Goal: Information Seeking & Learning: Learn about a topic

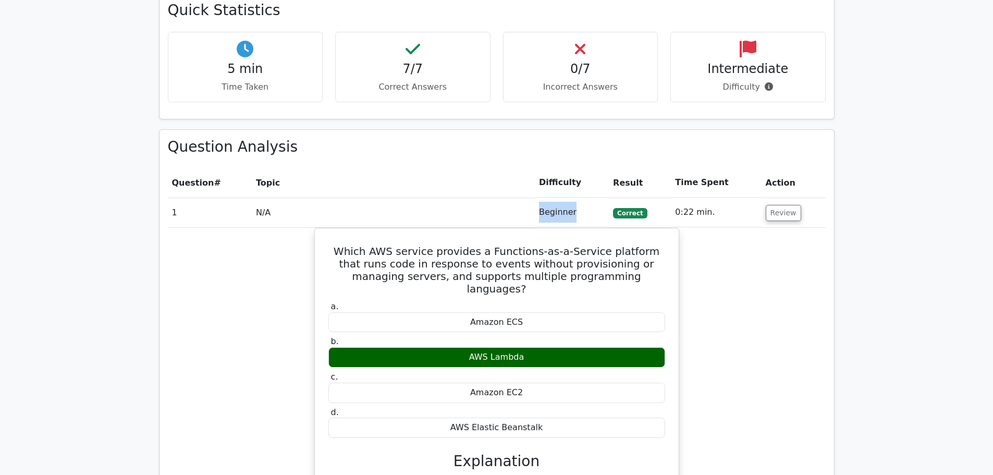
drag, startPoint x: 534, startPoint y: 165, endPoint x: 594, endPoint y: 165, distance: 59.9
click at [594, 198] on tr "1 N/A Beginner [GEOGRAPHIC_DATA] 0:22 min. Review" at bounding box center [497, 213] width 658 height 30
click at [543, 198] on td "Beginner" at bounding box center [572, 213] width 74 height 30
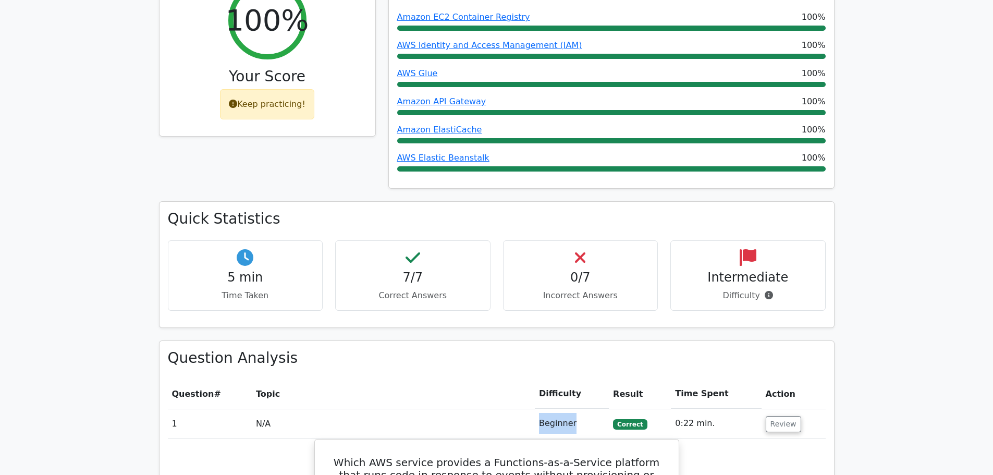
scroll to position [620, 0]
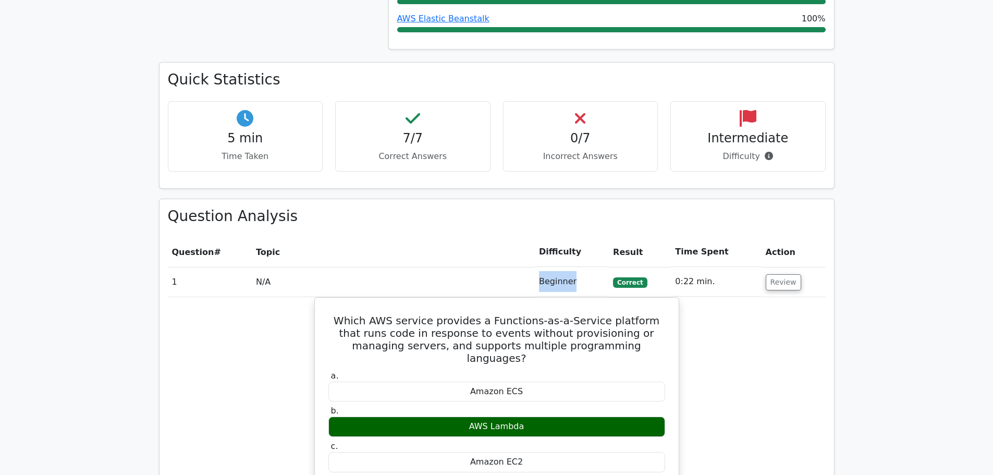
click at [476, 267] on td "N/A" at bounding box center [393, 282] width 283 height 30
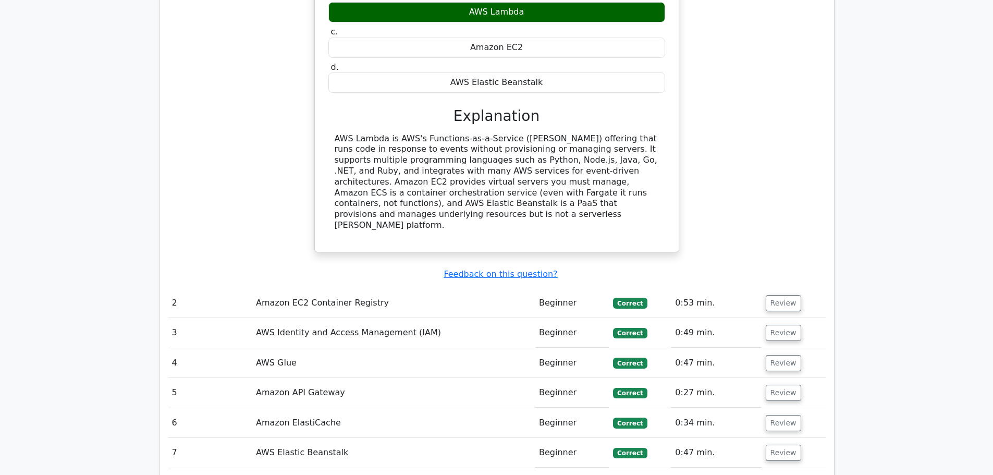
scroll to position [1454, 0]
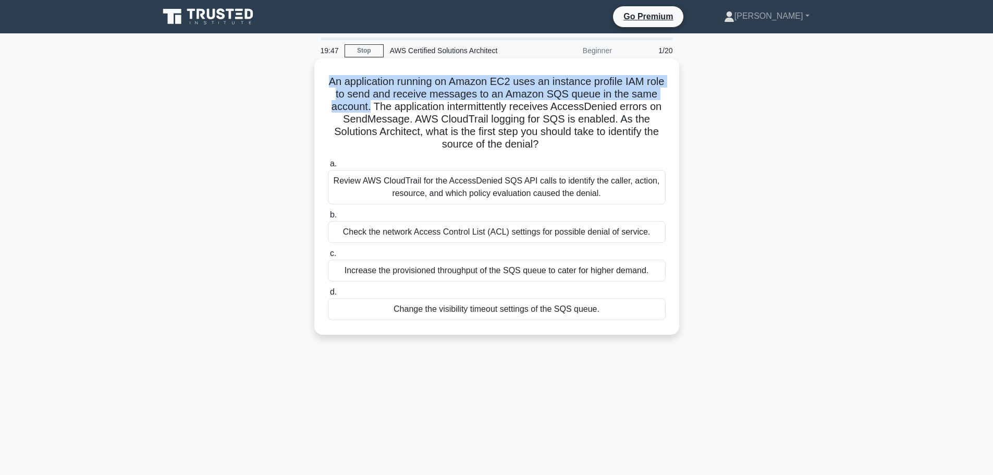
drag, startPoint x: 328, startPoint y: 84, endPoint x: 406, endPoint y: 112, distance: 81.8
click at [406, 112] on h5 "An application running on Amazon EC2 uses an instance profile IAM role to send …" at bounding box center [497, 113] width 340 height 76
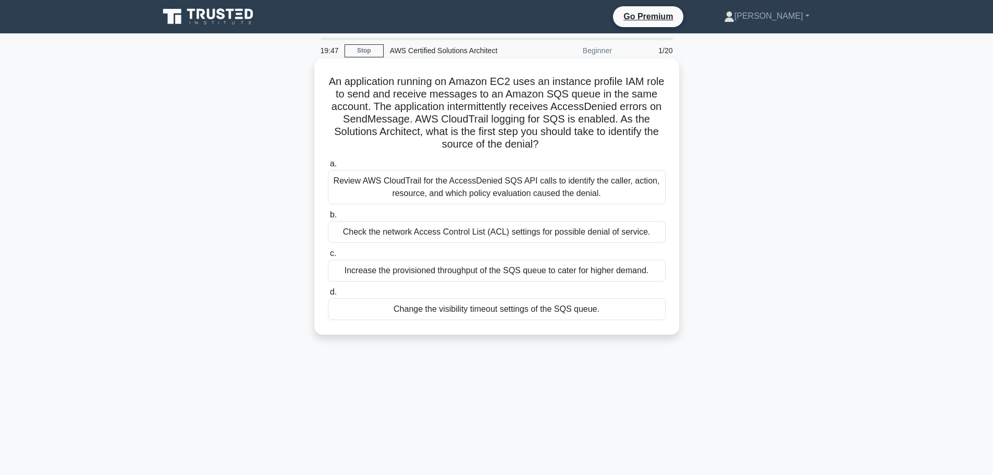
click at [428, 104] on h5 "An application running on Amazon EC2 uses an instance profile IAM role to send …" at bounding box center [497, 113] width 340 height 76
click at [406, 105] on h5 "An application running on Amazon EC2 uses an instance profile IAM role to send …" at bounding box center [497, 113] width 340 height 76
drag, startPoint x: 409, startPoint y: 105, endPoint x: 513, endPoint y: 108, distance: 104.3
click at [513, 108] on h5 "An application running on Amazon EC2 uses an instance profile IAM role to send …" at bounding box center [497, 113] width 340 height 76
click at [524, 107] on h5 "An application running on Amazon EC2 uses an instance profile IAM role to send …" at bounding box center [497, 113] width 340 height 76
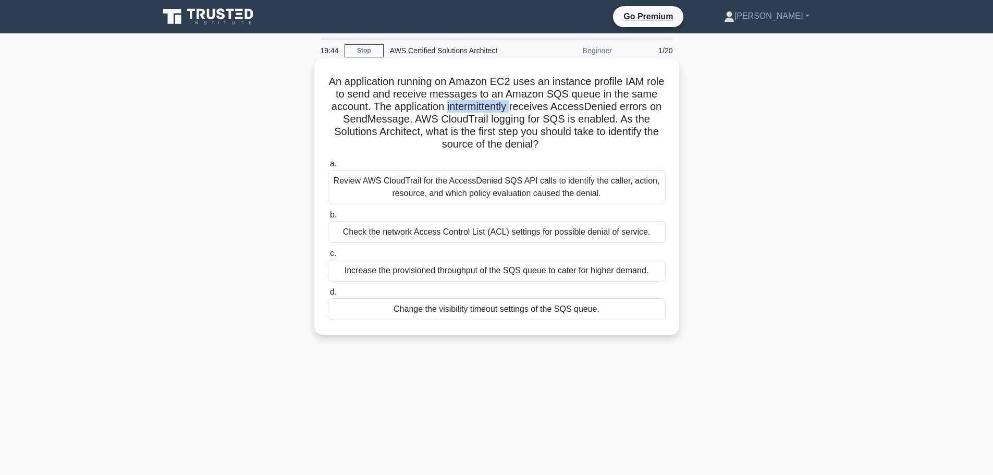
click at [524, 107] on h5 "An application running on Amazon EC2 uses an instance profile IAM role to send …" at bounding box center [497, 113] width 340 height 76
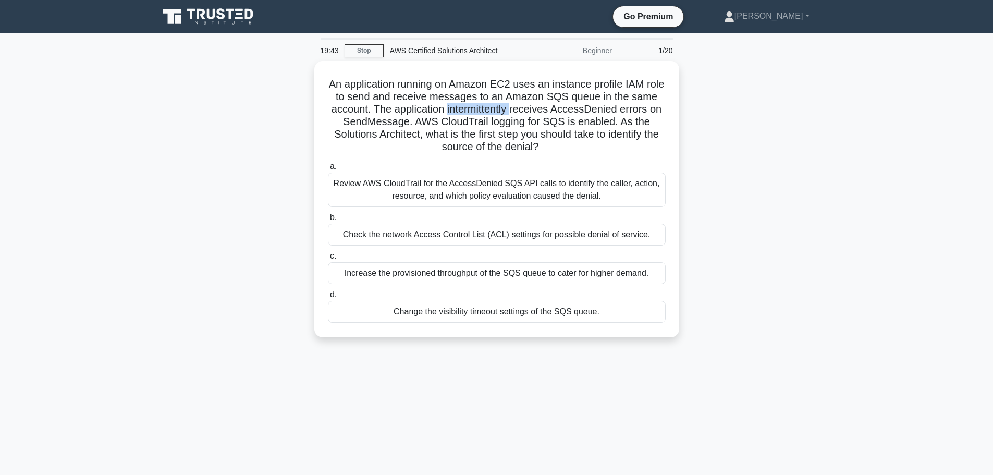
click at [518, 114] on div at bounding box center [518, 114] width 0 height 0
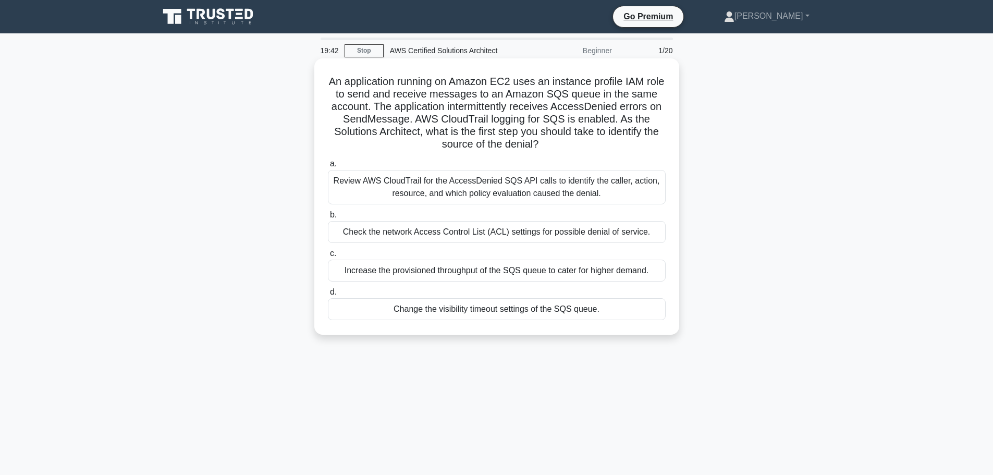
click at [475, 106] on h5 "An application running on Amazon EC2 uses an instance profile IAM role to send …" at bounding box center [497, 113] width 340 height 76
drag, startPoint x: 441, startPoint y: 131, endPoint x: 543, endPoint y: 149, distance: 103.1
click at [543, 149] on h5 "An application running on Amazon EC2 uses an instance profile IAM role to send …" at bounding box center [497, 113] width 340 height 76
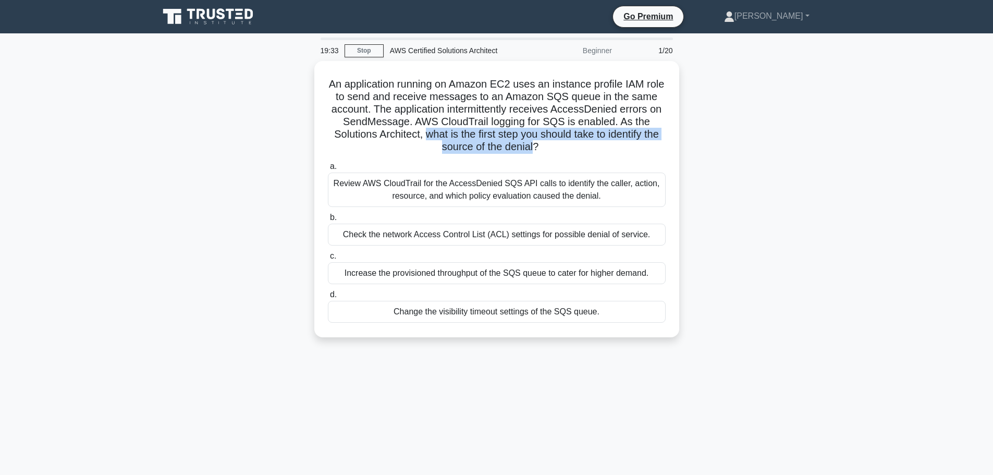
click at [536, 151] on div at bounding box center [536, 151] width 0 height 0
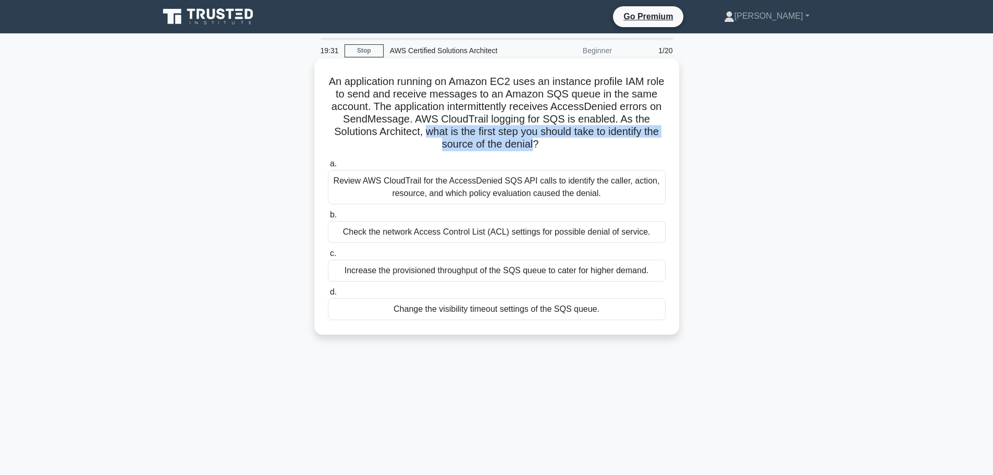
click at [534, 128] on h5 "An application running on Amazon EC2 uses an instance profile IAM role to send …" at bounding box center [497, 113] width 340 height 76
click at [609, 184] on div "Review AWS CloudTrail for the AccessDenied SQS API calls to identify the caller…" at bounding box center [497, 187] width 338 height 34
click at [328, 167] on input "a. Review AWS CloudTrail for the AccessDenied SQS API calls to identify the cal…" at bounding box center [328, 164] width 0 height 7
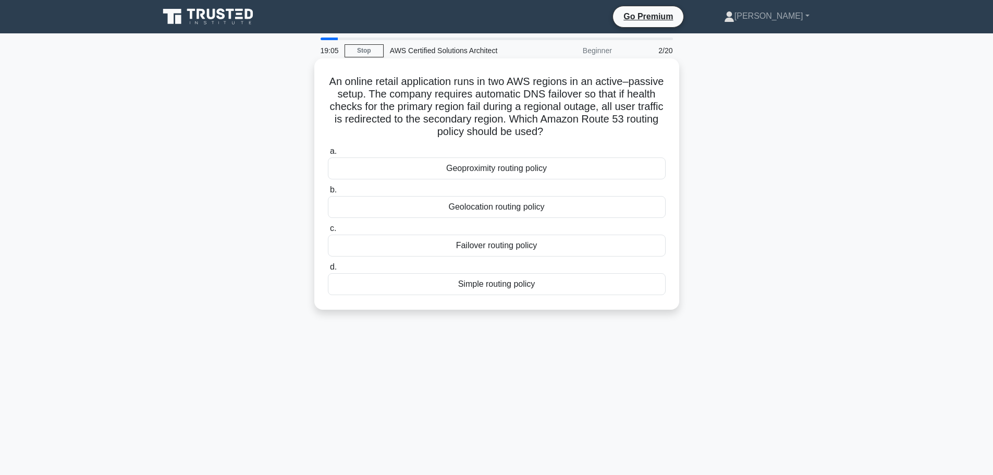
click at [543, 80] on h5 "An online retail application runs in two AWS regions in an active–passive setup…" at bounding box center [497, 107] width 340 height 64
click at [569, 87] on h5 "An online retail application runs in two AWS regions in an active–passive setup…" at bounding box center [497, 107] width 340 height 64
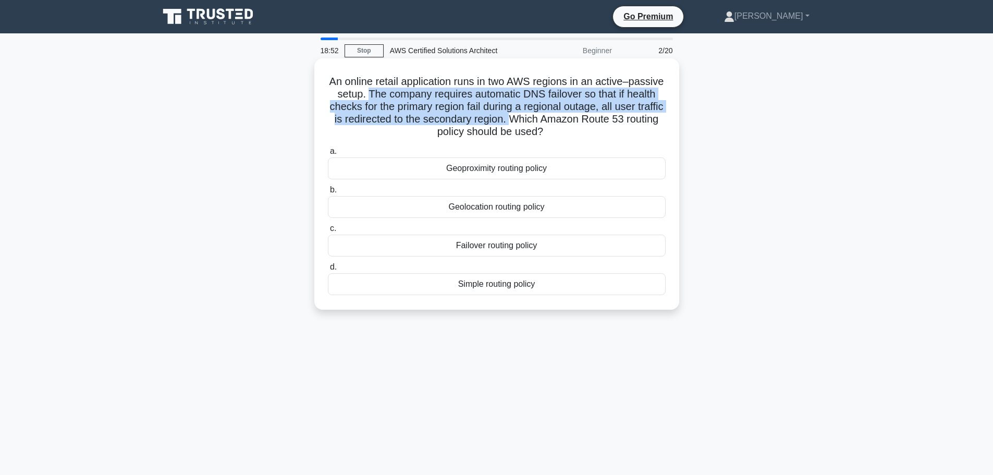
drag, startPoint x: 399, startPoint y: 96, endPoint x: 563, endPoint y: 116, distance: 164.9
click at [563, 116] on h5 "An online retail application runs in two AWS regions in an active–passive setup…" at bounding box center [497, 107] width 340 height 64
click at [508, 117] on h5 "An online retail application runs in two AWS regions in an active–passive setup…" at bounding box center [497, 107] width 340 height 64
click at [539, 118] on h5 "An online retail application runs in two AWS regions in an active–passive setup…" at bounding box center [497, 107] width 340 height 64
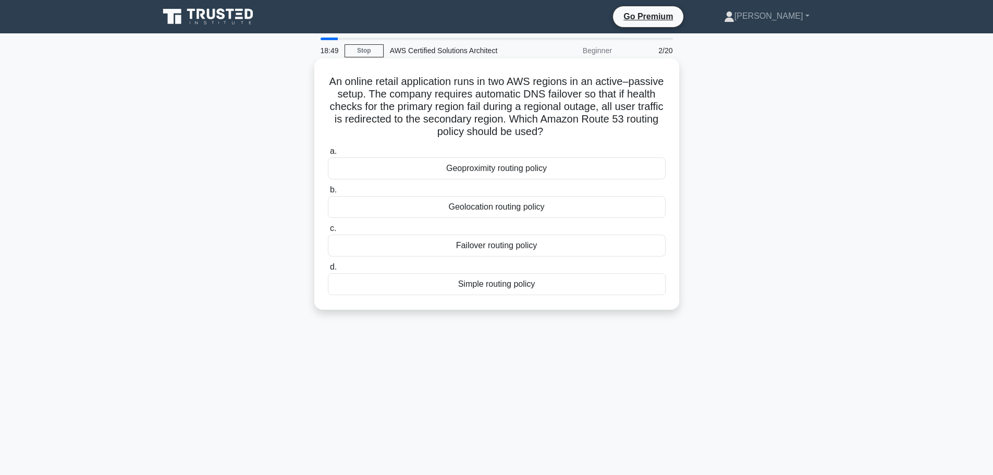
click at [556, 130] on icon ".spinner_0XTQ{transform-origin:center;animation:spinner_y6GP .75s linear infini…" at bounding box center [549, 132] width 13 height 13
drag, startPoint x: 564, startPoint y: 119, endPoint x: 585, endPoint y: 129, distance: 23.8
click at [585, 129] on h5 "An online retail application runs in two AWS regions in an active–passive setup…" at bounding box center [497, 107] width 340 height 64
click at [554, 130] on icon at bounding box center [548, 134] width 13 height 11
click at [508, 242] on div "Failover routing policy" at bounding box center [497, 246] width 338 height 22
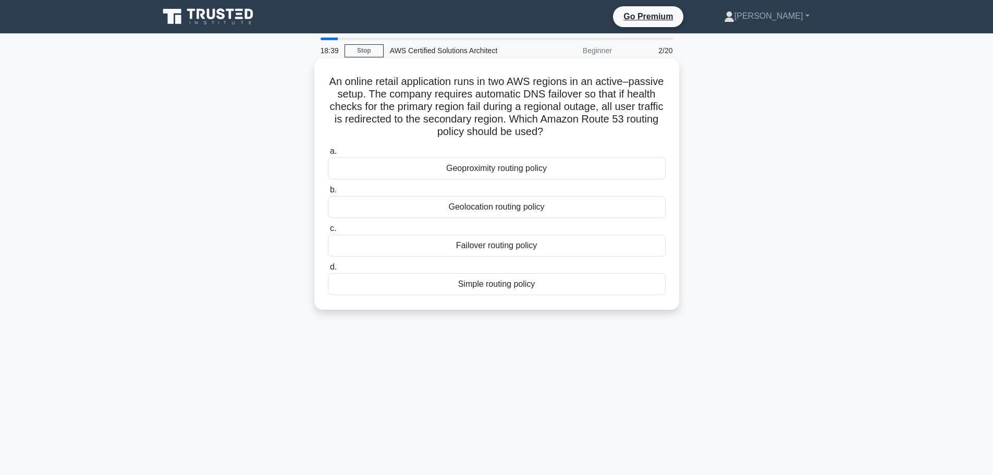
click at [328, 232] on input "c. Failover routing policy" at bounding box center [328, 228] width 0 height 7
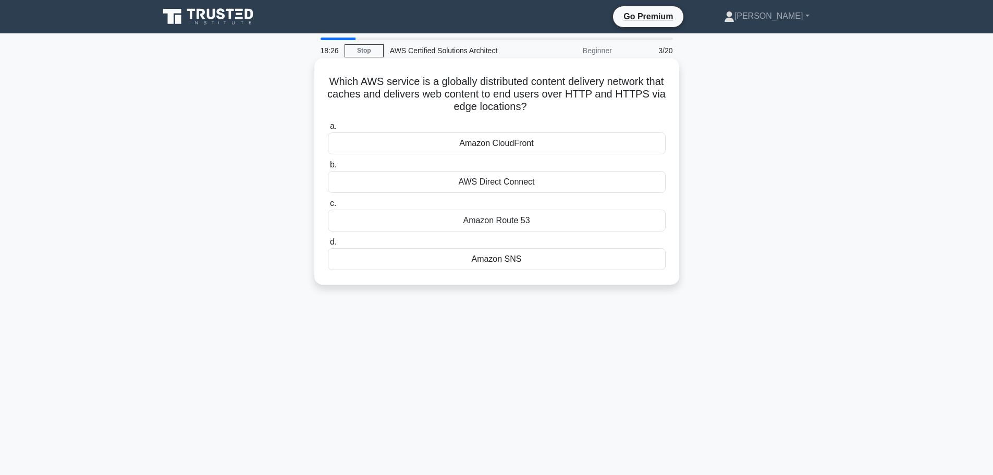
drag, startPoint x: 334, startPoint y: 87, endPoint x: 580, endPoint y: 116, distance: 248.2
click at [580, 116] on div "Which AWS service is a globally distributed content delivery network that cache…" at bounding box center [496, 172] width 357 height 218
click at [223, 168] on div "Which AWS service is a globally distributed content delivery network that cache…" at bounding box center [497, 180] width 688 height 239
click at [462, 143] on div "Amazon CloudFront" at bounding box center [497, 143] width 338 height 22
click at [328, 130] on input "a. Amazon CloudFront" at bounding box center [328, 126] width 0 height 7
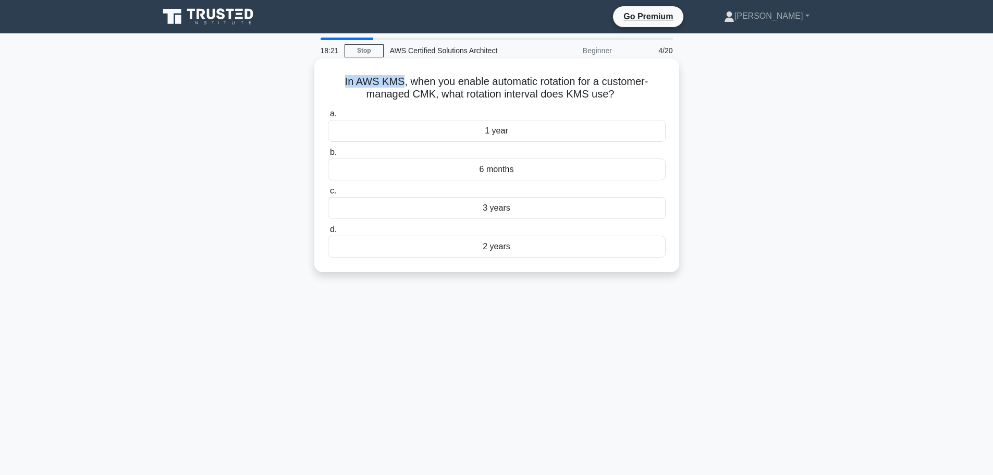
drag, startPoint x: 333, startPoint y: 85, endPoint x: 400, endPoint y: 81, distance: 67.3
click at [400, 81] on h5 "In AWS KMS, when you enable automatic rotation for a customer-managed CMK, what…" at bounding box center [497, 88] width 340 height 26
click at [419, 84] on h5 "In AWS KMS, when you enable automatic rotation for a customer-managed CMK, what…" at bounding box center [497, 88] width 340 height 26
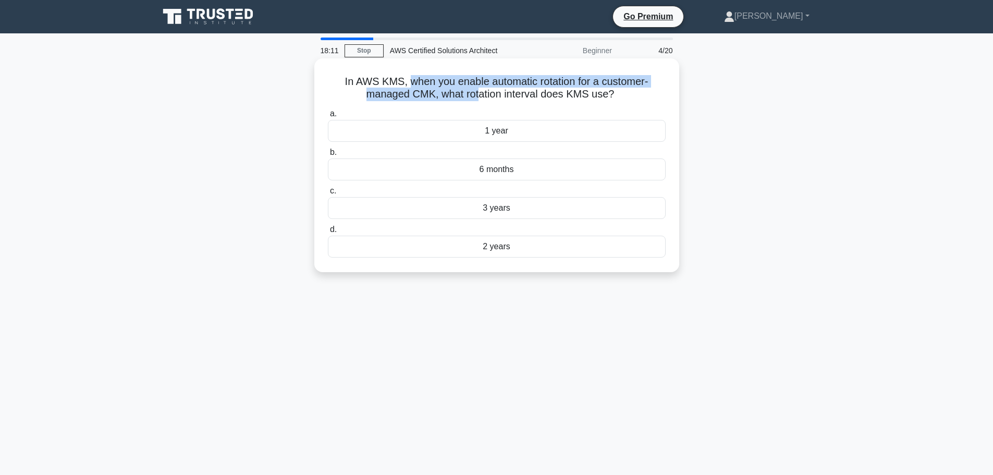
drag, startPoint x: 409, startPoint y: 84, endPoint x: 480, endPoint y: 95, distance: 72.3
click at [480, 95] on h5 "In AWS KMS, when you enable automatic rotation for a customer-managed CMK, what…" at bounding box center [497, 88] width 340 height 26
click at [490, 93] on h5 "In AWS KMS, when you enable automatic rotation for a customer-managed CMK, what…" at bounding box center [497, 88] width 340 height 26
click at [493, 99] on h5 "In AWS KMS, when you enable automatic rotation for a customer-managed CMK, what…" at bounding box center [497, 88] width 340 height 26
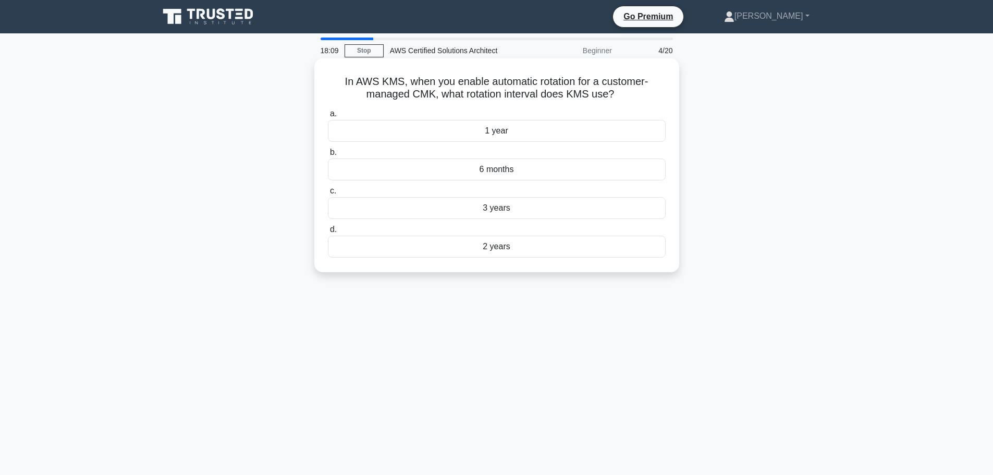
click at [520, 93] on h5 "In AWS KMS, when you enable automatic rotation for a customer-managed CMK, what…" at bounding box center [497, 88] width 340 height 26
click at [557, 93] on h5 "In AWS KMS, when you enable automatic rotation for a customer-managed CMK, what…" at bounding box center [497, 88] width 340 height 26
drag, startPoint x: 439, startPoint y: 97, endPoint x: 609, endPoint y: 97, distance: 169.4
click at [609, 97] on h5 "In AWS KMS, when you enable automatic rotation for a customer-managed CMK, what…" at bounding box center [497, 88] width 340 height 26
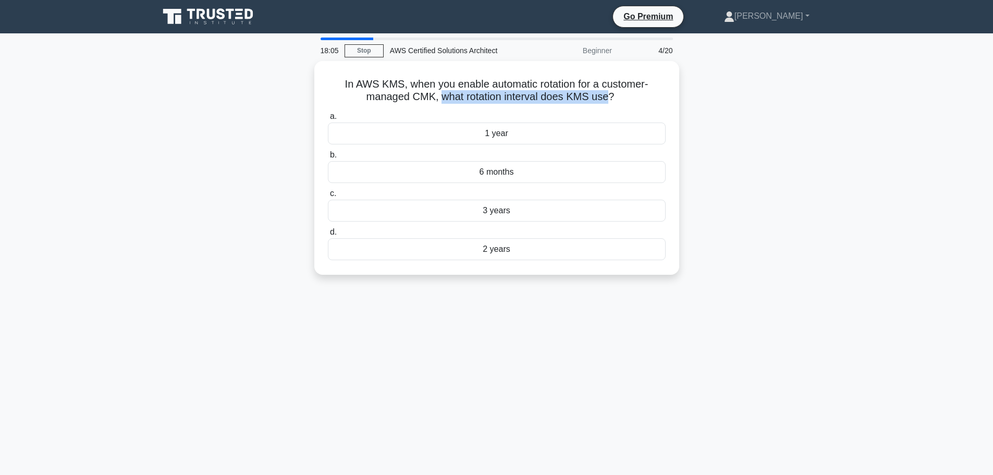
click at [602, 101] on div at bounding box center [602, 101] width 0 height 0
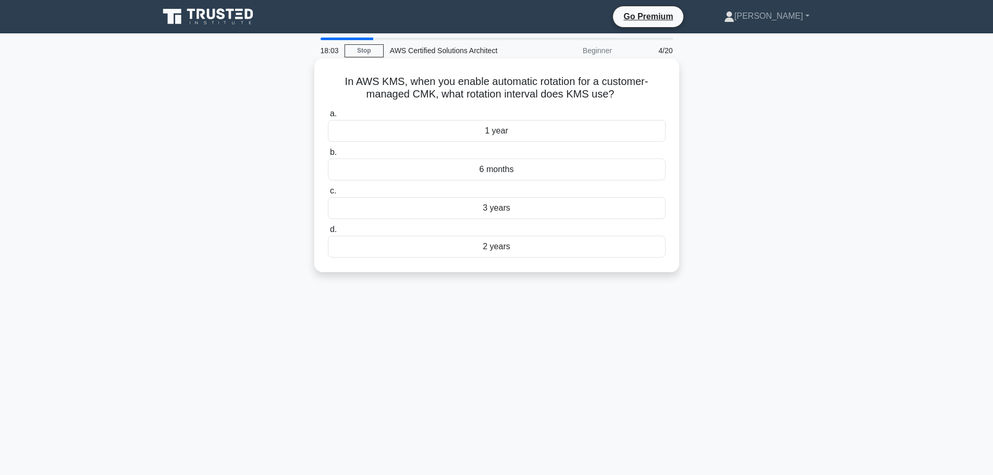
click at [549, 83] on h5 "In AWS KMS, when you enable automatic rotation for a customer-managed CMK, what…" at bounding box center [497, 88] width 340 height 26
click at [419, 95] on h5 "In AWS KMS, when you enable automatic rotation for a customer-managed CMK, what…" at bounding box center [497, 88] width 340 height 26
click at [383, 96] on h5 "In AWS KMS, when you enable automatic rotation for a customer-managed CMK, what…" at bounding box center [497, 88] width 340 height 26
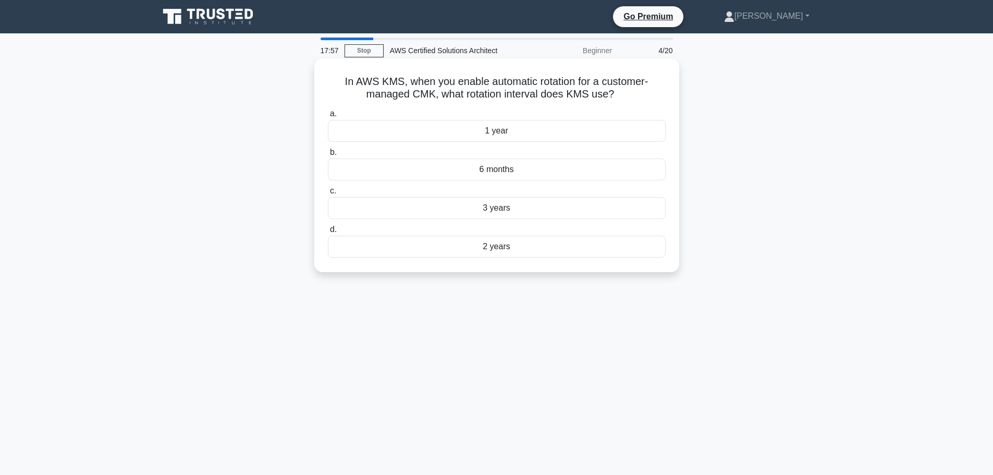
click at [419, 84] on h5 "In AWS KMS, when you enable automatic rotation for a customer-managed CMK, what…" at bounding box center [497, 88] width 340 height 26
click at [523, 168] on div "6 months" at bounding box center [497, 169] width 338 height 22
click at [328, 156] on input "b. 6 months" at bounding box center [328, 152] width 0 height 7
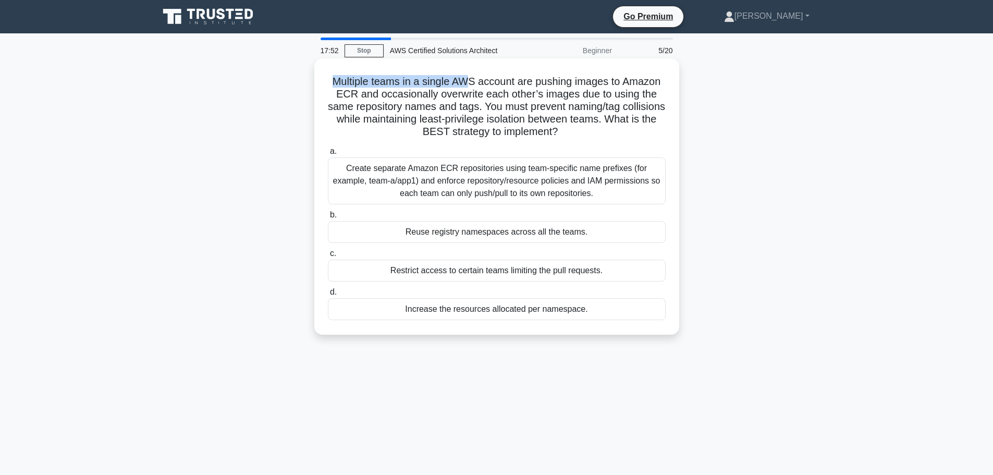
drag, startPoint x: 322, startPoint y: 84, endPoint x: 468, endPoint y: 83, distance: 146.5
click at [468, 83] on div "Multiple teams in a single AWS account are pushing images to Amazon ECR and occ…" at bounding box center [496, 197] width 357 height 268
click at [468, 83] on h5 "Multiple teams in a single AWS account are pushing images to Amazon ECR and occ…" at bounding box center [497, 107] width 340 height 64
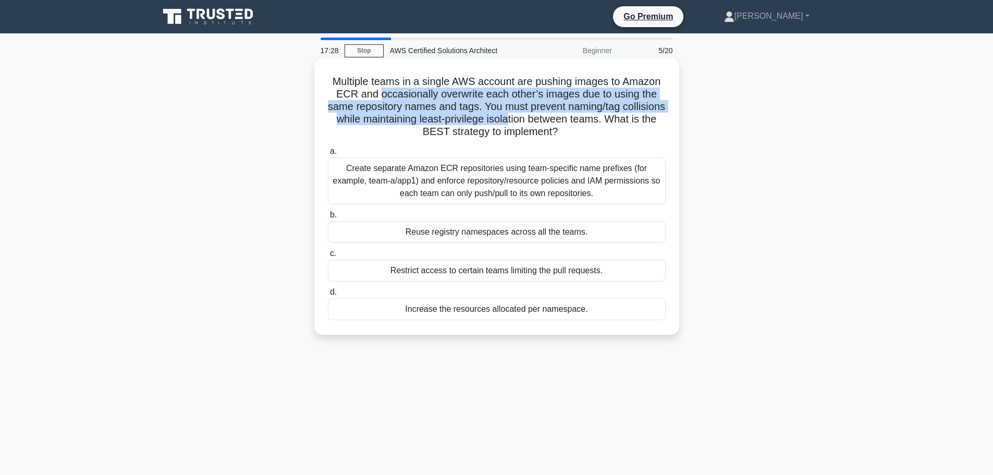
drag, startPoint x: 378, startPoint y: 96, endPoint x: 562, endPoint y: 126, distance: 186.8
click at [562, 126] on h5 "Multiple teams in a single AWS account are pushing images to Amazon ECR and occ…" at bounding box center [497, 107] width 340 height 64
click at [559, 124] on h5 "Multiple teams in a single AWS account are pushing images to Amazon ECR and occ…" at bounding box center [497, 107] width 340 height 64
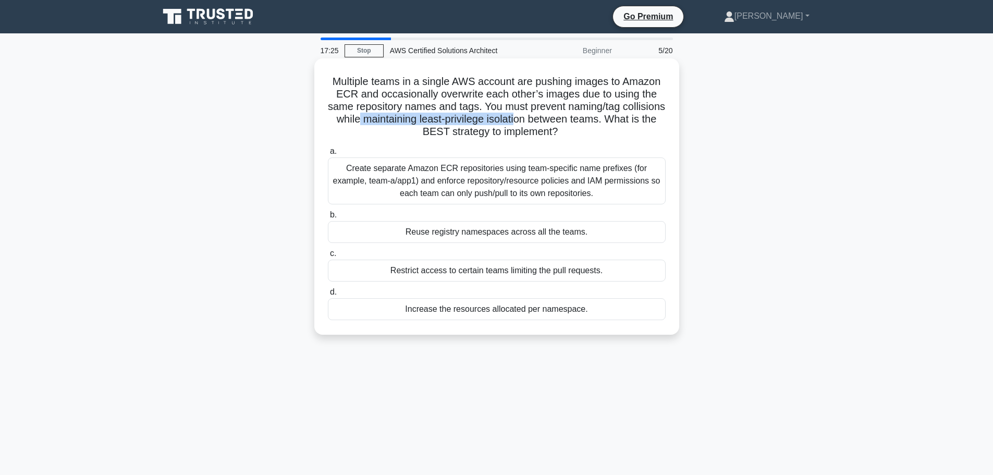
drag, startPoint x: 407, startPoint y: 122, endPoint x: 572, endPoint y: 124, distance: 165.2
click at [571, 124] on h5 "Multiple teams in a single AWS account are pushing images to Amazon ECR and occ…" at bounding box center [497, 107] width 340 height 64
drag, startPoint x: 386, startPoint y: 135, endPoint x: 596, endPoint y: 129, distance: 210.7
click at [596, 129] on h5 "Multiple teams in a single AWS account are pushing images to Amazon ECR and occ…" at bounding box center [497, 107] width 340 height 64
click at [600, 133] on h5 "Multiple teams in a single AWS account are pushing images to Amazon ECR and occ…" at bounding box center [497, 107] width 340 height 64
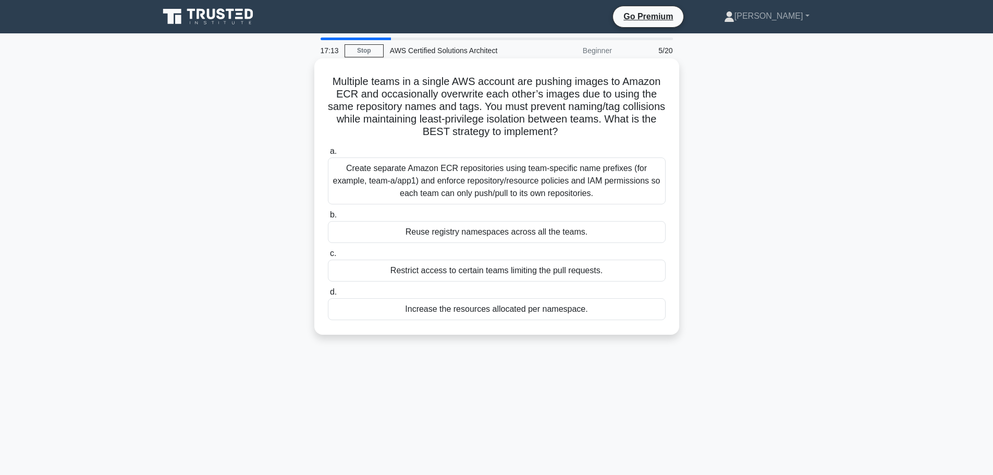
click at [550, 183] on div "Create separate Amazon ECR repositories using team-specific name prefixes (for …" at bounding box center [497, 180] width 338 height 47
click at [328, 155] on input "a. Create separate Amazon ECR repositories using team-specific name prefixes (f…" at bounding box center [328, 151] width 0 height 7
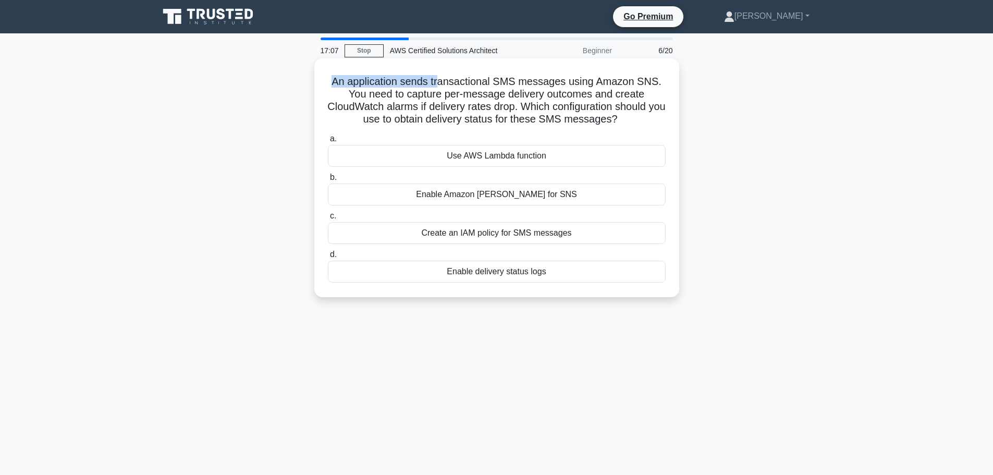
drag, startPoint x: 330, startPoint y: 85, endPoint x: 440, endPoint y: 84, distance: 110.0
click at [440, 84] on h5 "An application sends transactional SMS messages using Amazon SNS. You need to c…" at bounding box center [497, 100] width 340 height 51
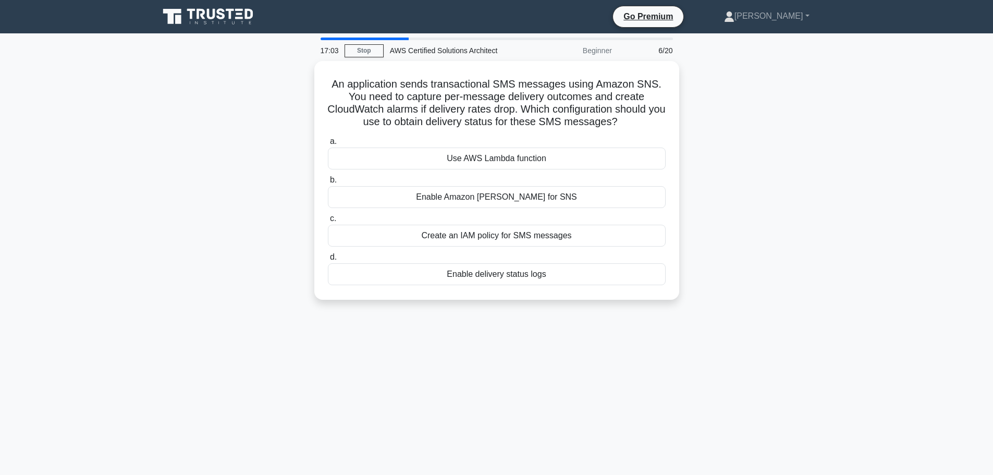
click at [220, 460] on div "17:03 Stop AWS Certified Solutions Architect Beginner 6/20 An application sends…" at bounding box center [497, 298] width 688 height 521
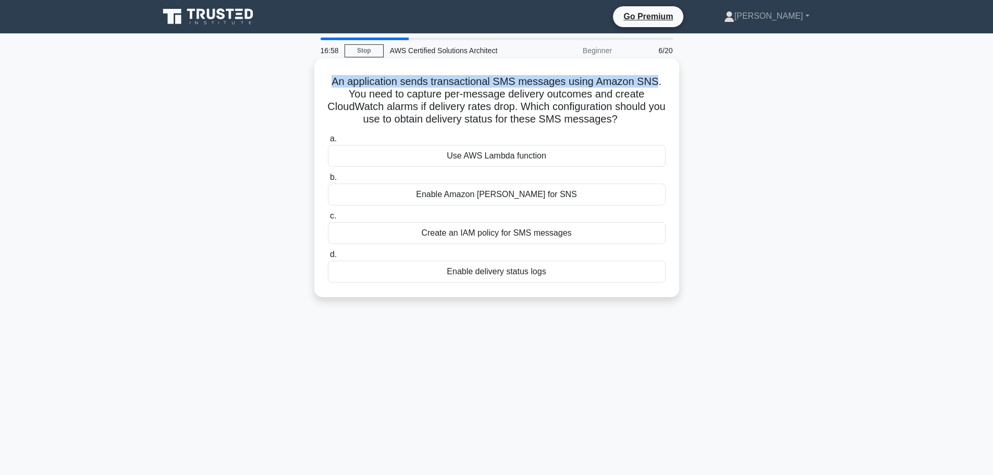
drag, startPoint x: 328, startPoint y: 85, endPoint x: 658, endPoint y: 86, distance: 329.9
click at [658, 86] on h5 "An application sends transactional SMS messages using Amazon SNS. You need to c…" at bounding box center [497, 100] width 340 height 51
click at [607, 81] on h5 "An application sends transactional SMS messages using Amazon SNS. You need to c…" at bounding box center [497, 100] width 340 height 51
click at [530, 87] on h5 "An application sends transactional SMS messages using Amazon SNS. You need to c…" at bounding box center [497, 100] width 340 height 51
drag, startPoint x: 336, startPoint y: 83, endPoint x: 379, endPoint y: 83, distance: 43.3
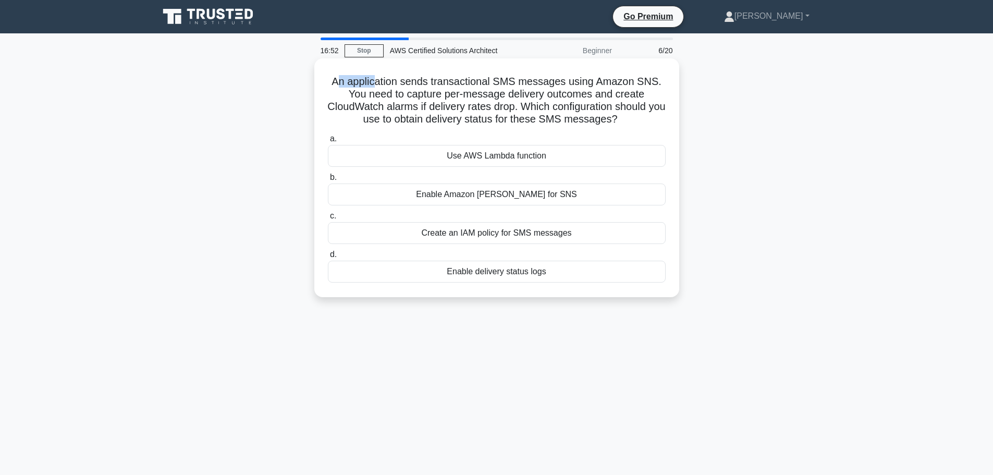
click at [379, 83] on h5 "An application sends transactional SMS messages using Amazon SNS. You need to c…" at bounding box center [497, 100] width 340 height 51
click at [378, 83] on h5 "An application sends transactional SMS messages using Amazon SNS. You need to c…" at bounding box center [497, 100] width 340 height 51
drag, startPoint x: 333, startPoint y: 81, endPoint x: 659, endPoint y: 85, distance: 326.8
click at [659, 85] on h5 "An application sends transactional SMS messages using Amazon SNS. You need to c…" at bounding box center [497, 100] width 340 height 51
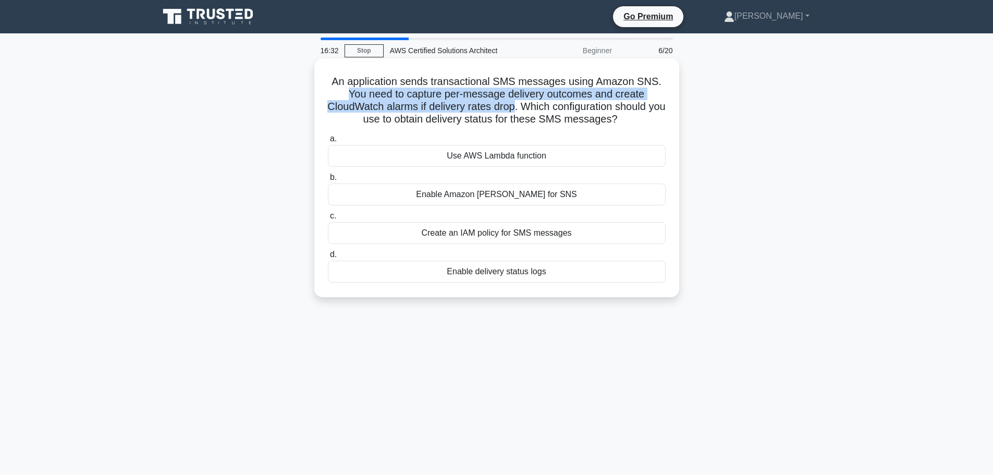
drag, startPoint x: 336, startPoint y: 94, endPoint x: 525, endPoint y: 112, distance: 190.0
click at [525, 112] on h5 "An application sends transactional SMS messages using Amazon SNS. You need to c…" at bounding box center [497, 100] width 340 height 51
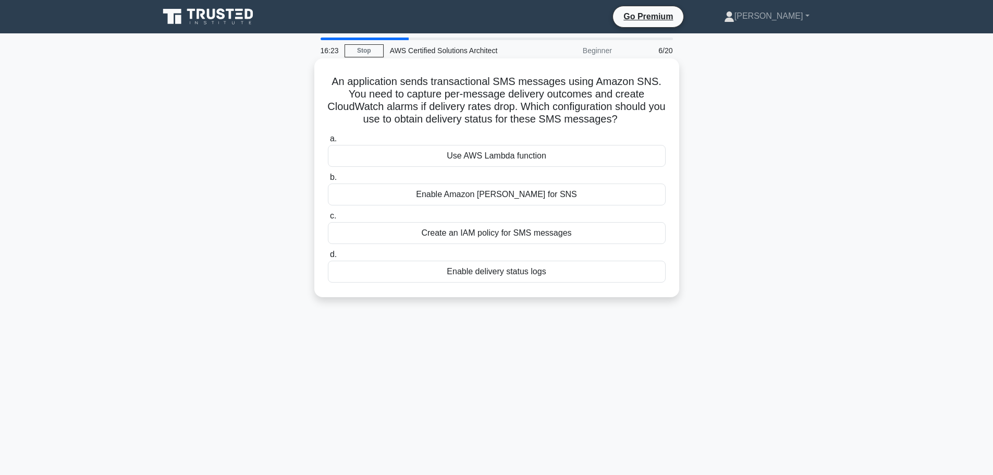
click at [567, 105] on h5 "An application sends transactional SMS messages using Amazon SNS. You need to c…" at bounding box center [497, 100] width 340 height 51
click at [436, 84] on h5 "An application sends transactional SMS messages using Amazon SNS. You need to c…" at bounding box center [497, 100] width 340 height 51
click at [511, 86] on h5 "An application sends transactional SMS messages using Amazon SNS. You need to c…" at bounding box center [497, 100] width 340 height 51
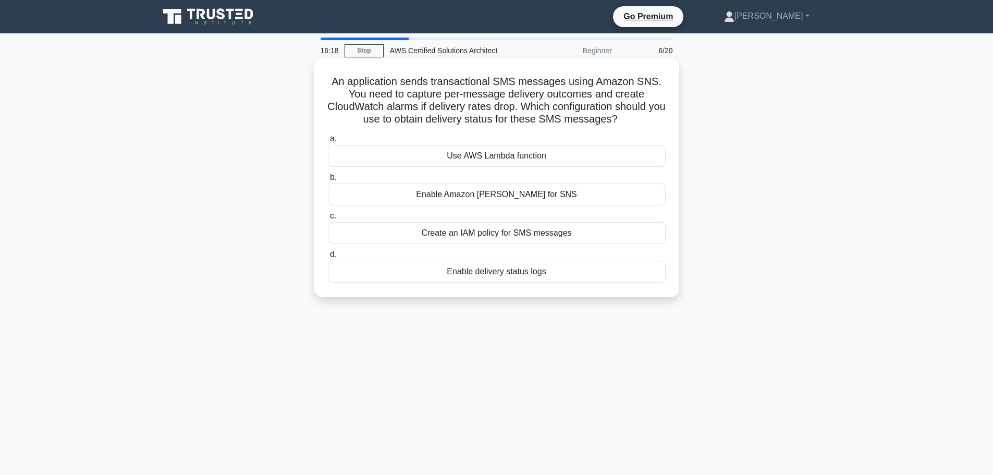
click at [532, 84] on h5 "An application sends transactional SMS messages using Amazon SNS. You need to c…" at bounding box center [497, 100] width 340 height 51
click at [579, 81] on h5 "An application sends transactional SMS messages using Amazon SNS. You need to c…" at bounding box center [497, 100] width 340 height 51
click at [612, 80] on h5 "An application sends transactional SMS messages using Amazon SNS. You need to c…" at bounding box center [497, 100] width 340 height 51
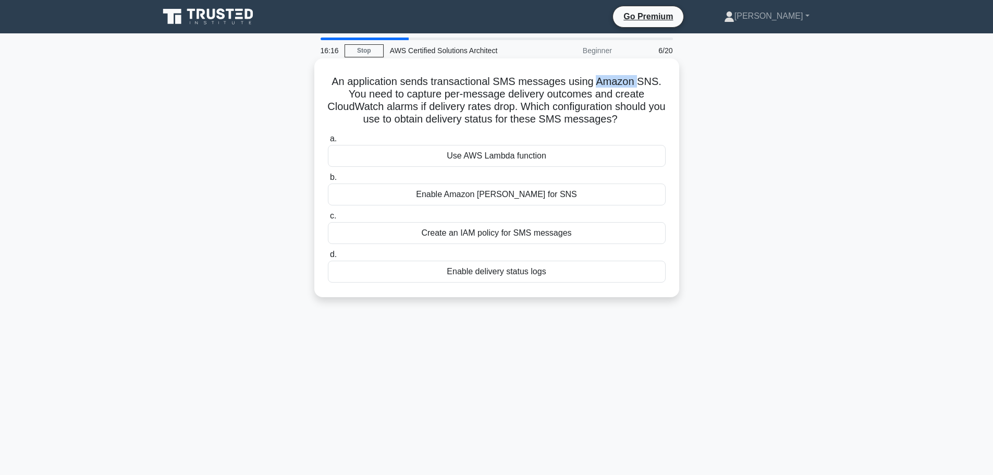
click at [612, 80] on h5 "An application sends transactional SMS messages using Amazon SNS. You need to c…" at bounding box center [497, 100] width 340 height 51
click at [646, 80] on h5 "An application sends transactional SMS messages using Amazon SNS. You need to c…" at bounding box center [497, 100] width 340 height 51
click at [654, 81] on h5 "An application sends transactional SMS messages using Amazon SNS. You need to c…" at bounding box center [497, 100] width 340 height 51
drag, startPoint x: 642, startPoint y: 82, endPoint x: 658, endPoint y: 82, distance: 16.2
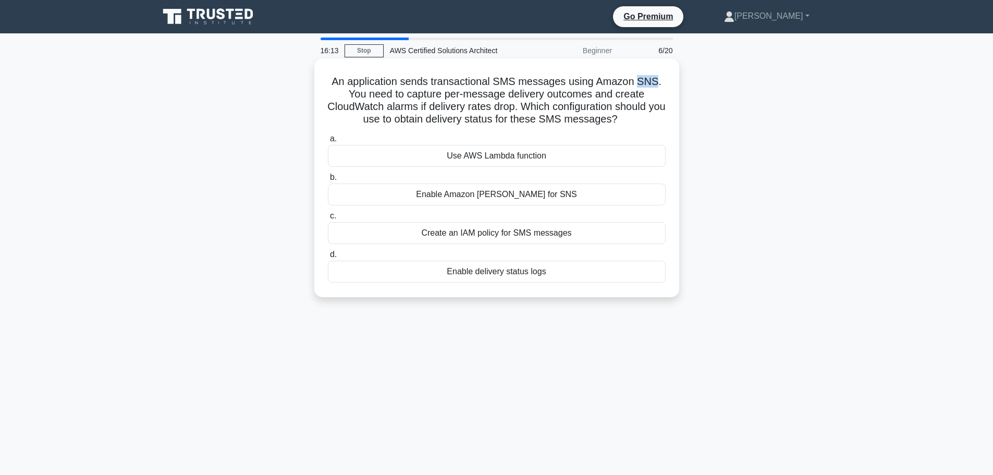
click at [658, 82] on h5 "An application sends transactional SMS messages using Amazon SNS. You need to c…" at bounding box center [497, 100] width 340 height 51
click at [640, 82] on h5 "An application sends transactional SMS messages using Amazon SNS. You need to c…" at bounding box center [497, 100] width 340 height 51
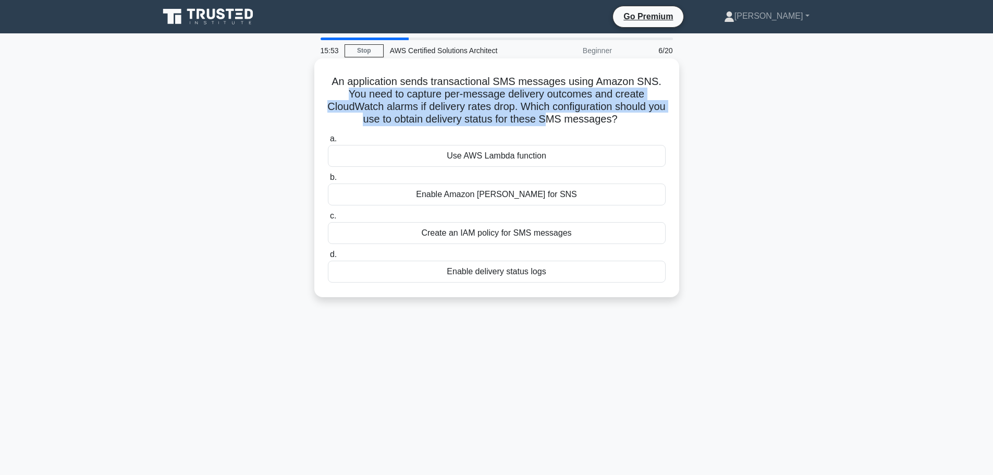
drag, startPoint x: 336, startPoint y: 95, endPoint x: 559, endPoint y: 120, distance: 224.5
click at [559, 120] on h5 "An application sends transactional SMS messages using Amazon SNS. You need to c…" at bounding box center [497, 100] width 340 height 51
click at [562, 118] on h5 "An application sends transactional SMS messages using Amazon SNS. You need to c…" at bounding box center [497, 100] width 340 height 51
drag, startPoint x: 531, startPoint y: 107, endPoint x: 629, endPoint y: 124, distance: 99.3
click at [629, 124] on h5 "An application sends transactional SMS messages using Amazon SNS. You need to c…" at bounding box center [497, 100] width 340 height 51
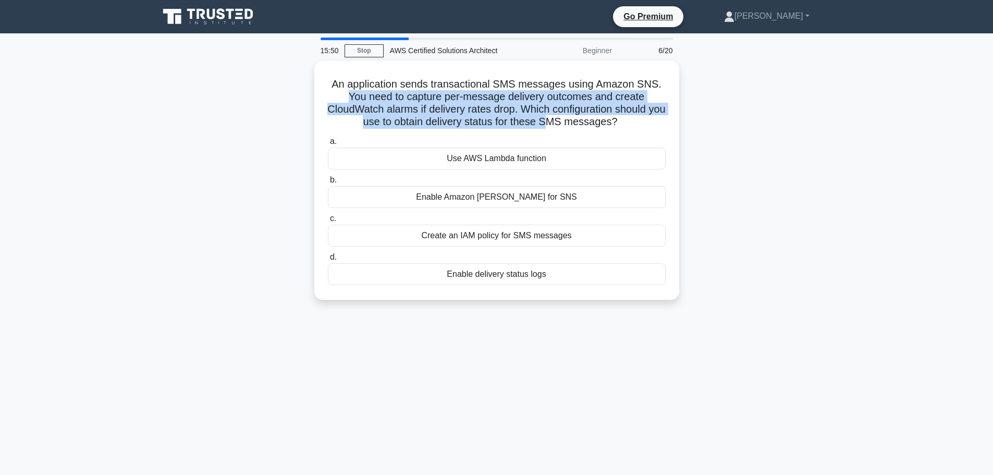
click at [622, 126] on div at bounding box center [622, 126] width 0 height 0
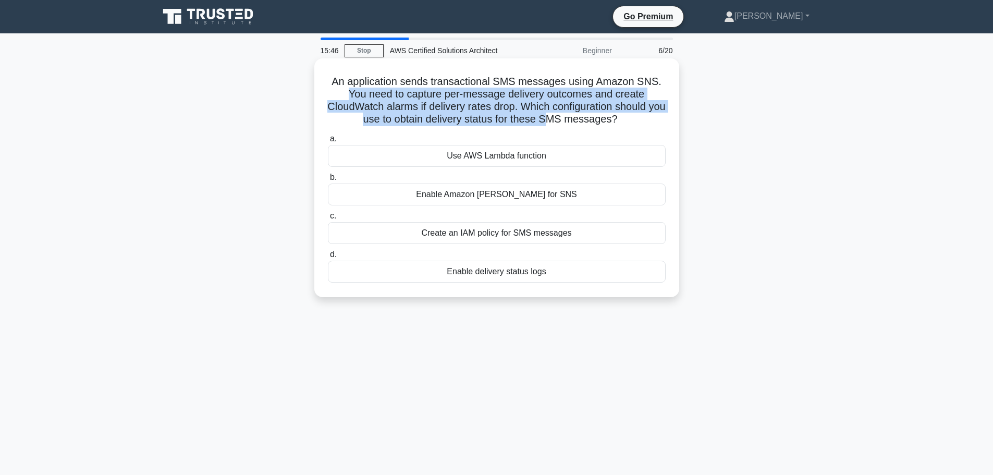
click at [528, 115] on h5 "An application sends transactional SMS messages using Amazon SNS. You need to c…" at bounding box center [497, 100] width 340 height 51
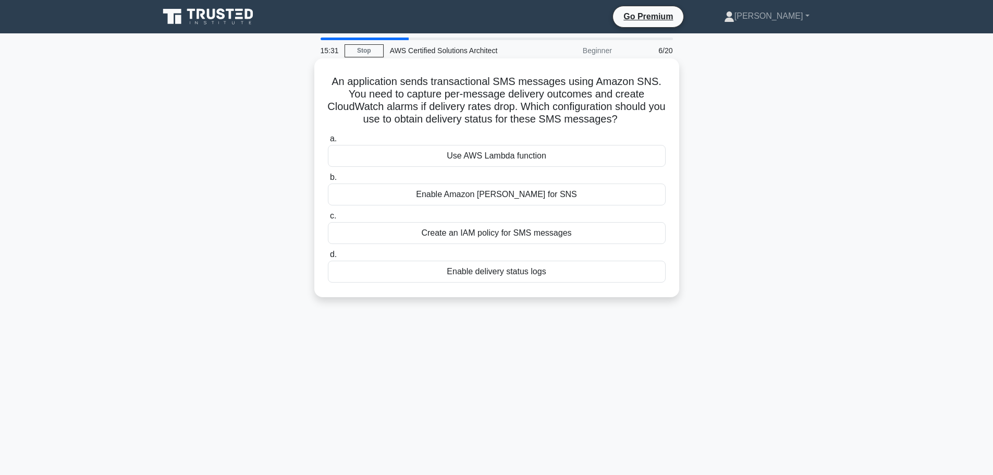
click at [552, 195] on div "Enable Amazon Macie for SNS" at bounding box center [497, 194] width 338 height 22
click at [328, 181] on input "b. Enable Amazon Macie for SNS" at bounding box center [328, 177] width 0 height 7
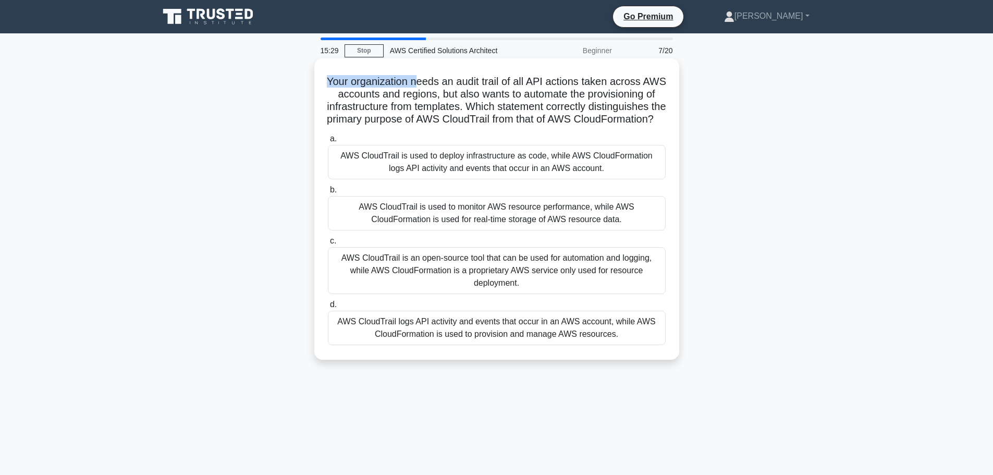
drag, startPoint x: 346, startPoint y: 80, endPoint x: 430, endPoint y: 82, distance: 84.5
click at [430, 82] on div "Your organization needs an audit trail of all API actions taken across AWS acco…" at bounding box center [496, 209] width 357 height 293
click at [430, 82] on h5 "Your organization needs an audit trail of all API actions taken across AWS acco…" at bounding box center [497, 100] width 340 height 51
click at [452, 81] on h5 "Your organization needs an audit trail of all API actions taken across AWS acco…" at bounding box center [497, 100] width 340 height 51
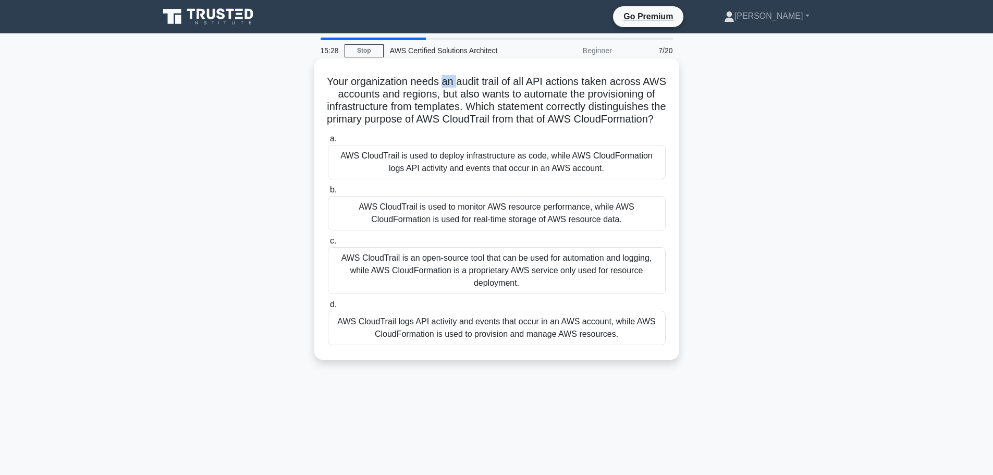
click at [452, 81] on h5 "Your organization needs an audit trail of all API actions taken across AWS acco…" at bounding box center [497, 100] width 340 height 51
click at [471, 83] on h5 "Your organization needs an audit trail of all API actions taken across AWS acco…" at bounding box center [497, 100] width 340 height 51
click at [428, 91] on h5 "Your organization needs an audit trail of all API actions taken across AWS acco…" at bounding box center [497, 100] width 340 height 51
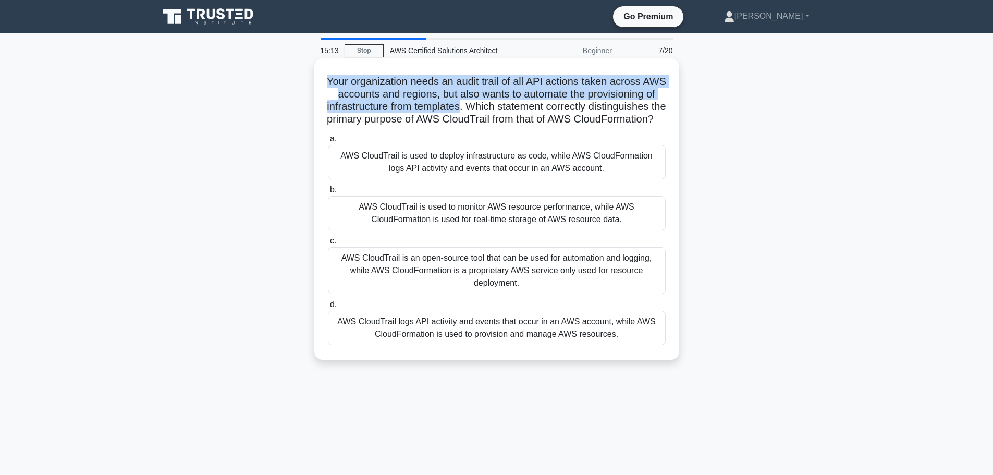
drag, startPoint x: 334, startPoint y: 86, endPoint x: 562, endPoint y: 104, distance: 228.5
click at [562, 104] on h5 "Your organization needs an audit trail of all API actions taken across AWS acco…" at bounding box center [497, 100] width 340 height 51
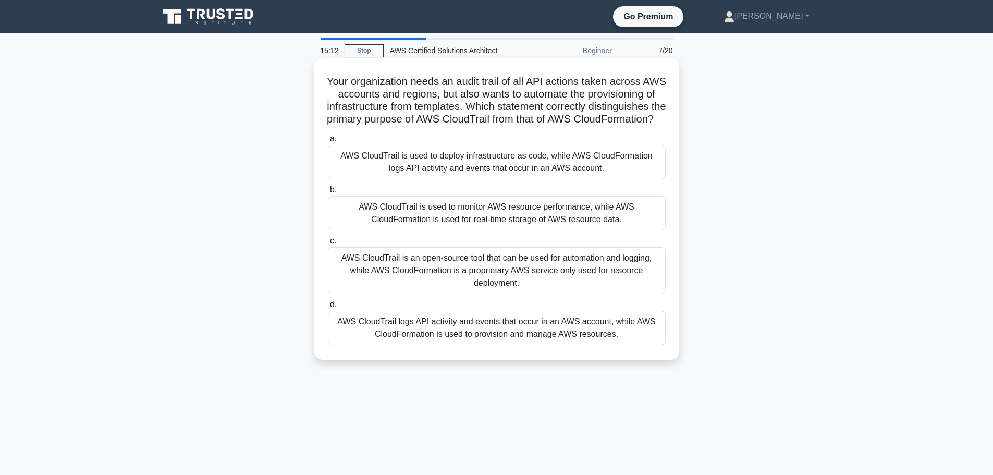
click at [567, 104] on h5 "Your organization needs an audit trail of all API actions taken across AWS acco…" at bounding box center [497, 100] width 340 height 51
drag, startPoint x: 565, startPoint y: 106, endPoint x: 654, endPoint y: 133, distance: 92.7
click at [654, 126] on h5 "Your organization needs an audit trail of all API actions taken across AWS acco…" at bounding box center [497, 100] width 340 height 51
click at [558, 126] on h5 "Your organization needs an audit trail of all API actions taken across AWS acco…" at bounding box center [497, 100] width 340 height 51
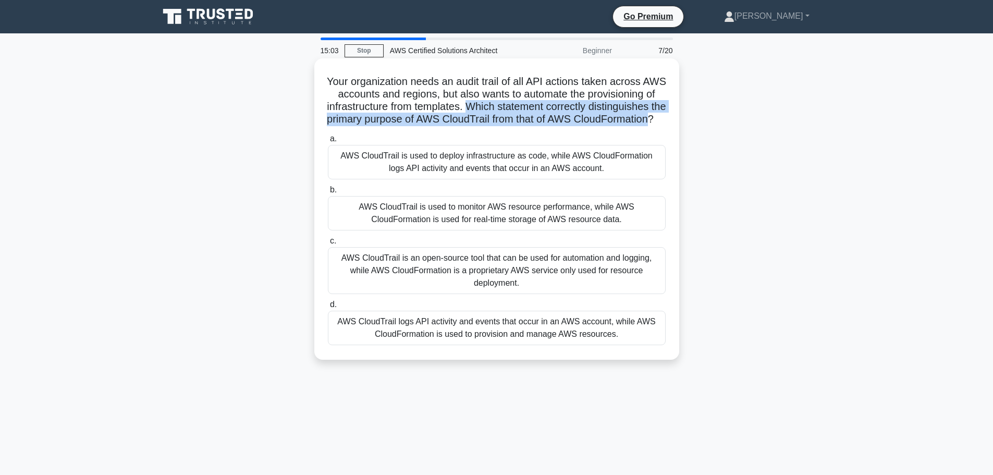
drag, startPoint x: 566, startPoint y: 104, endPoint x: 555, endPoint y: 133, distance: 31.4
click at [555, 126] on h5 "Your organization needs an audit trail of all API actions taken across AWS acco…" at bounding box center [497, 100] width 340 height 51
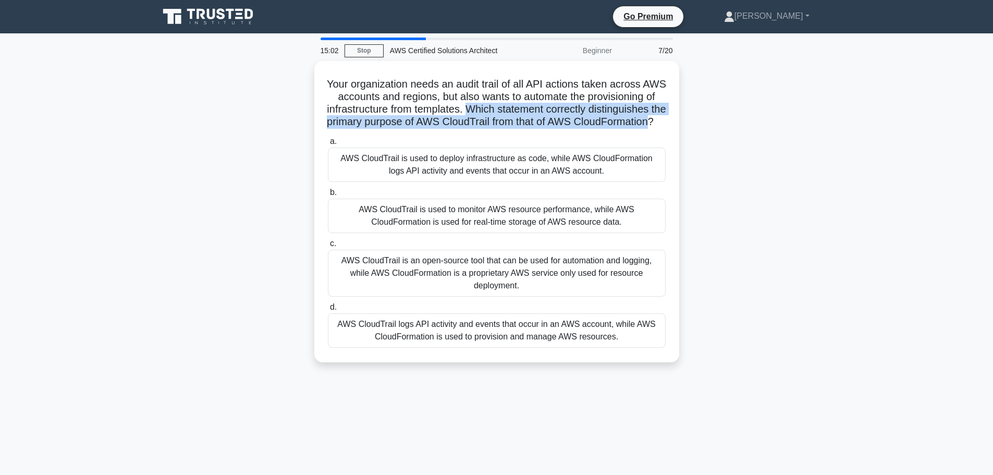
click at [548, 139] on div at bounding box center [548, 139] width 0 height 0
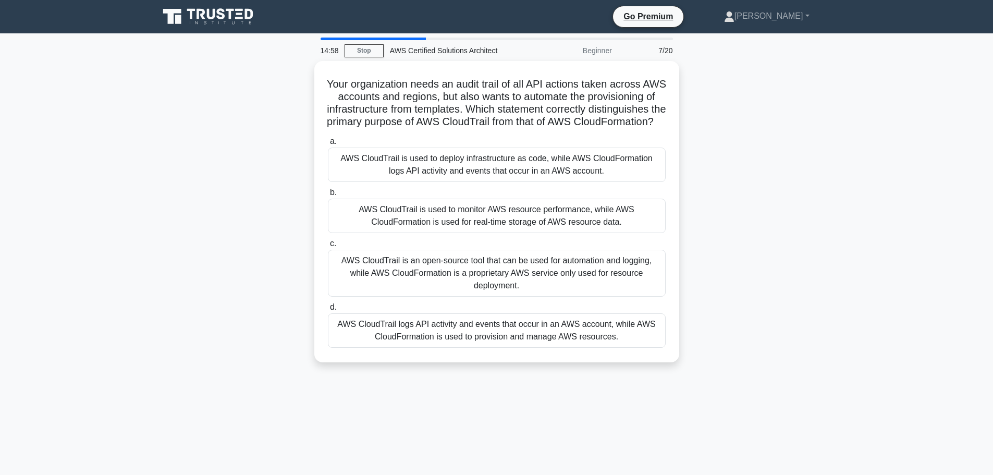
click at [844, 209] on main "14:58 Stop AWS Certified Solutions Architect Beginner 7/20 Your organization ne…" at bounding box center [496, 298] width 993 height 530
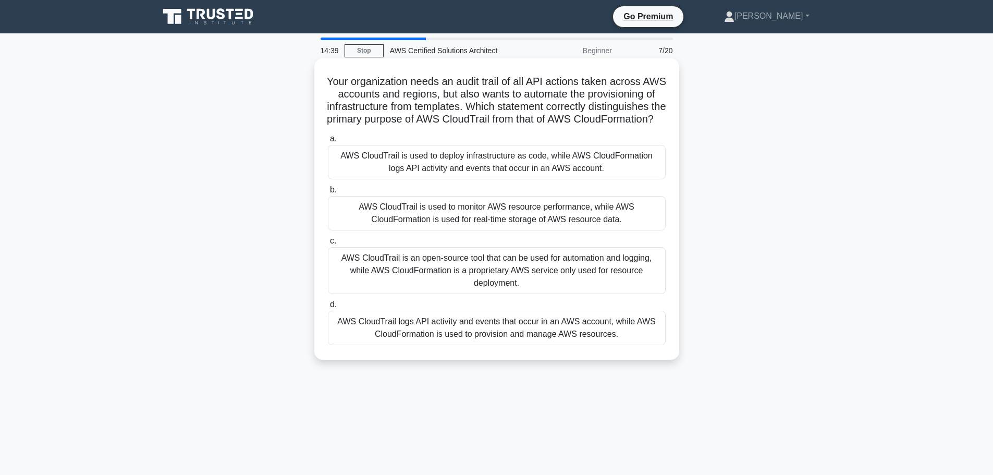
click at [523, 345] on div "AWS CloudTrail logs API activity and events that occur in an AWS account, while…" at bounding box center [497, 328] width 338 height 34
click at [328, 308] on input "d. AWS CloudTrail logs API activity and events that occur in an AWS account, wh…" at bounding box center [328, 304] width 0 height 7
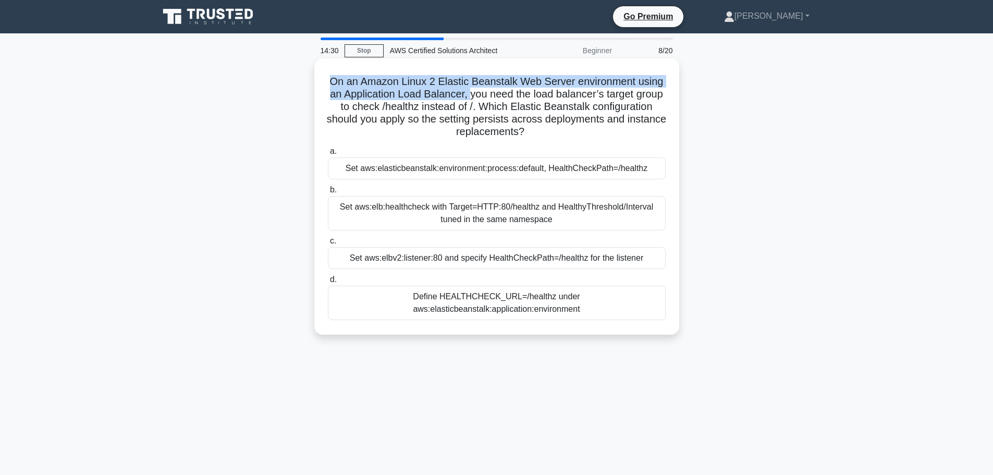
drag, startPoint x: 325, startPoint y: 83, endPoint x: 484, endPoint y: 98, distance: 159.6
click at [484, 98] on div "On an Amazon Linux 2 Elastic Beanstalk Web Server environment using an Applicat…" at bounding box center [496, 197] width 357 height 268
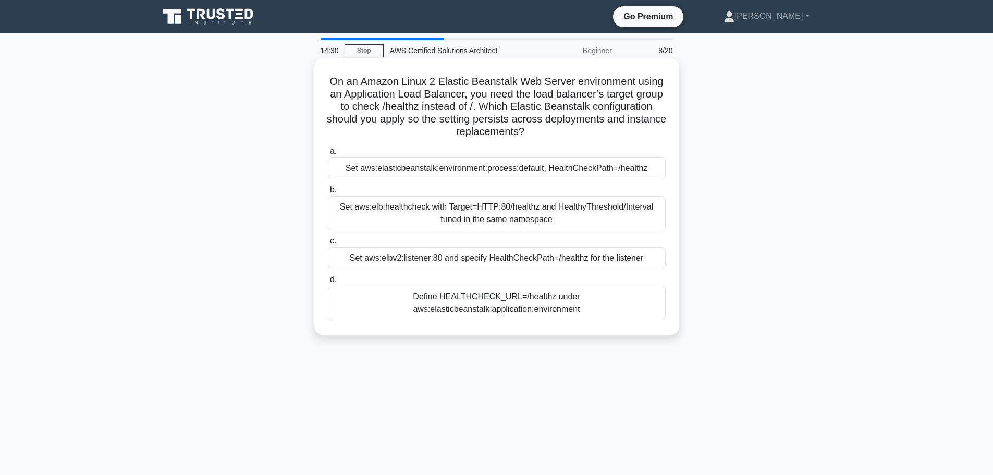
click at [515, 95] on h5 "On an Amazon Linux 2 Elastic Beanstalk Web Server environment using an Applicat…" at bounding box center [497, 107] width 340 height 64
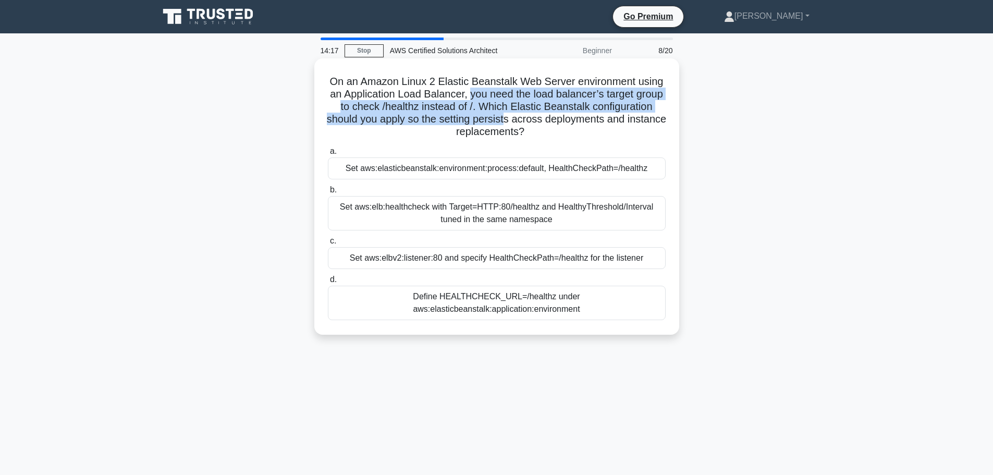
drag, startPoint x: 484, startPoint y: 94, endPoint x: 602, endPoint y: 123, distance: 121.2
click at [602, 123] on h5 "On an Amazon Linux 2 Elastic Beanstalk Web Server environment using an Applicat…" at bounding box center [497, 107] width 340 height 64
click at [568, 117] on h5 "On an Amazon Linux 2 Elastic Beanstalk Web Server environment using an Applicat…" at bounding box center [497, 107] width 340 height 64
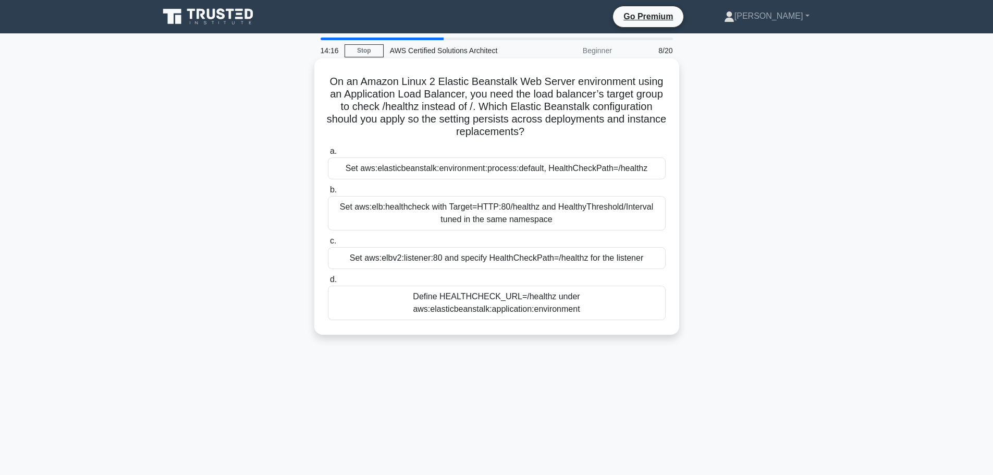
click at [603, 121] on h5 "On an Amazon Linux 2 Elastic Beanstalk Web Server environment using an Applicat…" at bounding box center [497, 107] width 340 height 64
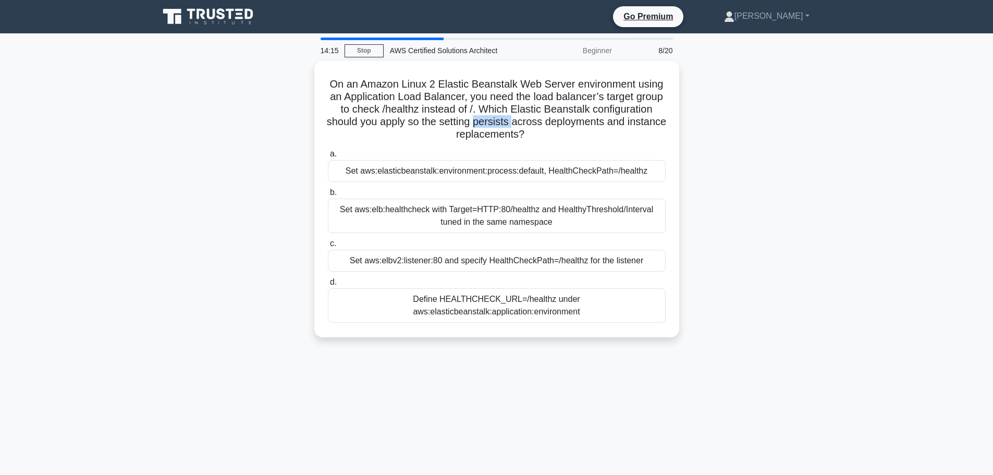
click at [596, 126] on div at bounding box center [596, 126] width 0 height 0
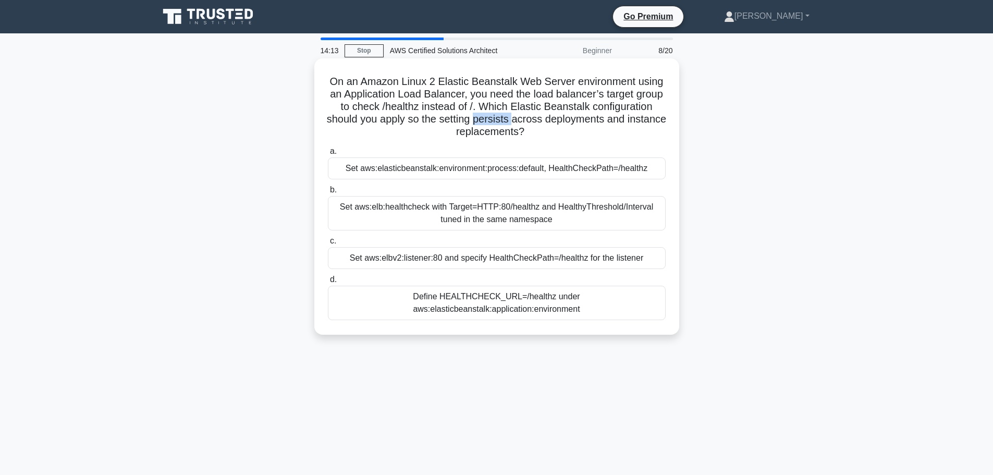
click at [572, 120] on h5 "On an Amazon Linux 2 Elastic Beanstalk Web Server environment using an Applicat…" at bounding box center [497, 107] width 340 height 64
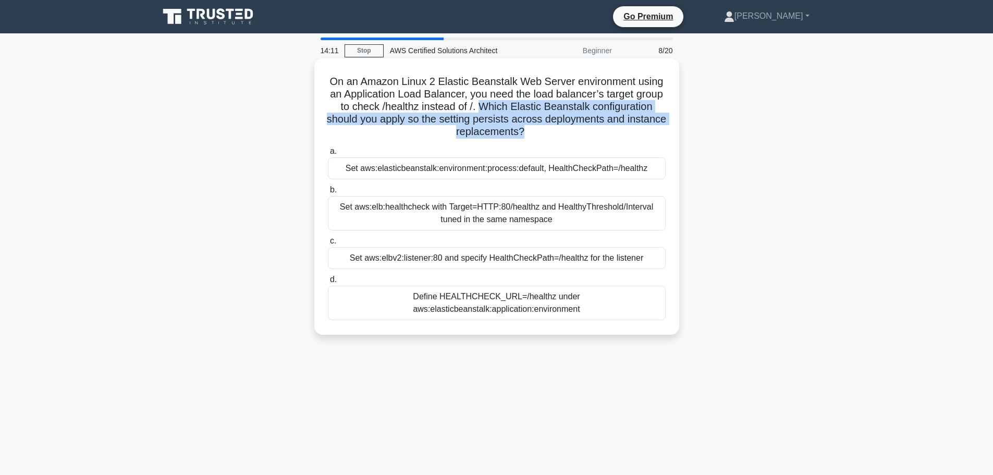
drag, startPoint x: 531, startPoint y: 109, endPoint x: 585, endPoint y: 136, distance: 60.4
click at [585, 136] on h5 "On an Amazon Linux 2 Elastic Beanstalk Web Server environment using an Applicat…" at bounding box center [497, 107] width 340 height 64
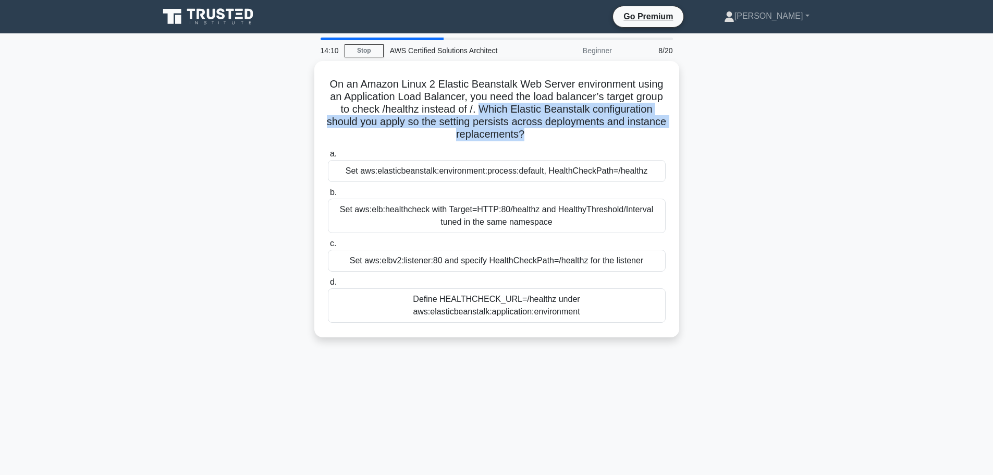
click at [578, 139] on div at bounding box center [578, 139] width 0 height 0
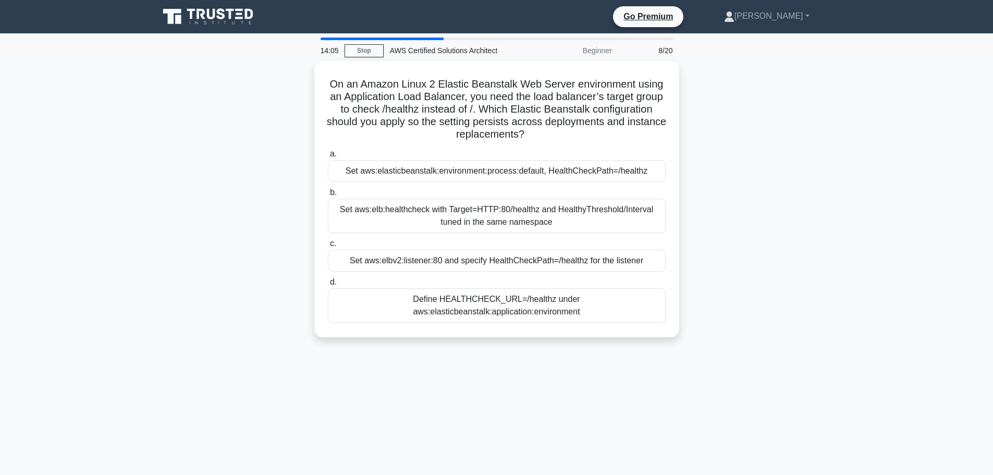
click at [234, 230] on div "On an Amazon Linux 2 Elastic Beanstalk Web Server environment using an Applicat…" at bounding box center [497, 205] width 688 height 289
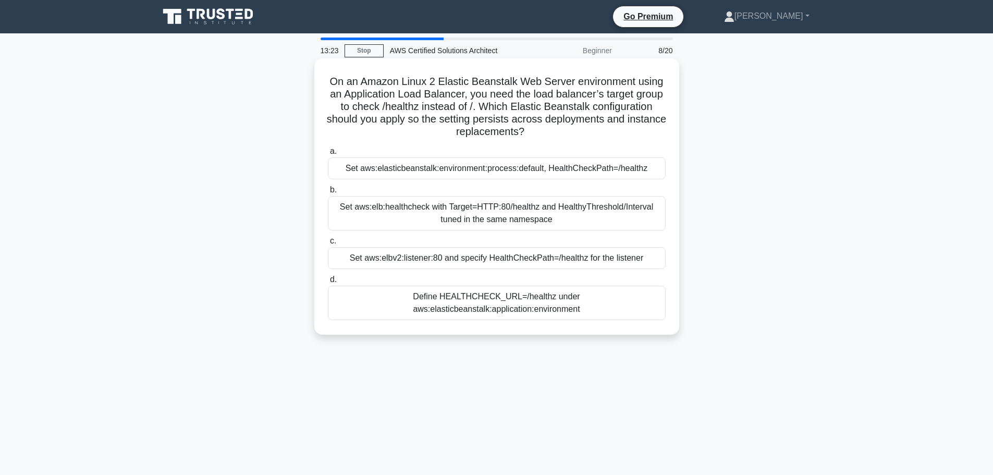
click at [391, 217] on div "Set aws:elb:healthcheck with Target=HTTP:80/healthz and HealthyThreshold/Interv…" at bounding box center [497, 213] width 338 height 34
click at [328, 193] on input "b. Set aws:elb:healthcheck with Target=HTTP:80/healthz and HealthyThreshold/Int…" at bounding box center [328, 190] width 0 height 7
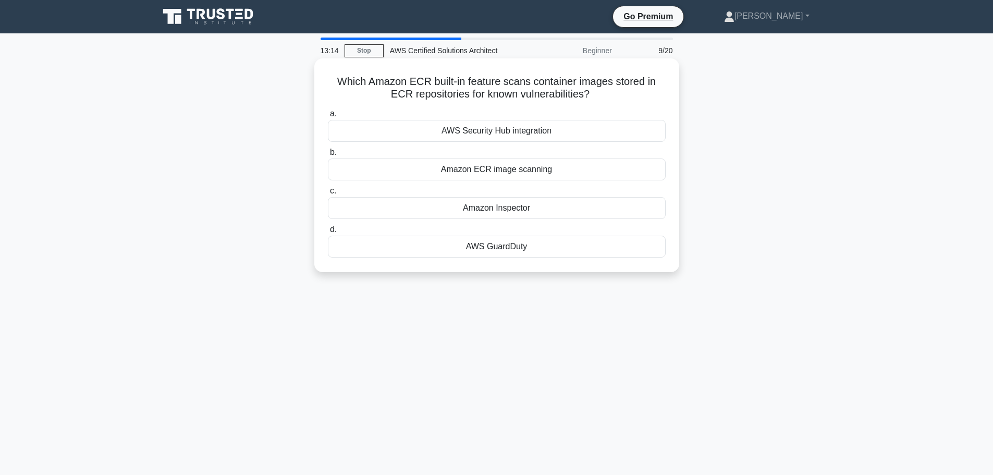
drag, startPoint x: 329, startPoint y: 85, endPoint x: 597, endPoint y: 101, distance: 268.9
click at [597, 101] on h5 "Which Amazon ECR built-in feature scans container images stored in ECR reposito…" at bounding box center [497, 88] width 340 height 26
click at [608, 94] on h5 "Which Amazon ECR built-in feature scans container images stored in ECR reposito…" at bounding box center [497, 88] width 340 height 26
click at [455, 167] on div "Amazon ECR image scanning" at bounding box center [497, 169] width 338 height 22
click at [328, 156] on input "b. Amazon ECR image scanning" at bounding box center [328, 152] width 0 height 7
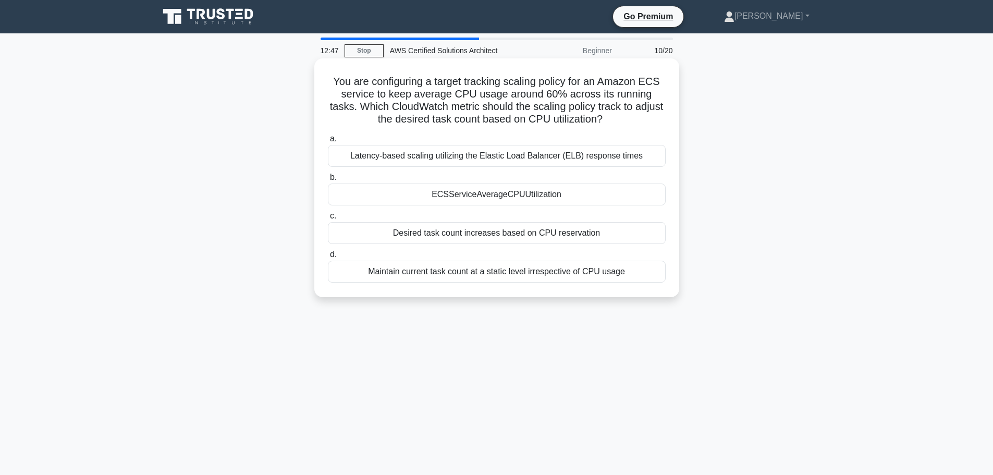
drag, startPoint x: 321, startPoint y: 83, endPoint x: 610, endPoint y: 119, distance: 292.1
click at [610, 119] on div "You are configuring a target tracking scaling policy for an Amazon ECS service …" at bounding box center [496, 178] width 357 height 230
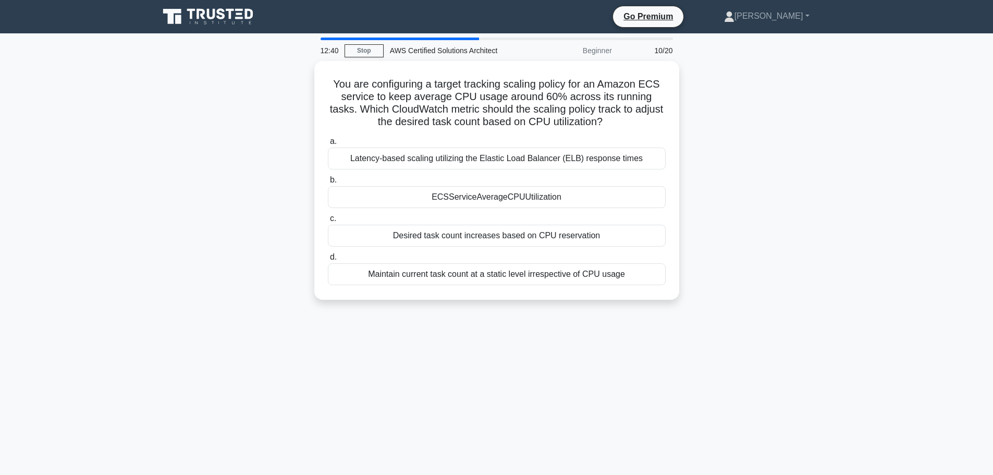
click at [278, 210] on div "You are configuring a target tracking scaling policy for an Amazon ECS service …" at bounding box center [497, 186] width 688 height 251
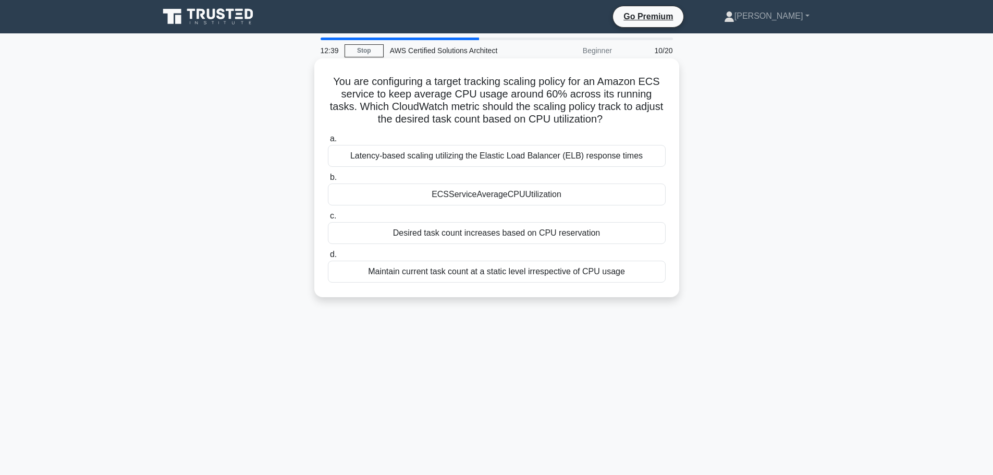
click at [351, 197] on div "ECSServiceAverageCPUUtilization" at bounding box center [497, 194] width 338 height 22
click at [328, 181] on input "b. ECSServiceAverageCPUUtilization" at bounding box center [328, 177] width 0 height 7
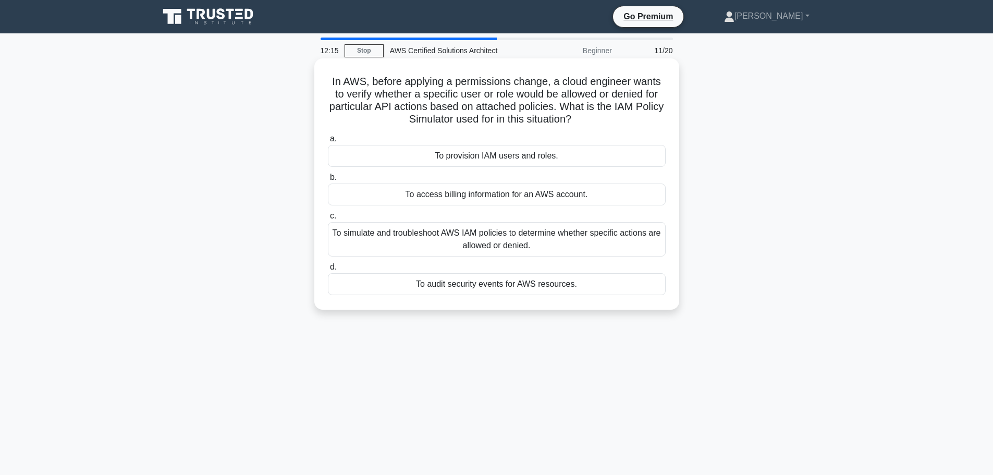
drag, startPoint x: 324, startPoint y: 86, endPoint x: 593, endPoint y: 123, distance: 272.0
click at [593, 123] on div "In AWS, before applying a permissions change, a cloud engineer wants to verify …" at bounding box center [496, 184] width 357 height 243
click at [615, 239] on div "To simulate and troubleshoot AWS IAM policies to determine whether specific act…" at bounding box center [497, 239] width 338 height 34
click at [328, 219] on input "c. To simulate and troubleshoot AWS IAM policies to determine whether specific …" at bounding box center [328, 216] width 0 height 7
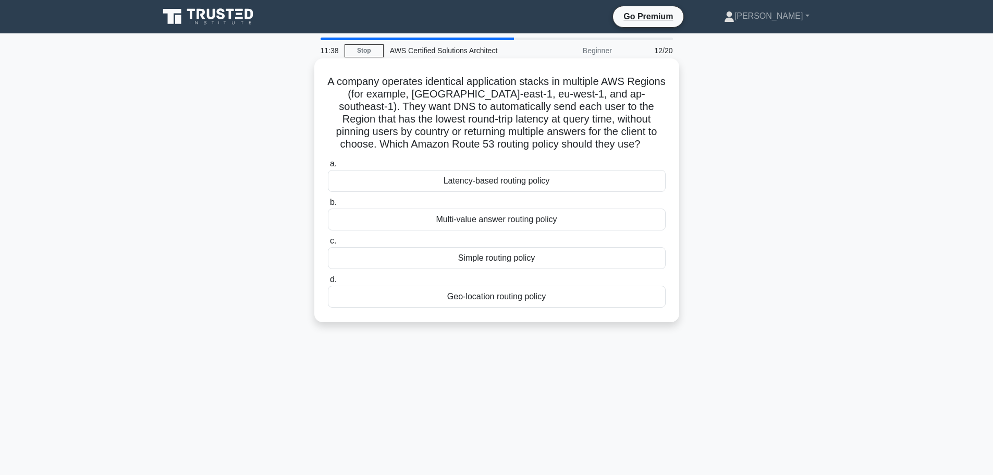
click at [463, 82] on h5 "A company operates identical application stacks in multiple AWS Regions (for ex…" at bounding box center [497, 113] width 340 height 76
click at [501, 83] on h5 "A company operates identical application stacks in multiple AWS Regions (for ex…" at bounding box center [497, 113] width 340 height 76
click at [542, 78] on h5 "A company operates identical application stacks in multiple AWS Regions (for ex…" at bounding box center [497, 113] width 340 height 76
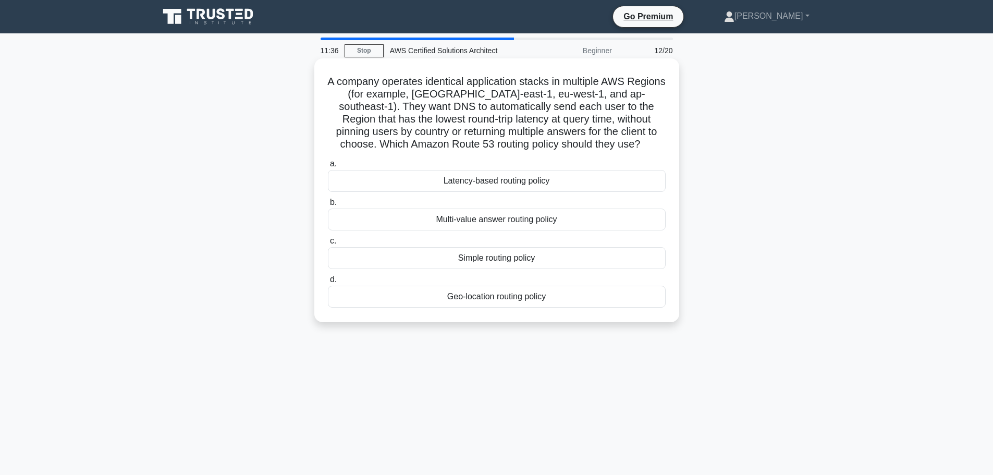
click at [548, 80] on h5 "A company operates identical application stacks in multiple AWS Regions (for ex…" at bounding box center [497, 113] width 340 height 76
click at [598, 84] on h5 "A company operates identical application stacks in multiple AWS Regions (for ex…" at bounding box center [497, 113] width 340 height 76
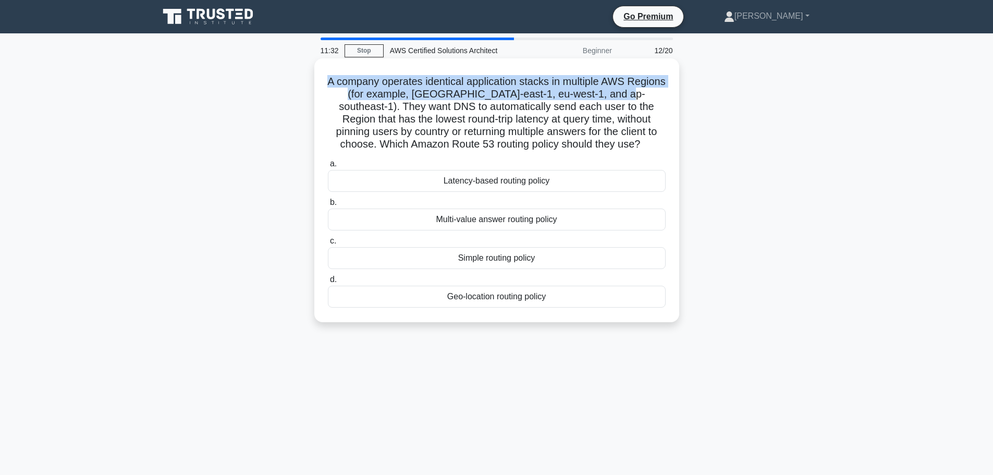
drag, startPoint x: 340, startPoint y: 86, endPoint x: 635, endPoint y: 95, distance: 294.6
click at [635, 95] on h5 "A company operates identical application stacks in multiple AWS Regions (for ex…" at bounding box center [497, 113] width 340 height 76
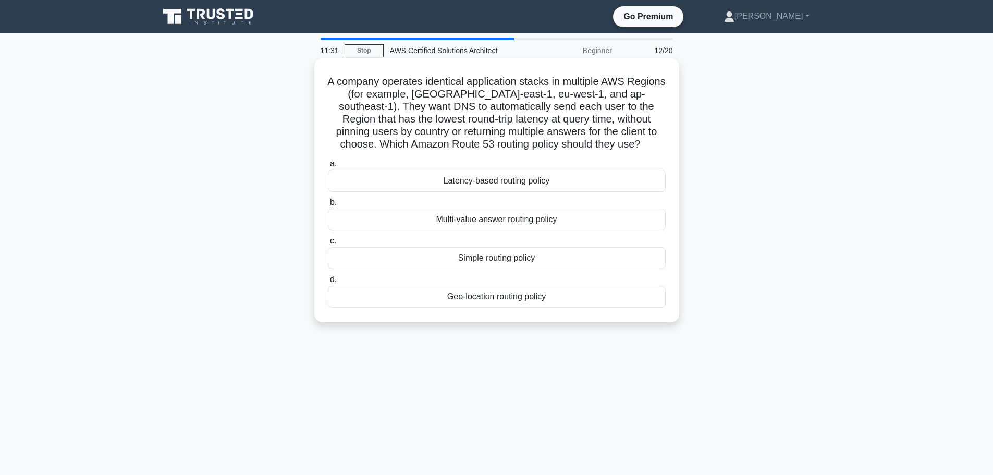
click at [371, 104] on h5 "A company operates identical application stacks in multiple AWS Regions (for ex…" at bounding box center [497, 113] width 340 height 76
click at [438, 107] on h5 "A company operates identical application stacks in multiple AWS Regions (for ex…" at bounding box center [497, 113] width 340 height 76
drag, startPoint x: 438, startPoint y: 107, endPoint x: 452, endPoint y: 108, distance: 14.2
click at [439, 107] on h5 "A company operates identical application stacks in multiple AWS Regions (for ex…" at bounding box center [497, 113] width 340 height 76
click at [496, 110] on h5 "A company operates identical application stacks in multiple AWS Regions (for ex…" at bounding box center [497, 113] width 340 height 76
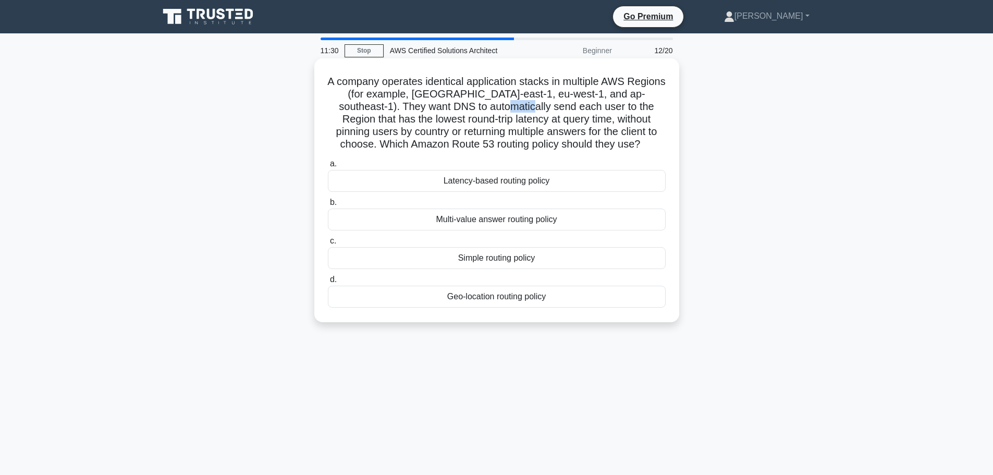
click at [496, 110] on h5 "A company operates identical application stacks in multiple AWS Regions (for ex…" at bounding box center [497, 113] width 340 height 76
click at [523, 109] on h5 "A company operates identical application stacks in multiple AWS Regions (for ex…" at bounding box center [497, 113] width 340 height 76
click at [583, 108] on h5 "A company operates identical application stacks in multiple AWS Regions (for ex…" at bounding box center [497, 113] width 340 height 76
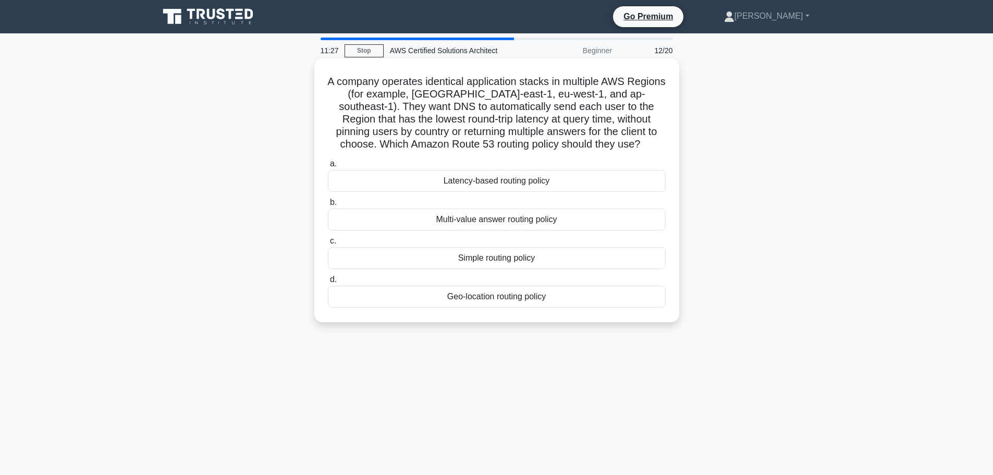
click at [470, 114] on h5 "A company operates identical application stacks in multiple AWS Regions (for ex…" at bounding box center [497, 113] width 340 height 76
drag, startPoint x: 534, startPoint y: 120, endPoint x: 605, endPoint y: 118, distance: 70.4
click at [605, 118] on h5 "A company operates identical application stacks in multiple AWS Regions (for ex…" at bounding box center [497, 113] width 340 height 76
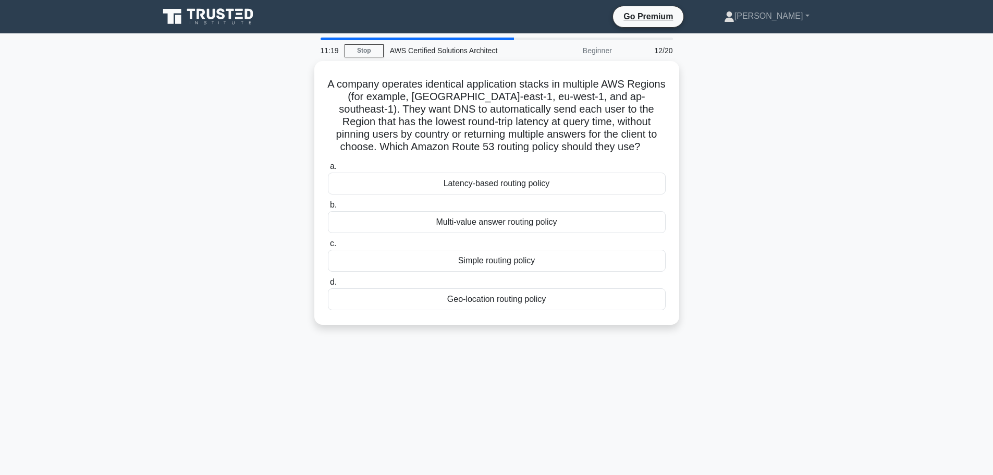
click at [462, 297] on div "Geo-location routing policy" at bounding box center [497, 299] width 338 height 22
click at [328, 286] on input "d. Geo-location routing policy" at bounding box center [328, 282] width 0 height 7
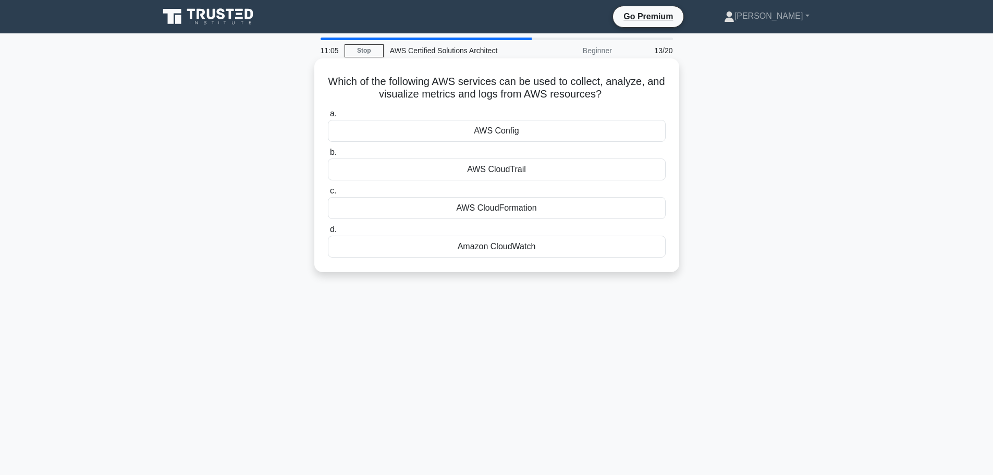
drag, startPoint x: 332, startPoint y: 83, endPoint x: 640, endPoint y: 92, distance: 307.7
click at [640, 92] on h5 "Which of the following AWS services can be used to collect, analyze, and visual…" at bounding box center [497, 88] width 340 height 26
click at [329, 75] on div "Which of the following AWS services can be used to collect, analyze, and visual…" at bounding box center [496, 165] width 357 height 205
drag, startPoint x: 329, startPoint y: 79, endPoint x: 619, endPoint y: 93, distance: 289.6
click at [619, 93] on h5 "Which of the following AWS services can be used to collect, analyze, and visual…" at bounding box center [497, 88] width 340 height 26
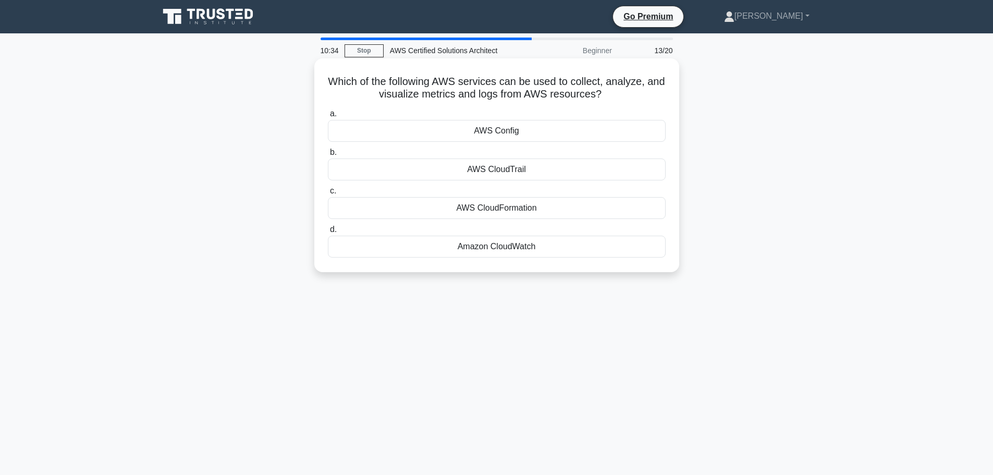
click at [532, 99] on h5 "Which of the following AWS services can be used to collect, analyze, and visual…" at bounding box center [497, 88] width 340 height 26
click at [502, 252] on div "Amazon CloudWatch" at bounding box center [497, 247] width 338 height 22
click at [328, 233] on input "d. Amazon CloudWatch" at bounding box center [328, 229] width 0 height 7
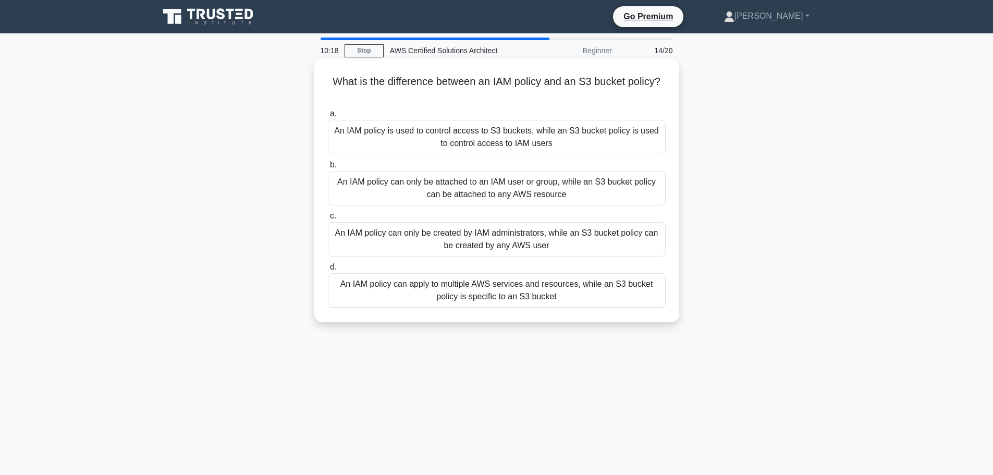
drag, startPoint x: 330, startPoint y: 82, endPoint x: 666, endPoint y: 89, distance: 336.3
click at [666, 89] on h5 "What is the difference between an IAM policy and an S3 bucket policy? .spinner_…" at bounding box center [497, 88] width 340 height 26
click at [613, 79] on h5 "What is the difference between an IAM policy and an S3 bucket policy? .spinner_…" at bounding box center [497, 88] width 340 height 26
drag, startPoint x: 319, startPoint y: 113, endPoint x: 349, endPoint y: 114, distance: 29.7
click at [349, 114] on div "What is the difference between an IAM policy and an S3 bucket policy? .spinner_…" at bounding box center [496, 190] width 357 height 255
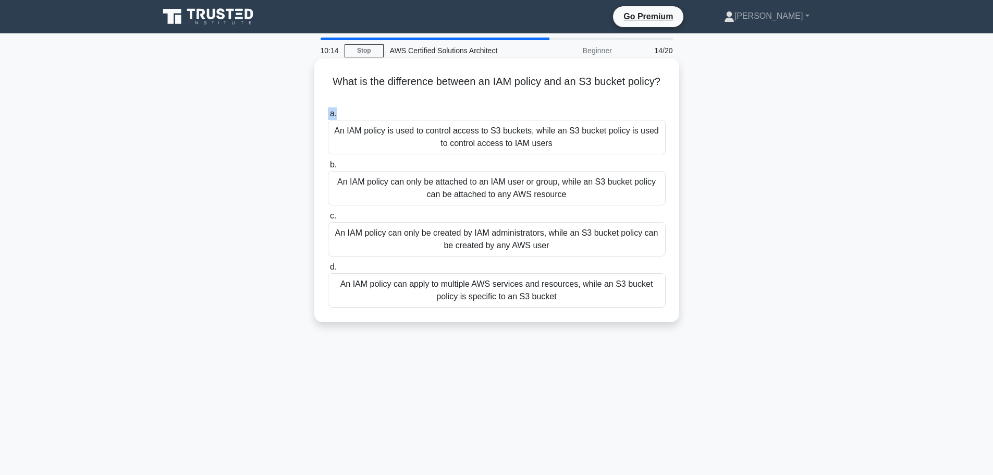
click at [403, 113] on label "a. An IAM policy is used to control access to S3 buckets, while an S3 bucket po…" at bounding box center [497, 130] width 338 height 47
click at [328, 113] on input "a. An IAM policy is used to control access to S3 buckets, while an S3 bucket po…" at bounding box center [328, 113] width 0 height 7
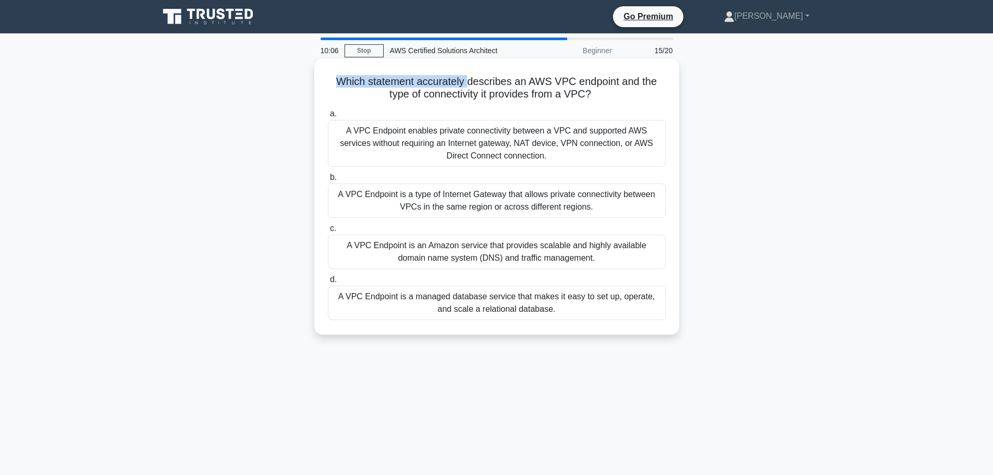
drag, startPoint x: 329, startPoint y: 81, endPoint x: 469, endPoint y: 82, distance: 139.7
click at [469, 82] on h5 "Which statement accurately describes an AWS VPC endpoint and the type of connec…" at bounding box center [497, 88] width 340 height 26
click at [467, 82] on h5 "Which statement accurately describes an AWS VPC endpoint and the type of connec…" at bounding box center [497, 88] width 340 height 26
drag, startPoint x: 532, startPoint y: 82, endPoint x: 619, endPoint y: 83, distance: 87.0
click at [619, 83] on h5 "Which statement accurately describes an AWS VPC endpoint and the type of connec…" at bounding box center [497, 88] width 340 height 26
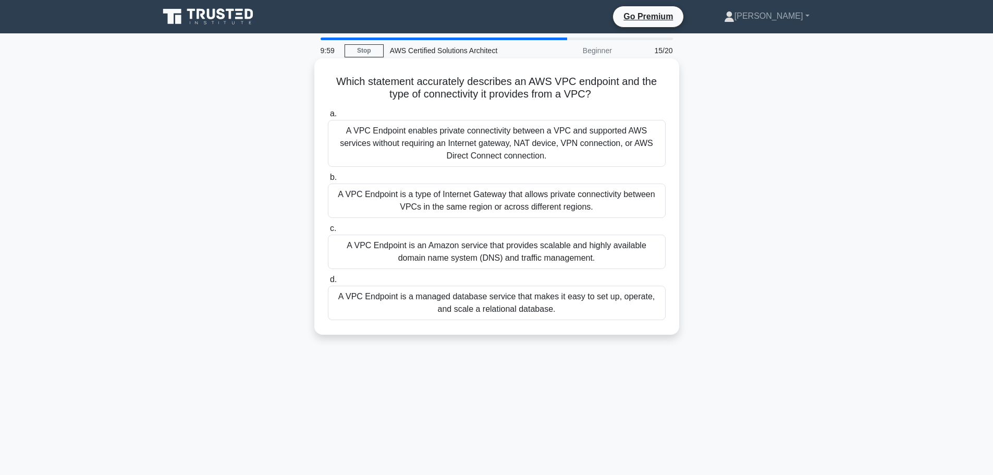
click at [539, 93] on h5 "Which statement accurately describes an AWS VPC endpoint and the type of connec…" at bounding box center [497, 88] width 340 height 26
click at [553, 143] on div "A VPC Endpoint enables private connectivity between a VPC and supported AWS ser…" at bounding box center [497, 143] width 338 height 47
click at [328, 117] on input "a. A VPC Endpoint enables private connectivity between a VPC and supported AWS …" at bounding box center [328, 113] width 0 height 7
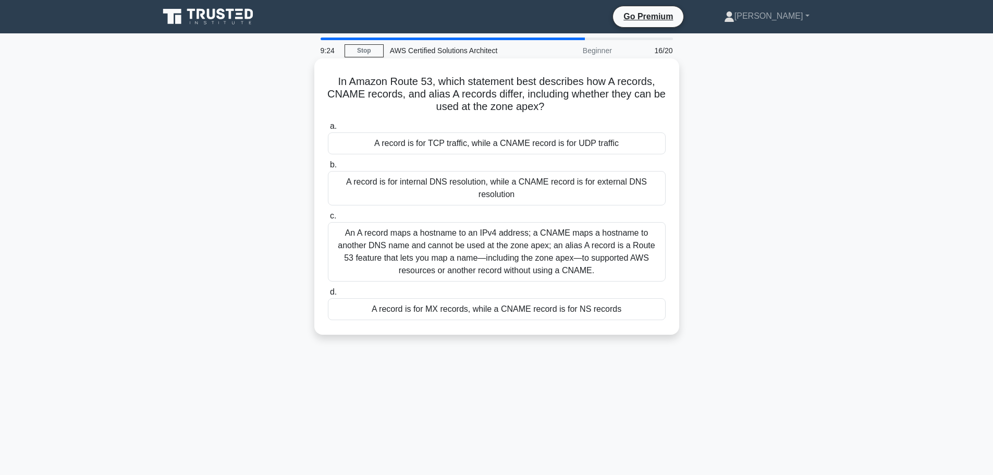
drag, startPoint x: 336, startPoint y: 81, endPoint x: 557, endPoint y: 107, distance: 222.5
click at [557, 107] on h5 "In Amazon Route 53, which statement best describes how A records, CNAME records…" at bounding box center [497, 94] width 340 height 39
click at [513, 105] on h5 "In Amazon Route 53, which statement best describes how A records, CNAME records…" at bounding box center [497, 94] width 340 height 39
click at [507, 97] on h5 "In Amazon Route 53, which statement best describes how A records, CNAME records…" at bounding box center [497, 94] width 340 height 39
click at [461, 184] on div "A record is for internal DNS resolution, while a CNAME record is for external D…" at bounding box center [497, 188] width 338 height 34
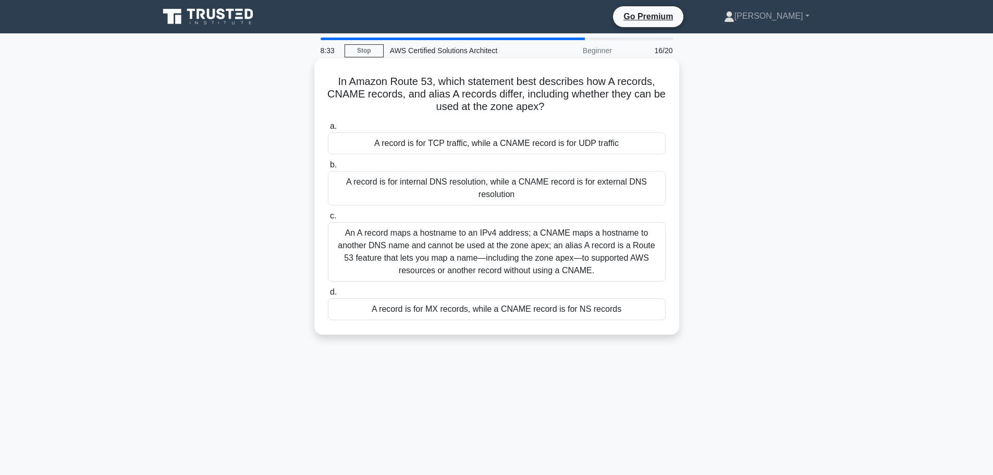
click at [328, 168] on input "b. A record is for internal DNS resolution, while a CNAME record is for externa…" at bounding box center [328, 165] width 0 height 7
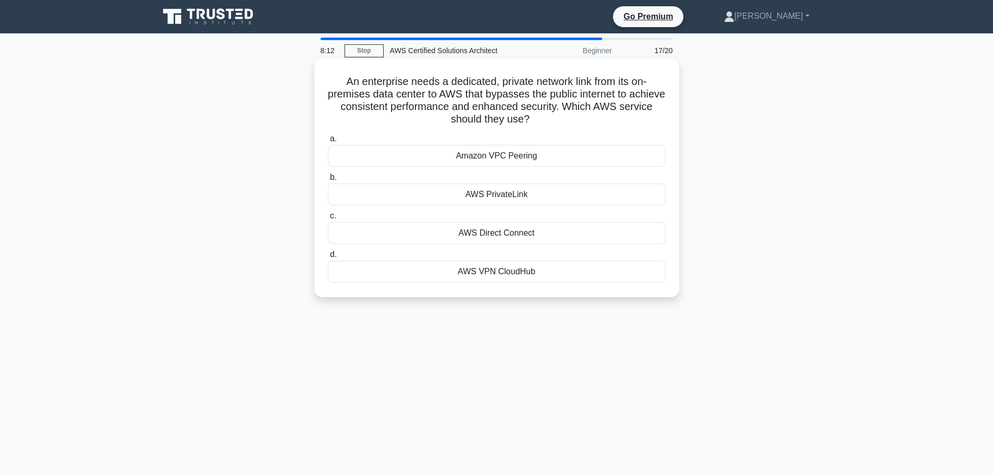
drag, startPoint x: 336, startPoint y: 81, endPoint x: 551, endPoint y: 121, distance: 219.5
click at [551, 121] on h5 "An enterprise needs a dedicated, private network link from its on-premises data…" at bounding box center [497, 100] width 340 height 51
click at [439, 96] on h5 "An enterprise needs a dedicated, private network link from its on-premises data…" at bounding box center [497, 100] width 340 height 51
drag, startPoint x: 337, startPoint y: 107, endPoint x: 610, endPoint y: 107, distance: 272.6
click at [610, 107] on h5 "An enterprise needs a dedicated, private network link from its on-premises data…" at bounding box center [497, 100] width 340 height 51
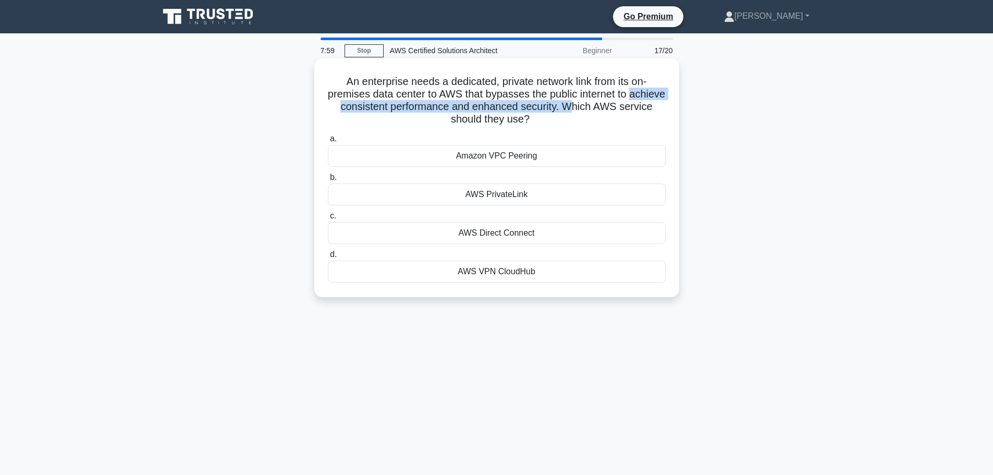
click at [505, 105] on h5 "An enterprise needs a dedicated, private network link from its on-premises data…" at bounding box center [497, 100] width 340 height 51
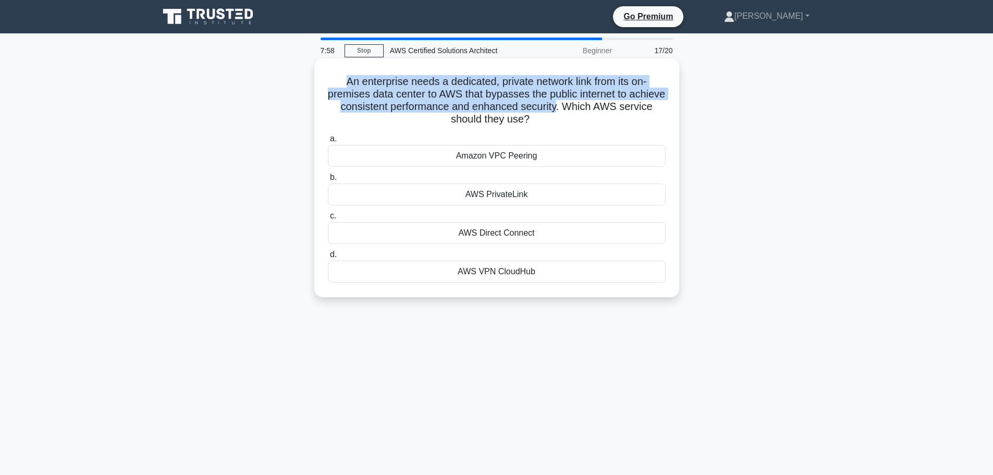
drag, startPoint x: 336, startPoint y: 81, endPoint x: 595, endPoint y: 105, distance: 259.6
click at [595, 105] on h5 "An enterprise needs a dedicated, private network link from its on-premises data…" at bounding box center [497, 100] width 340 height 51
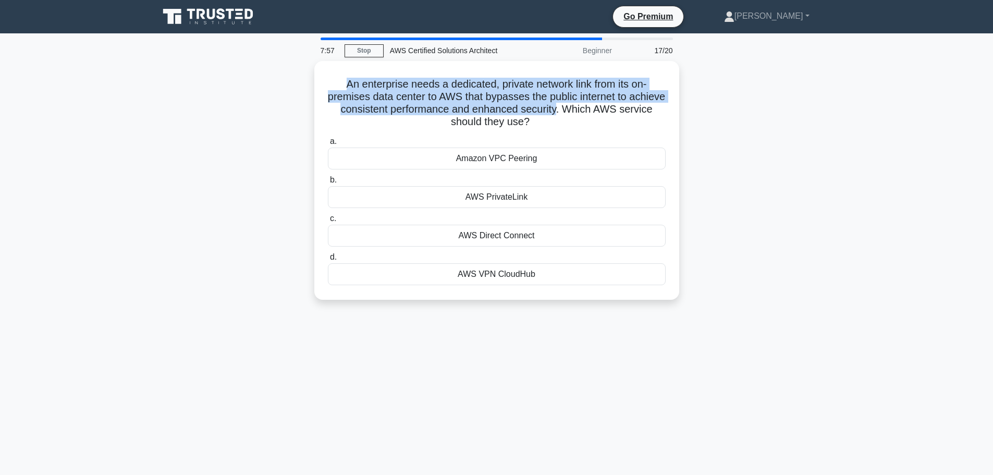
click at [588, 114] on div at bounding box center [588, 114] width 0 height 0
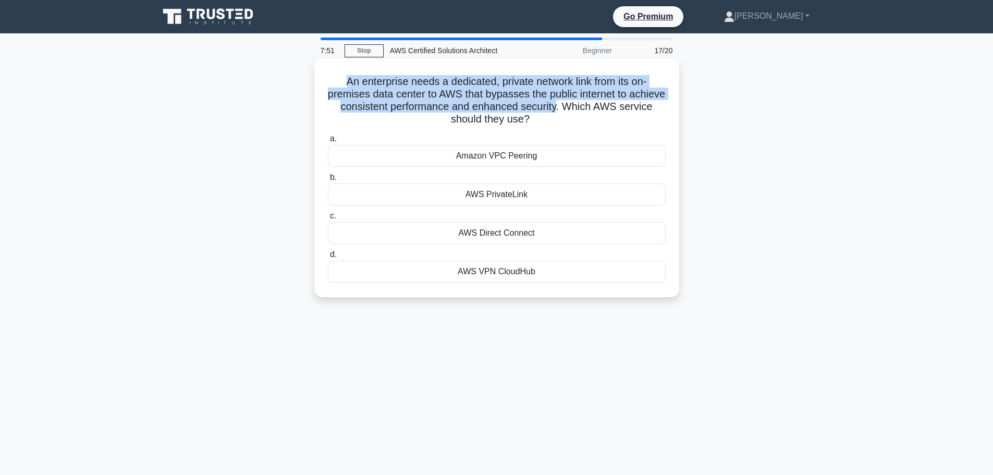
click at [537, 95] on h5 "An enterprise needs a dedicated, private network link from its on-premises data…" at bounding box center [497, 100] width 340 height 51
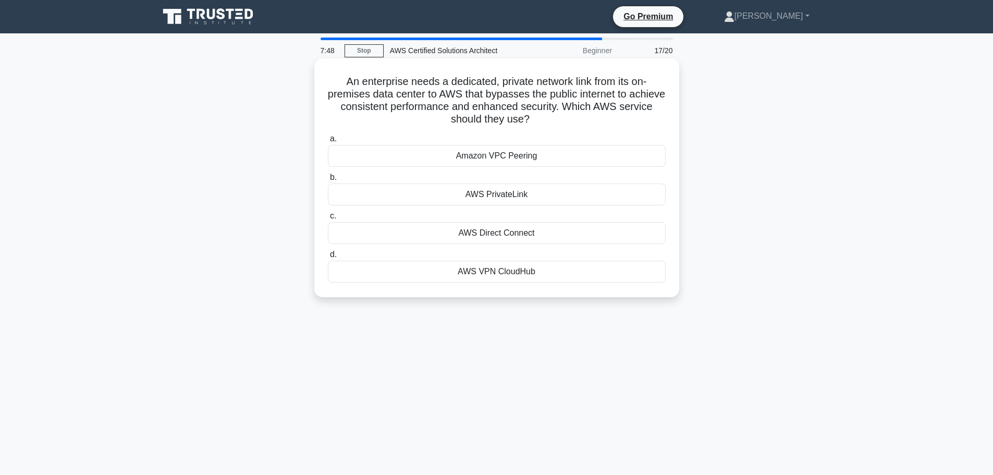
click at [498, 232] on div "AWS Direct Connect" at bounding box center [497, 233] width 338 height 22
click at [328, 219] on input "c. AWS Direct Connect" at bounding box center [328, 216] width 0 height 7
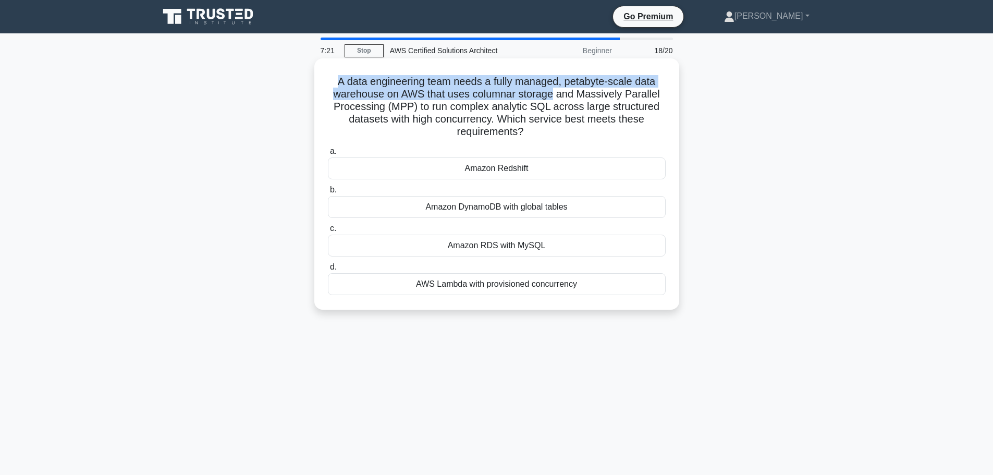
drag, startPoint x: 330, startPoint y: 84, endPoint x: 555, endPoint y: 93, distance: 224.8
click at [555, 93] on h5 "A data engineering team needs a fully managed, petabyte-scale data warehouse on…" at bounding box center [497, 107] width 340 height 64
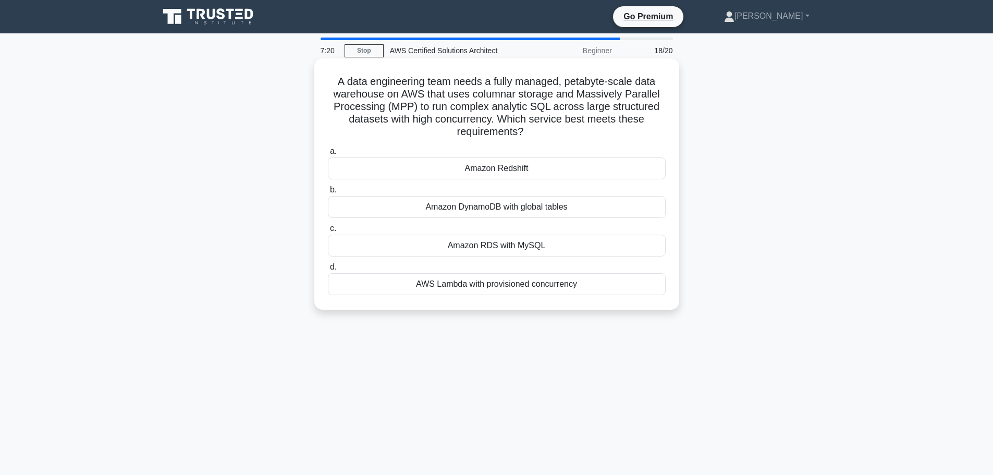
click at [593, 90] on h5 "A data engineering team needs a fully managed, petabyte-scale data warehouse on…" at bounding box center [497, 107] width 340 height 64
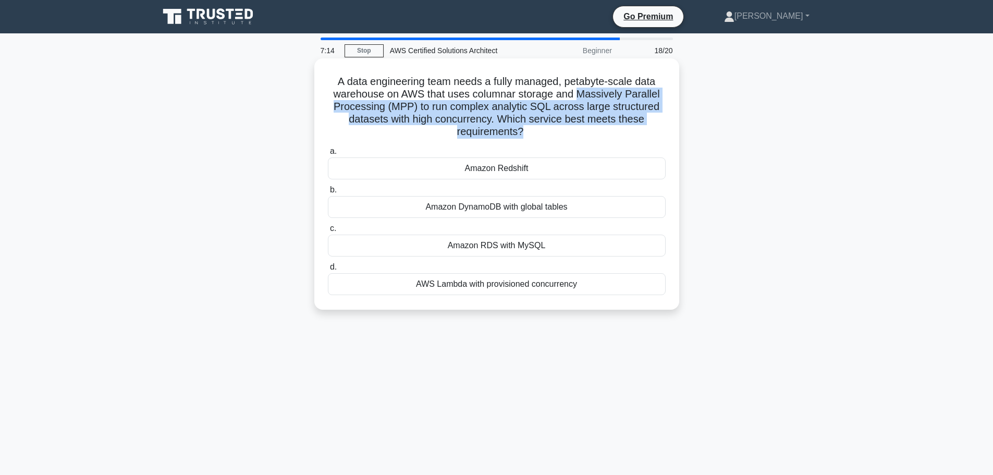
drag, startPoint x: 580, startPoint y: 93, endPoint x: 523, endPoint y: 137, distance: 72.5
click at [523, 137] on h5 "A data engineering team needs a fully managed, petabyte-scale data warehouse on…" at bounding box center [497, 107] width 340 height 64
click at [486, 119] on h5 "A data engineering team needs a fully managed, petabyte-scale data warehouse on…" at bounding box center [497, 107] width 340 height 64
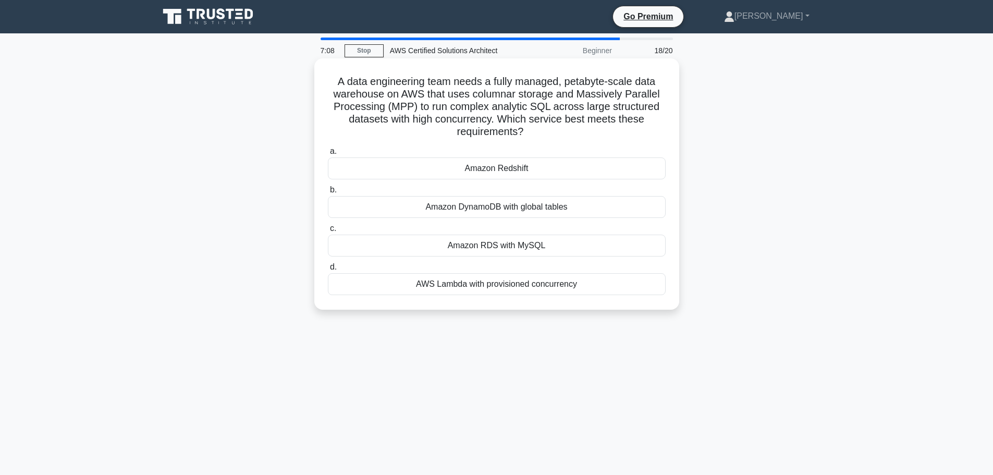
click at [485, 167] on div "Amazon Redshift" at bounding box center [497, 168] width 338 height 22
click at [328, 155] on input "a. Amazon Redshift" at bounding box center [328, 151] width 0 height 7
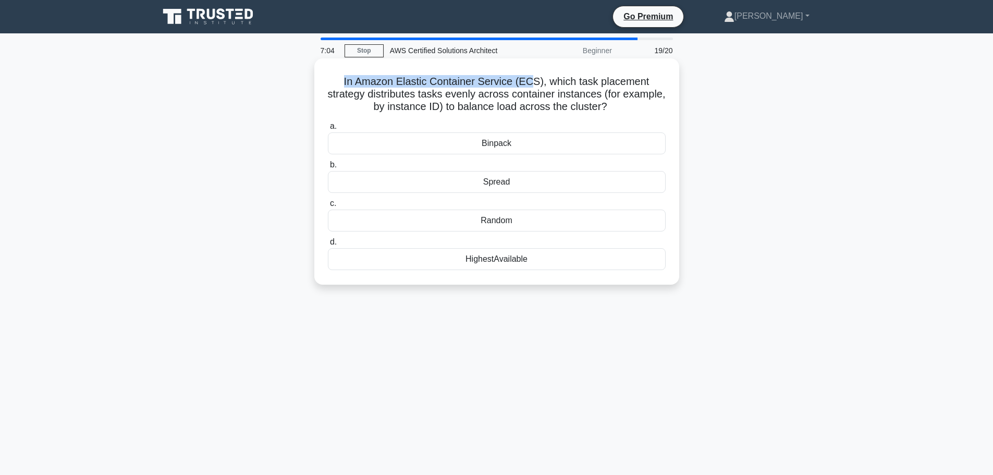
drag, startPoint x: 352, startPoint y: 86, endPoint x: 533, endPoint y: 84, distance: 180.4
click at [533, 84] on h5 "In Amazon Elastic Container Service (ECS), which task placement strategy distri…" at bounding box center [497, 94] width 340 height 39
click at [554, 83] on h5 "In Amazon Elastic Container Service (ECS), which task placement strategy distri…" at bounding box center [497, 94] width 340 height 39
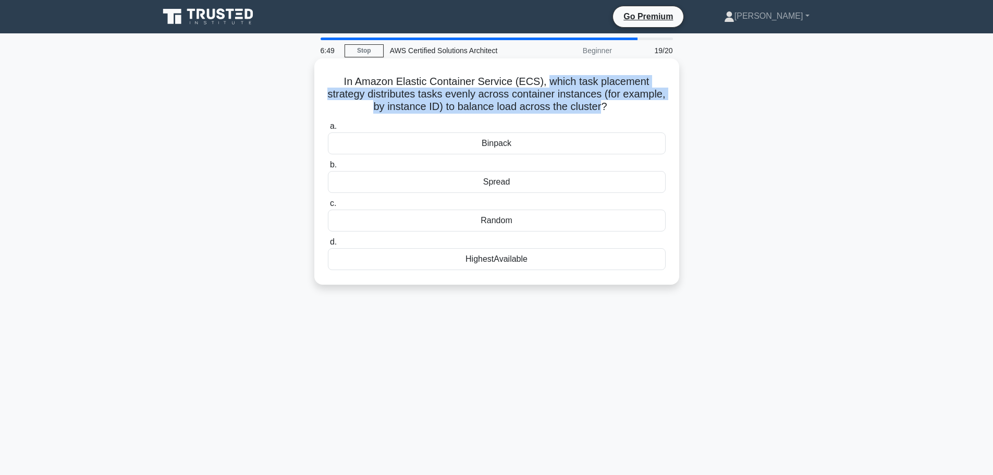
drag, startPoint x: 547, startPoint y: 81, endPoint x: 627, endPoint y: 106, distance: 82.9
click at [627, 106] on h5 "In Amazon Elastic Container Service (ECS), which task placement strategy distri…" at bounding box center [497, 94] width 340 height 39
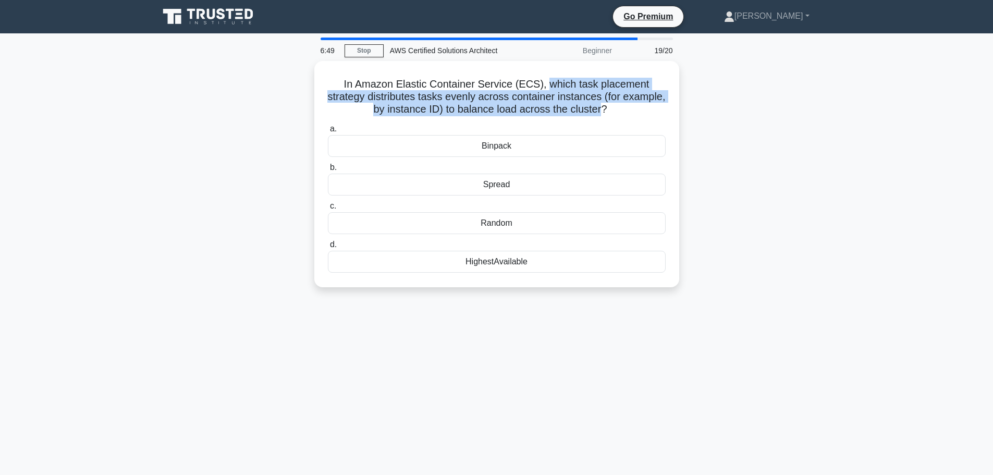
click at [620, 114] on div at bounding box center [620, 114] width 0 height 0
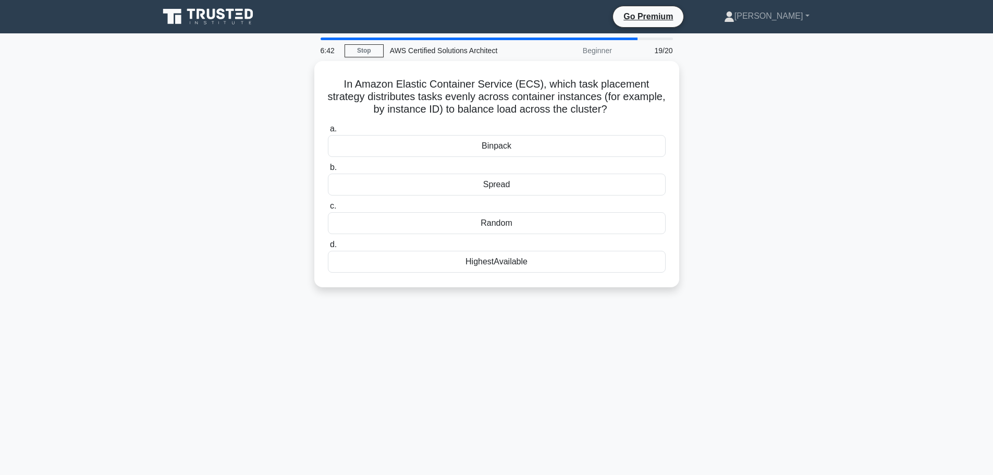
click at [852, 163] on main "6:42 Stop AWS Certified Solutions Architect Beginner 19/20 In Amazon Elastic Co…" at bounding box center [496, 298] width 993 height 530
click at [505, 182] on div "Spread" at bounding box center [497, 182] width 338 height 22
click at [328, 168] on input "b. Spread" at bounding box center [328, 165] width 0 height 7
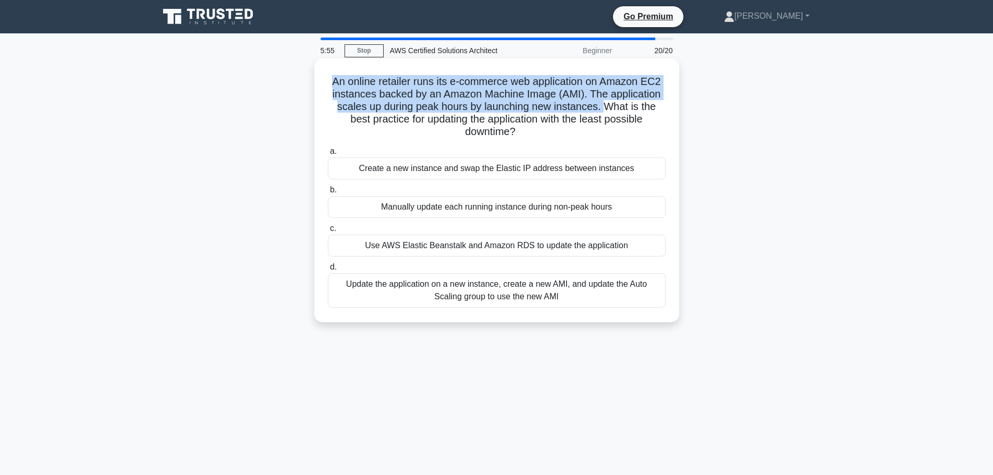
drag, startPoint x: 327, startPoint y: 83, endPoint x: 604, endPoint y: 109, distance: 278.0
click at [604, 109] on div "An online retailer runs its e-commerce web application on Amazon EC2 instances …" at bounding box center [496, 190] width 357 height 255
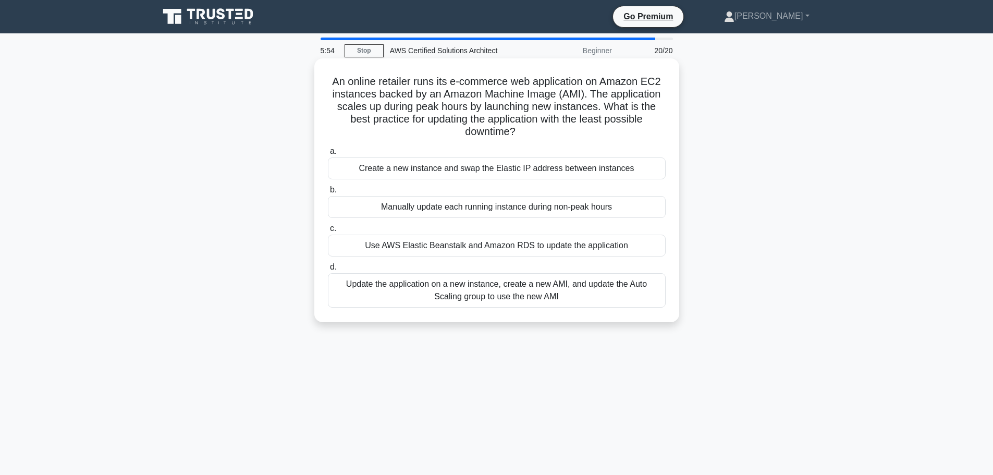
click at [610, 108] on h5 "An online retailer runs its e-commerce web application on Amazon EC2 instances …" at bounding box center [497, 107] width 340 height 64
click at [411, 302] on div "Update the application on a new instance, create a new AMI, and update the Auto…" at bounding box center [497, 290] width 338 height 34
click at [328, 271] on input "d. Update the application on a new instance, create a new AMI, and update the A…" at bounding box center [328, 267] width 0 height 7
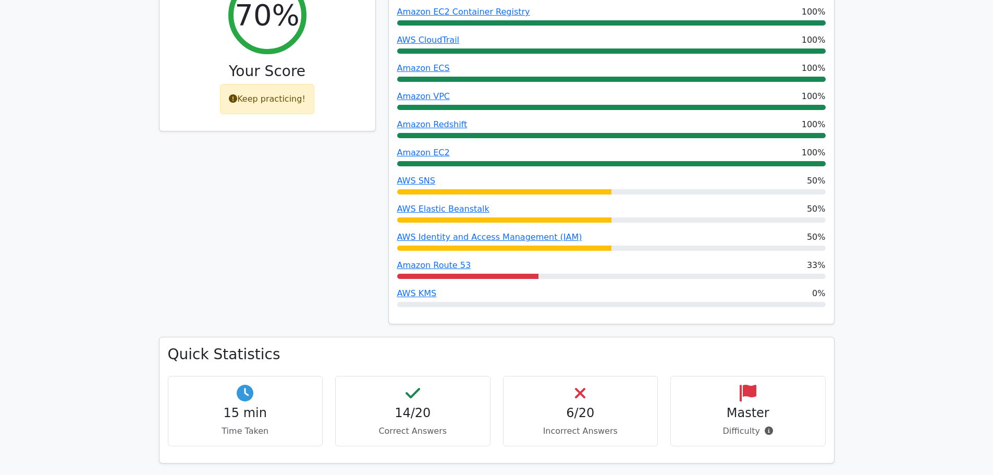
scroll to position [556, 0]
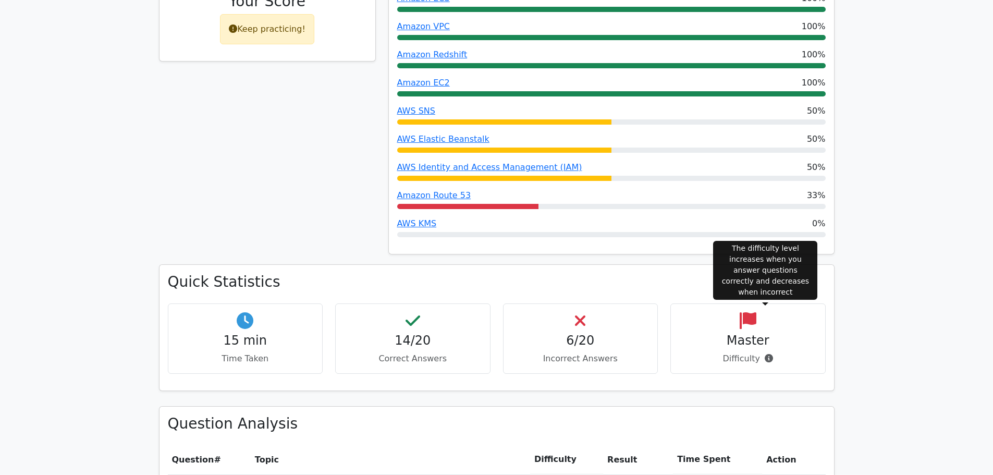
drag, startPoint x: 718, startPoint y: 312, endPoint x: 768, endPoint y: 311, distance: 50.0
click at [768, 352] on p "Difficulty" at bounding box center [748, 358] width 138 height 13
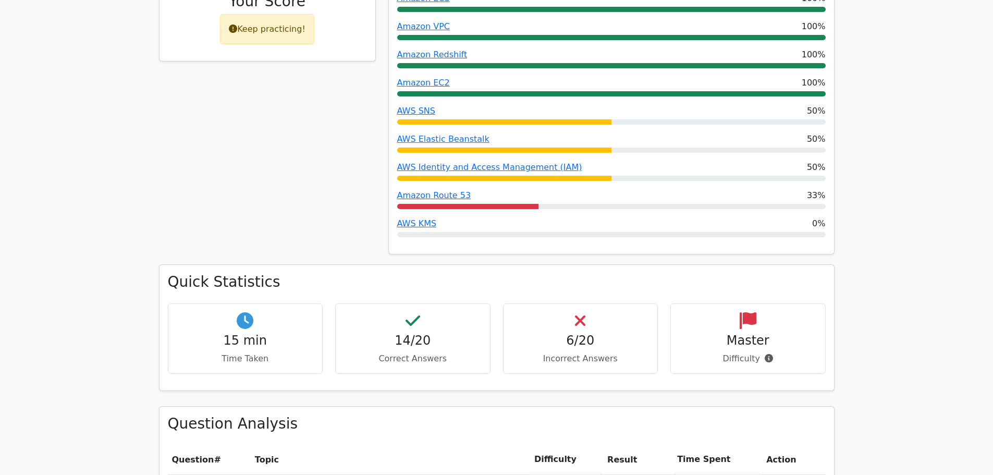
click at [723, 352] on p "Difficulty" at bounding box center [748, 358] width 138 height 13
drag, startPoint x: 708, startPoint y: 312, endPoint x: 757, endPoint y: 314, distance: 49.1
click at [757, 352] on p "Difficulty" at bounding box center [748, 358] width 138 height 13
click at [735, 352] on p "Difficulty" at bounding box center [748, 358] width 138 height 13
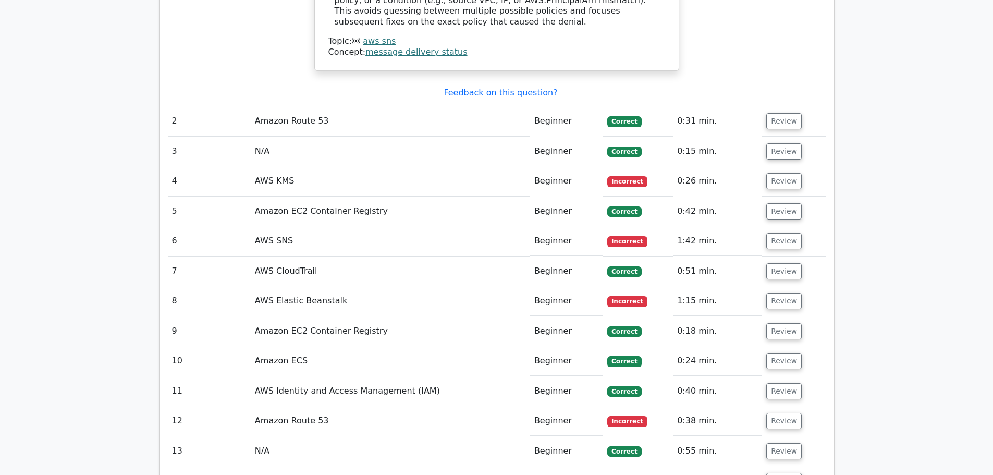
scroll to position [1390, 0]
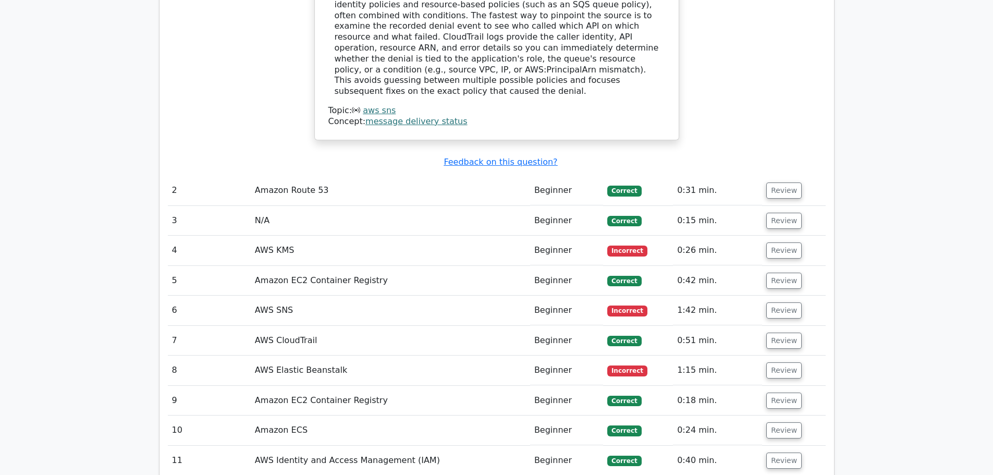
click at [269, 236] on td "AWS KMS" at bounding box center [390, 251] width 279 height 30
click at [783, 242] on button "Review" at bounding box center [783, 250] width 35 height 16
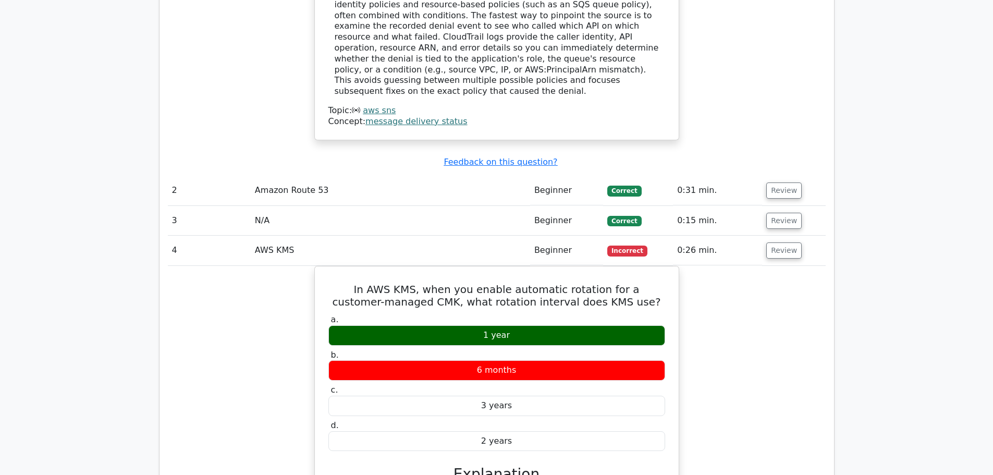
scroll to position [1459, 0]
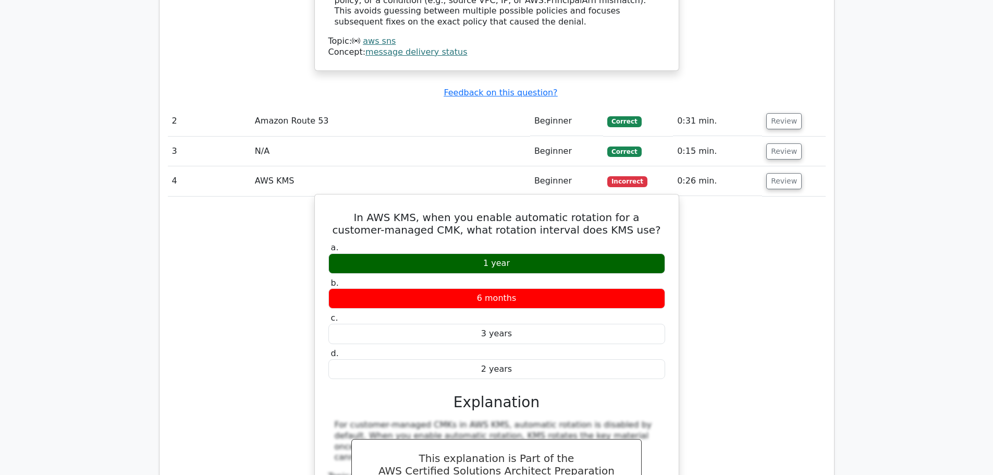
drag, startPoint x: 518, startPoint y: 167, endPoint x: 539, endPoint y: 166, distance: 20.9
click at [539, 253] on div "1 year" at bounding box center [496, 263] width 337 height 20
drag, startPoint x: 489, startPoint y: 166, endPoint x: 473, endPoint y: 167, distance: 16.2
click at [489, 253] on div "1 year" at bounding box center [496, 263] width 337 height 20
click at [438, 253] on div "1 year" at bounding box center [496, 263] width 337 height 20
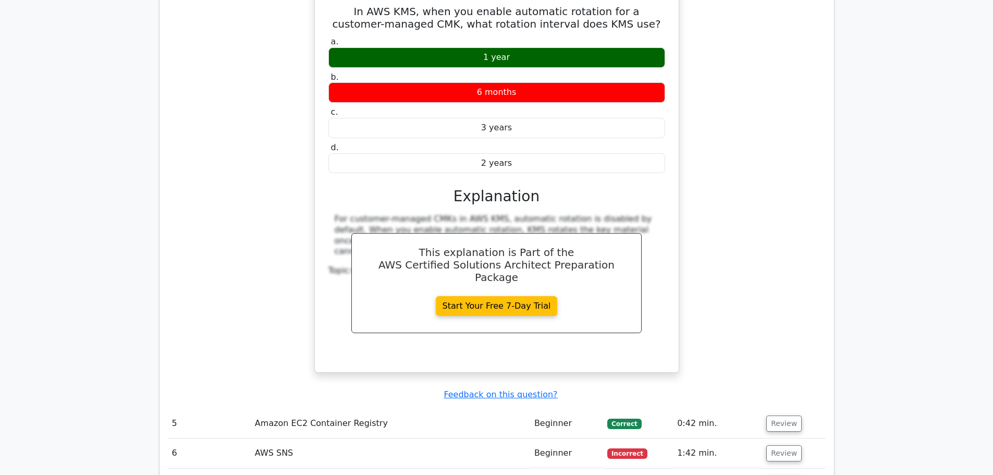
scroll to position [1876, 0]
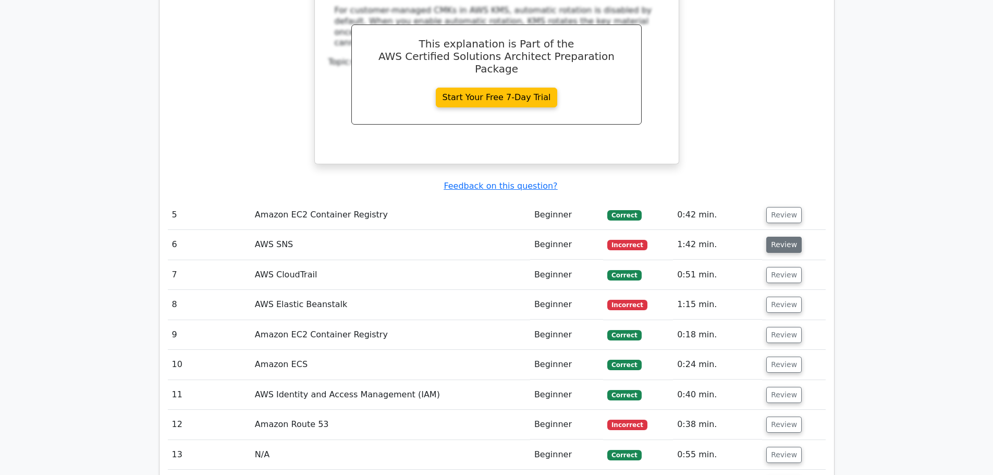
click at [776, 237] on button "Review" at bounding box center [783, 245] width 35 height 16
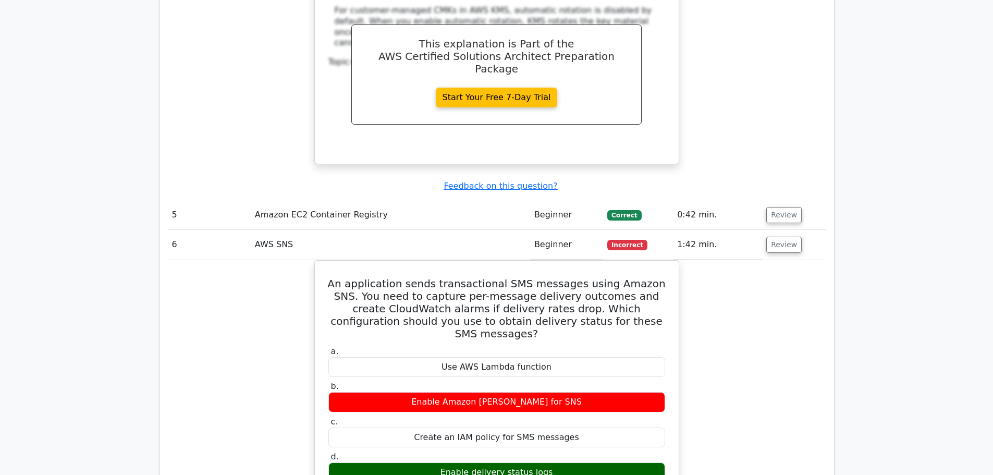
scroll to position [1946, 0]
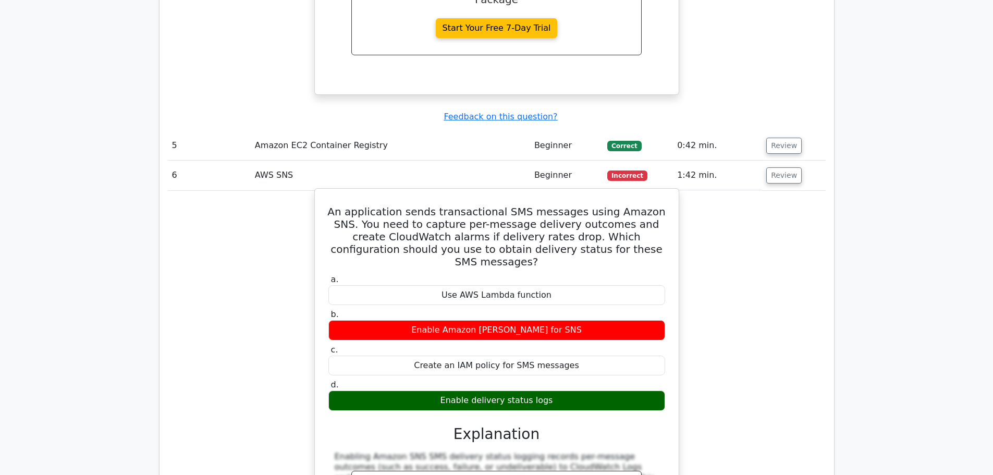
drag, startPoint x: 438, startPoint y: 295, endPoint x: 545, endPoint y: 298, distance: 106.9
click at [545, 390] on div "Enable delivery status logs" at bounding box center [496, 400] width 337 height 20
click at [589, 390] on div "Enable delivery status logs" at bounding box center [496, 400] width 337 height 20
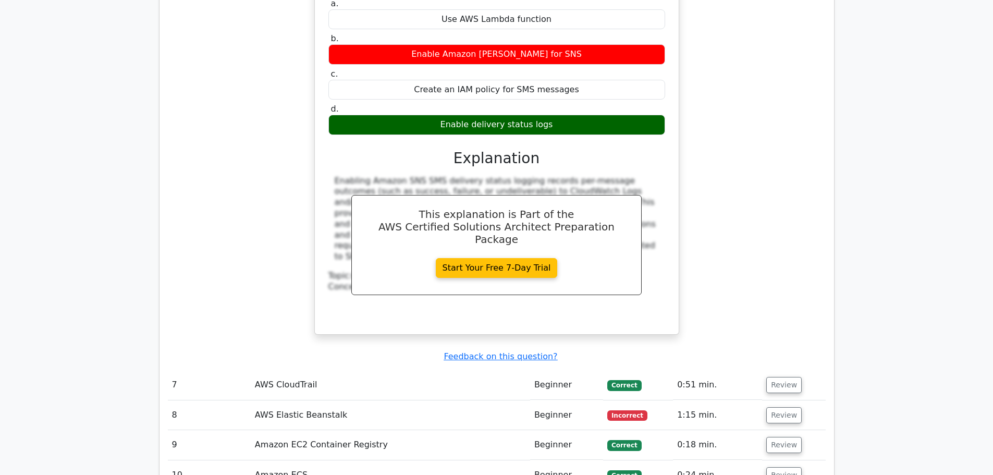
scroll to position [2363, 0]
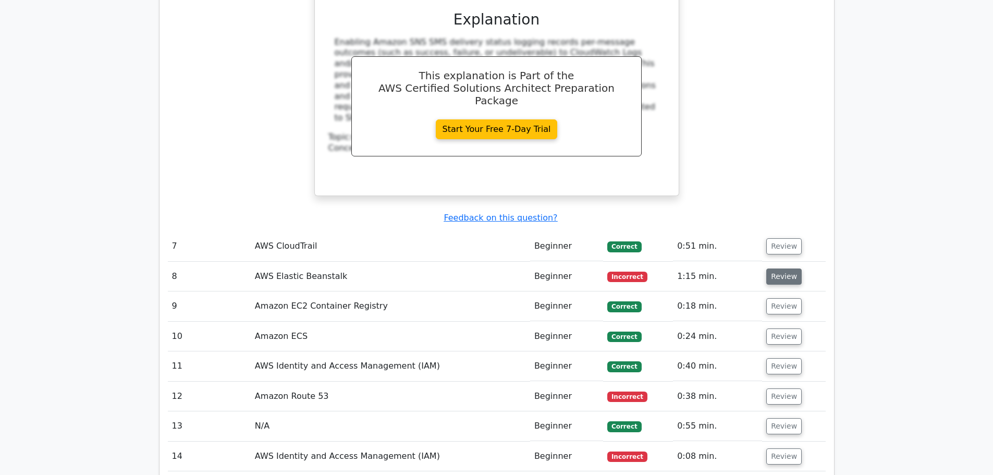
click at [781, 268] on button "Review" at bounding box center [783, 276] width 35 height 16
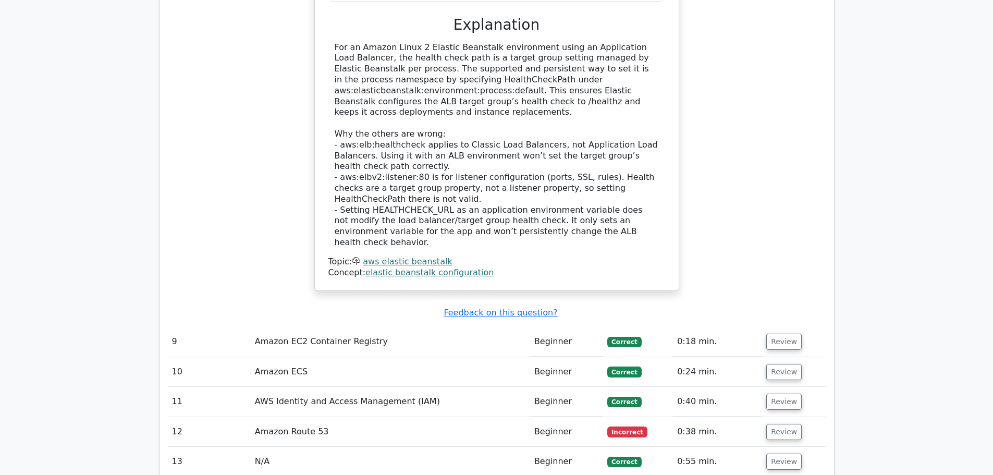
scroll to position [2988, 0]
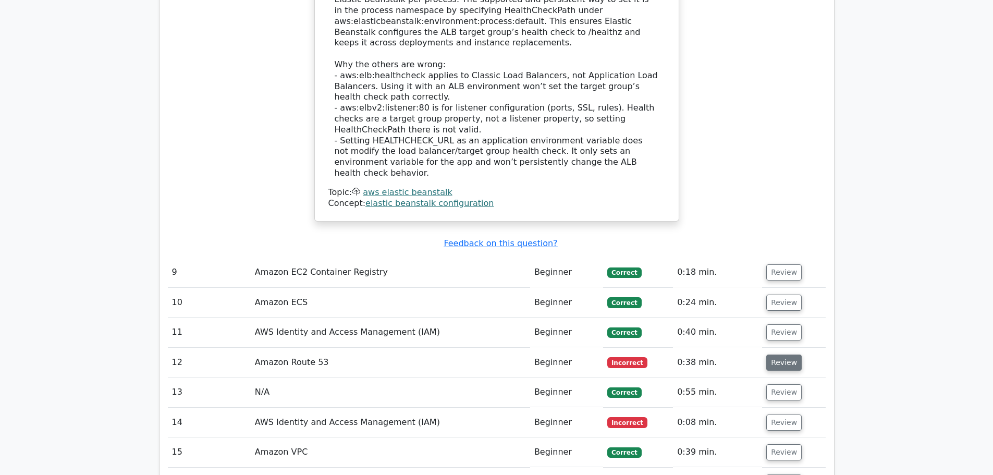
click at [780, 354] on button "Review" at bounding box center [783, 362] width 35 height 16
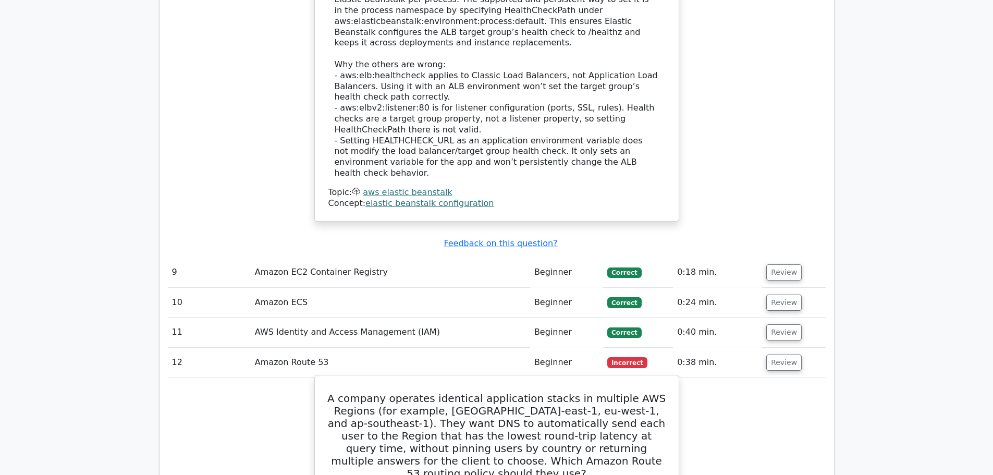
scroll to position [3058, 0]
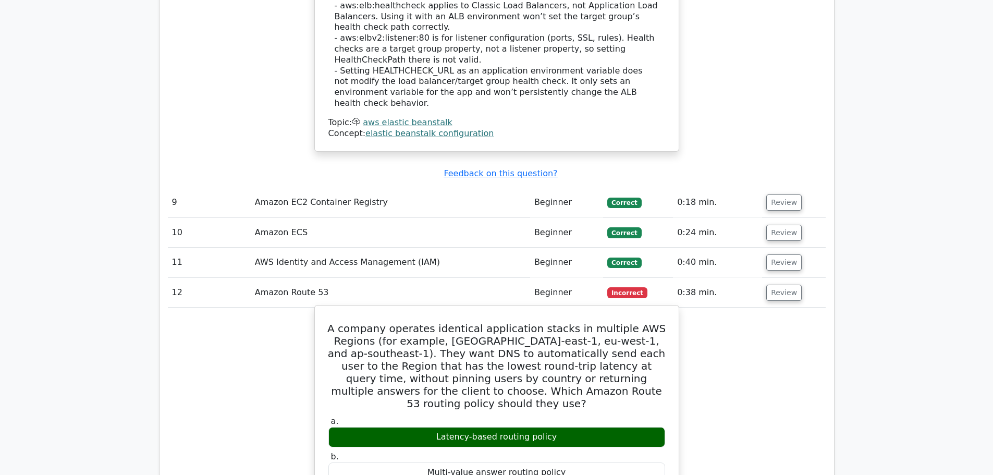
drag, startPoint x: 441, startPoint y: 267, endPoint x: 575, endPoint y: 266, distance: 133.4
click at [575, 427] on div "Latency-based routing policy" at bounding box center [496, 437] width 337 height 20
click at [491, 427] on div "Latency-based routing policy" at bounding box center [496, 437] width 337 height 20
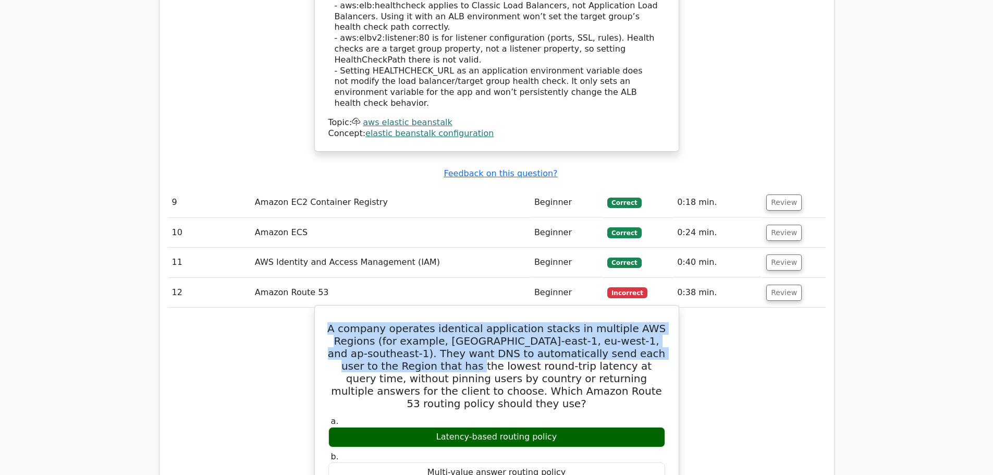
drag, startPoint x: 360, startPoint y: 164, endPoint x: 400, endPoint y: 203, distance: 55.7
click at [400, 322] on h5 "A company operates identical application stacks in multiple AWS Regions (for ex…" at bounding box center [496, 366] width 339 height 88
click at [390, 322] on h5 "A company operates identical application stacks in multiple AWS Regions (for ex…" at bounding box center [496, 366] width 339 height 88
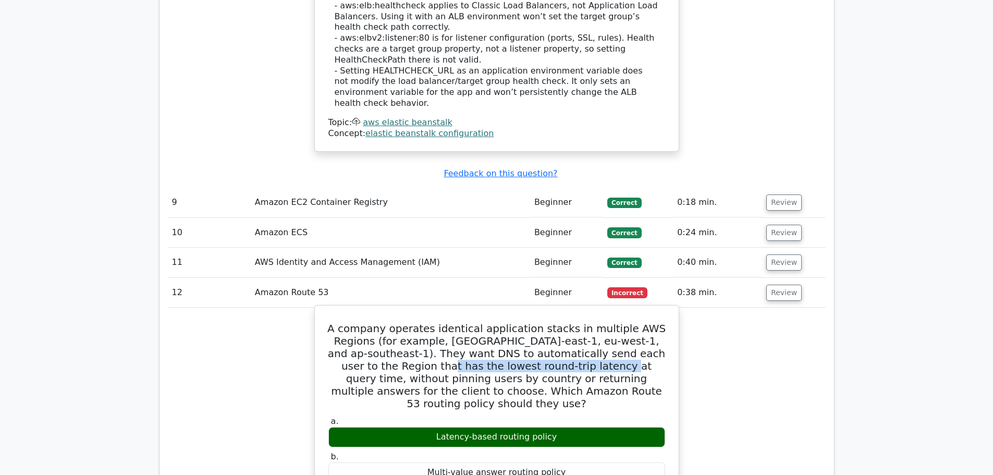
drag, startPoint x: 370, startPoint y: 203, endPoint x: 536, endPoint y: 207, distance: 166.3
click at [536, 322] on h5 "A company operates identical application stacks in multiple AWS Regions (for ex…" at bounding box center [496, 366] width 339 height 88
click at [420, 322] on h5 "A company operates identical application stacks in multiple AWS Regions (for ex…" at bounding box center [496, 366] width 339 height 88
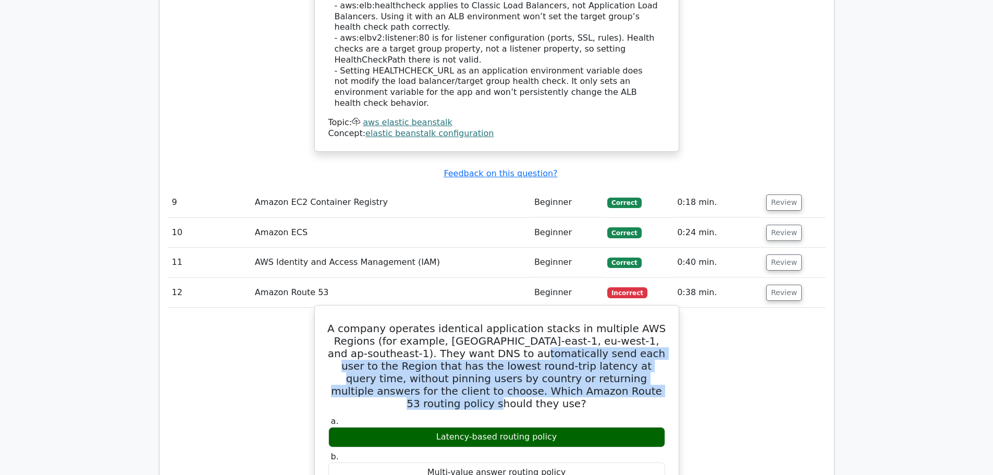
drag, startPoint x: 625, startPoint y: 228, endPoint x: 481, endPoint y: 190, distance: 149.8
click at [481, 322] on h5 "A company operates identical application stacks in multiple AWS Regions (for ex…" at bounding box center [496, 366] width 339 height 88
click at [391, 322] on h5 "A company operates identical application stacks in multiple AWS Regions (for ex…" at bounding box center [496, 366] width 339 height 88
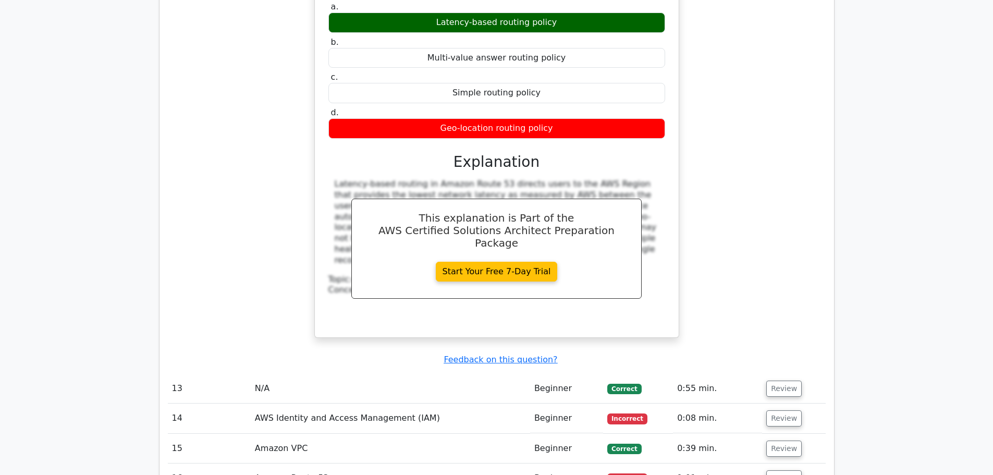
scroll to position [3544, 0]
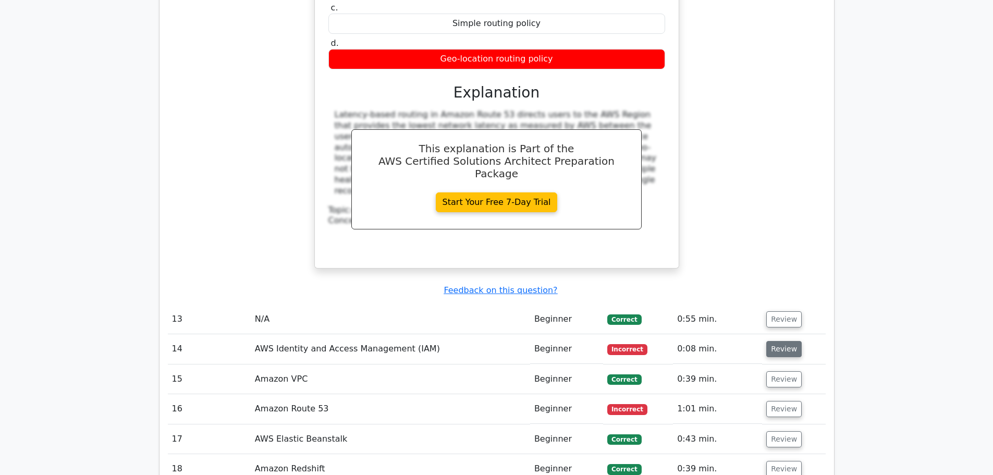
click at [779, 341] on button "Review" at bounding box center [783, 349] width 35 height 16
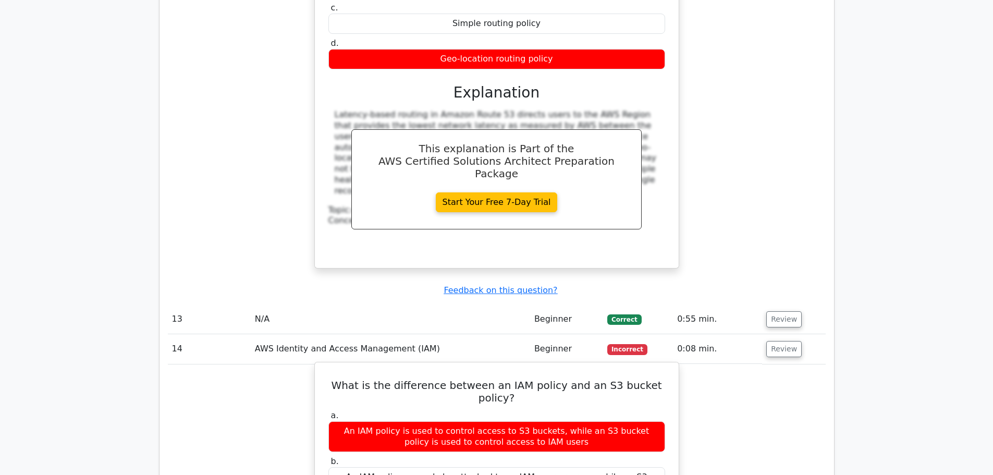
drag, startPoint x: 337, startPoint y: 247, endPoint x: 569, endPoint y: 251, distance: 231.5
click at [569, 421] on div "An IAM policy is used to control access to S3 buckets, while an S3 bucket polic…" at bounding box center [496, 436] width 337 height 31
click at [506, 421] on div "An IAM policy is used to control access to S3 buckets, while an S3 bucket polic…" at bounding box center [496, 436] width 337 height 31
drag, startPoint x: 334, startPoint y: 248, endPoint x: 564, endPoint y: 252, distance: 230.4
click at [564, 421] on div "An IAM policy is used to control access to S3 buckets, while an S3 bucket polic…" at bounding box center [496, 436] width 337 height 31
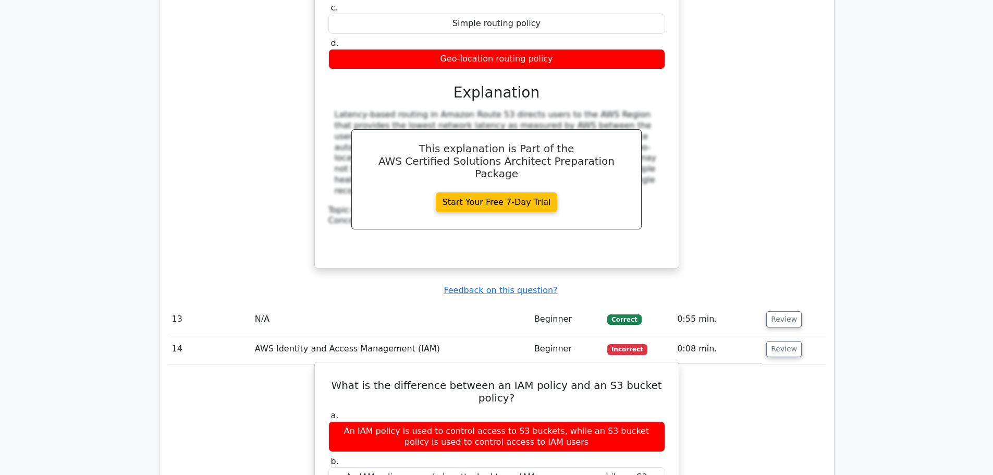
click at [574, 421] on div "An IAM policy is used to control access to S3 buckets, while an S3 bucket polic…" at bounding box center [496, 436] width 337 height 31
drag, startPoint x: 570, startPoint y: 397, endPoint x: 336, endPoint y: 383, distance: 234.5
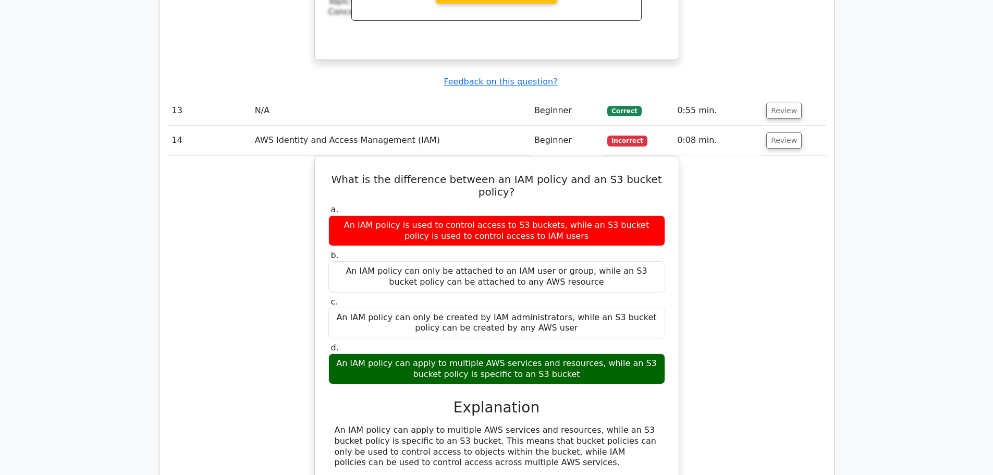
scroll to position [3892, 0]
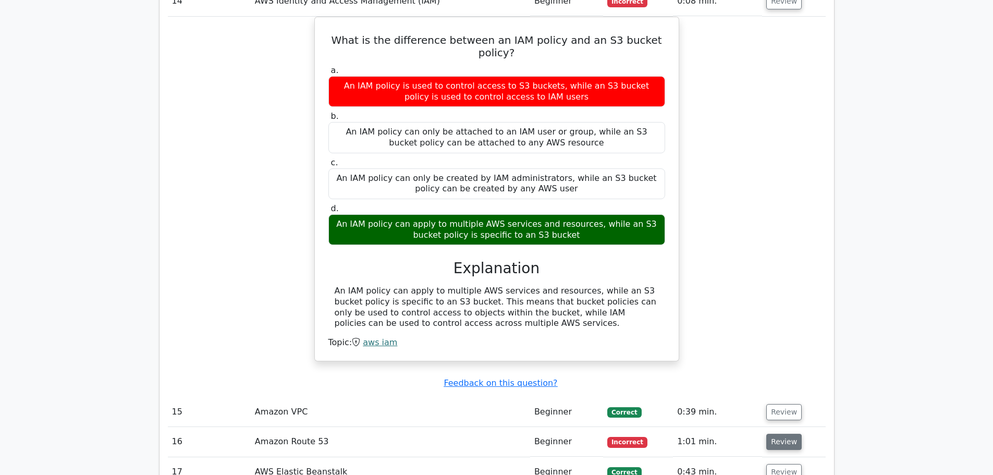
click at [784, 434] on button "Review" at bounding box center [783, 442] width 35 height 16
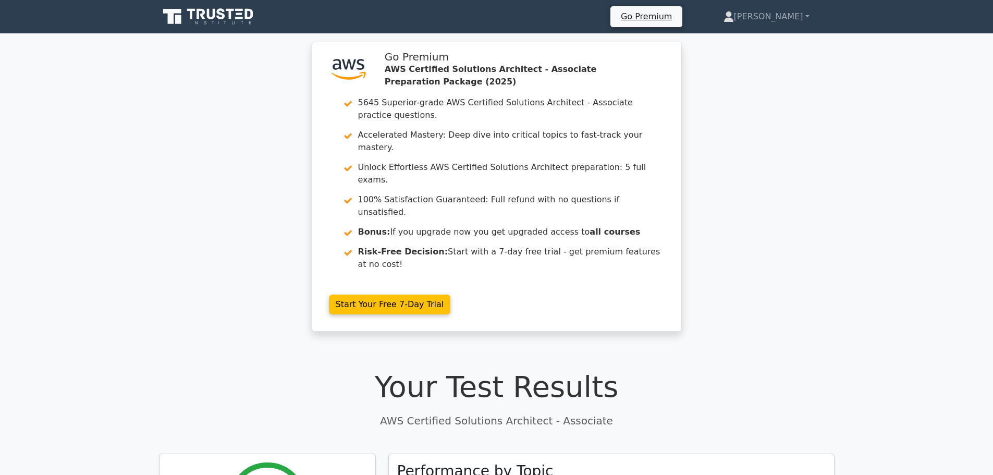
scroll to position [208, 0]
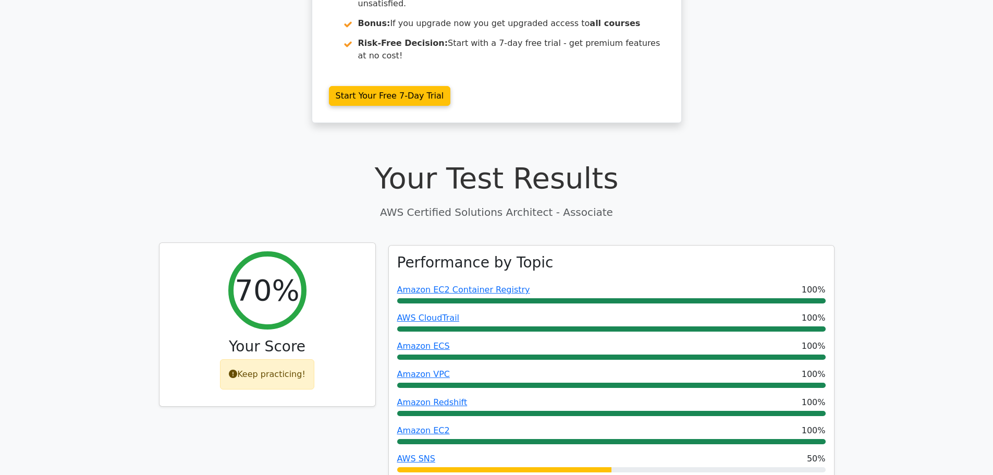
drag, startPoint x: 230, startPoint y: 327, endPoint x: 300, endPoint y: 330, distance: 69.9
click at [300, 359] on div "Keep practicing!" at bounding box center [267, 374] width 94 height 30
click at [312, 325] on div "70% Your Score Keep practicing!" at bounding box center [267, 325] width 216 height 164
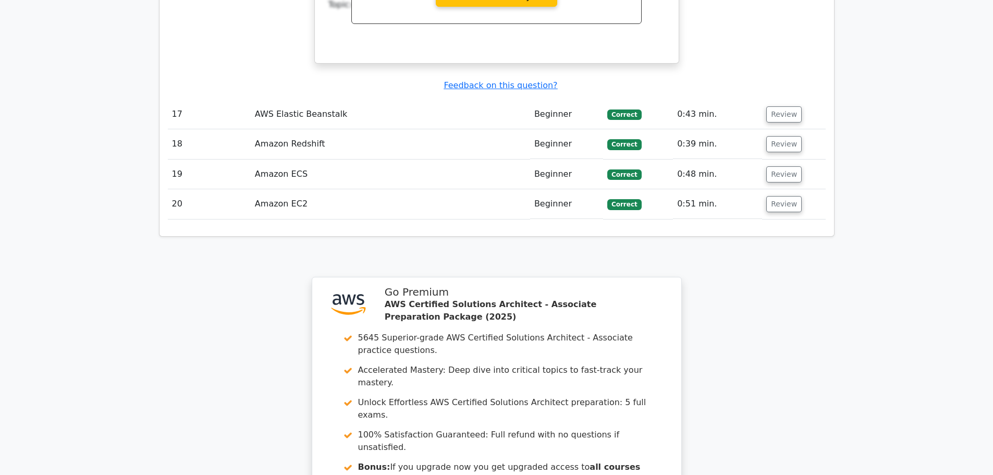
scroll to position [4794, 0]
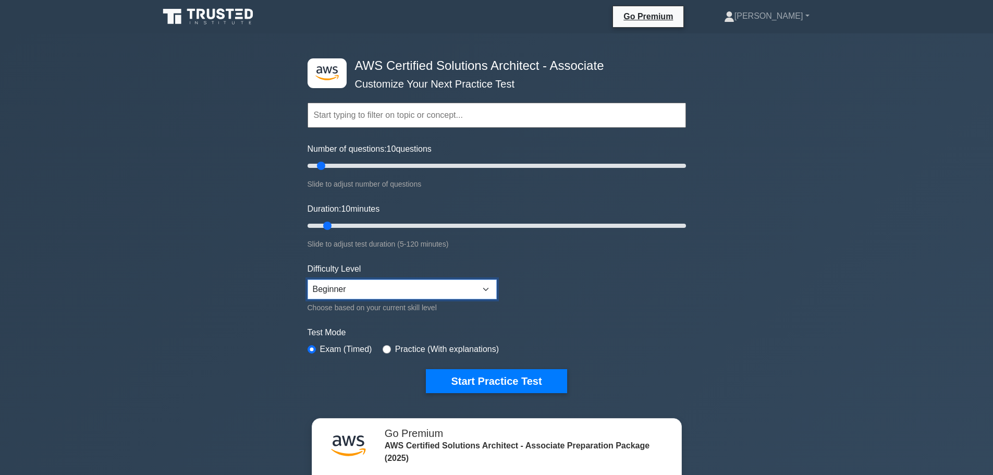
click at [394, 286] on select "Beginner Intermediate Expert" at bounding box center [402, 289] width 189 height 20
select select "intermediate"
click at [308, 279] on select "Beginner Intermediate Expert" at bounding box center [402, 289] width 189 height 20
click at [216, 325] on div ".st0{fill:#252F3E;} .st1{fill-rule:evenodd;clip-rule:evenodd;fill:#FF9900;} AWS…" at bounding box center [496, 346] width 993 height 627
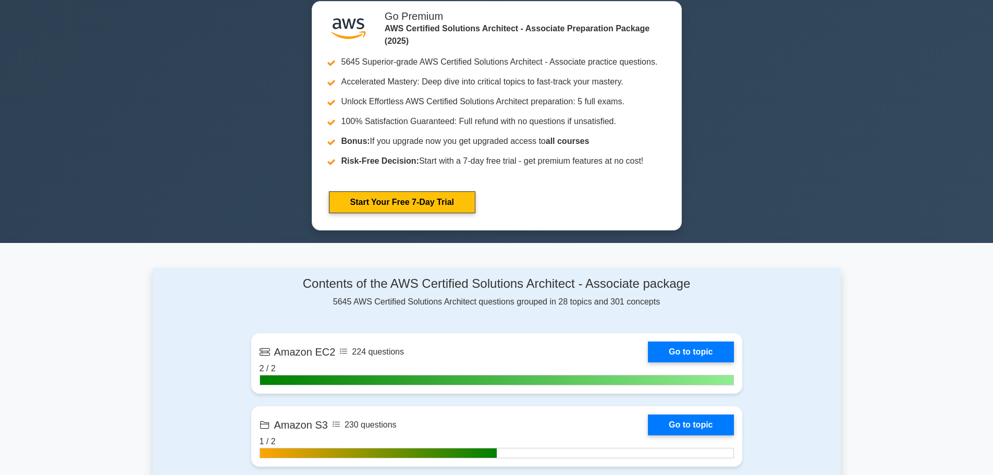
scroll to position [556, 0]
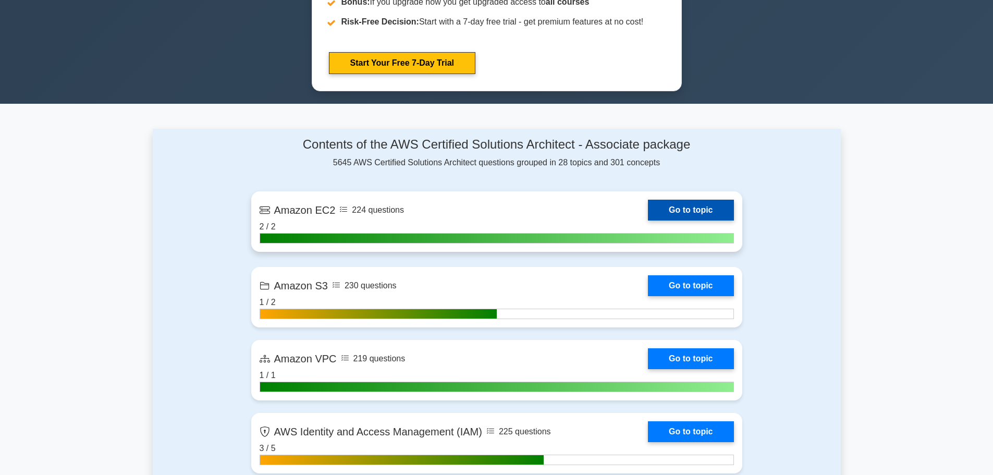
click at [677, 209] on link "Go to topic" at bounding box center [690, 210] width 85 height 21
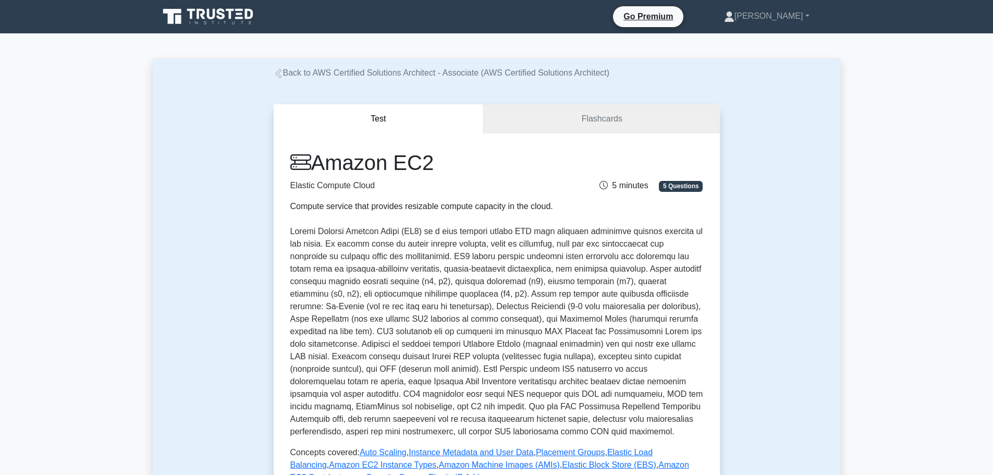
click at [596, 96] on div "Test Flashcards Amazon EC2 Elastic Compute Cloud Compute service that provides …" at bounding box center [496, 345] width 459 height 533
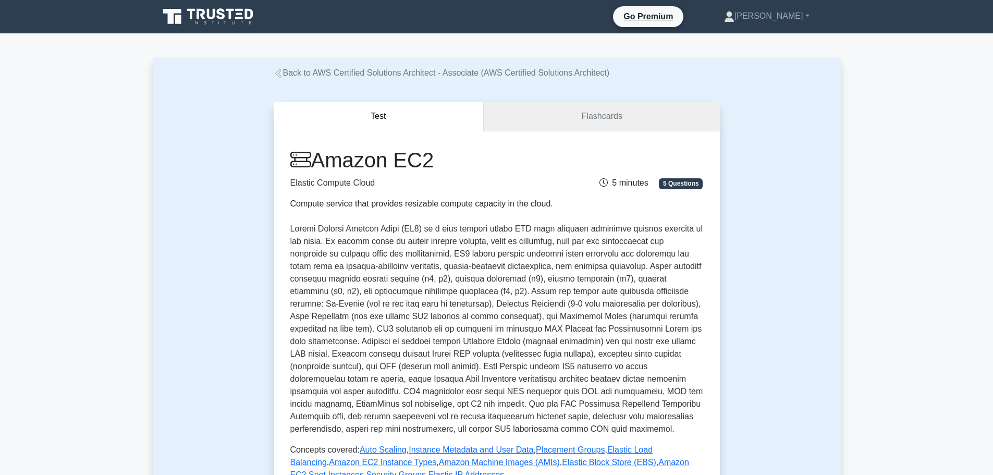
click at [593, 116] on link "Flashcards" at bounding box center [602, 117] width 236 height 30
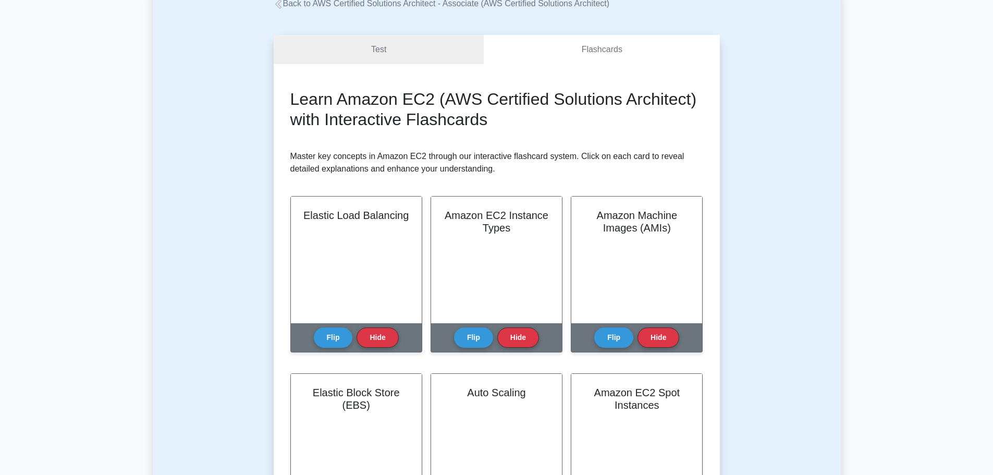
scroll to position [139, 0]
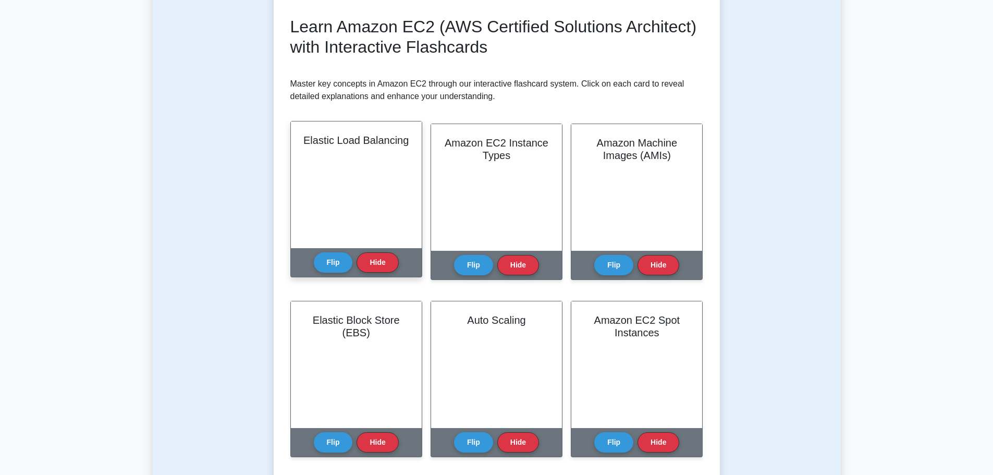
click at [343, 201] on div "Elastic Load Balancing" at bounding box center [356, 184] width 131 height 127
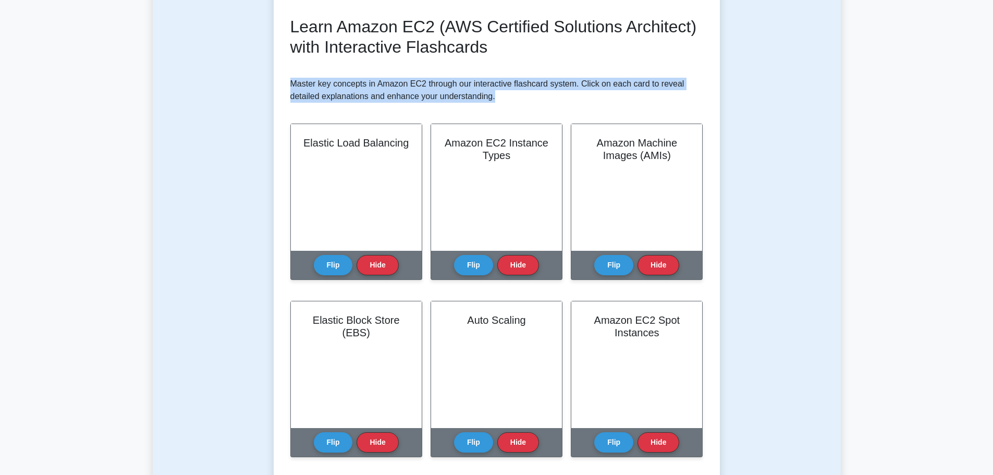
drag, startPoint x: 284, startPoint y: 89, endPoint x: 537, endPoint y: 95, distance: 253.4
click at [537, 95] on div "Learn Amazon EC2 (AWS Certified Solutions Architect) with Interactive Flashcard…" at bounding box center [497, 420] width 446 height 857
click at [493, 96] on p "Master key concepts in Amazon EC2 through our interactive flashcard system. Cli…" at bounding box center [496, 90] width 413 height 25
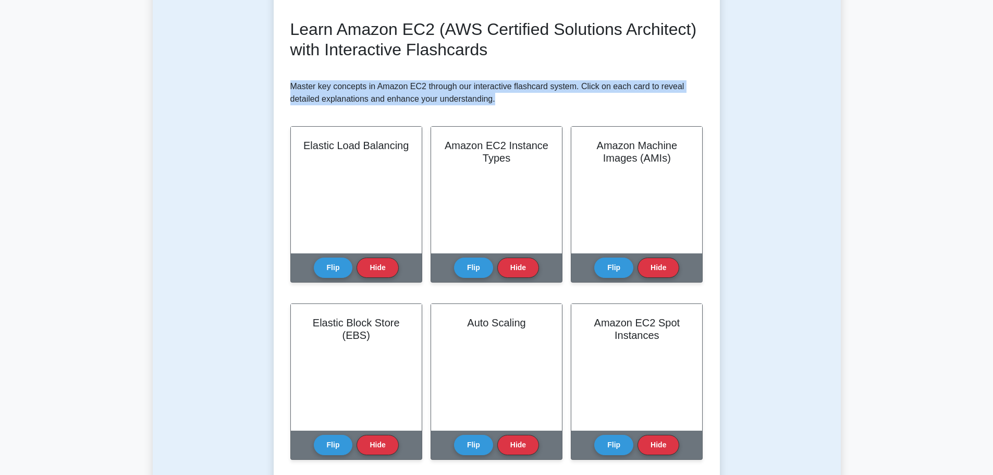
drag, startPoint x: 512, startPoint y: 101, endPoint x: 269, endPoint y: 85, distance: 242.9
click at [269, 85] on div "Test Flashcards Learn Amazon EC2 (AWS Certified Solutions Architect) with Inter…" at bounding box center [496, 408] width 459 height 937
click at [263, 66] on div at bounding box center [263, 66] width 0 height 0
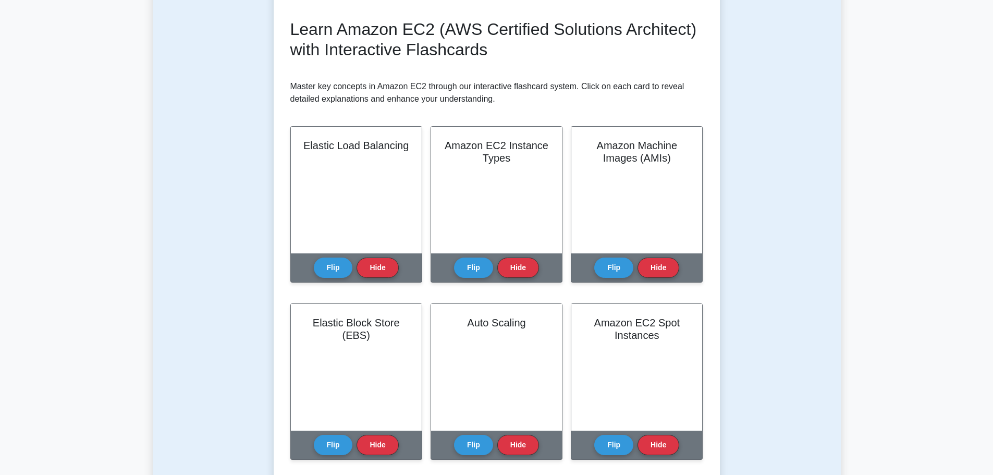
click at [226, 203] on div "Test Flashcards Learn Amazon EC2 (AWS Certified Solutions Architect) with Inter…" at bounding box center [497, 408] width 688 height 937
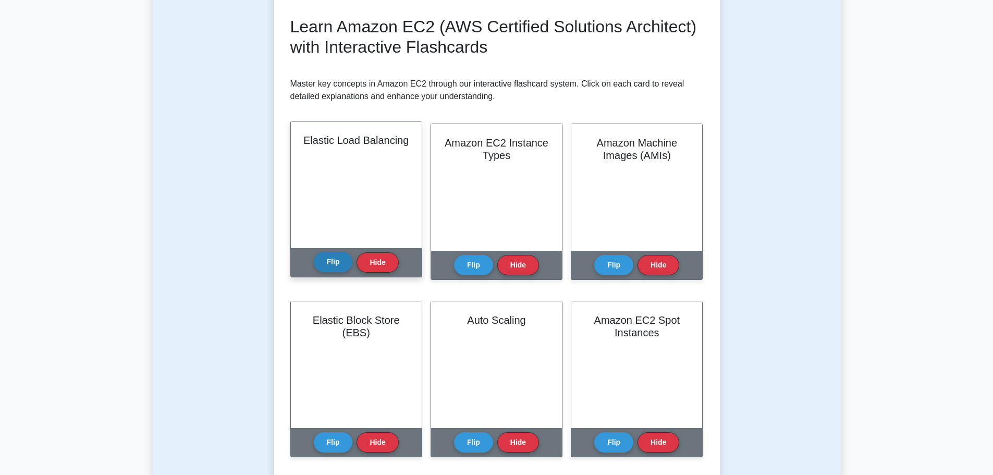
click at [323, 264] on button "Flip" at bounding box center [333, 262] width 39 height 20
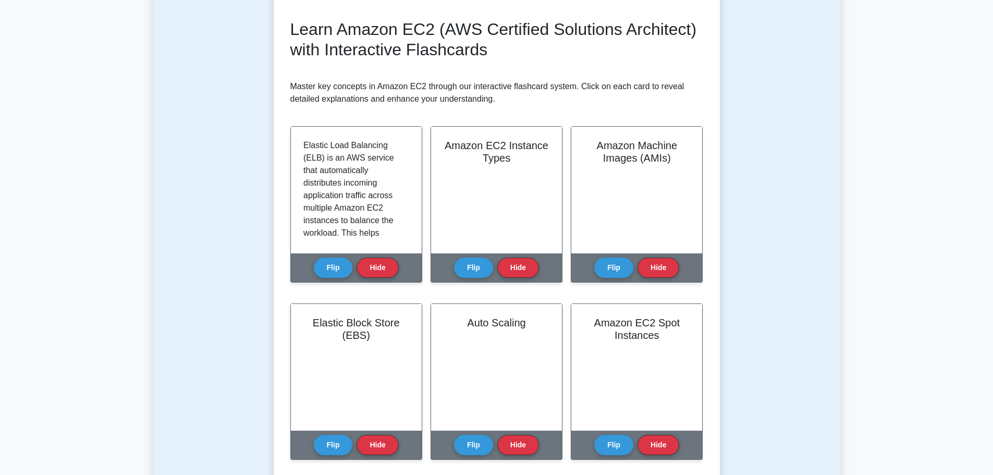
click at [175, 277] on div "Test Flashcards Learn Amazon EC2 (AWS Certified Solutions Architect) with Inter…" at bounding box center [497, 408] width 688 height 937
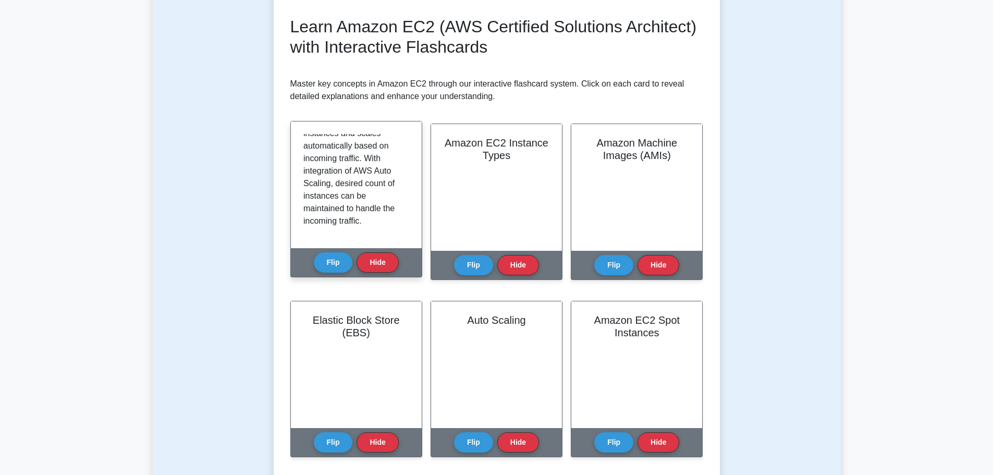
scroll to position [0, 0]
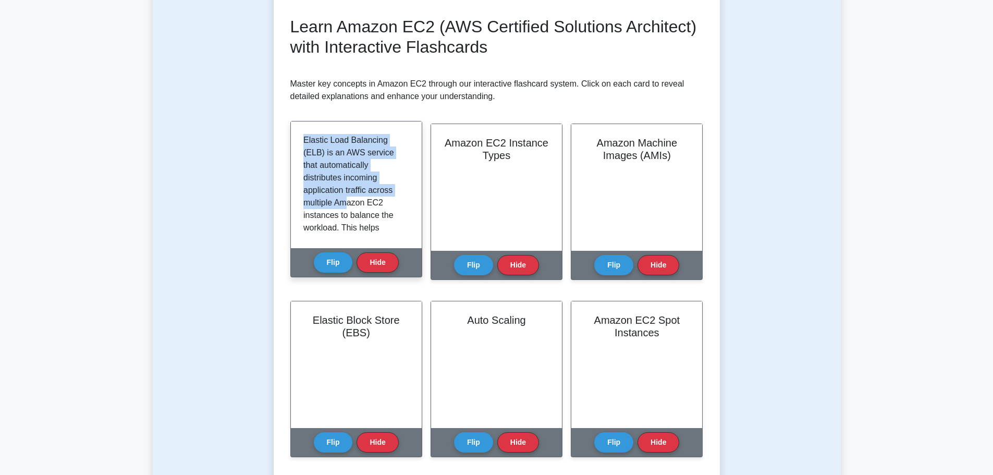
drag, startPoint x: 304, startPoint y: 142, endPoint x: 350, endPoint y: 207, distance: 79.3
click at [350, 207] on p "Elastic Load Balancing (ELB) is an AWS service that automatically distributes i…" at bounding box center [354, 284] width 102 height 300
click at [349, 207] on p "Elastic Load Balancing (ELB) is an AWS service that automatically distributes i…" at bounding box center [354, 284] width 102 height 300
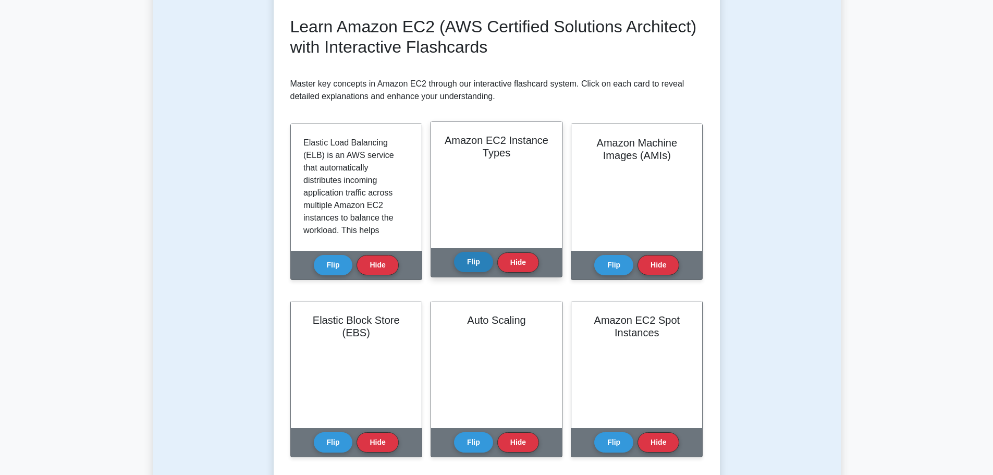
click at [470, 255] on button "Flip" at bounding box center [473, 262] width 39 height 20
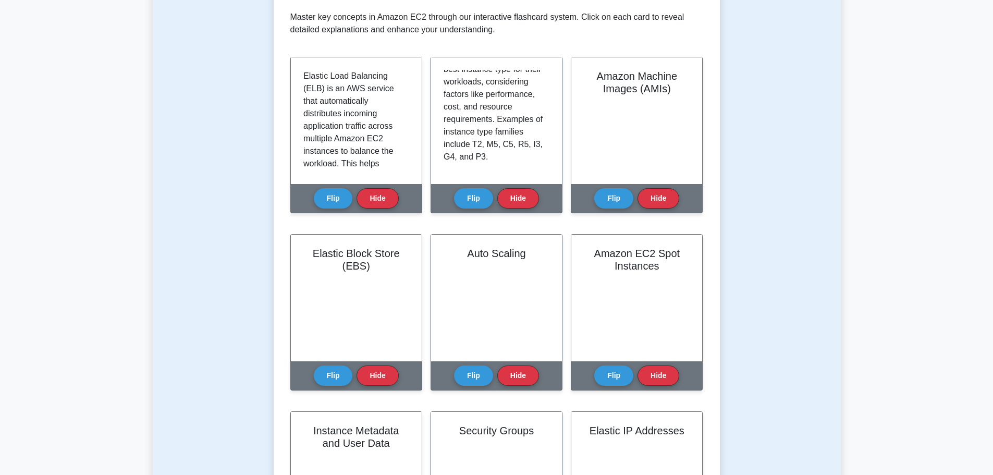
scroll to position [139, 0]
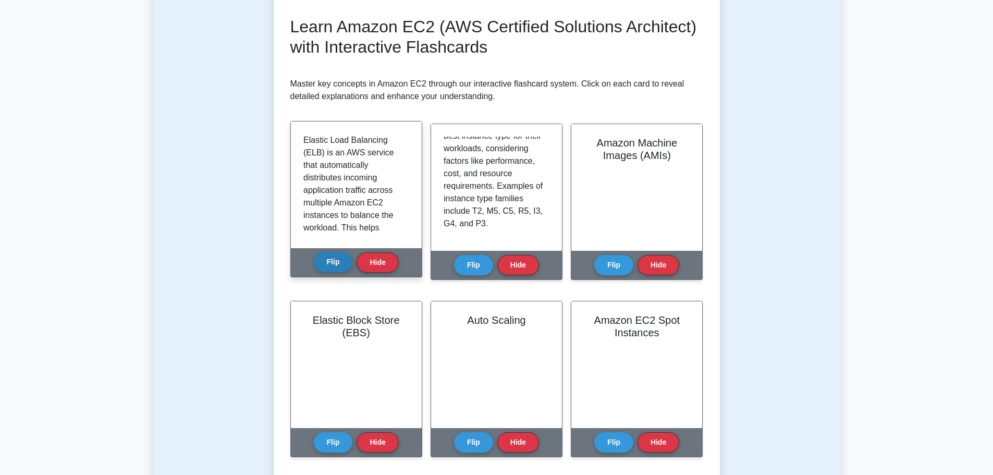
click at [333, 261] on button "Flip" at bounding box center [333, 262] width 39 height 20
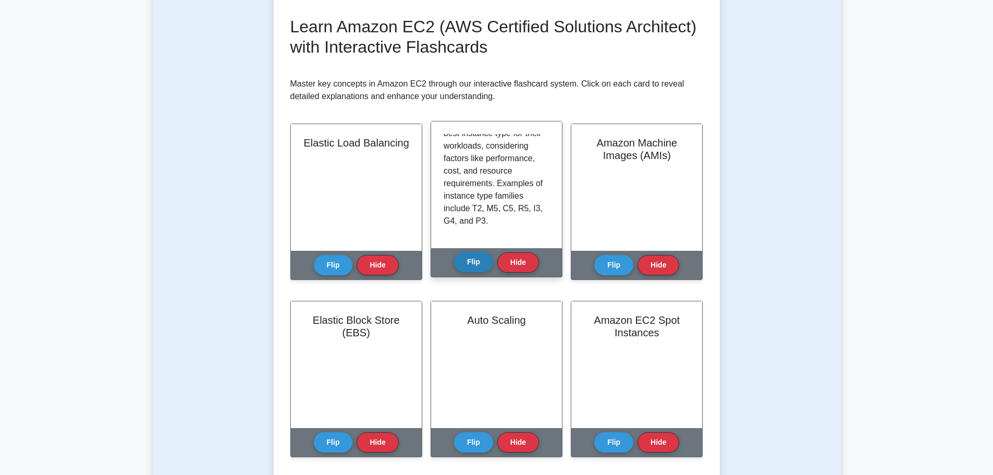
click at [470, 262] on button "Flip" at bounding box center [473, 262] width 39 height 20
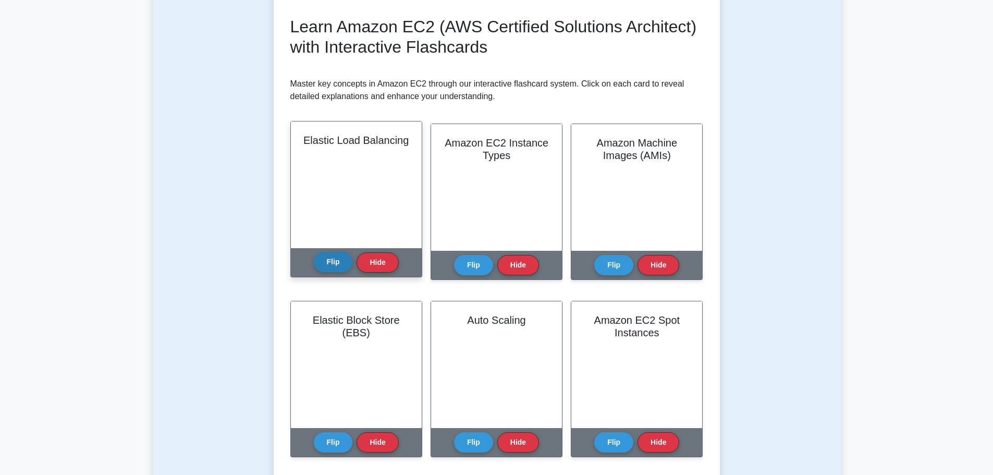
click at [333, 268] on button "Flip" at bounding box center [333, 262] width 39 height 20
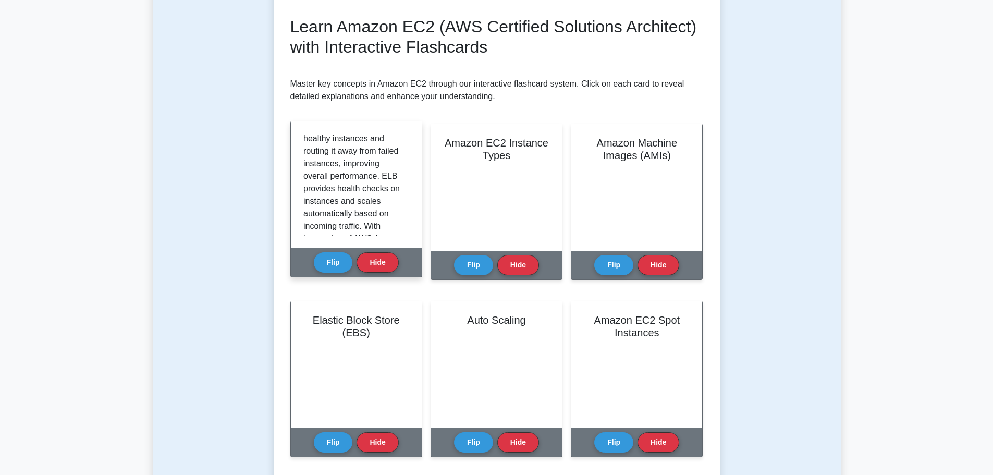
scroll to position [207, 0]
click at [326, 259] on button "Flip" at bounding box center [333, 262] width 39 height 20
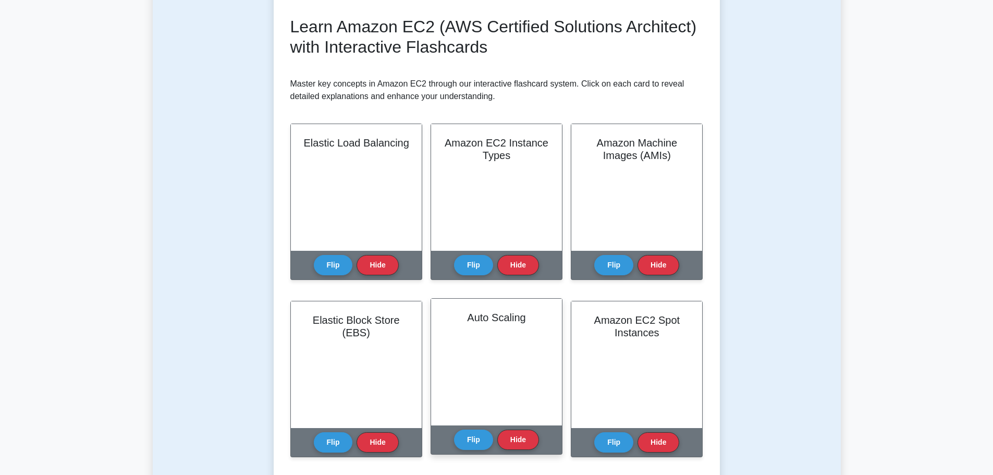
scroll to position [278, 0]
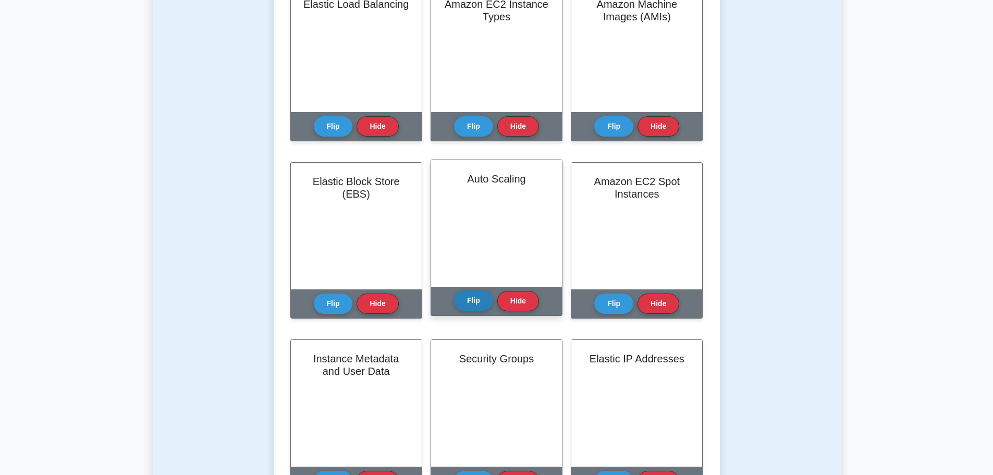
click at [475, 304] on button "Flip" at bounding box center [473, 300] width 39 height 20
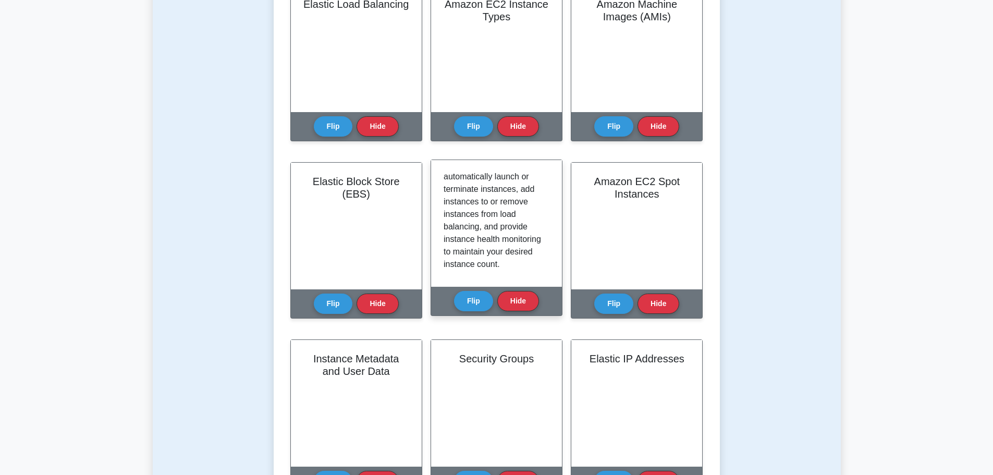
scroll to position [207, 0]
click at [471, 297] on button "Flip" at bounding box center [473, 300] width 39 height 20
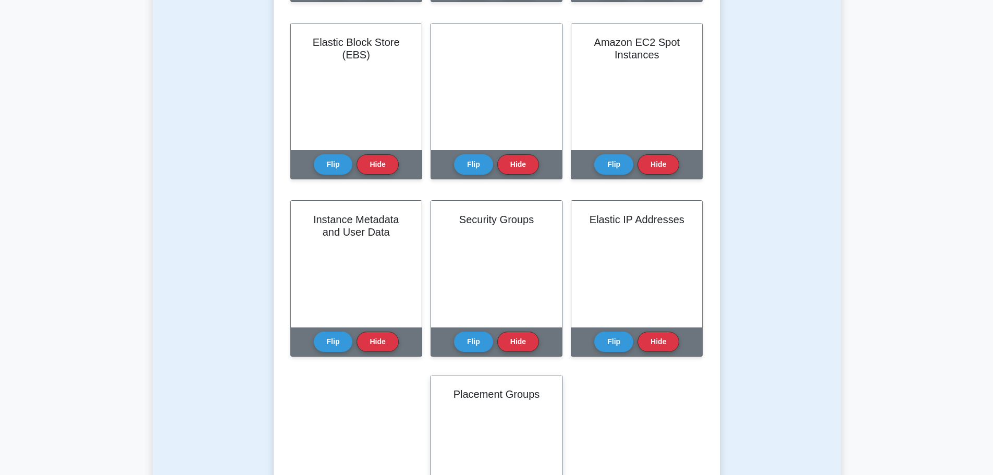
scroll to position [556, 0]
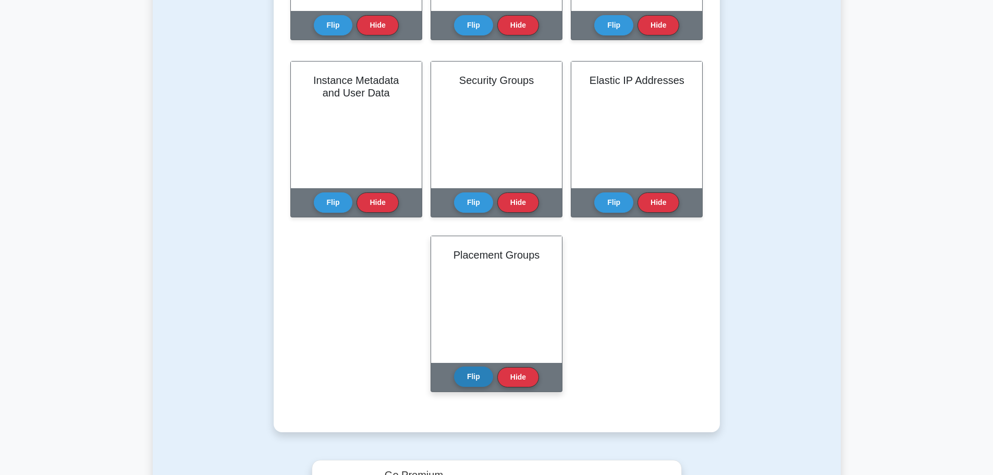
click at [469, 377] on button "Flip" at bounding box center [473, 376] width 39 height 20
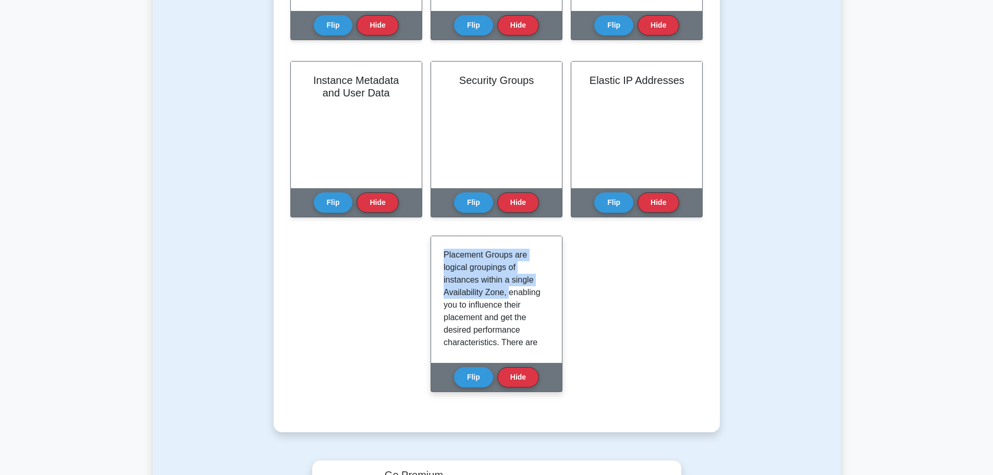
drag, startPoint x: 442, startPoint y: 256, endPoint x: 508, endPoint y: 296, distance: 76.7
click at [508, 296] on div "Placement Groups are logical groupings of instances within a single Availabilit…" at bounding box center [496, 299] width 131 height 127
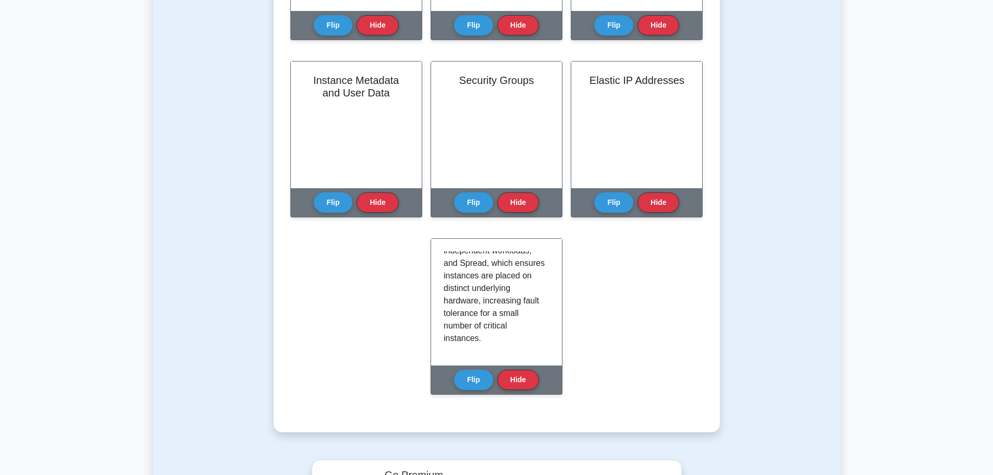
click at [337, 318] on div "Learn Amazon EC2 (AWS Certified Solutions Architect) with Interactive Flashcard…" at bounding box center [496, 3] width 413 height 807
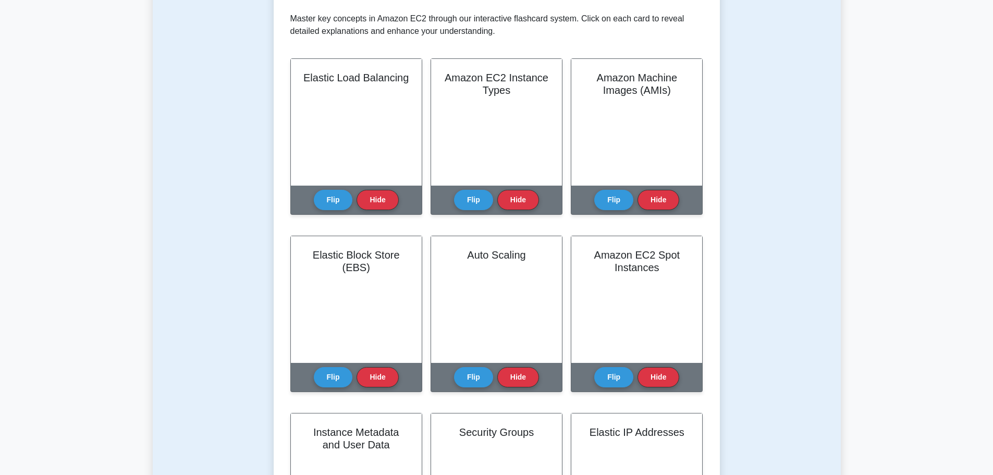
scroll to position [0, 0]
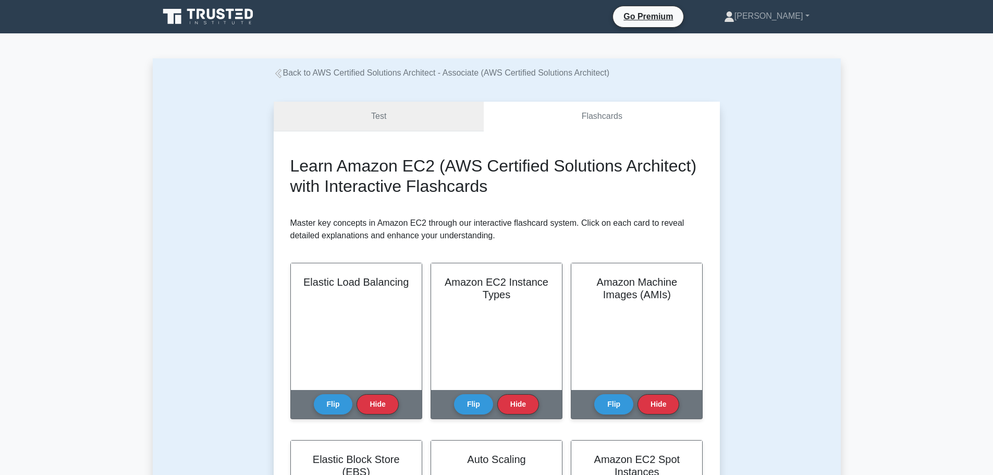
click at [381, 113] on link "Test" at bounding box center [379, 117] width 211 height 30
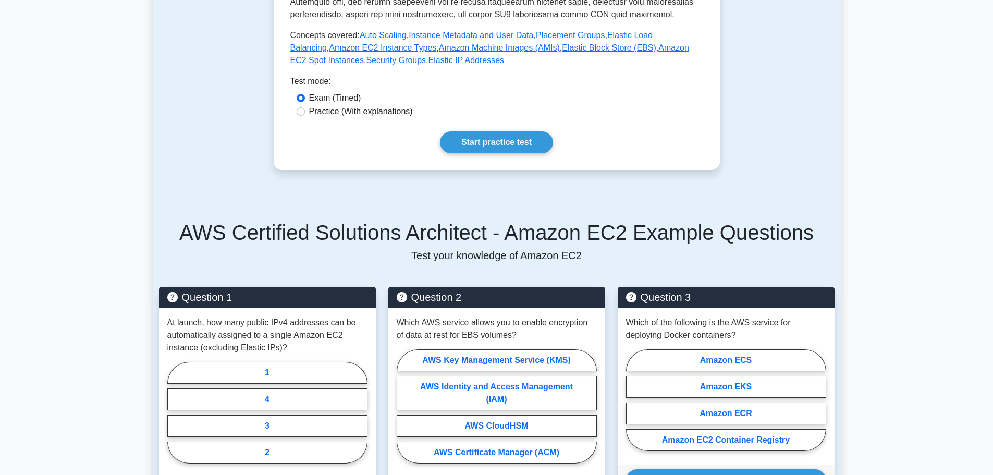
scroll to position [278, 0]
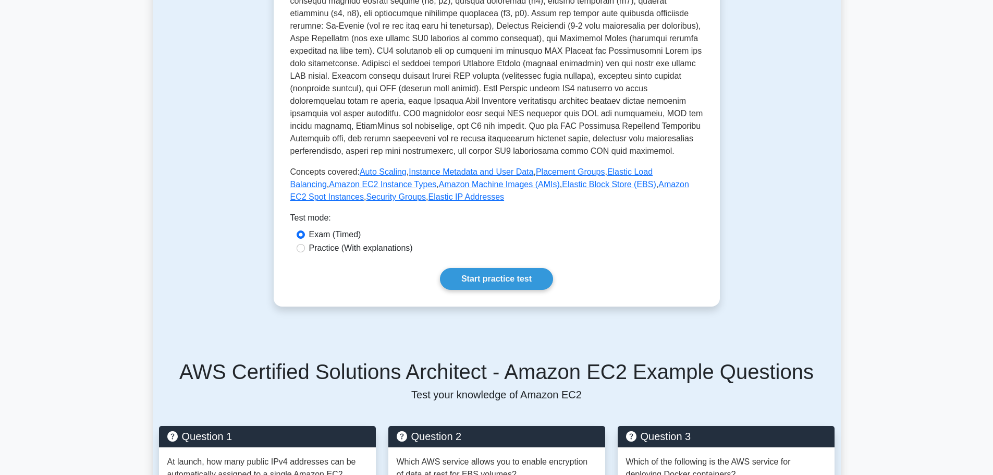
click at [311, 251] on label "Practice (With explanations)" at bounding box center [361, 248] width 104 height 13
click at [305, 251] on input "Practice (With explanations)" at bounding box center [301, 248] width 8 height 8
radio input "true"
click at [303, 233] on input "Exam (Timed)" at bounding box center [301, 234] width 8 height 8
radio input "true"
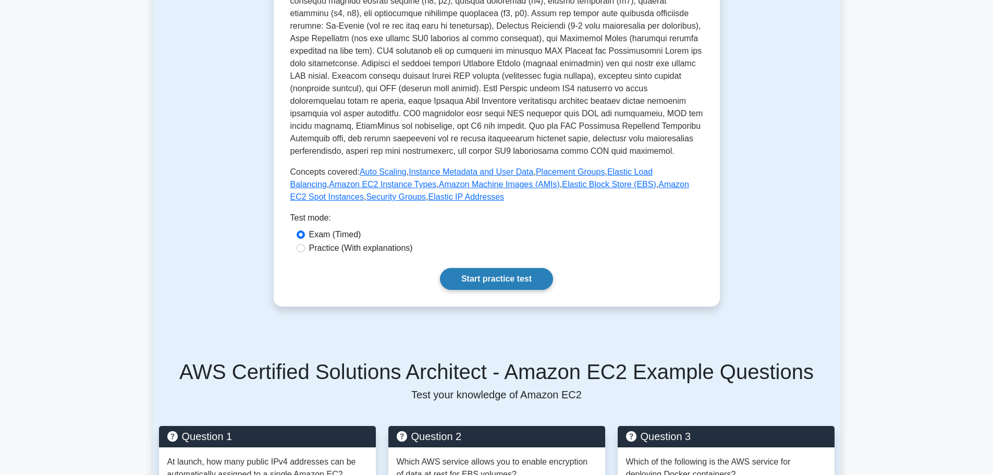
click at [465, 276] on link "Start practice test" at bounding box center [496, 279] width 113 height 22
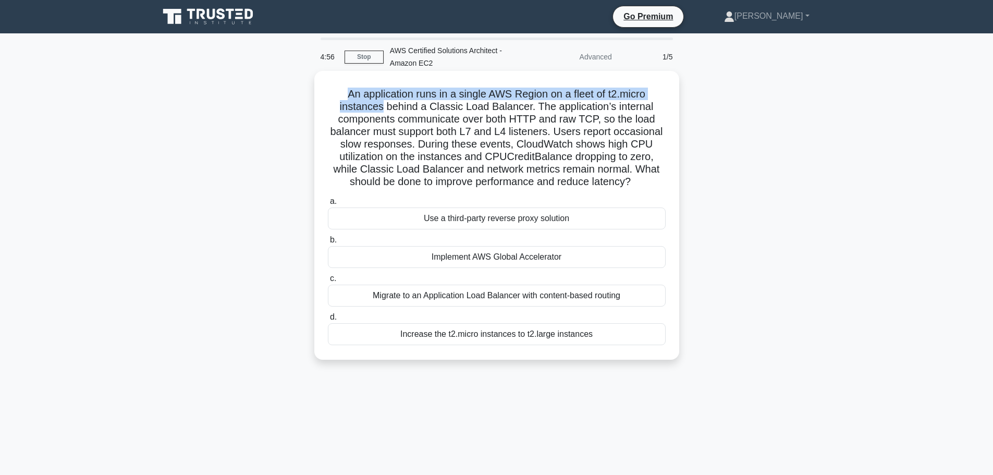
drag, startPoint x: 331, startPoint y: 92, endPoint x: 381, endPoint y: 104, distance: 51.6
click at [381, 104] on h5 "An application runs in a single AWS Region on a fleet of t2.micro instances beh…" at bounding box center [497, 138] width 340 height 101
click at [384, 96] on h5 "An application runs in a single AWS Region on a fleet of t2.micro instances beh…" at bounding box center [497, 138] width 340 height 101
click at [581, 93] on h5 "An application runs in a single AWS Region on a fleet of t2.micro instances beh…" at bounding box center [497, 138] width 340 height 101
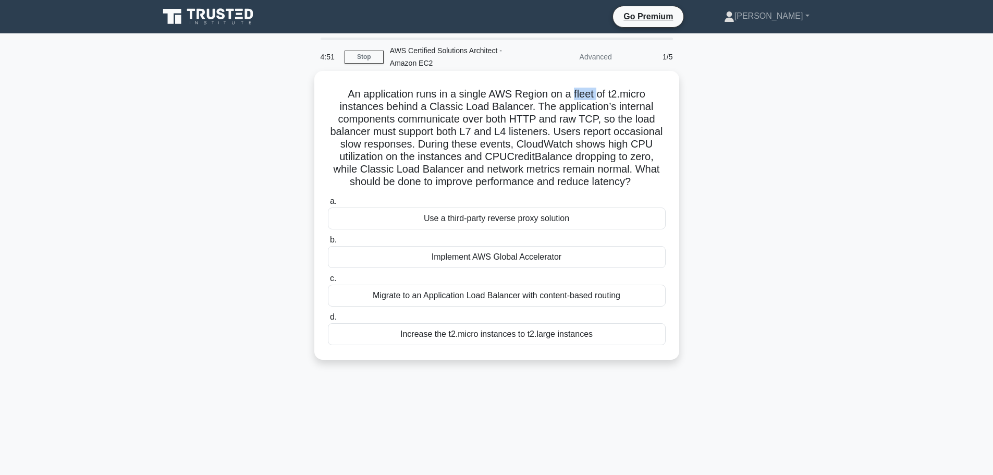
click at [579, 98] on h5 "An application runs in a single AWS Region on a fleet of t2.micro instances beh…" at bounding box center [497, 138] width 340 height 101
drag, startPoint x: 433, startPoint y: 107, endPoint x: 530, endPoint y: 104, distance: 97.0
click at [530, 104] on h5 "An application runs in a single AWS Region on a fleet of t2.micro instances beh…" at bounding box center [497, 138] width 340 height 101
click at [568, 105] on h5 "An application runs in a single AWS Region on a fleet of t2.micro instances beh…" at bounding box center [497, 138] width 340 height 101
drag, startPoint x: 514, startPoint y: 118, endPoint x: 599, endPoint y: 121, distance: 85.5
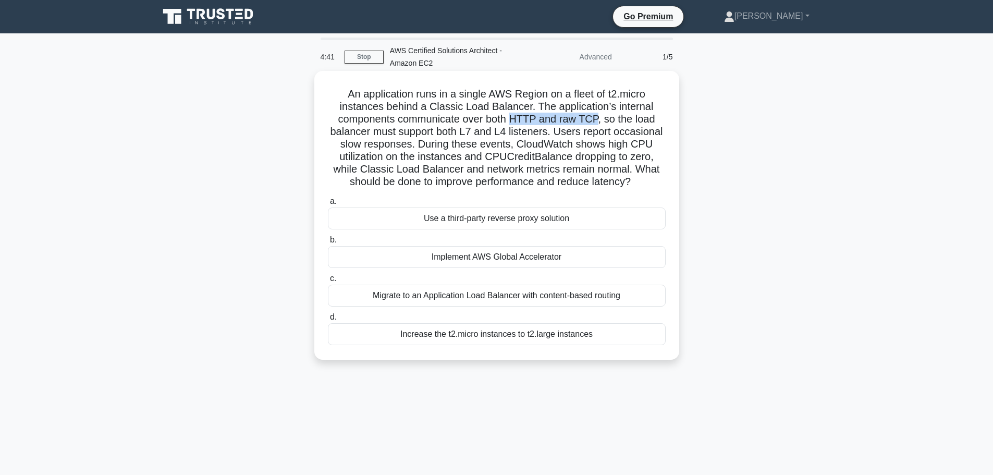
click at [599, 121] on h5 "An application runs in a single AWS Region on a fleet of t2.micro instances beh…" at bounding box center [497, 138] width 340 height 101
click at [636, 118] on h5 "An application runs in a single AWS Region on a fleet of t2.micro instances beh…" at bounding box center [497, 138] width 340 height 101
drag, startPoint x: 463, startPoint y: 133, endPoint x: 550, endPoint y: 133, distance: 87.0
click at [550, 133] on h5 "An application runs in a single AWS Region on a fleet of t2.micro instances beh…" at bounding box center [497, 138] width 340 height 101
click at [563, 132] on h5 "An application runs in a single AWS Region on a fleet of t2.micro instances beh…" at bounding box center [497, 138] width 340 height 101
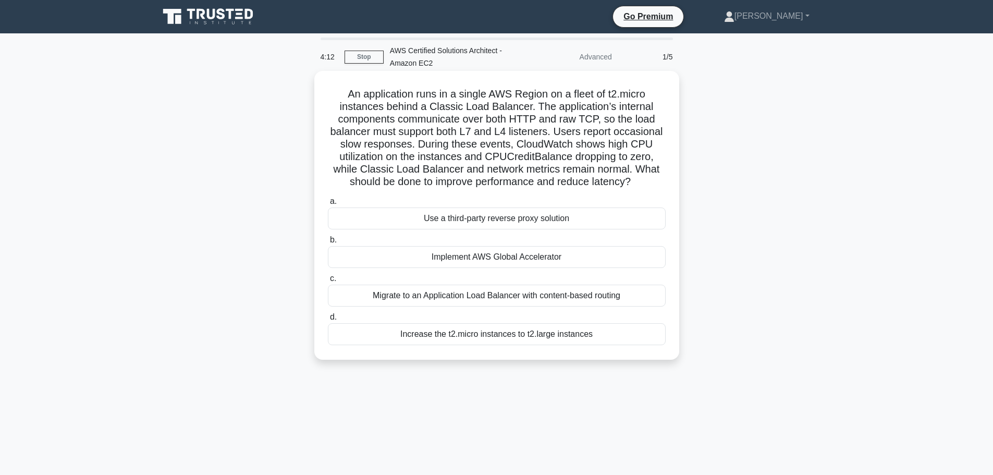
drag, startPoint x: 555, startPoint y: 132, endPoint x: 637, endPoint y: 187, distance: 98.9
click at [637, 187] on h5 "An application runs in a single AWS Region on a fleet of t2.micro instances beh…" at bounding box center [497, 138] width 340 height 101
click at [575, 181] on h5 "An application runs in a single AWS Region on a fleet of t2.micro instances beh…" at bounding box center [497, 138] width 340 height 101
drag, startPoint x: 488, startPoint y: 156, endPoint x: 569, endPoint y: 158, distance: 81.3
click at [569, 158] on h5 "An application runs in a single AWS Region on a fleet of t2.micro instances beh…" at bounding box center [497, 138] width 340 height 101
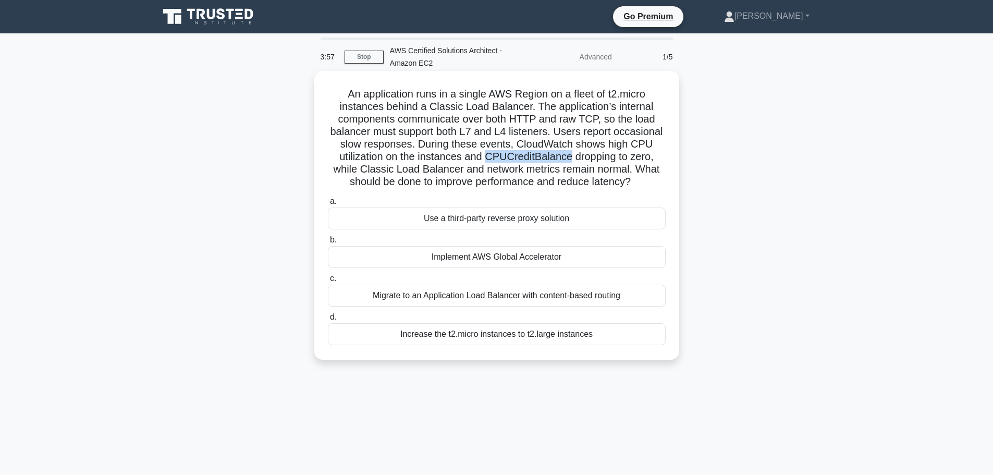
click at [504, 159] on h5 "An application runs in a single AWS Region on a fleet of t2.micro instances beh…" at bounding box center [497, 138] width 340 height 101
click at [472, 333] on div "Increase the t2.micro instances to t2.large instances" at bounding box center [497, 334] width 338 height 22
click at [328, 321] on input "d. Increase the t2.micro instances to t2.large instances" at bounding box center [328, 317] width 0 height 7
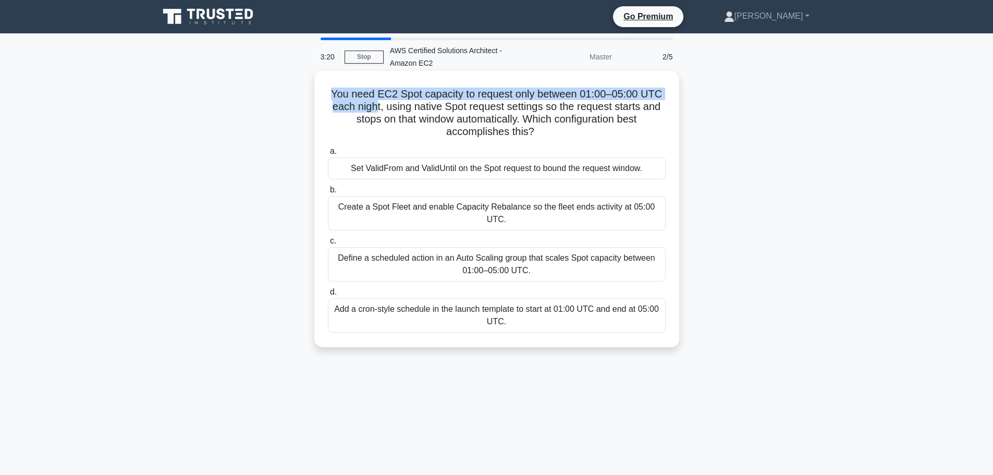
drag, startPoint x: 326, startPoint y: 97, endPoint x: 376, endPoint y: 109, distance: 50.9
click at [376, 109] on h5 "You need EC2 Spot capacity to request only between 01:00–05:00 UTC each night, …" at bounding box center [497, 113] width 340 height 51
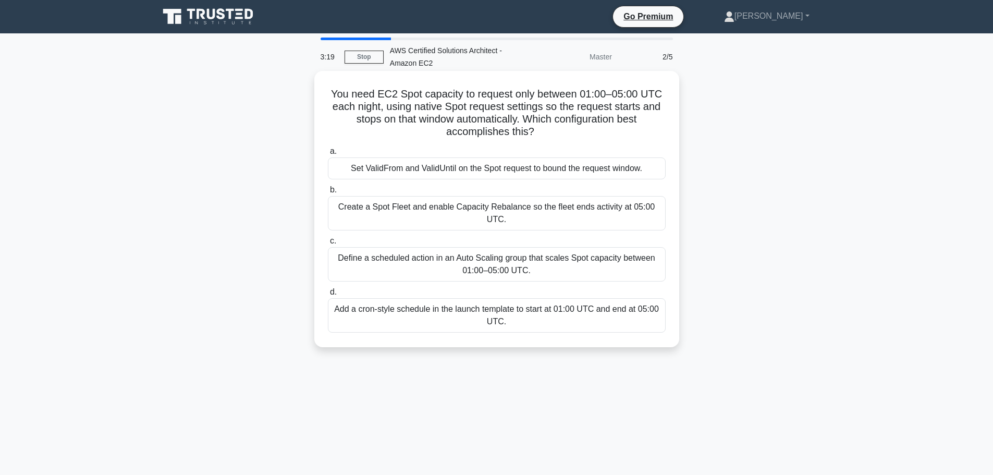
click at [386, 107] on h5 "You need EC2 Spot capacity to request only between 01:00–05:00 UTC each night, …" at bounding box center [497, 113] width 340 height 51
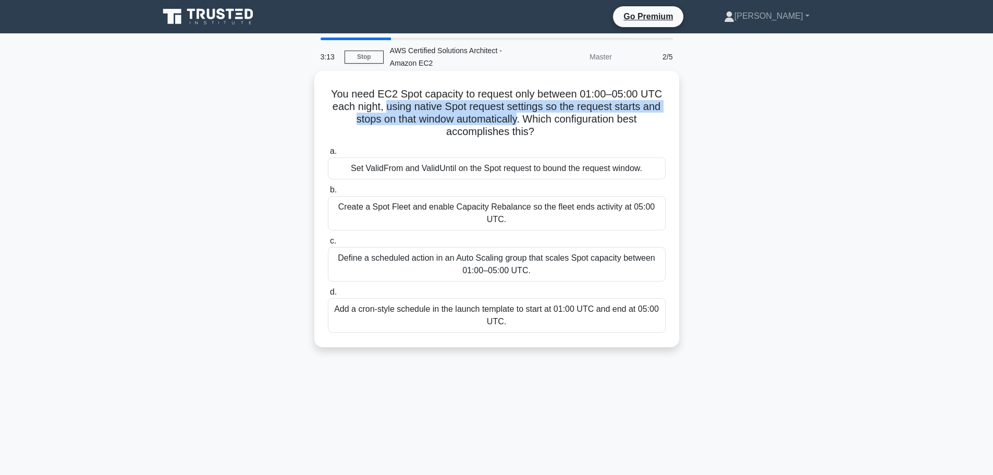
drag, startPoint x: 383, startPoint y: 107, endPoint x: 518, endPoint y: 120, distance: 135.1
click at [518, 120] on h5 "You need EC2 Spot capacity to request only between 01:00–05:00 UTC each night, …" at bounding box center [497, 113] width 340 height 51
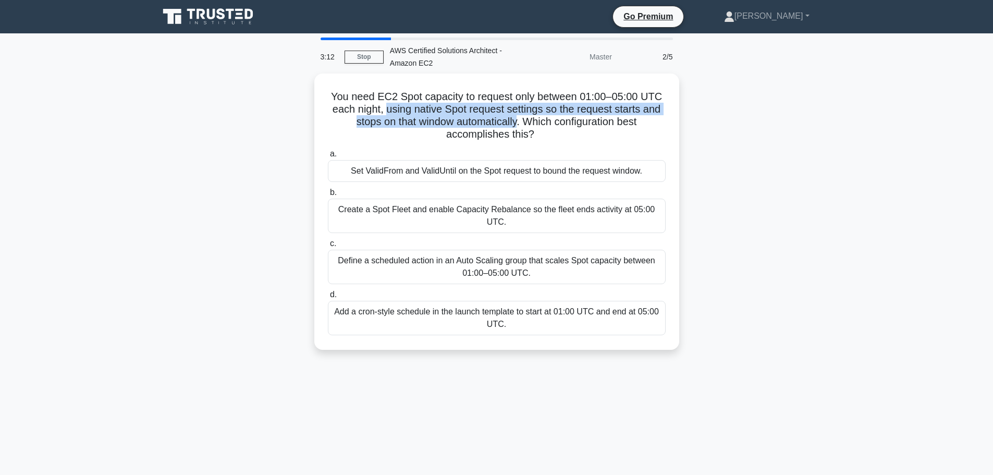
click at [511, 126] on div at bounding box center [511, 126] width 0 height 0
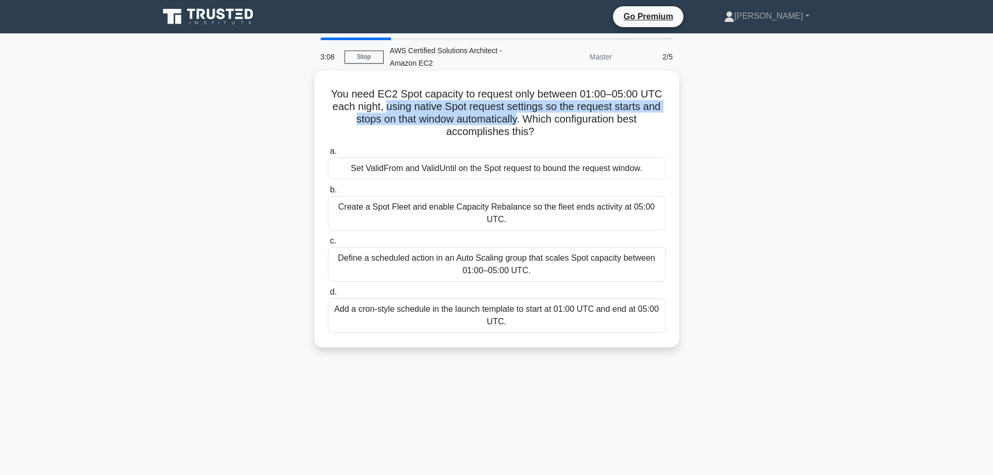
click at [452, 114] on h5 "You need EC2 Spot capacity to request only between 01:00–05:00 UTC each night, …" at bounding box center [497, 113] width 340 height 51
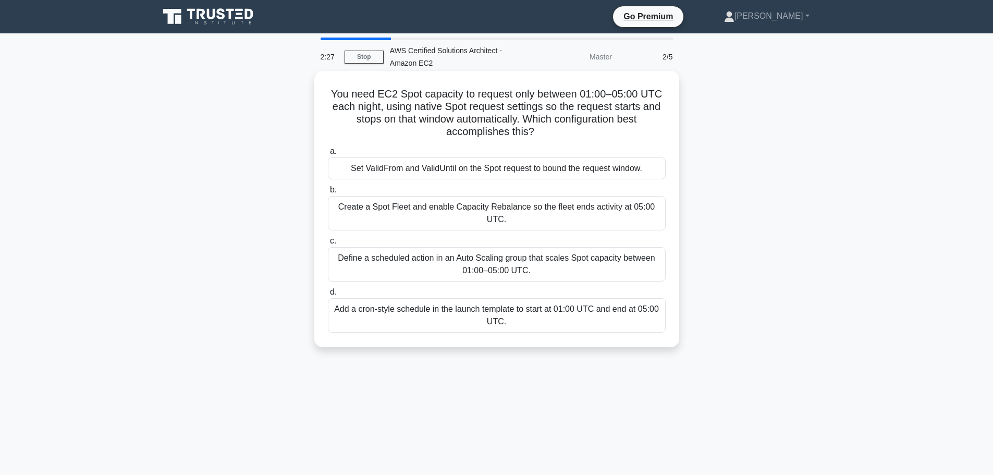
click at [504, 209] on div "Create a Spot Fleet and enable Capacity Rebalance so the fleet ends activity at…" at bounding box center [497, 213] width 338 height 34
click at [328, 193] on input "b. Create a Spot Fleet and enable Capacity Rebalance so the fleet ends activity…" at bounding box center [328, 190] width 0 height 7
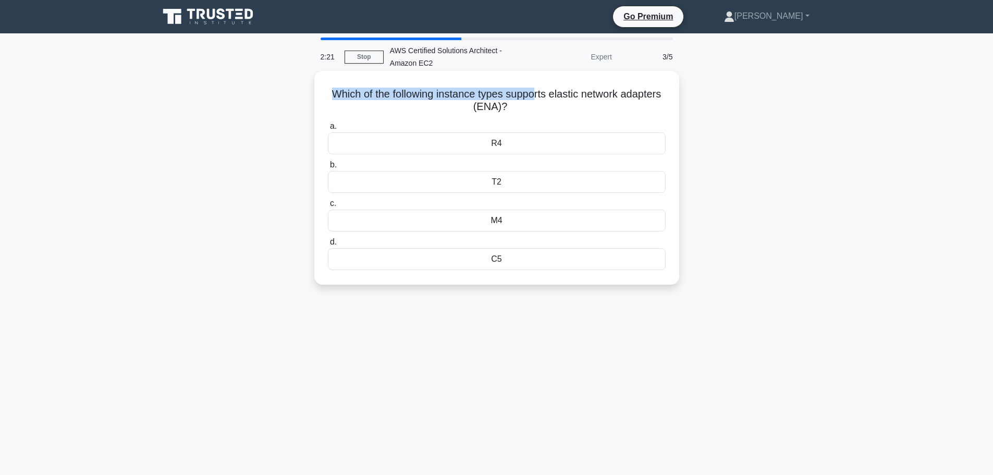
drag, startPoint x: 342, startPoint y: 96, endPoint x: 560, endPoint y: 100, distance: 217.4
click at [560, 100] on h5 "Which of the following instance types supports elastic network adapters (ENA)? …" at bounding box center [497, 101] width 340 height 26
click at [462, 96] on h5 "Which of the following instance types supports elastic network adapters (ENA)? …" at bounding box center [497, 101] width 340 height 26
click at [345, 92] on h5 "Which of the following instance types supports elastic network adapters (ENA)? …" at bounding box center [497, 101] width 340 height 26
drag, startPoint x: 344, startPoint y: 94, endPoint x: 493, endPoint y: 112, distance: 150.1
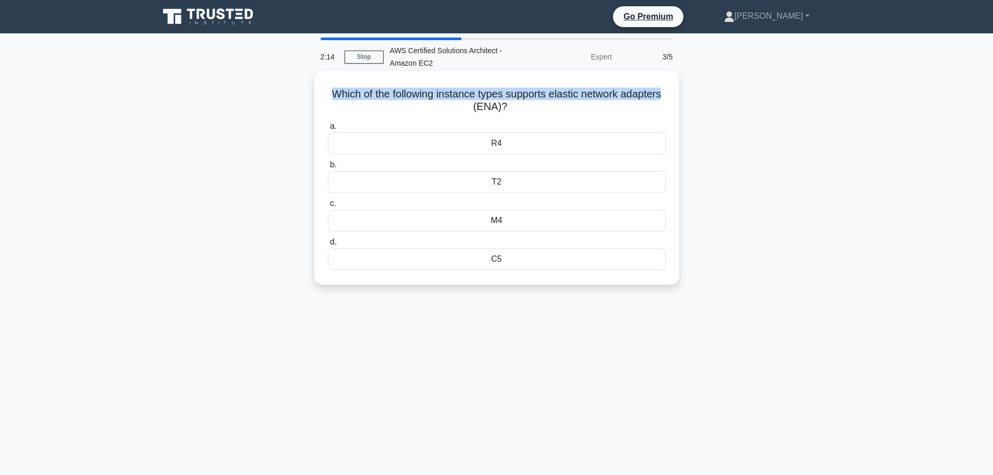
click at [493, 112] on h5 "Which of the following instance types supports elastic network adapters (ENA)? …" at bounding box center [497, 101] width 340 height 26
click at [470, 105] on h5 "Which of the following instance types supports elastic network adapters (ENA)? …" at bounding box center [497, 101] width 340 height 26
click at [485, 106] on h5 "Which of the following instance types supports elastic network adapters (ENA)? …" at bounding box center [497, 101] width 340 height 26
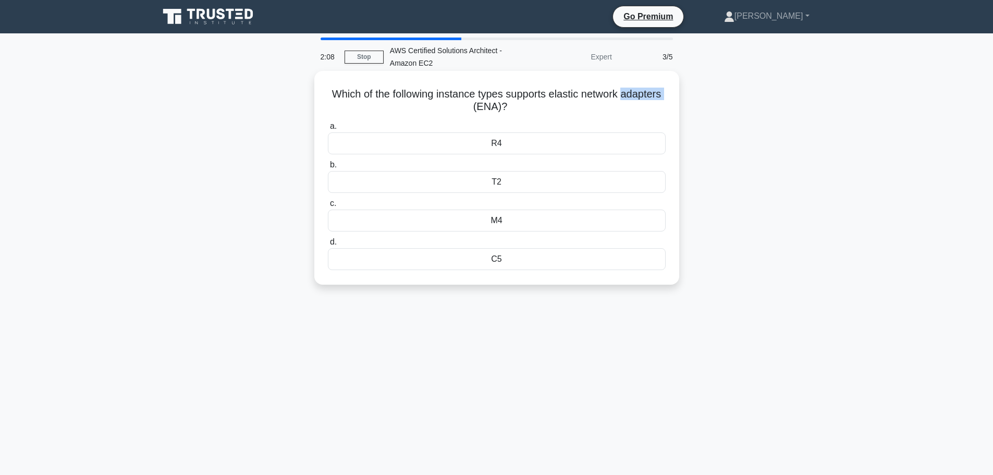
click at [422, 107] on h5 "Which of the following instance types supports elastic network adapters (ENA)? …" at bounding box center [497, 101] width 340 height 26
click at [436, 183] on div "T2" at bounding box center [497, 182] width 338 height 22
click at [328, 168] on input "b. T2" at bounding box center [328, 165] width 0 height 7
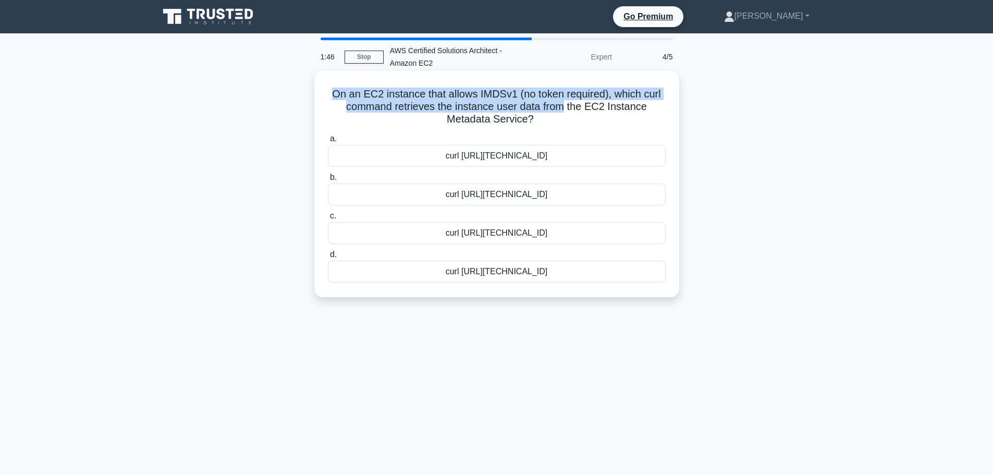
drag, startPoint x: 325, startPoint y: 96, endPoint x: 568, endPoint y: 109, distance: 243.8
click at [568, 109] on div "On an EC2 instance that allows IMDSv1 (no token required), which curl command r…" at bounding box center [496, 184] width 357 height 218
click at [469, 109] on h5 "On an EC2 instance that allows IMDSv1 (no token required), which curl command r…" at bounding box center [497, 107] width 340 height 39
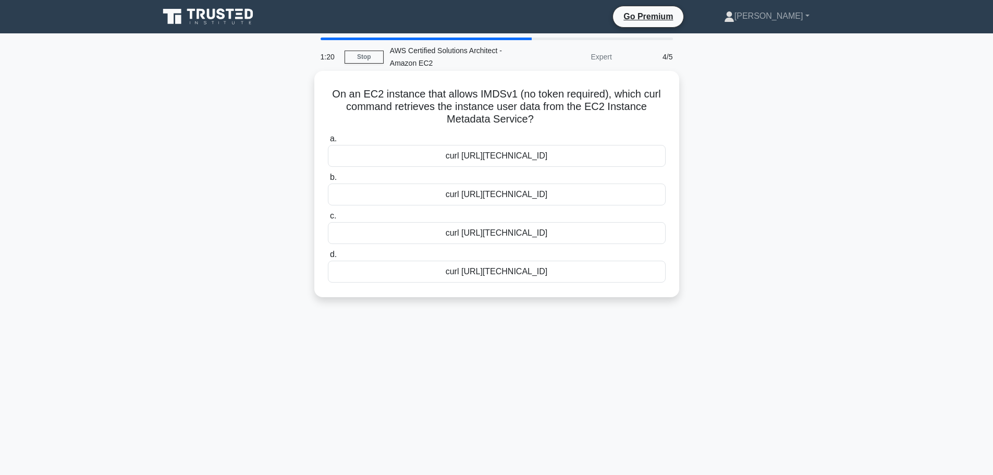
click at [475, 275] on div "curl [URL][TECHNICAL_ID]" at bounding box center [497, 272] width 338 height 22
click at [328, 258] on input "[PERSON_NAME] [URL][TECHNICAL_ID]" at bounding box center [328, 254] width 0 height 7
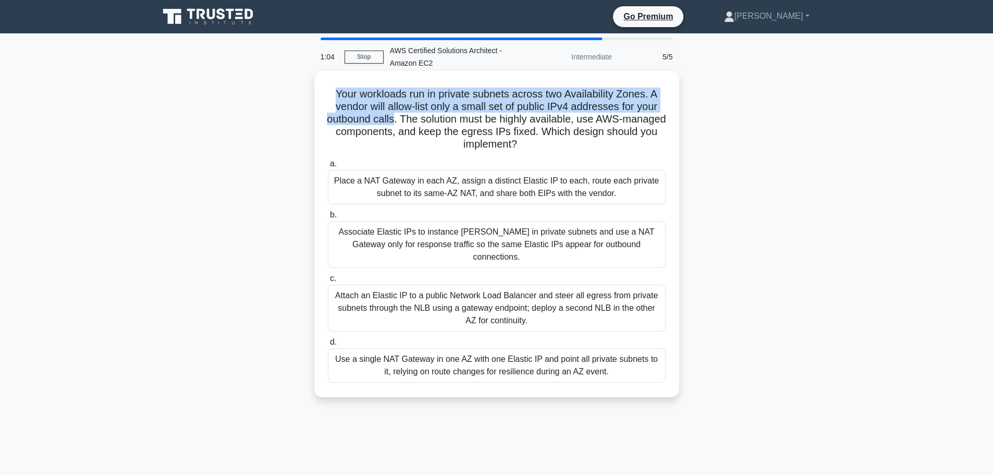
drag, startPoint x: 329, startPoint y: 93, endPoint x: 415, endPoint y: 121, distance: 90.0
click at [415, 121] on h5 "Your workloads run in private subnets across two Availability Zones. A vendor w…" at bounding box center [497, 120] width 340 height 64
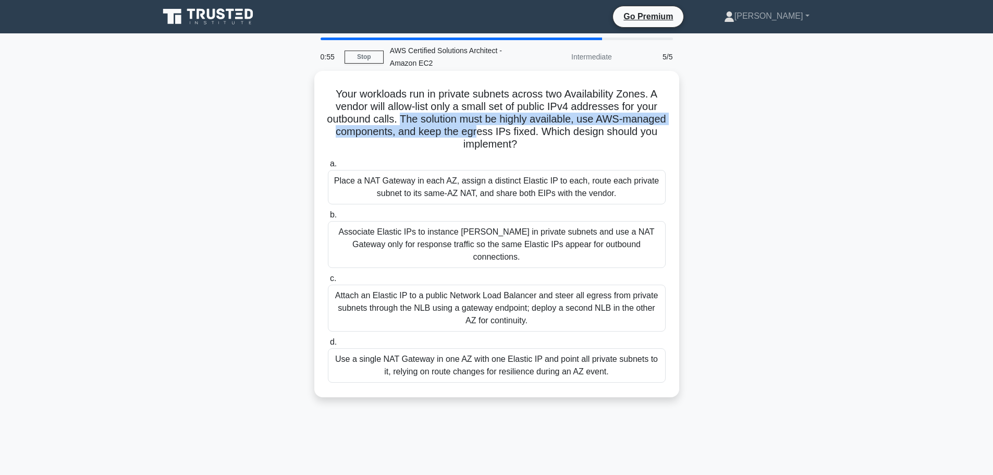
drag, startPoint x: 423, startPoint y: 119, endPoint x: 531, endPoint y: 135, distance: 109.5
click at [531, 135] on h5 "Your workloads run in private subnets across two Availability Zones. A vendor w…" at bounding box center [497, 120] width 340 height 64
click at [531, 134] on h5 "Your workloads run in private subnets across two Availability Zones. A vendor w…" at bounding box center [497, 120] width 340 height 64
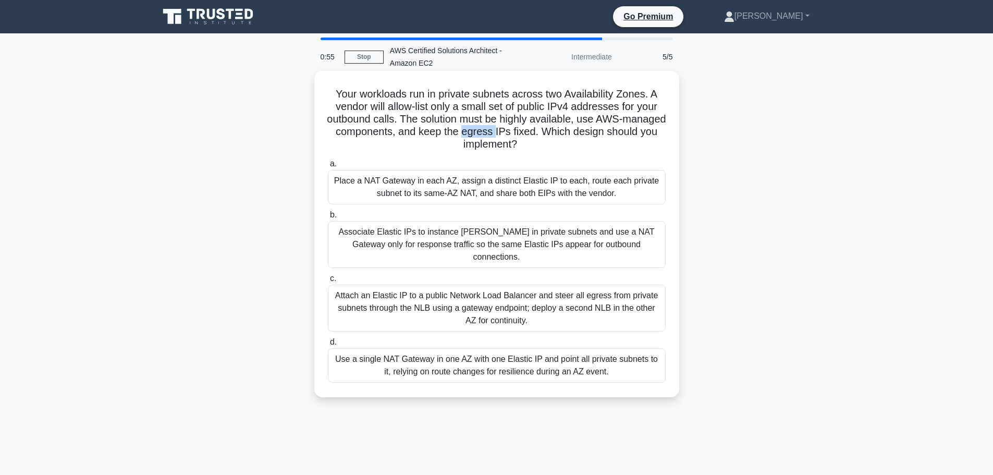
click at [531, 134] on h5 "Your workloads run in private subnets across two Availability Zones. A vendor w…" at bounding box center [497, 120] width 340 height 64
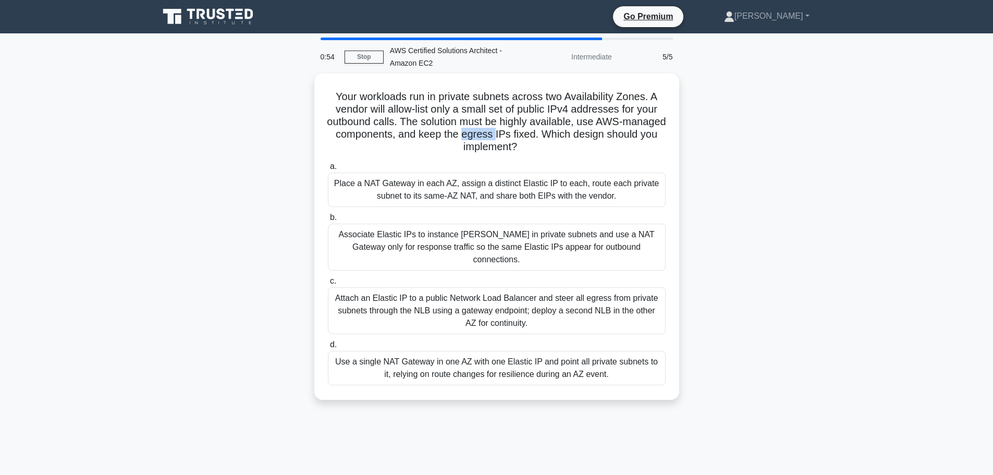
click at [524, 139] on div at bounding box center [524, 139] width 0 height 0
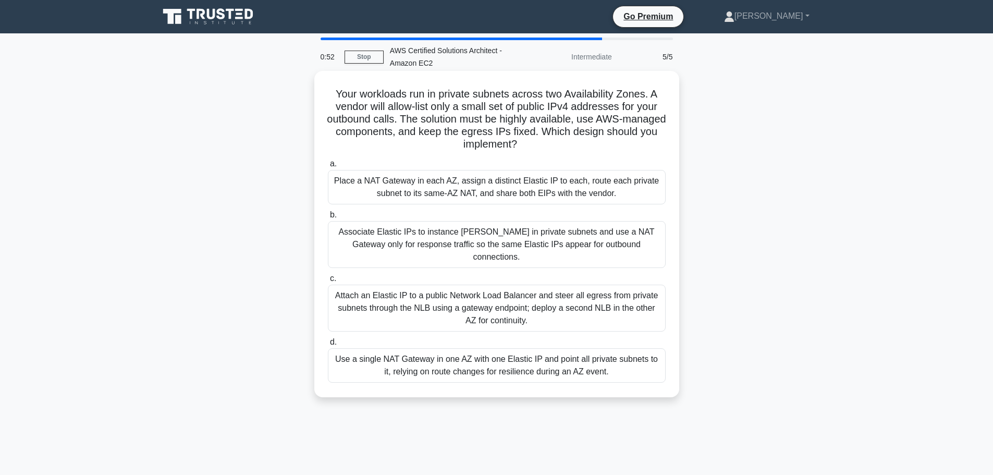
click at [458, 132] on h5 "Your workloads run in private subnets across two Availability Zones. A vendor w…" at bounding box center [497, 120] width 340 height 64
drag, startPoint x: 558, startPoint y: 139, endPoint x: 323, endPoint y: 93, distance: 240.1
click at [323, 93] on div "Your workloads run in private subnets across two Availability Zones. A vendor w…" at bounding box center [496, 234] width 357 height 318
click at [468, 115] on h5 "Your workloads run in private subnets across two Availability Zones. A vendor w…" at bounding box center [497, 120] width 340 height 64
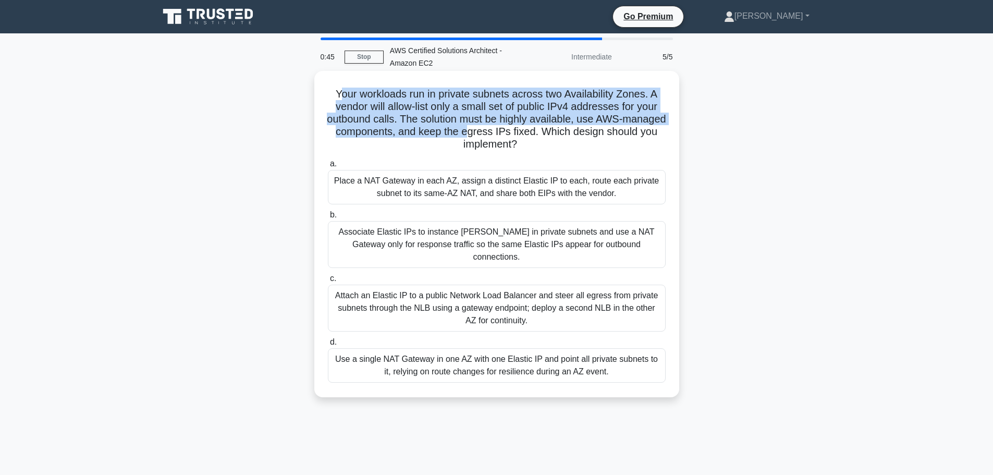
drag, startPoint x: 338, startPoint y: 95, endPoint x: 518, endPoint y: 135, distance: 183.6
click at [518, 135] on h5 "Your workloads run in private subnets across two Availability Zones. A vendor w…" at bounding box center [497, 120] width 340 height 64
click at [477, 132] on h5 "Your workloads run in private subnets across two Availability Zones. A vendor w…" at bounding box center [497, 120] width 340 height 64
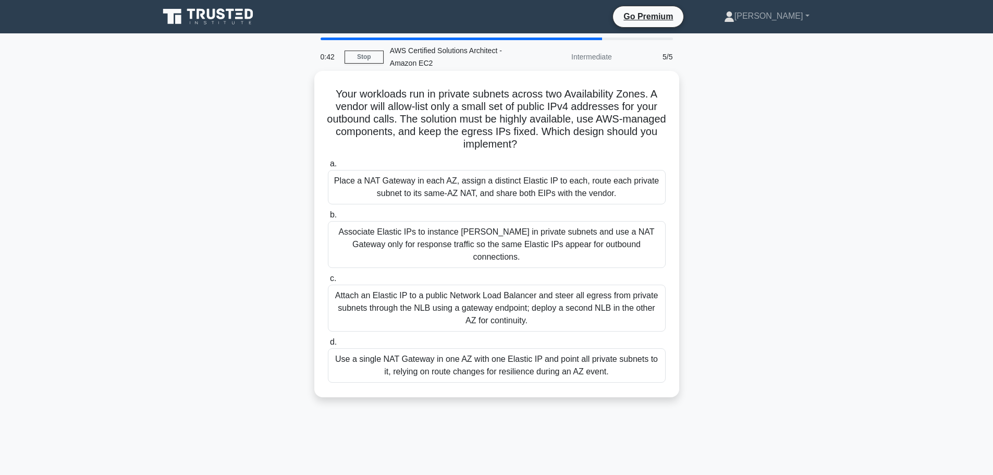
drag, startPoint x: 333, startPoint y: 93, endPoint x: 546, endPoint y: 145, distance: 219.8
click at [546, 145] on h5 "Your workloads run in private subnets across two Availability Zones. A vendor w…" at bounding box center [497, 120] width 340 height 64
click at [542, 146] on h5 "Your workloads run in private subnets across two Availability Zones. A vendor w…" at bounding box center [497, 120] width 340 height 64
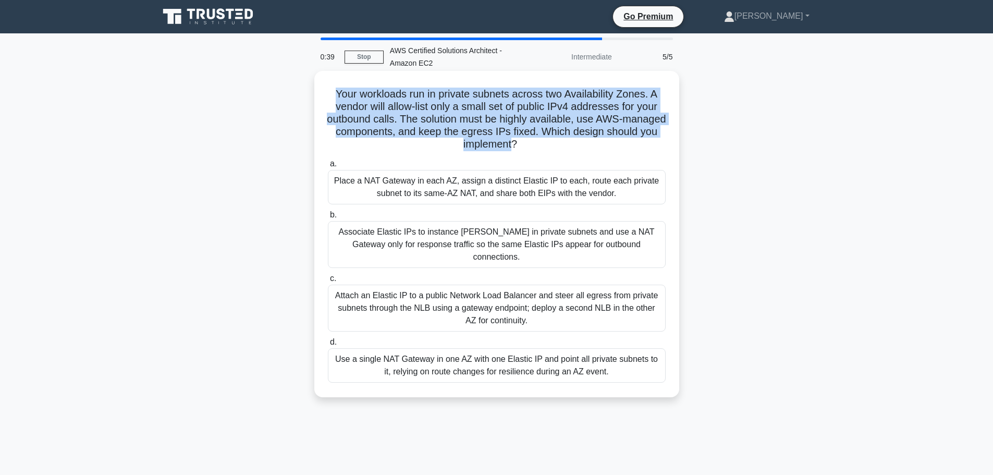
drag, startPoint x: 334, startPoint y: 94, endPoint x: 539, endPoint y: 144, distance: 211.4
click at [539, 144] on h5 "Your workloads run in private subnets across two Availability Zones. A vendor w…" at bounding box center [497, 120] width 340 height 64
click at [494, 97] on h5 "Your workloads run in private subnets across two Availability Zones. A vendor w…" at bounding box center [497, 120] width 340 height 64
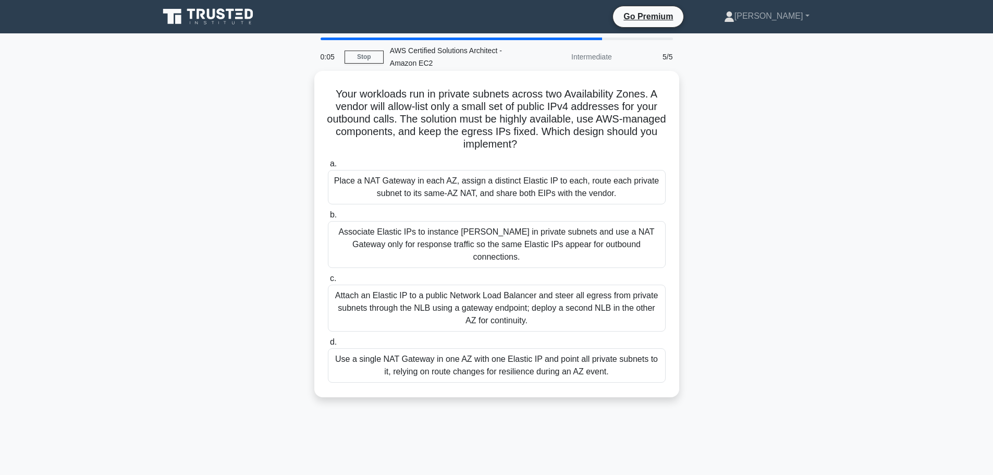
click at [392, 302] on div "Attach an Elastic IP to a public Network Load Balancer and steer all egress fro…" at bounding box center [497, 308] width 338 height 47
click at [328, 282] on input "c. Attach an Elastic IP to a public Network Load Balancer and steer all egress …" at bounding box center [328, 278] width 0 height 7
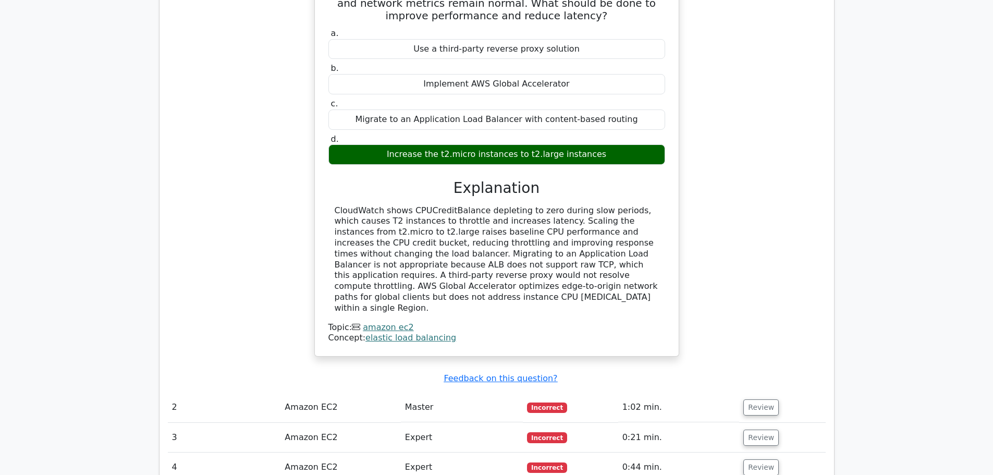
scroll to position [1112, 0]
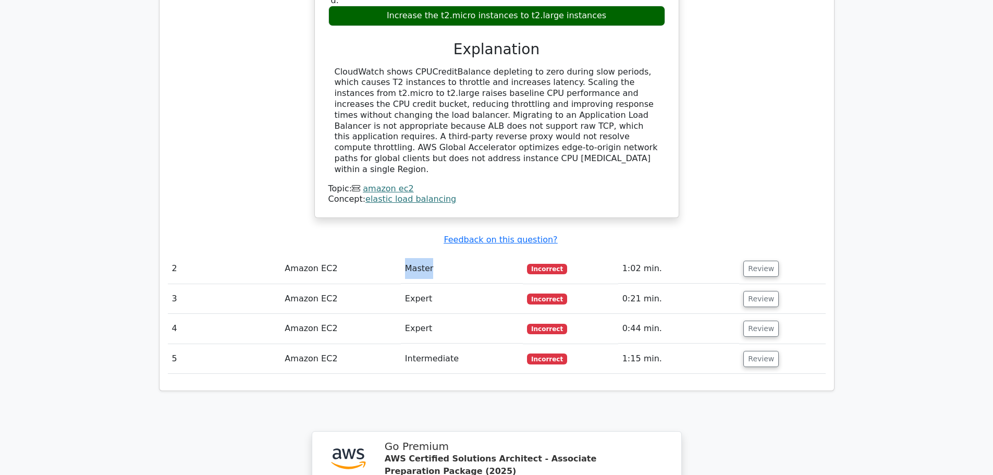
drag, startPoint x: 425, startPoint y: 198, endPoint x: 447, endPoint y: 200, distance: 22.0
click at [447, 254] on tr "2 Amazon EC2 Master Incorrect 1:02 min. Review" at bounding box center [497, 269] width 658 height 30
click at [394, 344] on td "Amazon EC2" at bounding box center [340, 359] width 120 height 30
drag, startPoint x: 402, startPoint y: 288, endPoint x: 461, endPoint y: 289, distance: 58.9
click at [461, 344] on td "Intermediate" at bounding box center [462, 359] width 122 height 30
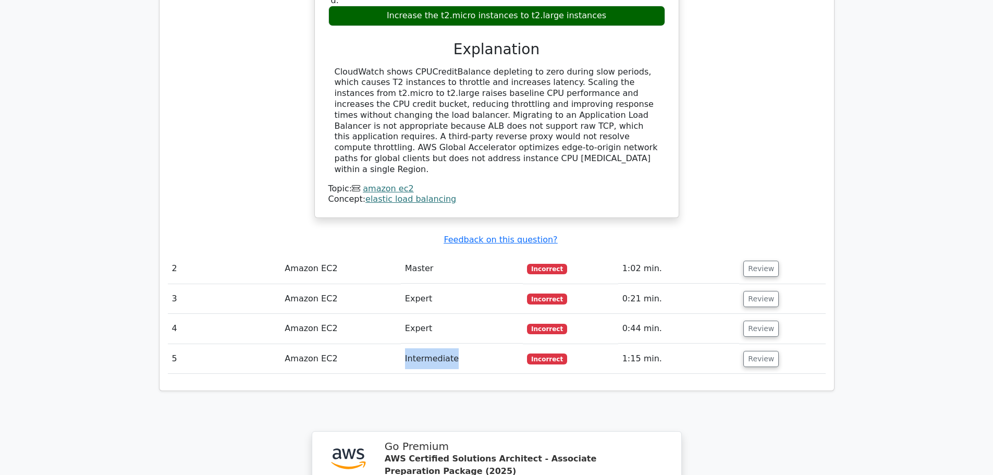
click at [417, 344] on td "Intermediate" at bounding box center [462, 359] width 122 height 30
click at [764, 351] on button "Review" at bounding box center [760, 359] width 35 height 16
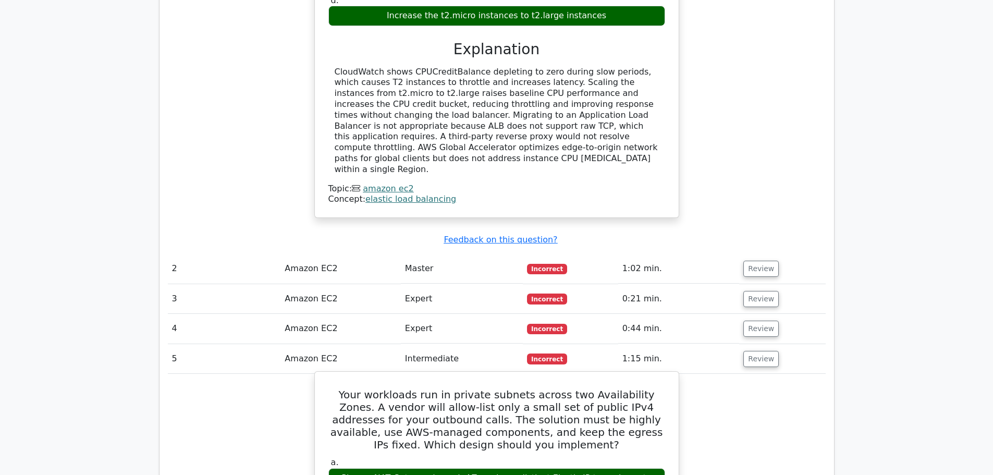
scroll to position [1320, 0]
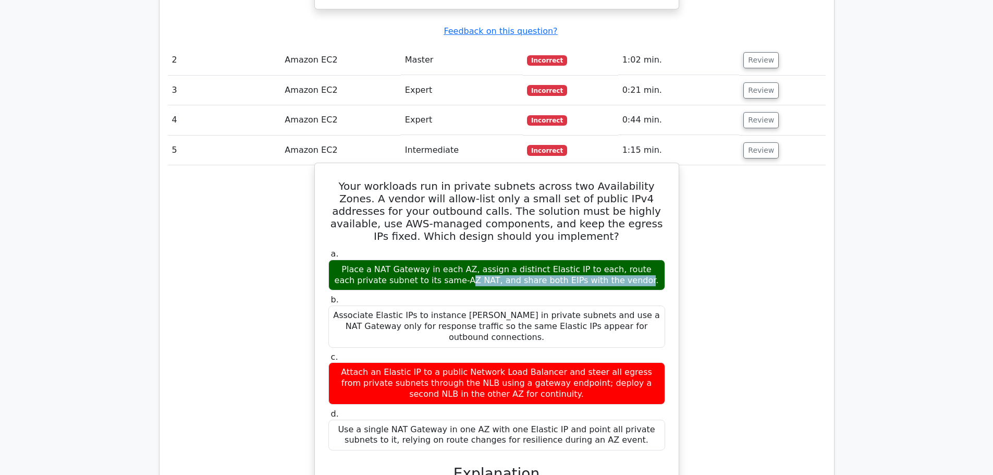
drag, startPoint x: 331, startPoint y: 198, endPoint x: 498, endPoint y: 193, distance: 166.3
click at [498, 260] on div "Place a NAT Gateway in each AZ, assign a distinct Elastic IP to each, route eac…" at bounding box center [496, 275] width 337 height 31
click at [511, 260] on div "Place a NAT Gateway in each AZ, assign a distinct Elastic IP to each, route eac…" at bounding box center [496, 275] width 337 height 31
click at [548, 260] on div "Place a NAT Gateway in each AZ, assign a distinct Elastic IP to each, route eac…" at bounding box center [496, 275] width 337 height 31
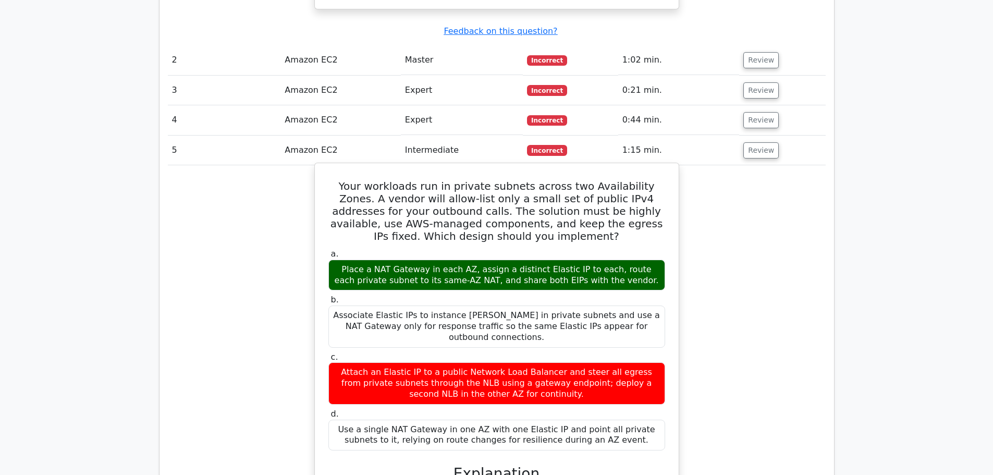
drag, startPoint x: 589, startPoint y: 197, endPoint x: 572, endPoint y: 207, distance: 19.7
click at [572, 260] on div "Place a NAT Gateway in each AZ, assign a distinct Elastic IP to each, route eac…" at bounding box center [496, 275] width 337 height 31
click at [603, 260] on div "Place a NAT Gateway in each AZ, assign a distinct Elastic IP to each, route eac…" at bounding box center [496, 275] width 337 height 31
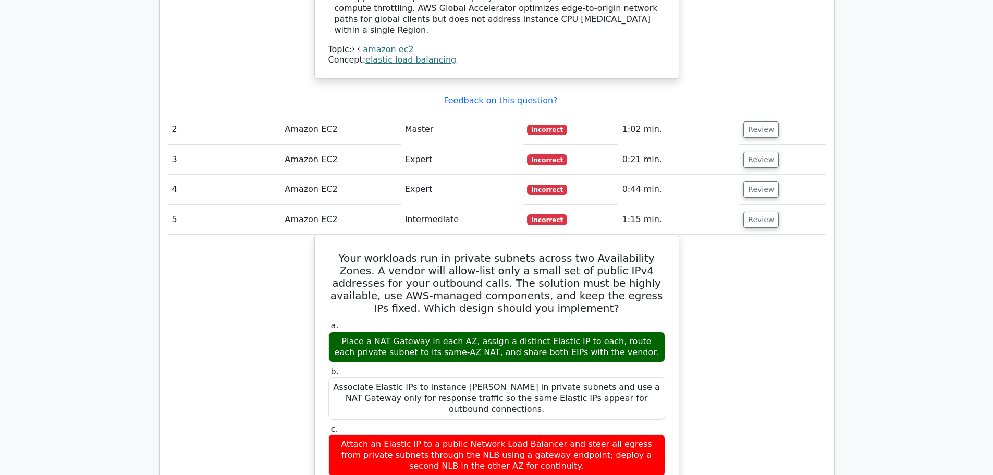
scroll to position [1112, 0]
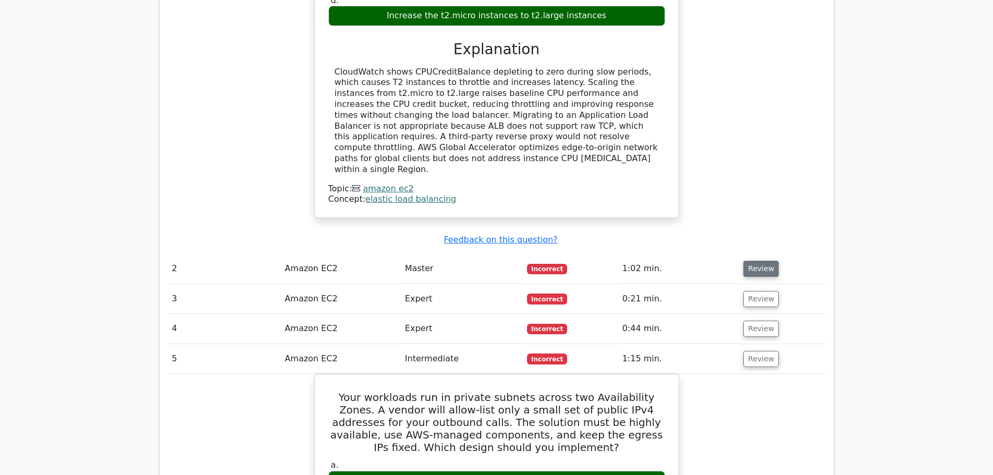
click at [746, 261] on button "Review" at bounding box center [760, 269] width 35 height 16
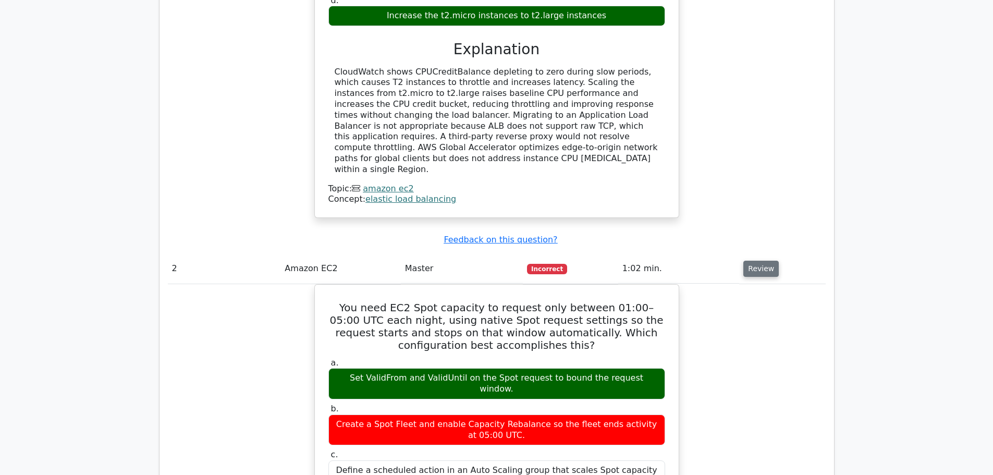
click at [769, 261] on button "Review" at bounding box center [760, 269] width 35 height 16
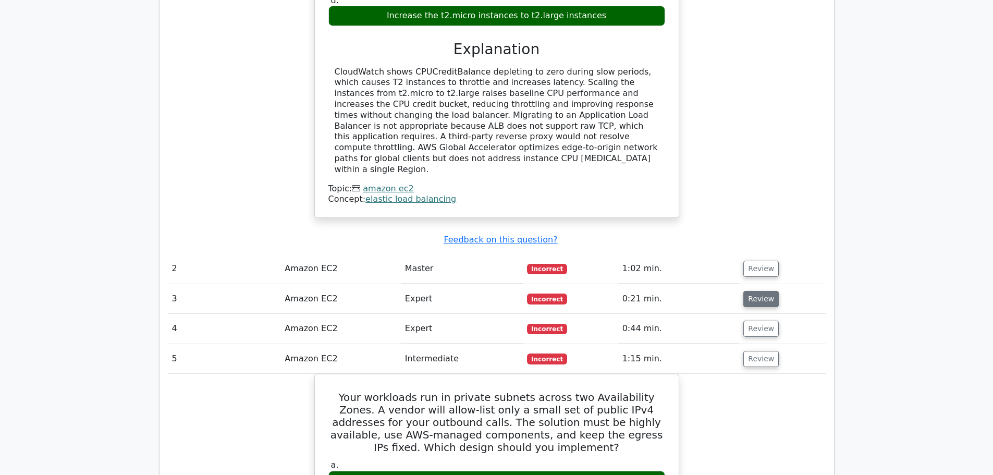
click at [764, 291] on button "Review" at bounding box center [760, 299] width 35 height 16
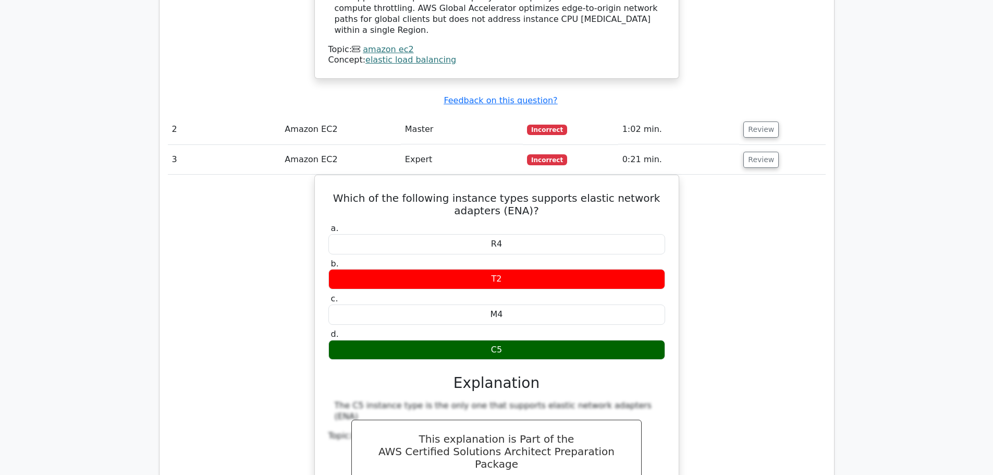
scroll to position [1182, 0]
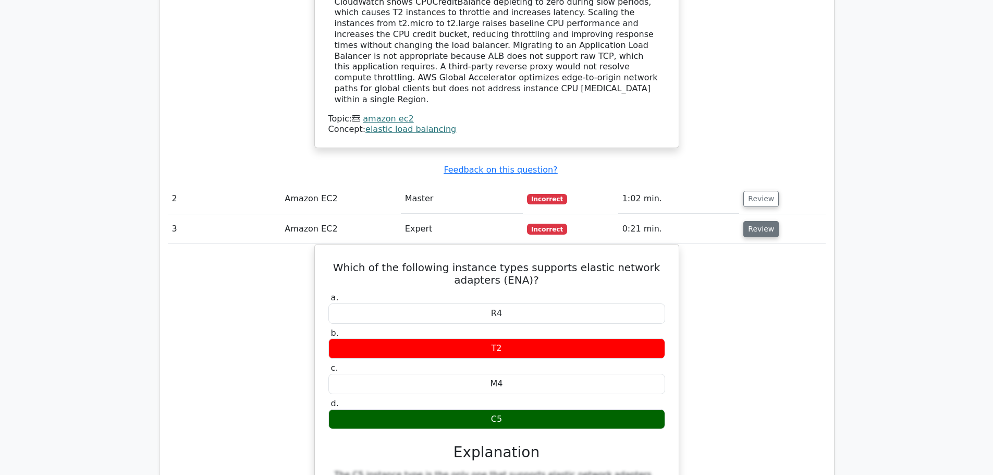
click at [743, 221] on button "Review" at bounding box center [760, 229] width 35 height 16
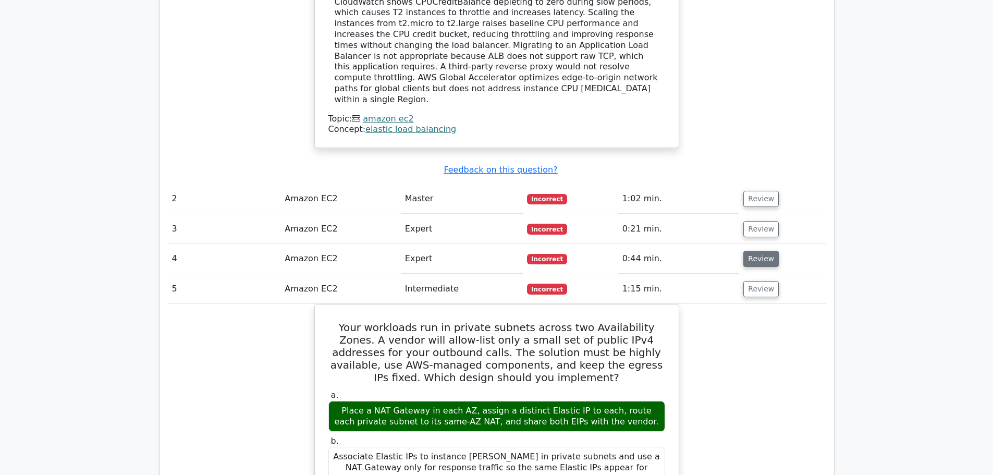
click at [749, 251] on button "Review" at bounding box center [760, 259] width 35 height 16
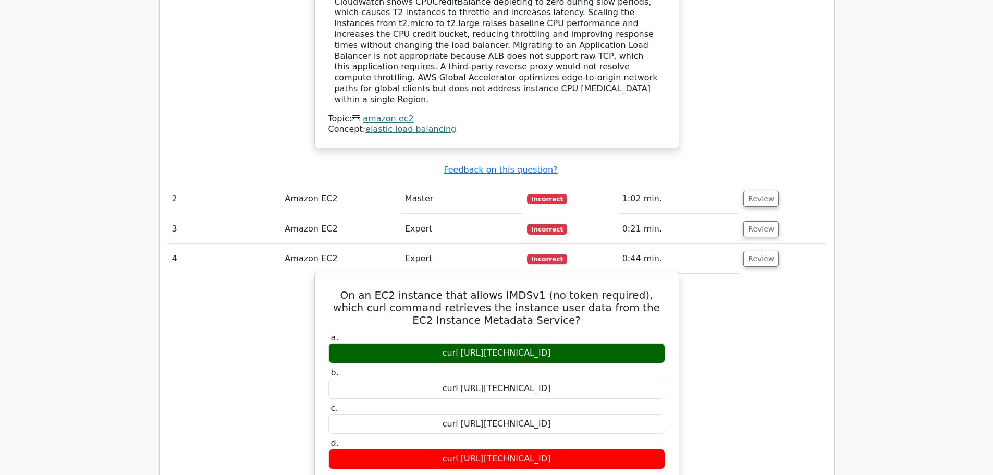
scroll to position [1251, 0]
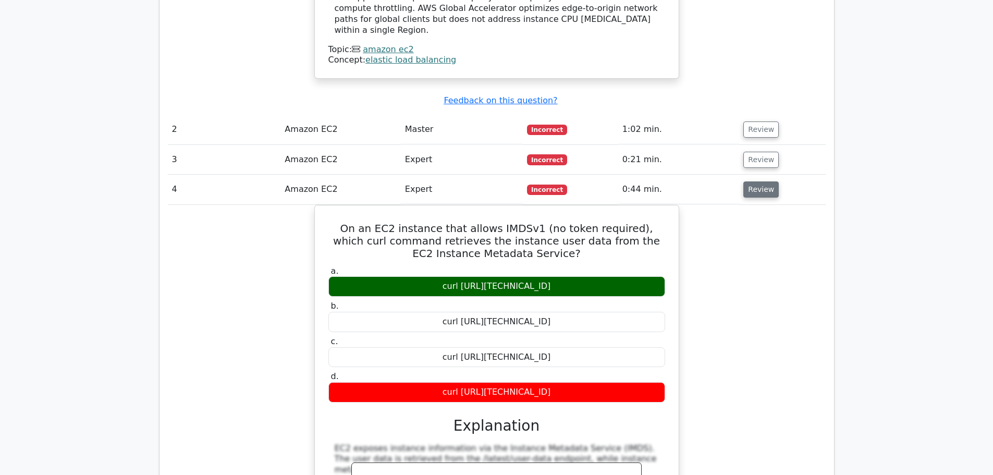
click at [748, 181] on button "Review" at bounding box center [760, 189] width 35 height 16
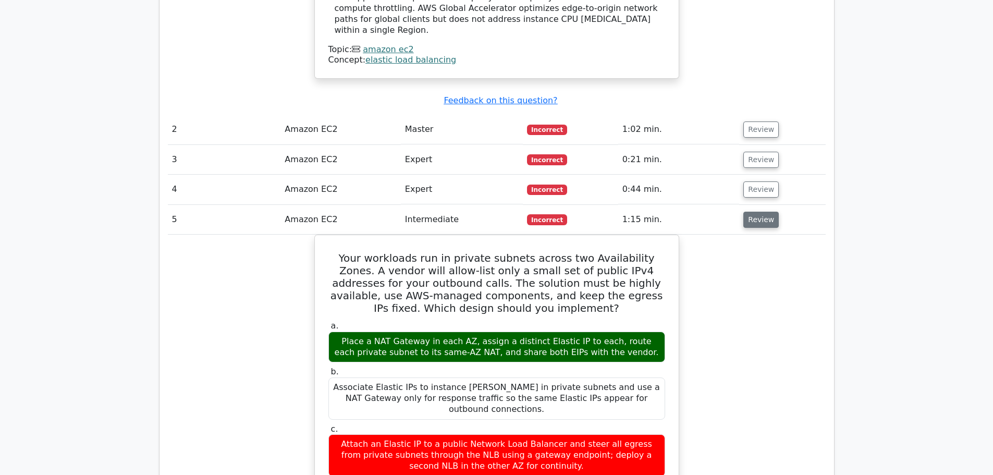
click at [767, 212] on button "Review" at bounding box center [760, 220] width 35 height 16
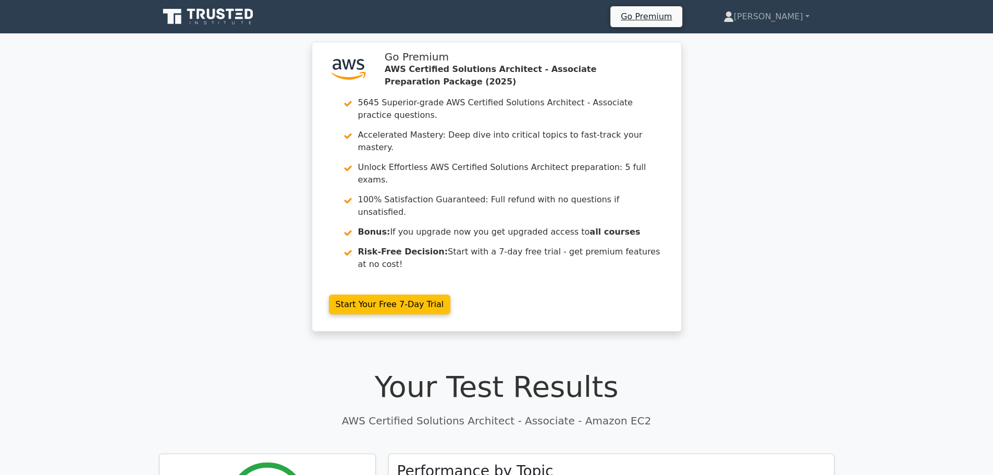
scroll to position [139, 0]
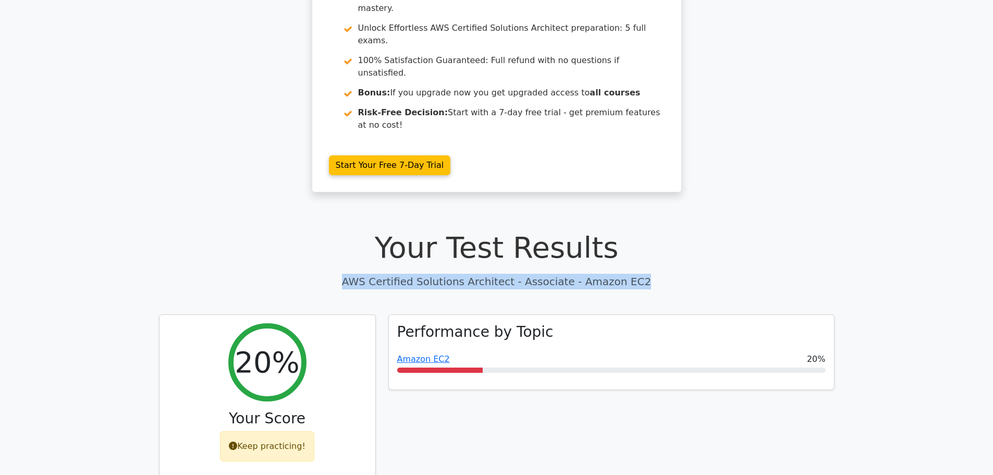
drag, startPoint x: 397, startPoint y: 235, endPoint x: 734, endPoint y: 223, distance: 338.0
click at [734, 230] on div "Your Test Results AWS Certified Solutions Architect - Associate - Amazon EC2" at bounding box center [497, 259] width 676 height 59
click at [550, 274] on p "AWS Certified Solutions Architect - Associate - Amazon EC2" at bounding box center [497, 282] width 676 height 16
click at [518, 274] on p "AWS Certified Solutions Architect - Associate - Amazon EC2" at bounding box center [497, 282] width 676 height 16
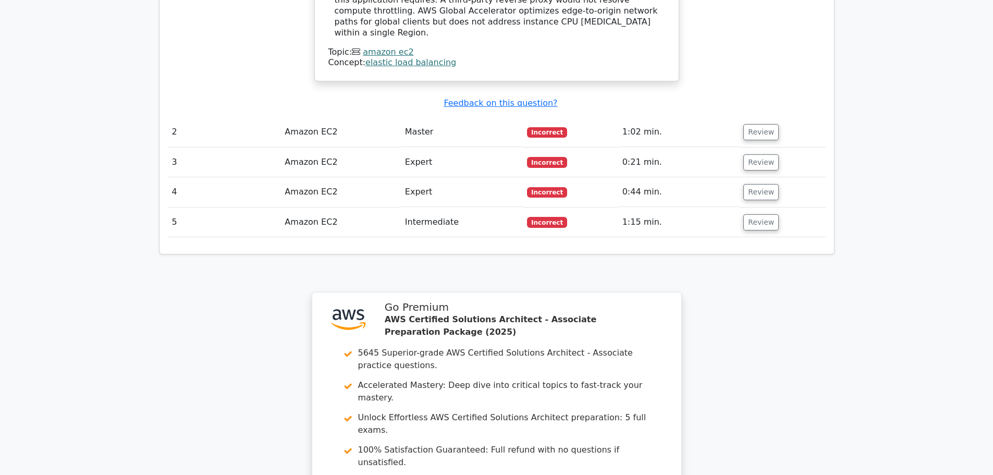
scroll to position [1448, 0]
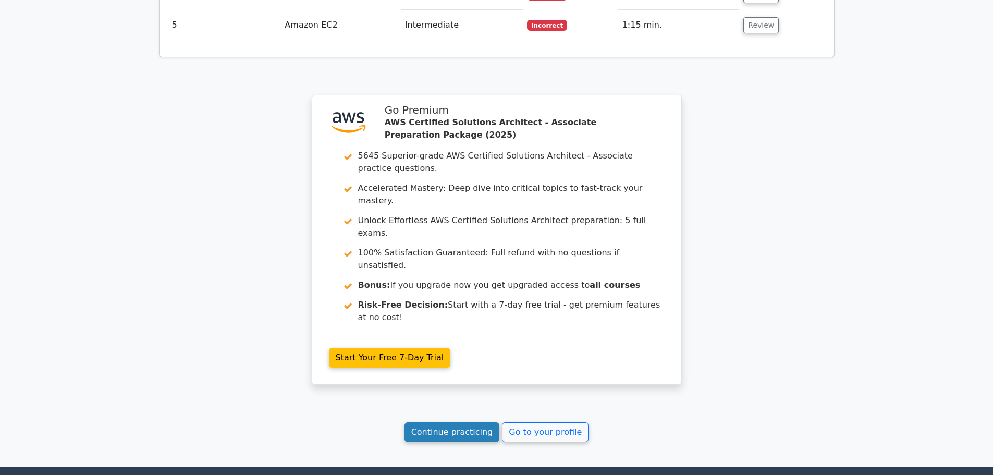
click at [435, 422] on link "Continue practicing" at bounding box center [451, 432] width 95 height 20
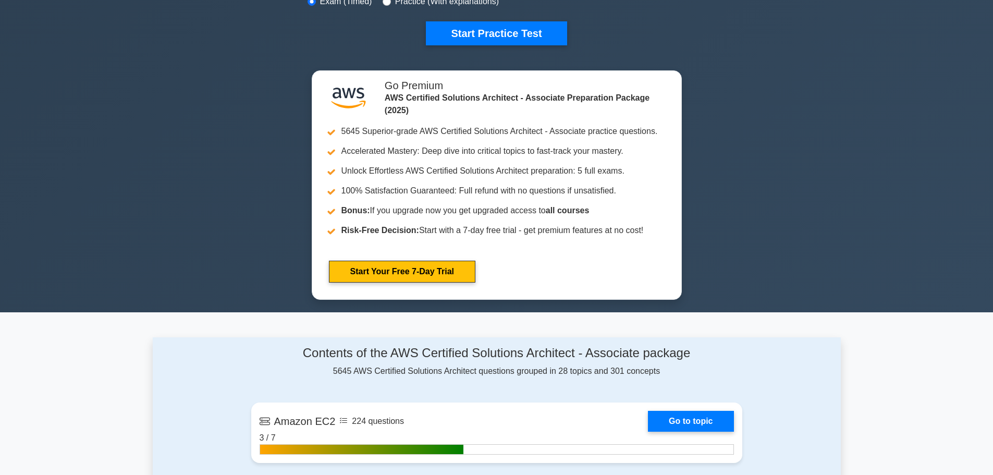
scroll to position [556, 0]
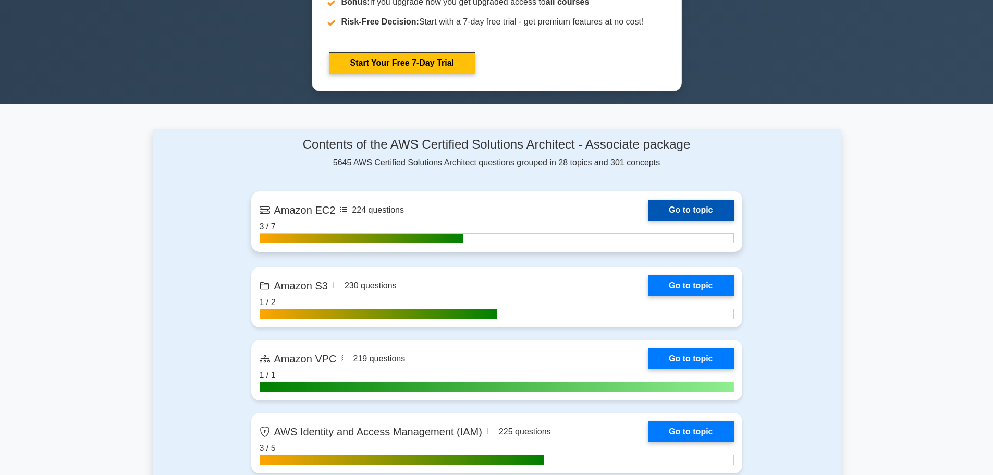
click at [648, 211] on link "Go to topic" at bounding box center [690, 210] width 85 height 21
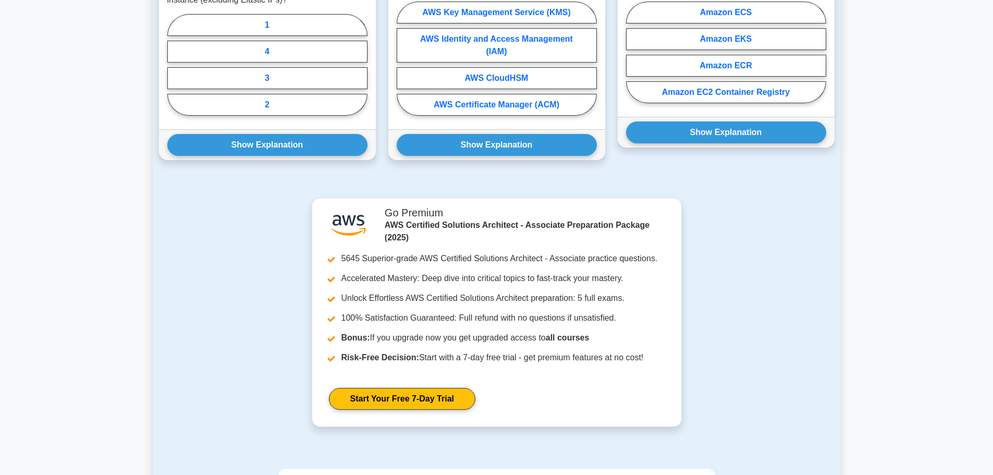
scroll to position [556, 0]
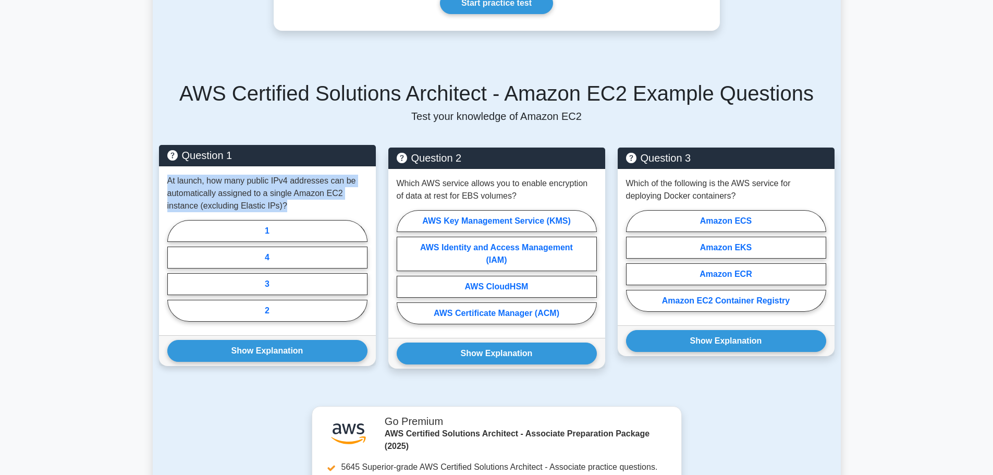
drag, startPoint x: 156, startPoint y: 181, endPoint x: 293, endPoint y: 203, distance: 139.3
click at [293, 203] on div "Question 1 At launch, how many public IPv4 addresses can be automatically assig…" at bounding box center [267, 265] width 229 height 234
click at [298, 203] on p "At launch, how many public IPv4 addresses can be automatically assigned to a si…" at bounding box center [267, 194] width 200 height 38
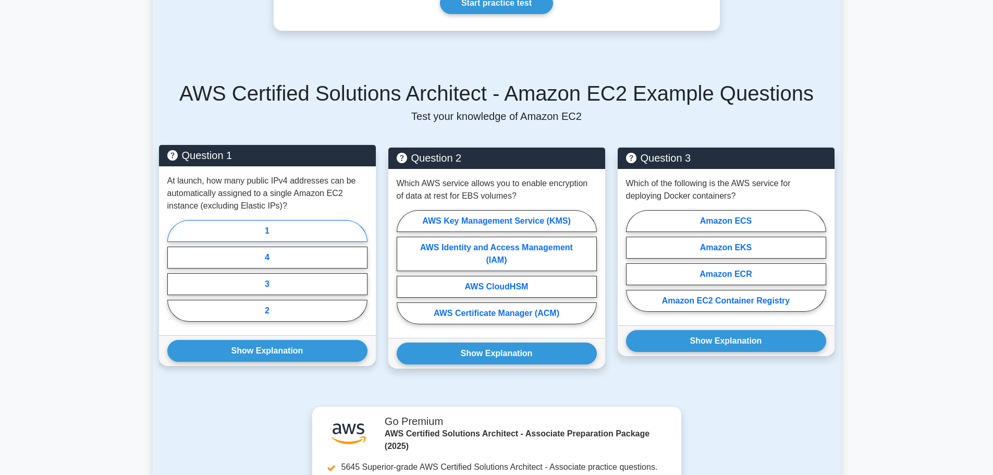
click at [276, 227] on label "1" at bounding box center [267, 231] width 200 height 22
click at [174, 271] on input "1" at bounding box center [170, 274] width 7 height 7
radio input "true"
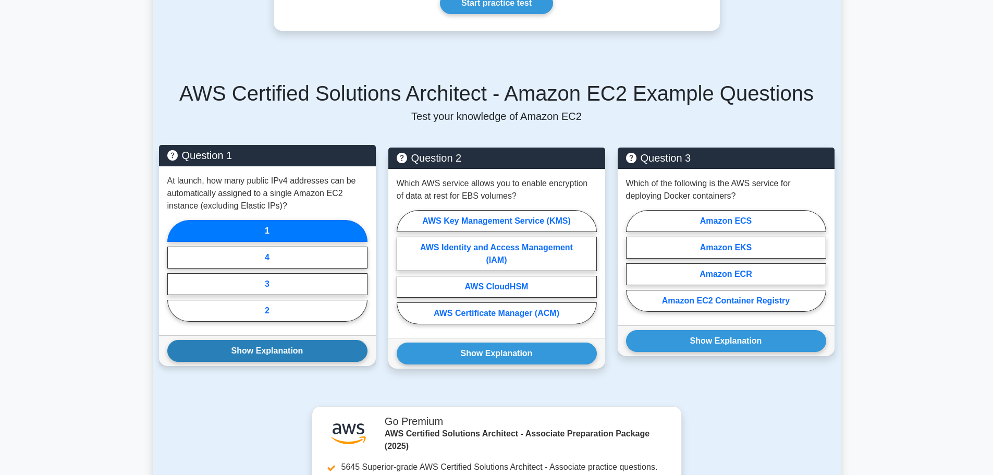
click at [275, 348] on button "Show Explanation" at bounding box center [267, 351] width 200 height 22
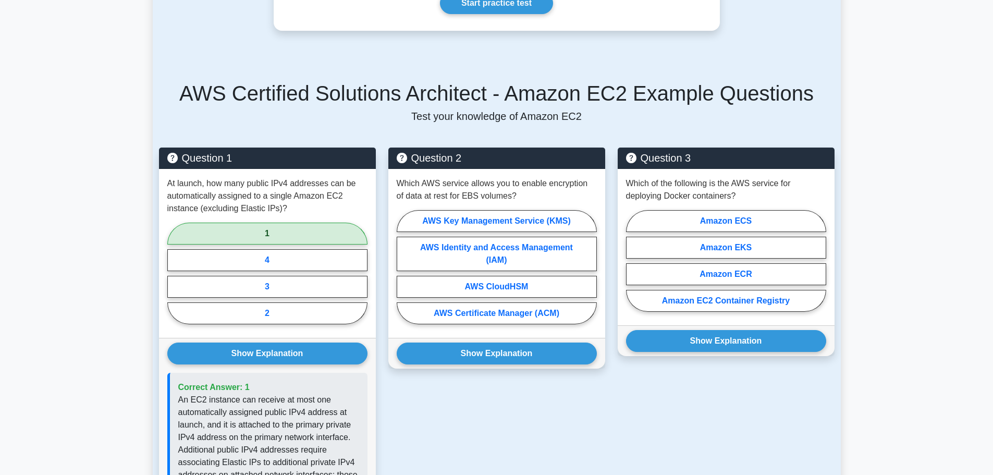
scroll to position [486, 0]
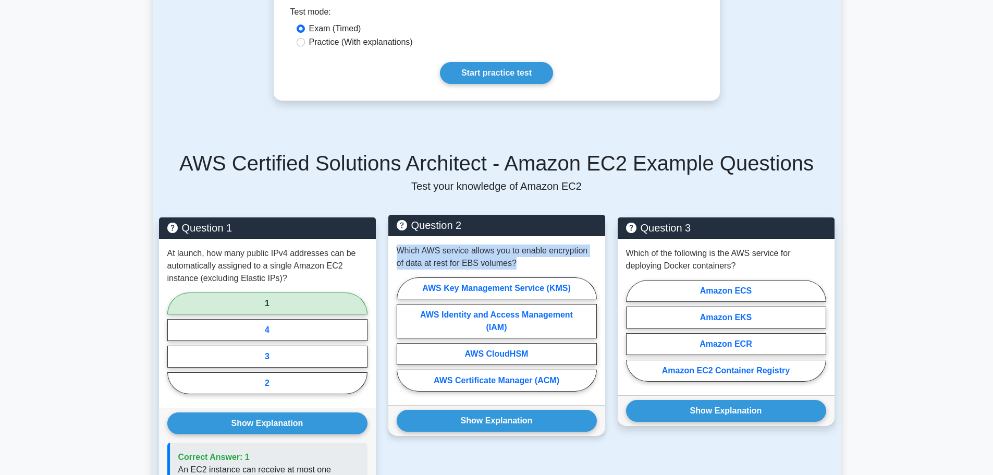
drag, startPoint x: 403, startPoint y: 252, endPoint x: 523, endPoint y: 261, distance: 120.2
click at [523, 261] on p "Which AWS service allows you to enable encryption of data at rest for EBS volum…" at bounding box center [497, 256] width 200 height 25
click at [521, 260] on p "Which AWS service allows you to enable encryption of data at rest for EBS volum…" at bounding box center [497, 256] width 200 height 25
drag, startPoint x: 509, startPoint y: 262, endPoint x: 396, endPoint y: 253, distance: 113.5
click at [397, 253] on p "Which AWS service allows you to enable encryption of data at rest for EBS volum…" at bounding box center [497, 256] width 200 height 25
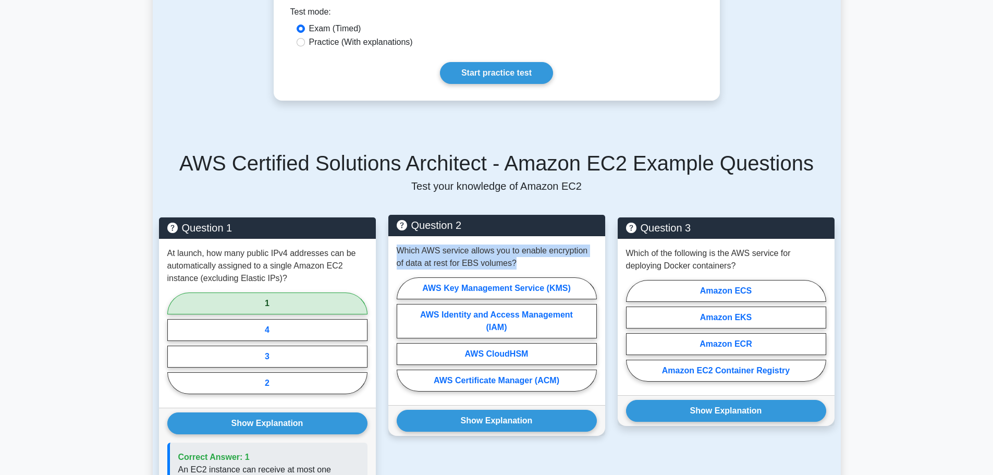
click at [489, 255] on p "Which AWS service allows you to enable encryption of data at rest for EBS volum…" at bounding box center [497, 256] width 200 height 25
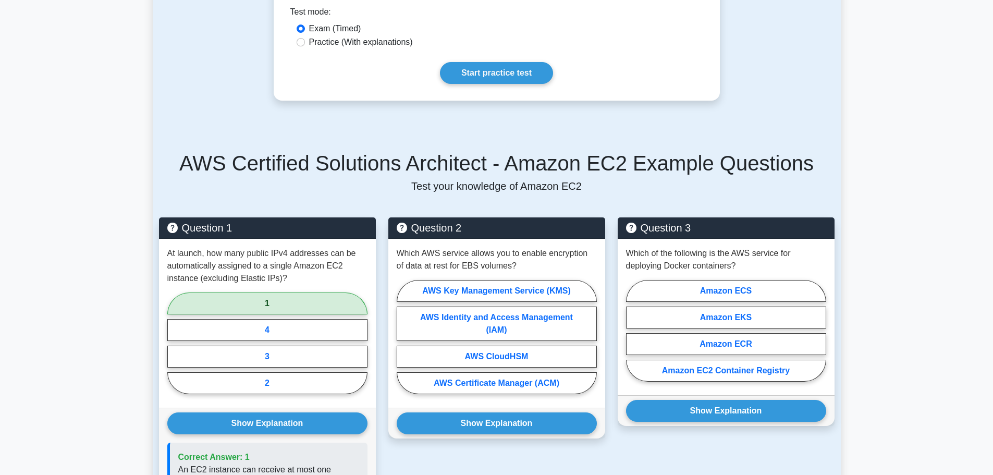
scroll to position [556, 0]
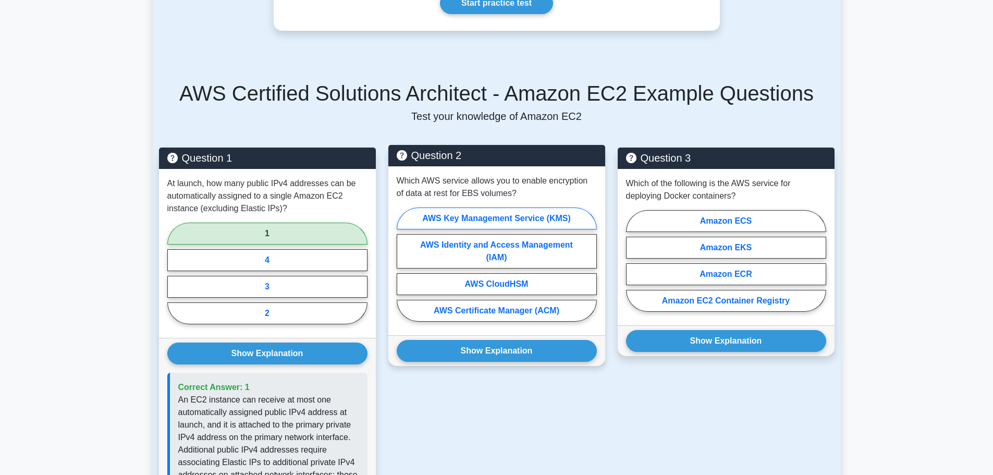
click at [476, 215] on label "AWS Key Management Service (KMS)" at bounding box center [497, 218] width 200 height 22
click at [403, 264] on input "AWS Key Management Service (KMS)" at bounding box center [400, 267] width 7 height 7
radio input "true"
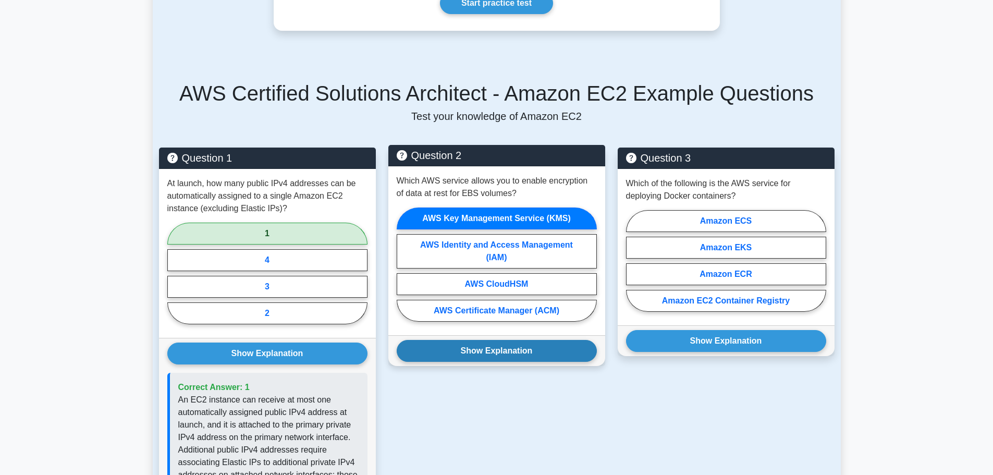
click at [457, 345] on button "Show Explanation" at bounding box center [497, 351] width 200 height 22
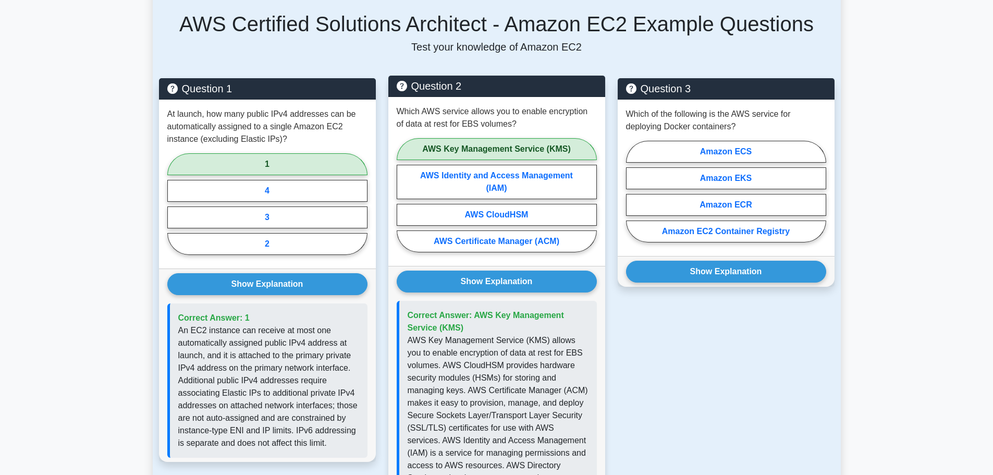
scroll to position [695, 0]
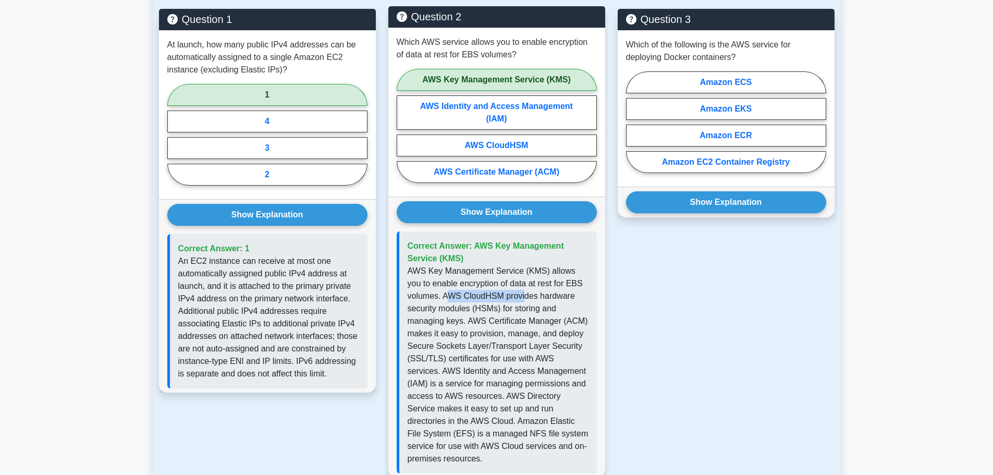
drag, startPoint x: 496, startPoint y: 292, endPoint x: 554, endPoint y: 308, distance: 60.1
click at [530, 300] on p "AWS Key Management Service (KMS) allows you to enable encryption of data at res…" at bounding box center [498, 365] width 181 height 200
click at [565, 314] on p "AWS Key Management Service (KMS) allows you to enable encryption of data at res…" at bounding box center [498, 365] width 181 height 200
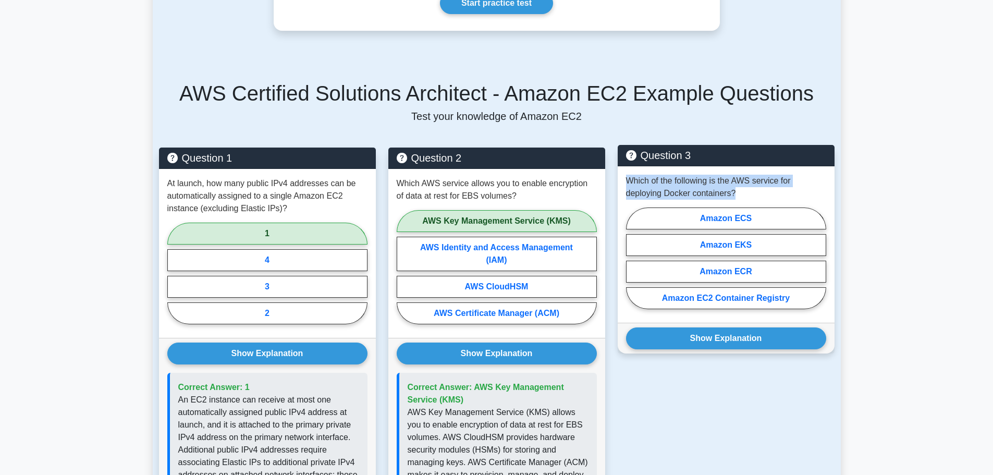
drag, startPoint x: 753, startPoint y: 194, endPoint x: 626, endPoint y: 183, distance: 127.2
click at [626, 183] on p "Which of the following is the AWS service for deploying Docker containers?" at bounding box center [726, 187] width 200 height 25
click at [709, 181] on p "Which of the following is the AWS service for deploying Docker containers?" at bounding box center [726, 187] width 200 height 25
click at [752, 218] on label "Amazon ECS" at bounding box center [726, 218] width 200 height 22
click at [633, 258] on input "Amazon ECS" at bounding box center [629, 261] width 7 height 7
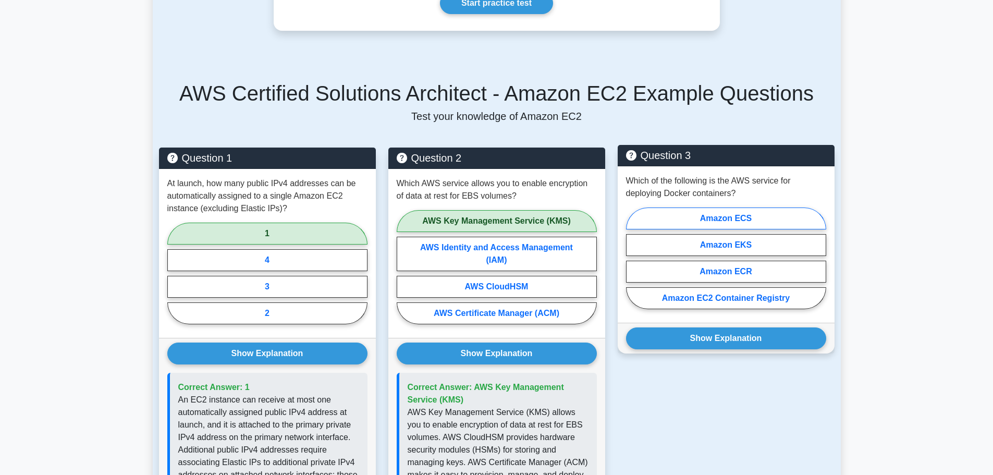
radio input "true"
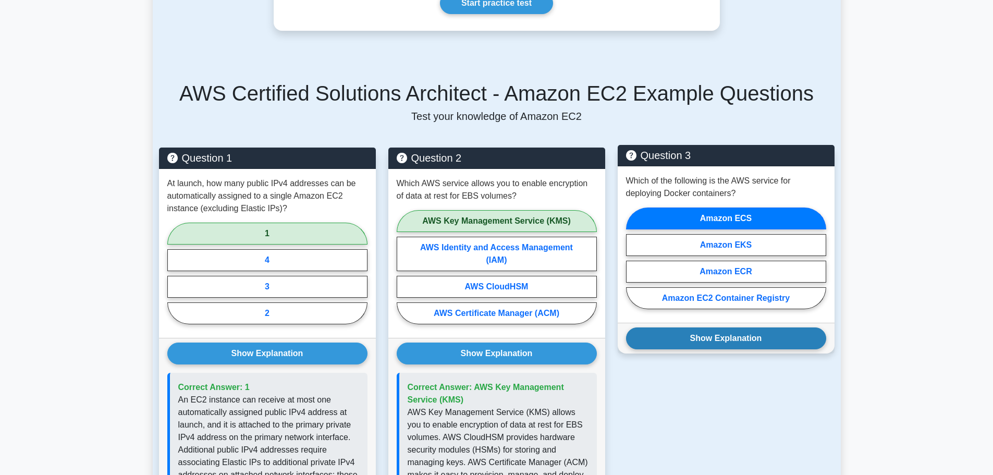
click at [685, 340] on button "Show Explanation" at bounding box center [726, 338] width 200 height 22
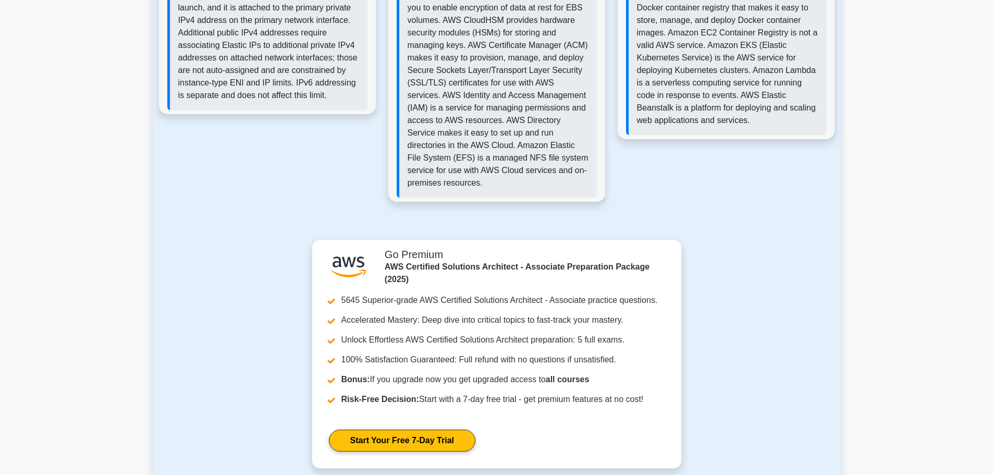
scroll to position [1229, 0]
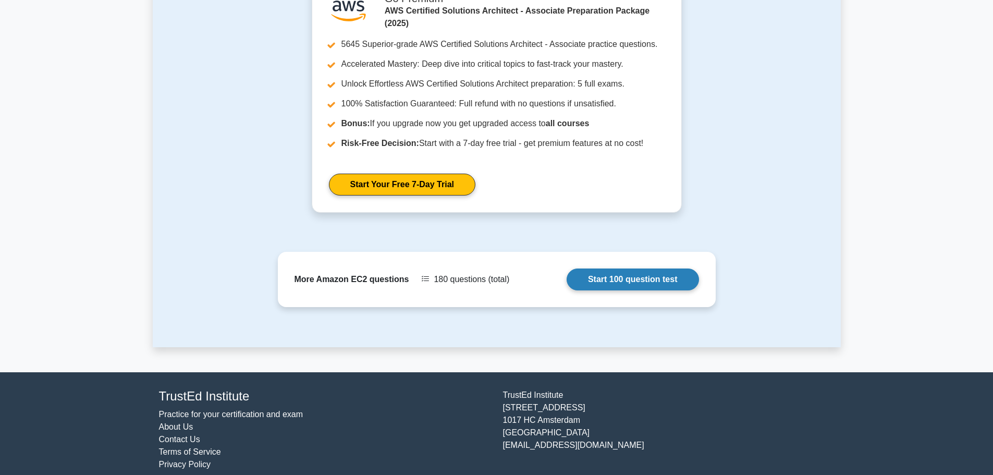
click at [601, 269] on link "Start 100 question test" at bounding box center [633, 279] width 132 height 22
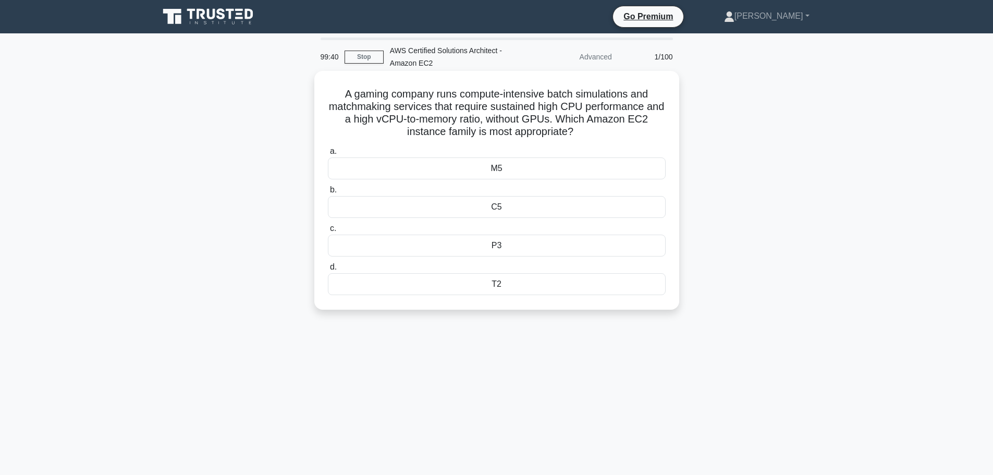
drag, startPoint x: 333, startPoint y: 98, endPoint x: 579, endPoint y: 133, distance: 248.5
click at [579, 133] on h5 "A gaming company runs compute-intensive batch simulations and matchmaking servi…" at bounding box center [497, 113] width 340 height 51
click at [586, 130] on icon ".spinner_0XTQ{transform-origin:center;animation:spinner_y6GP .75s linear infini…" at bounding box center [579, 132] width 13 height 13
drag, startPoint x: 587, startPoint y: 130, endPoint x: 339, endPoint y: 99, distance: 250.0
click at [339, 99] on h5 "A gaming company runs compute-intensive batch simulations and matchmaking servi…" at bounding box center [497, 113] width 340 height 51
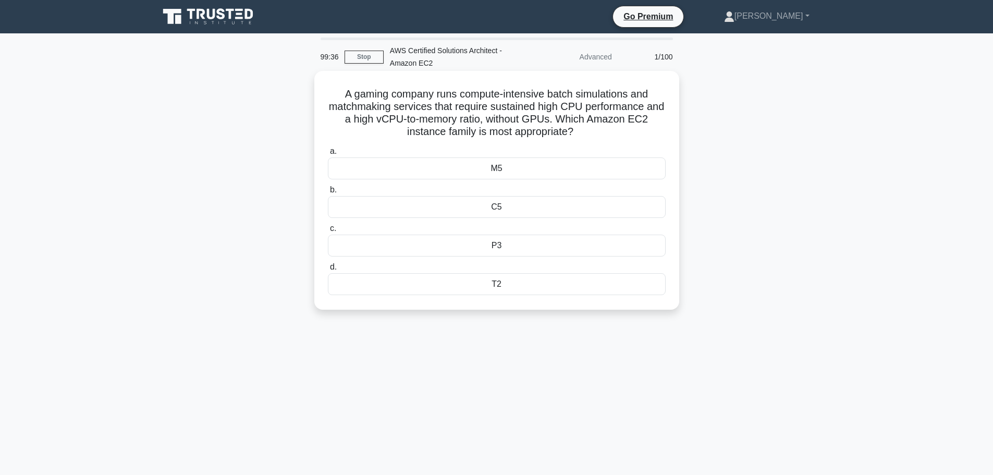
click at [336, 103] on h5 "A gaming company runs compute-intensive batch simulations and matchmaking servi…" at bounding box center [497, 113] width 340 height 51
click at [462, 133] on h5 "A gaming company runs compute-intensive batch simulations and matchmaking servi…" at bounding box center [497, 113] width 340 height 51
click at [524, 133] on h5 "A gaming company runs compute-intensive batch simulations and matchmaking servi…" at bounding box center [497, 113] width 340 height 51
click at [524, 132] on h5 "A gaming company runs compute-intensive batch simulations and matchmaking servi…" at bounding box center [497, 113] width 340 height 51
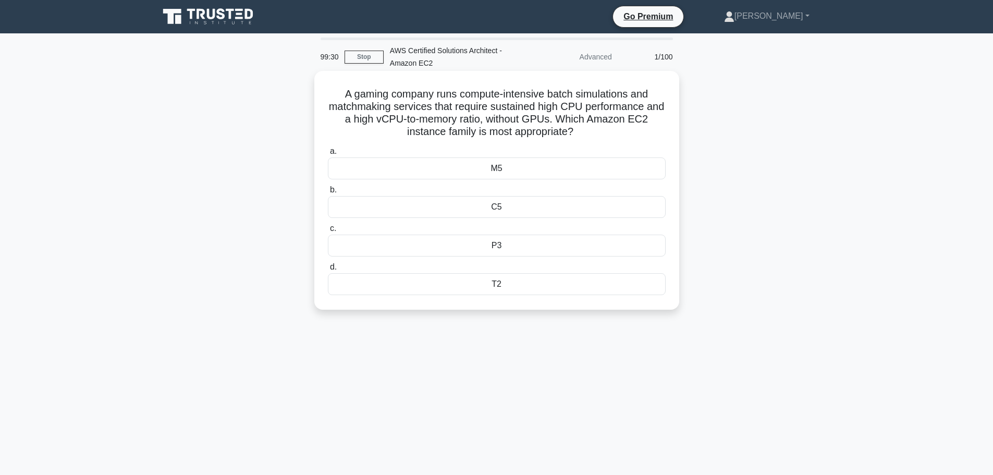
click at [465, 126] on h5 "A gaming company runs compute-intensive batch simulations and matchmaking servi…" at bounding box center [497, 113] width 340 height 51
click at [435, 128] on h5 "A gaming company runs compute-intensive batch simulations and matchmaking servi…" at bounding box center [497, 113] width 340 height 51
click at [544, 129] on h5 "A gaming company runs compute-intensive batch simulations and matchmaking servi…" at bounding box center [497, 113] width 340 height 51
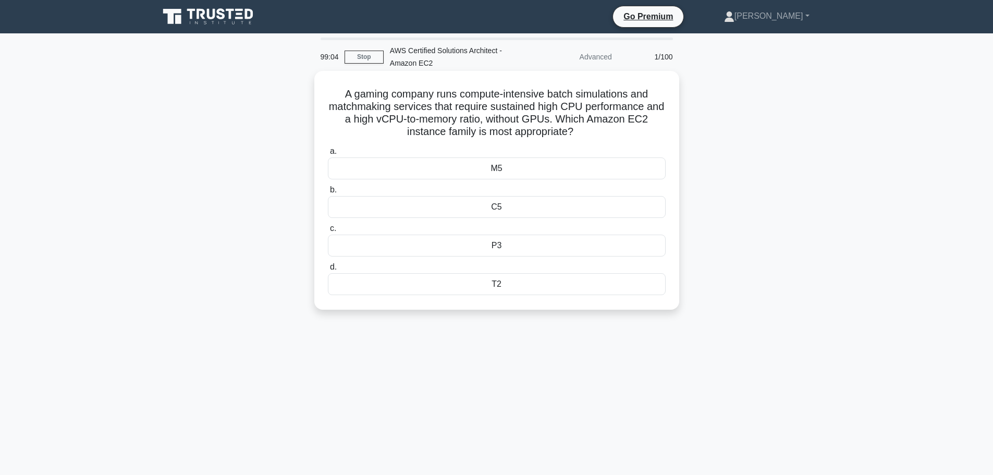
click at [480, 138] on h5 "A gaming company runs compute-intensive batch simulations and matchmaking servi…" at bounding box center [497, 113] width 340 height 51
drag, startPoint x: 387, startPoint y: 120, endPoint x: 481, endPoint y: 118, distance: 93.3
click at [481, 118] on h5 "A gaming company runs compute-intensive batch simulations and matchmaking servi…" at bounding box center [497, 113] width 340 height 51
click at [524, 120] on h5 "A gaming company runs compute-intensive batch simulations and matchmaking servi…" at bounding box center [497, 113] width 340 height 51
drag, startPoint x: 385, startPoint y: 120, endPoint x: 489, endPoint y: 117, distance: 104.3
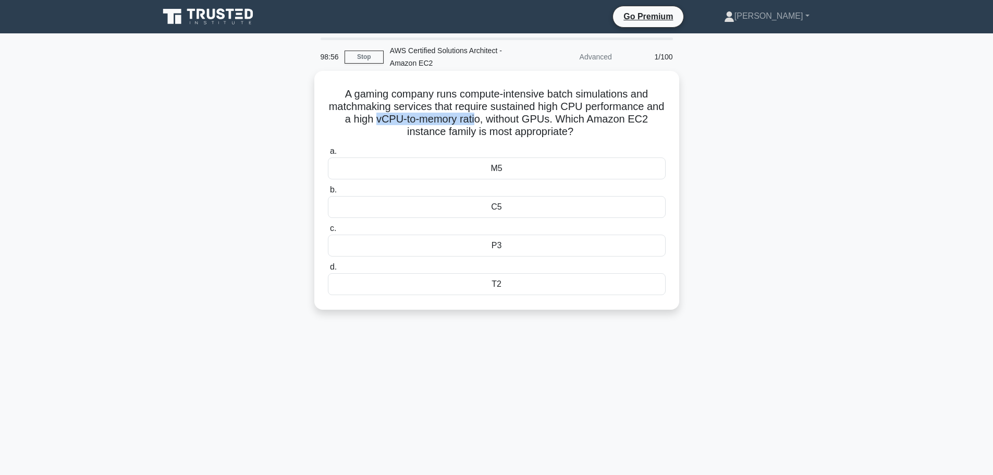
click at [489, 117] on h5 "A gaming company runs compute-intensive batch simulations and matchmaking servi…" at bounding box center [497, 113] width 340 height 51
click at [416, 111] on h5 "A gaming company runs compute-intensive batch simulations and matchmaking servi…" at bounding box center [497, 113] width 340 height 51
click at [485, 167] on div "M5" at bounding box center [497, 168] width 338 height 22
click at [328, 155] on input "a. M5" at bounding box center [328, 151] width 0 height 7
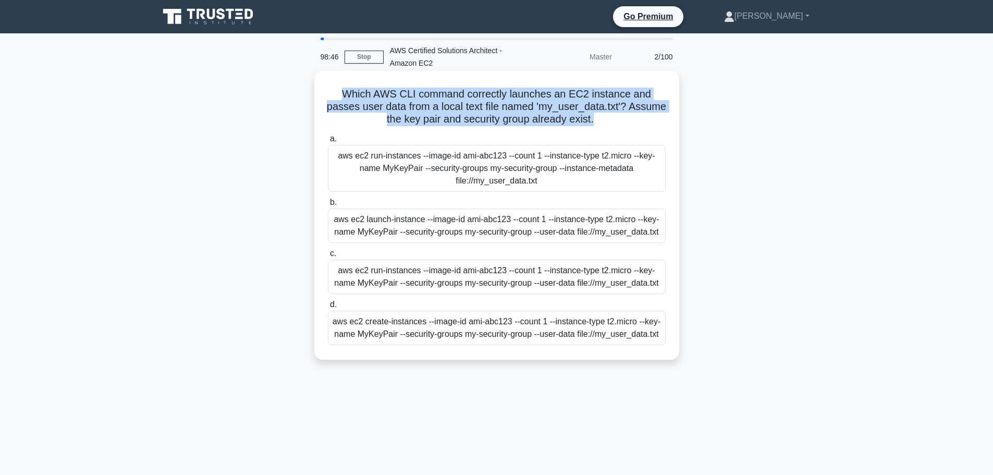
drag, startPoint x: 340, startPoint y: 98, endPoint x: 615, endPoint y: 116, distance: 275.8
click at [615, 116] on h5 "Which AWS CLI command correctly launches an EC2 instance and passes user data f…" at bounding box center [497, 107] width 340 height 39
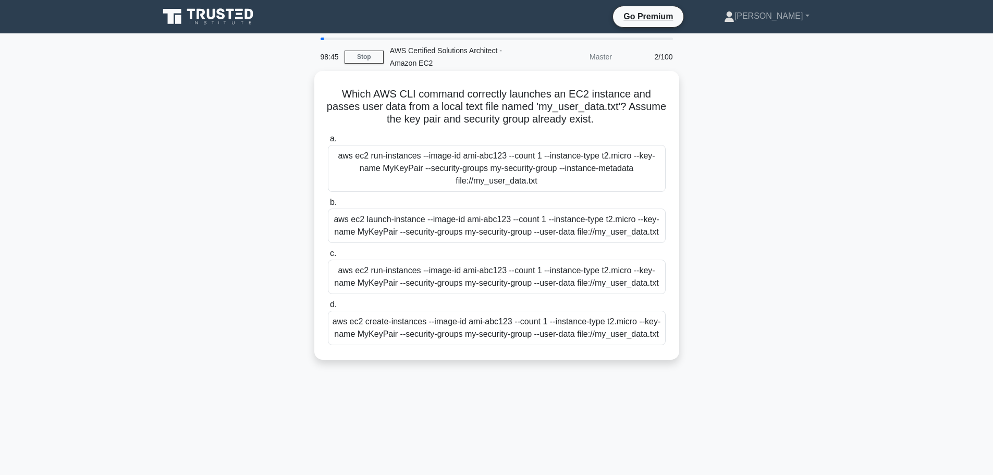
click at [606, 119] on icon ".spinner_0XTQ{transform-origin:center;animation:spinner_y6GP .75s linear infini…" at bounding box center [600, 120] width 13 height 13
drag, startPoint x: 636, startPoint y: 118, endPoint x: 329, endPoint y: 96, distance: 308.3
click at [329, 96] on h5 "Which AWS CLI command correctly launches an EC2 instance and passes user data f…" at bounding box center [497, 107] width 340 height 39
click at [324, 97] on div "Which AWS CLI command correctly launches an EC2 instance and passes user data f…" at bounding box center [496, 215] width 357 height 280
drag, startPoint x: 334, startPoint y: 95, endPoint x: 621, endPoint y: 120, distance: 288.3
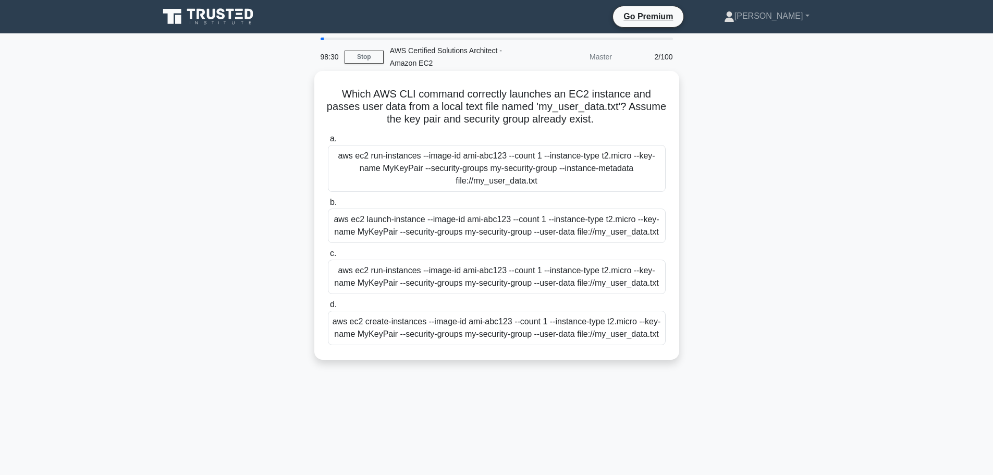
click at [621, 120] on h5 "Which AWS CLI command correctly launches an EC2 instance and passes user data f…" at bounding box center [497, 107] width 340 height 39
click at [606, 120] on icon ".spinner_0XTQ{transform-origin:center;animation:spinner_y6GP .75s linear infini…" at bounding box center [600, 120] width 13 height 13
drag, startPoint x: 626, startPoint y: 120, endPoint x: 321, endPoint y: 96, distance: 306.3
click at [321, 96] on div "Which AWS CLI command correctly launches an EC2 instance and passes user data f…" at bounding box center [496, 215] width 357 height 280
click at [299, 112] on div "Which AWS CLI command correctly launches an EC2 instance and passes user data f…" at bounding box center [497, 223] width 688 height 301
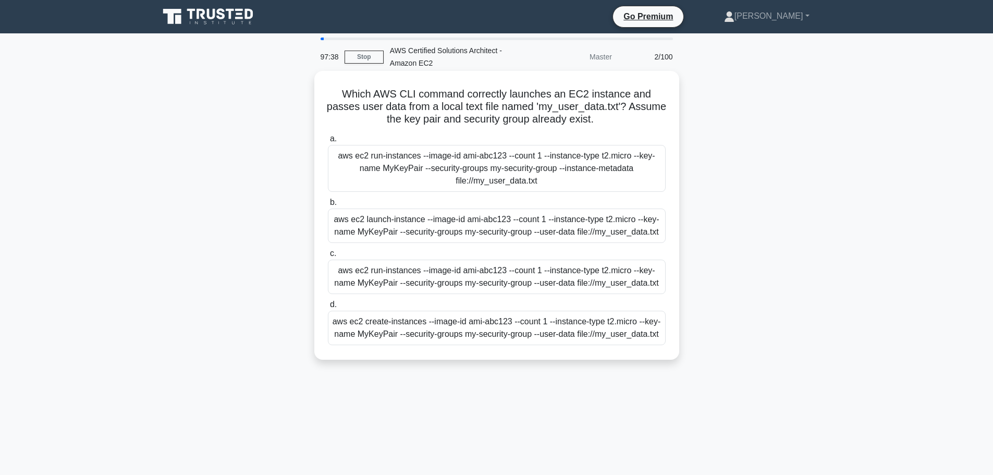
click at [448, 288] on div "aws ec2 run-instances --image-id ami-abc123 --count 1 --instance-type t2.micro …" at bounding box center [497, 277] width 338 height 34
click at [328, 257] on input "c. aws ec2 run-instances --image-id ami-abc123 --count 1 --instance-type t2.mic…" at bounding box center [328, 253] width 0 height 7
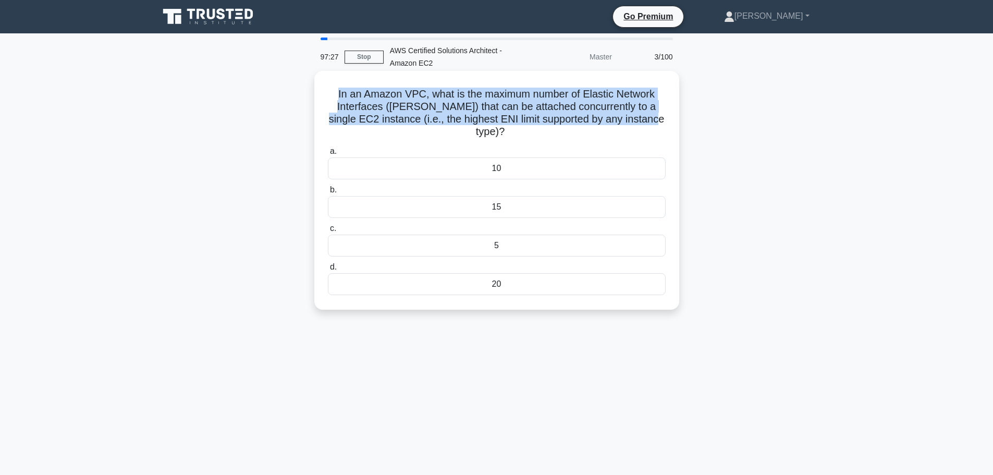
drag, startPoint x: 334, startPoint y: 99, endPoint x: 659, endPoint y: 113, distance: 326.1
click at [659, 113] on h5 "In an Amazon VPC, what is the maximum number of Elastic Network Interfaces (ENI…" at bounding box center [497, 113] width 340 height 51
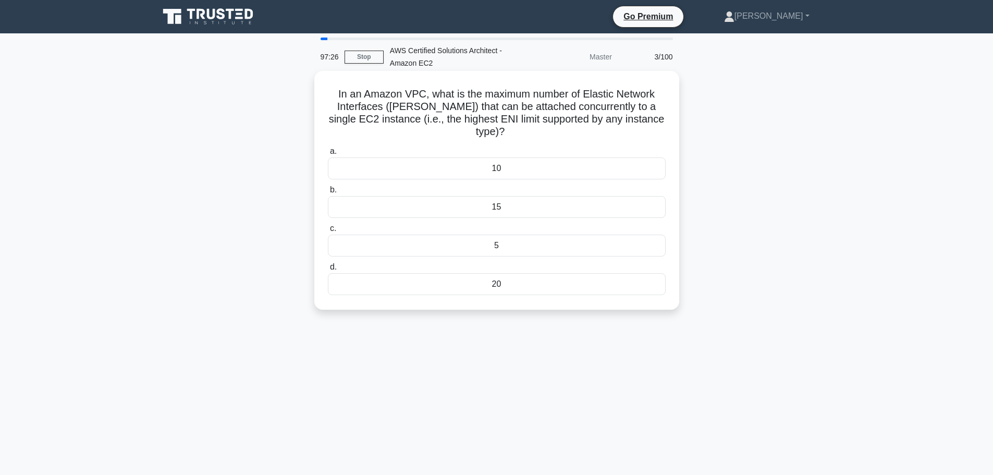
click at [659, 113] on h5 "In an Amazon VPC, what is the maximum number of Elastic Network Interfaces (ENI…" at bounding box center [497, 113] width 340 height 51
click at [467, 157] on div "10" at bounding box center [497, 168] width 338 height 22
click at [328, 150] on input "a. 10" at bounding box center [328, 151] width 0 height 7
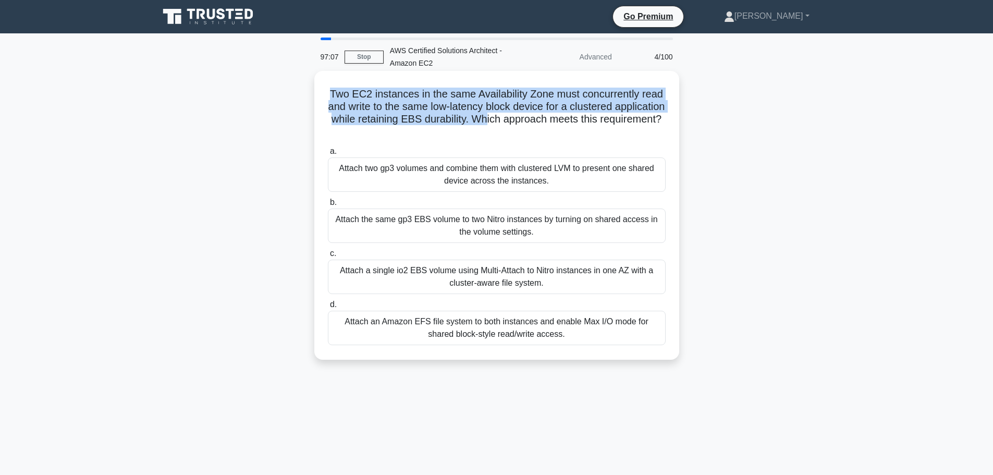
drag, startPoint x: 323, startPoint y: 94, endPoint x: 548, endPoint y: 126, distance: 226.8
click at [548, 126] on div "Two EC2 instances in the same Availability Zone must concurrently read and writ…" at bounding box center [496, 215] width 357 height 280
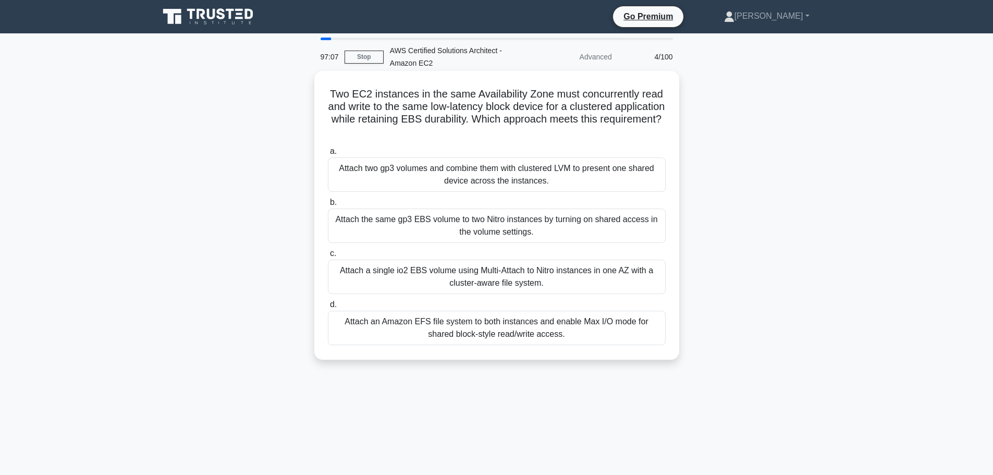
click at [497, 126] on h5 "Two EC2 instances in the same Availability Zone must concurrently read and writ…" at bounding box center [497, 113] width 340 height 51
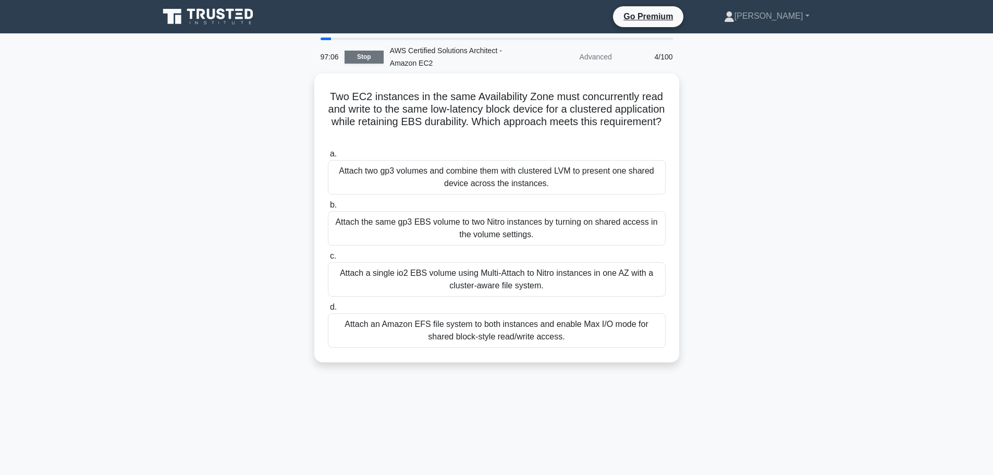
click at [360, 55] on link "Stop" at bounding box center [364, 57] width 39 height 13
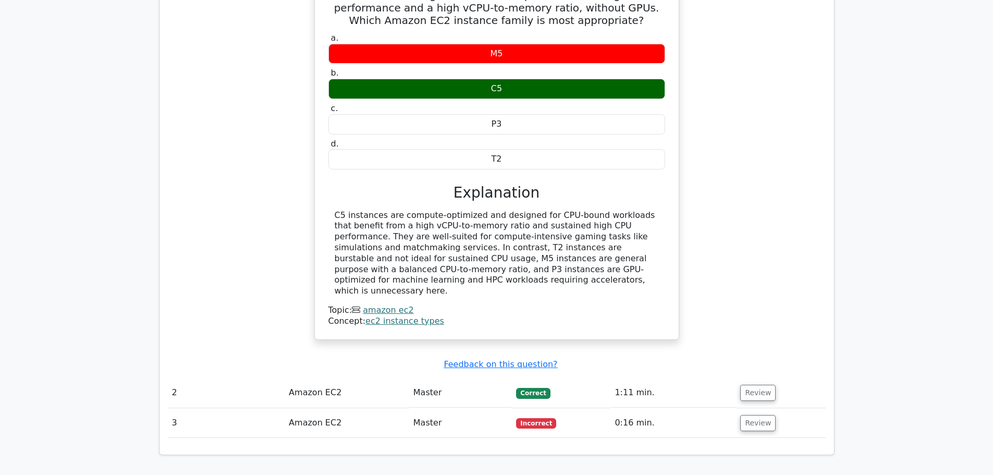
scroll to position [1042, 0]
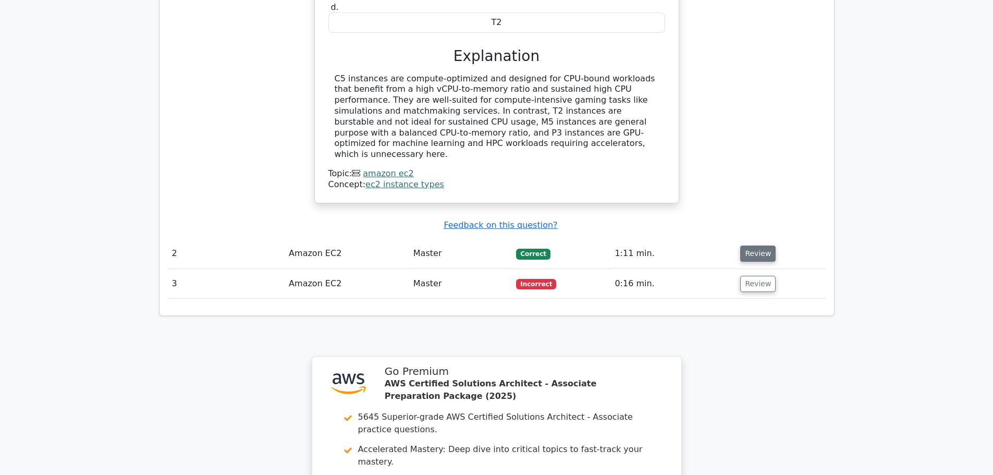
click at [764, 245] on button "Review" at bounding box center [757, 253] width 35 height 16
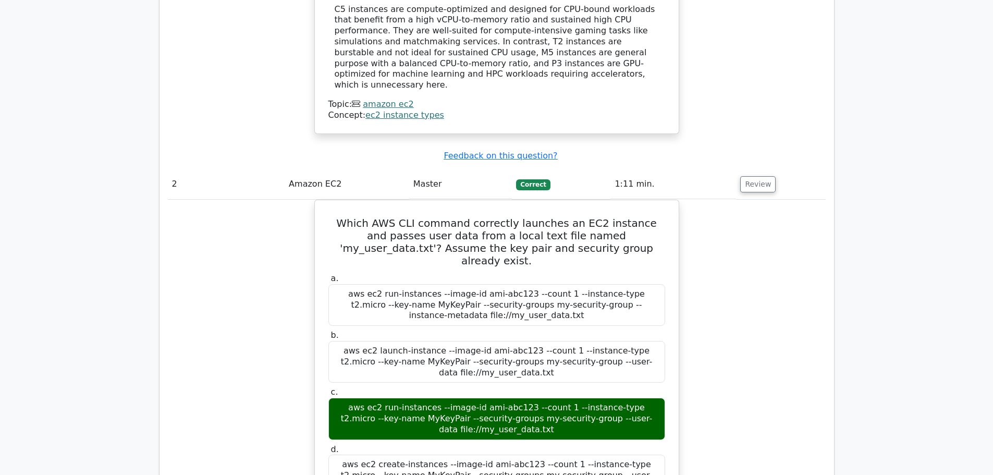
scroll to position [1459, 0]
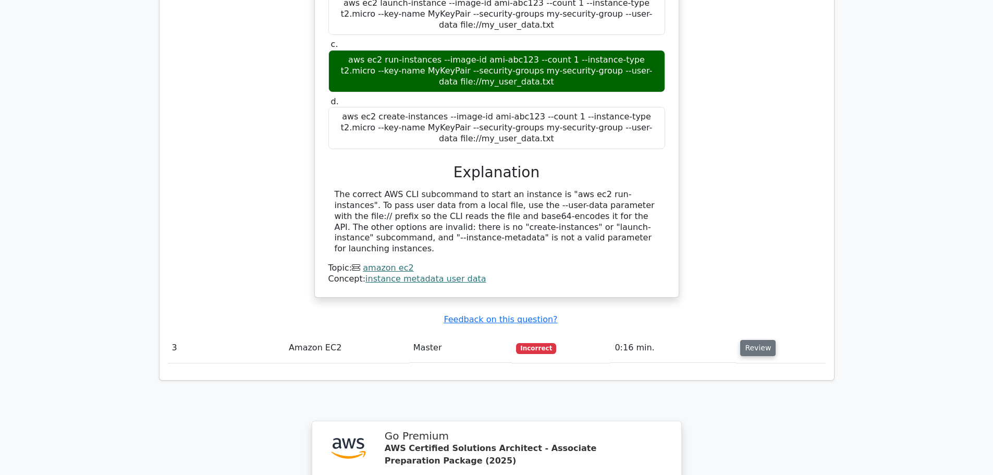
click at [750, 340] on button "Review" at bounding box center [757, 348] width 35 height 16
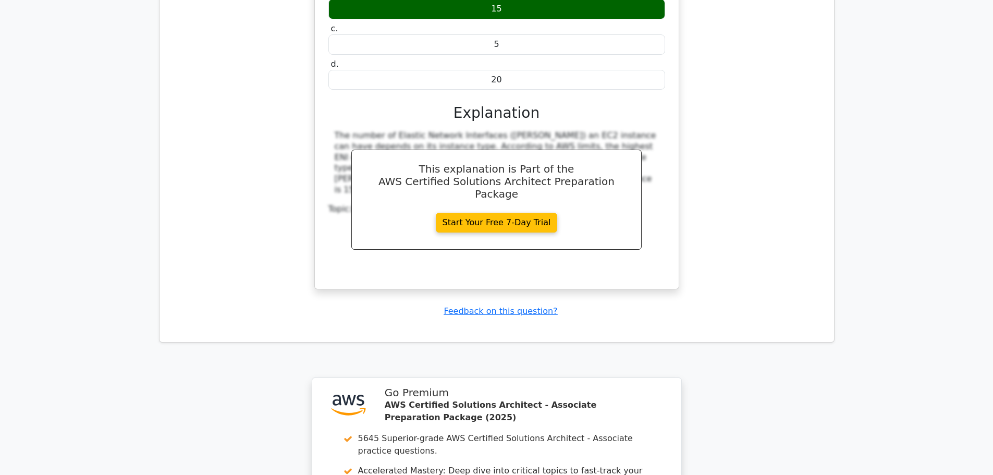
scroll to position [2207, 0]
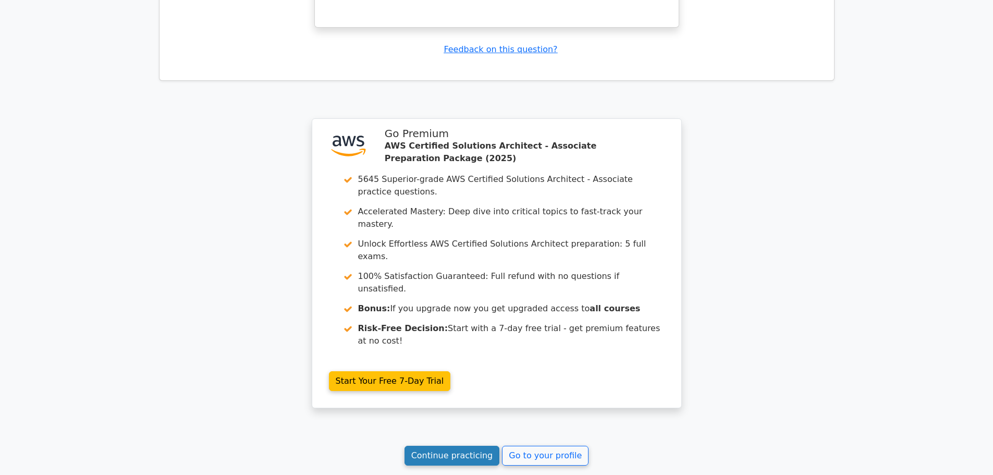
click at [443, 446] on link "Continue practicing" at bounding box center [451, 456] width 95 height 20
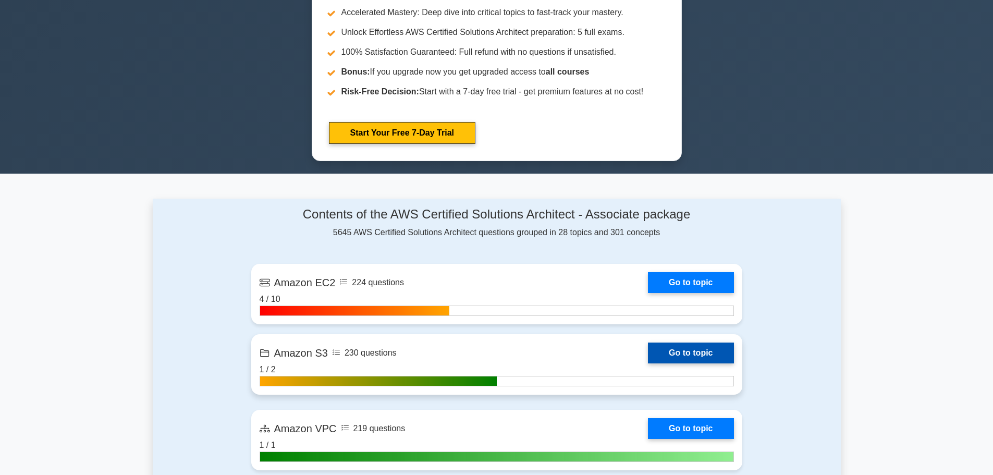
scroll to position [625, 0]
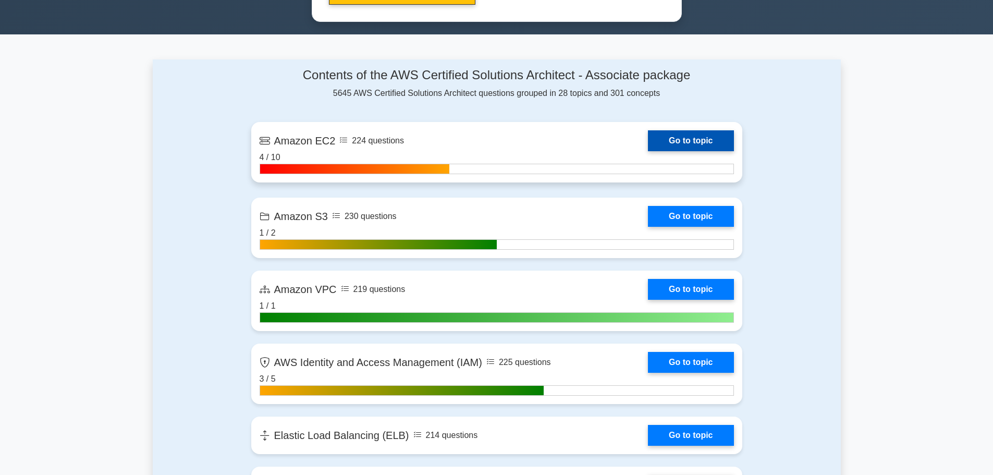
click at [648, 142] on link "Go to topic" at bounding box center [690, 140] width 85 height 21
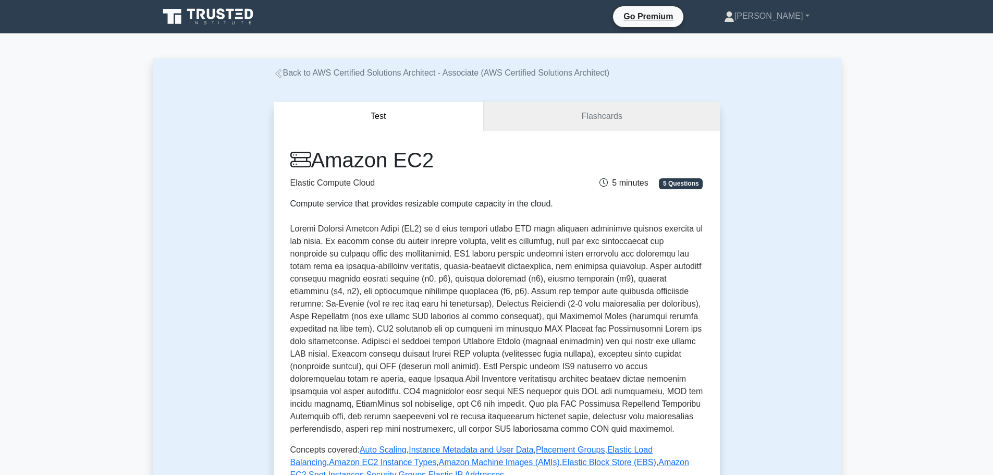
scroll to position [278, 0]
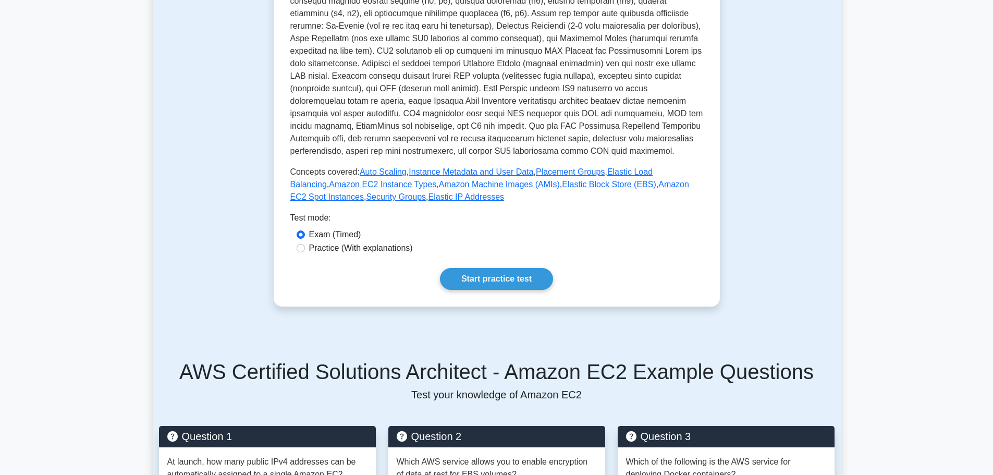
click at [365, 244] on label "Practice (With explanations)" at bounding box center [361, 248] width 104 height 13
click at [305, 244] on input "Practice (With explanations)" at bounding box center [301, 248] width 8 height 8
radio input "true"
click at [485, 276] on link "Start practice test" at bounding box center [496, 279] width 113 height 22
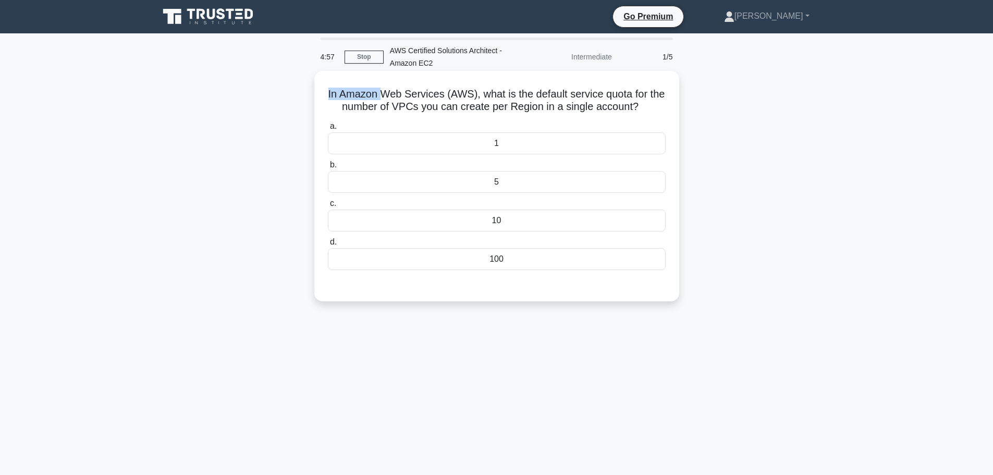
drag, startPoint x: 327, startPoint y: 93, endPoint x: 391, endPoint y: 97, distance: 64.2
click at [391, 97] on div "In Amazon Web Services (AWS), what is the default service quota for the number …" at bounding box center [496, 186] width 357 height 222
click at [391, 97] on h5 "In Amazon Web Services (AWS), what is the default service quota for the number …" at bounding box center [497, 101] width 340 height 26
click at [419, 92] on h5 "In Amazon Web Services (AWS), what is the default service quota for the number …" at bounding box center [497, 101] width 340 height 26
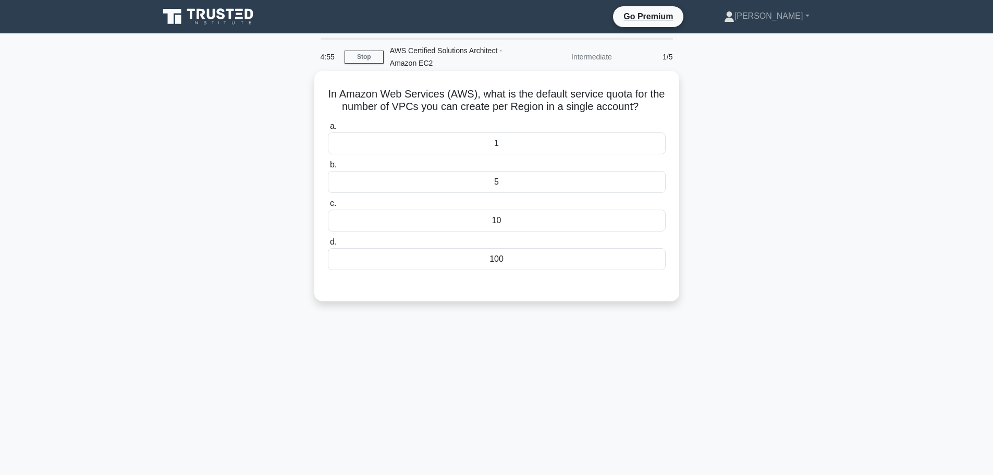
click at [486, 96] on h5 "In Amazon Web Services (AWS), what is the default service quota for the number …" at bounding box center [497, 101] width 340 height 26
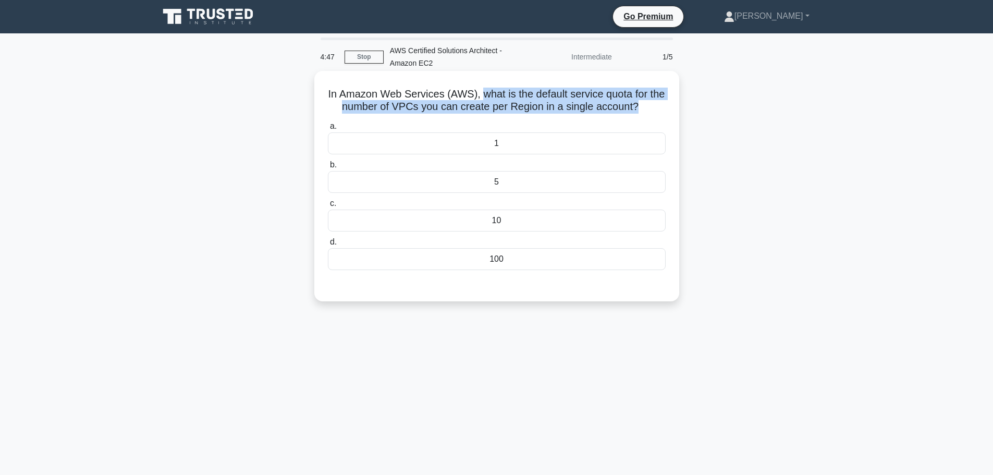
drag, startPoint x: 488, startPoint y: 92, endPoint x: 645, endPoint y: 105, distance: 156.9
click at [645, 105] on h5 "In Amazon Web Services (AWS), what is the default service quota for the number …" at bounding box center [497, 101] width 340 height 26
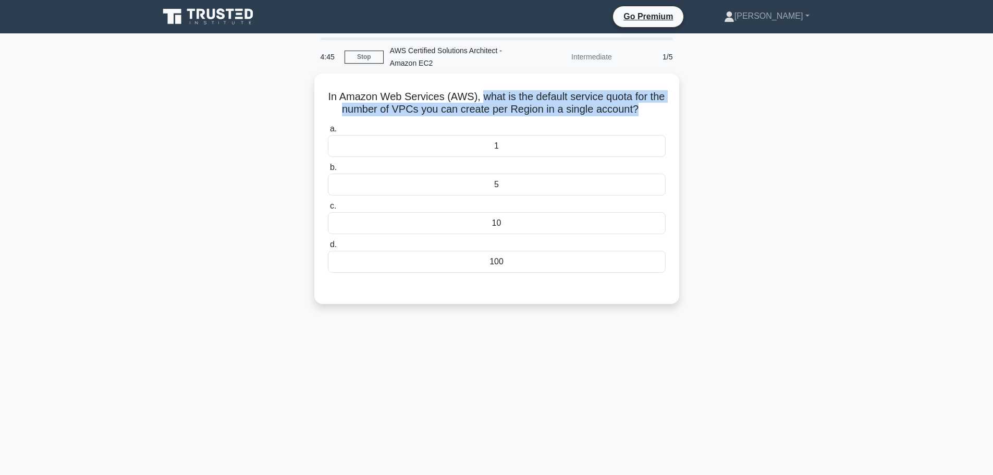
click at [638, 114] on div at bounding box center [638, 114] width 0 height 0
click at [767, 156] on div "In Amazon Web Services (AWS), what is the default service quota for the number …" at bounding box center [497, 194] width 688 height 243
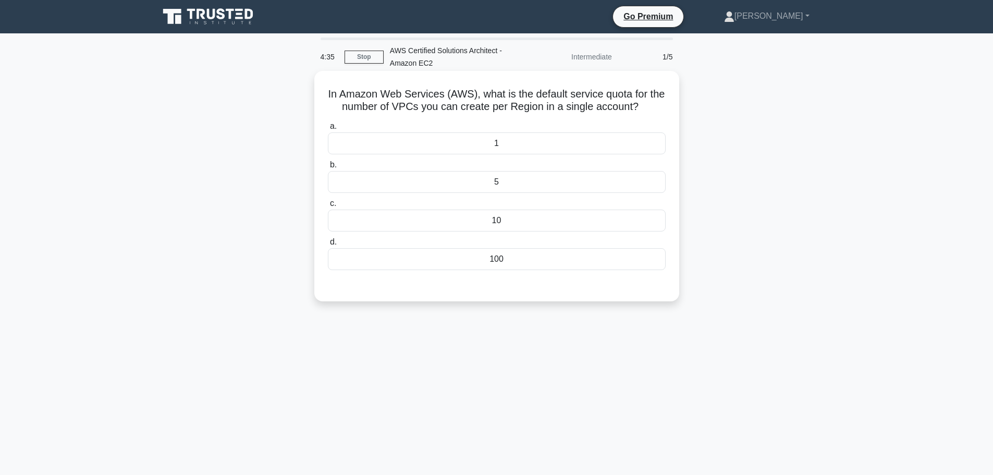
click at [548, 179] on div "5" at bounding box center [497, 182] width 338 height 22
click at [328, 168] on input "b. 5" at bounding box center [328, 165] width 0 height 7
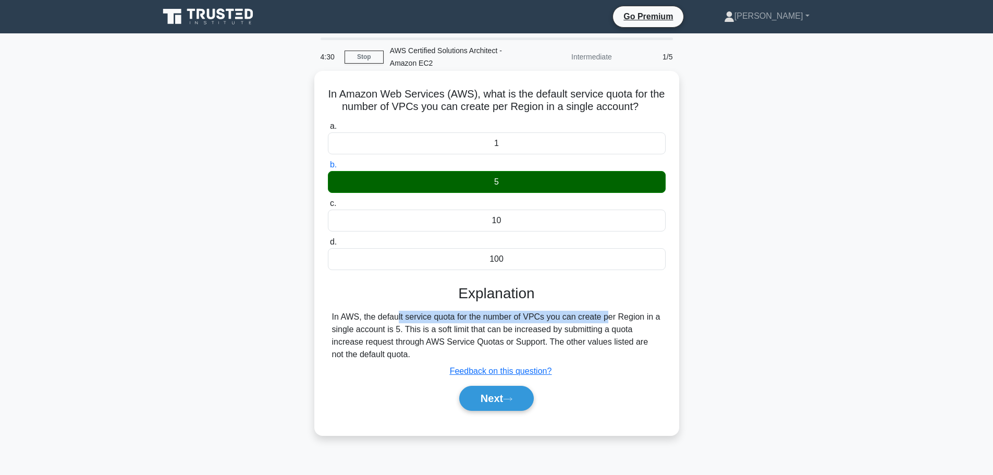
drag, startPoint x: 329, startPoint y: 318, endPoint x: 543, endPoint y: 319, distance: 213.2
click at [543, 319] on div "In AWS, the default service quota for the number of VPCs you can create per Reg…" at bounding box center [497, 336] width 338 height 50
click at [563, 321] on div "In AWS, the default service quota for the number of VPCs you can create per Reg…" at bounding box center [496, 336] width 329 height 50
drag, startPoint x: 331, startPoint y: 334, endPoint x: 401, endPoint y: 334, distance: 69.8
click at [401, 334] on div "In AWS, the default service quota for the number of VPCs you can create per Reg…" at bounding box center [497, 336] width 338 height 50
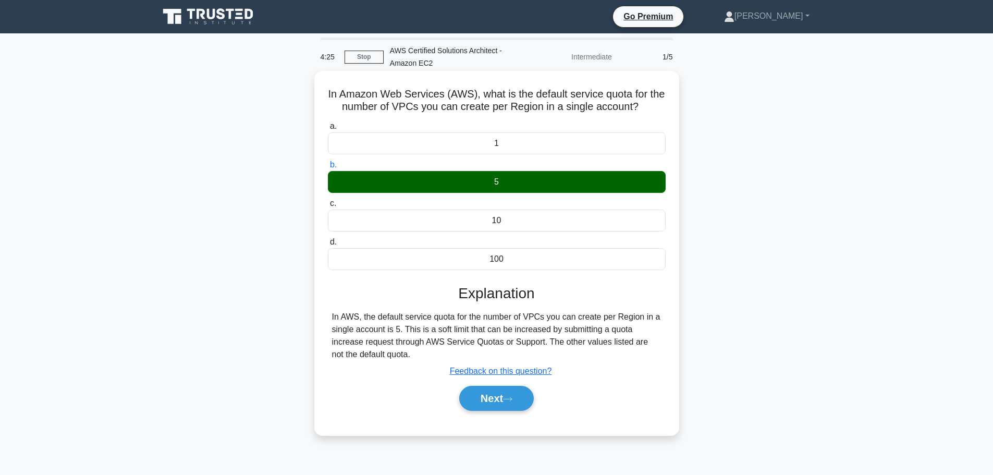
click at [416, 334] on div "In AWS, the default service quota for the number of VPCs you can create per Reg…" at bounding box center [496, 336] width 329 height 50
drag, startPoint x: 403, startPoint y: 328, endPoint x: 403, endPoint y: 353, distance: 25.0
click at [403, 353] on div "In AWS, the default service quota for the number of VPCs you can create per Reg…" at bounding box center [496, 336] width 329 height 50
click at [421, 335] on div "In AWS, the default service quota for the number of VPCs you can create per Reg…" at bounding box center [496, 336] width 329 height 50
click at [481, 401] on button "Next" at bounding box center [496, 398] width 75 height 25
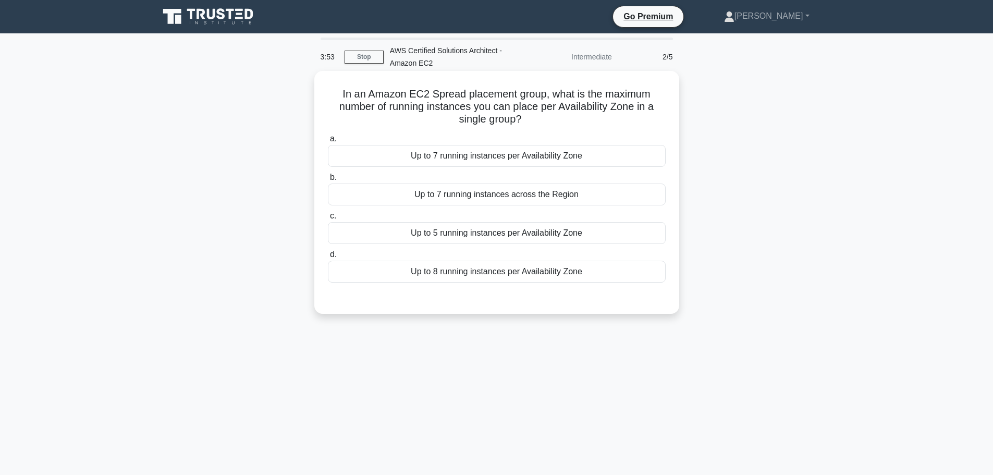
drag, startPoint x: 338, startPoint y: 96, endPoint x: 573, endPoint y: 115, distance: 235.3
click at [573, 115] on h5 "In an Amazon EC2 Spread placement group, what is the maximum number of running …" at bounding box center [497, 107] width 340 height 39
click at [536, 114] on h5 "In an Amazon EC2 Spread placement group, what is the maximum number of running …" at bounding box center [497, 107] width 340 height 39
click at [382, 236] on div "Up to 5 running instances per Availability Zone" at bounding box center [497, 233] width 338 height 22
click at [328, 219] on input "c. Up to 5 running instances per Availability Zone" at bounding box center [328, 216] width 0 height 7
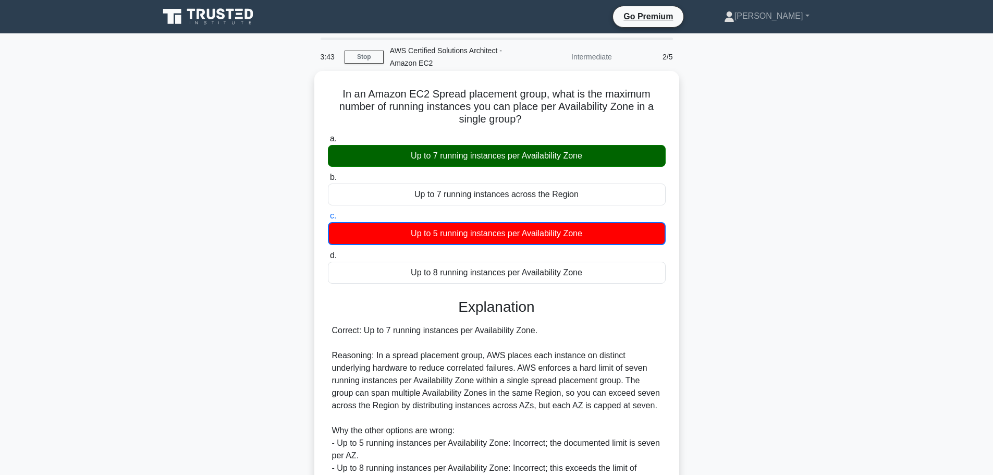
click at [376, 158] on div "Up to 7 running instances per Availability Zone" at bounding box center [497, 156] width 338 height 22
click at [328, 142] on input "a. Up to 7 running instances per Availability Zone" at bounding box center [328, 139] width 0 height 7
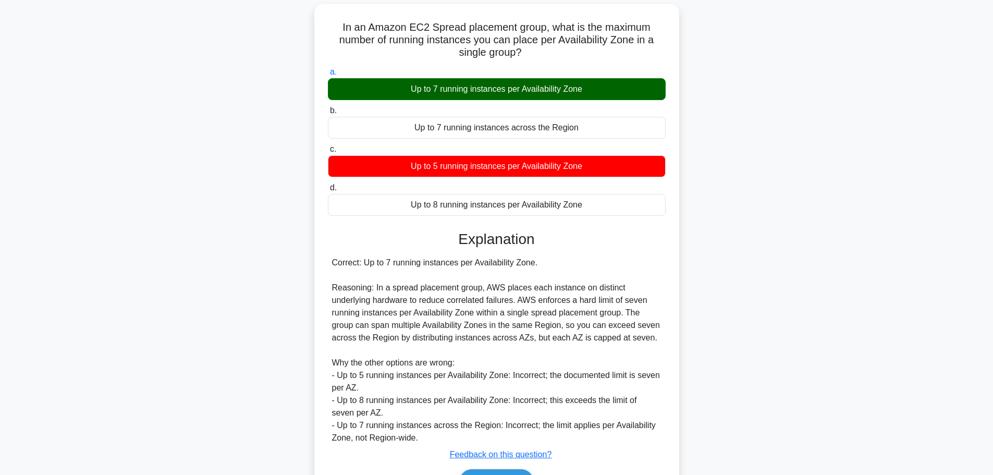
scroll to position [131, 0]
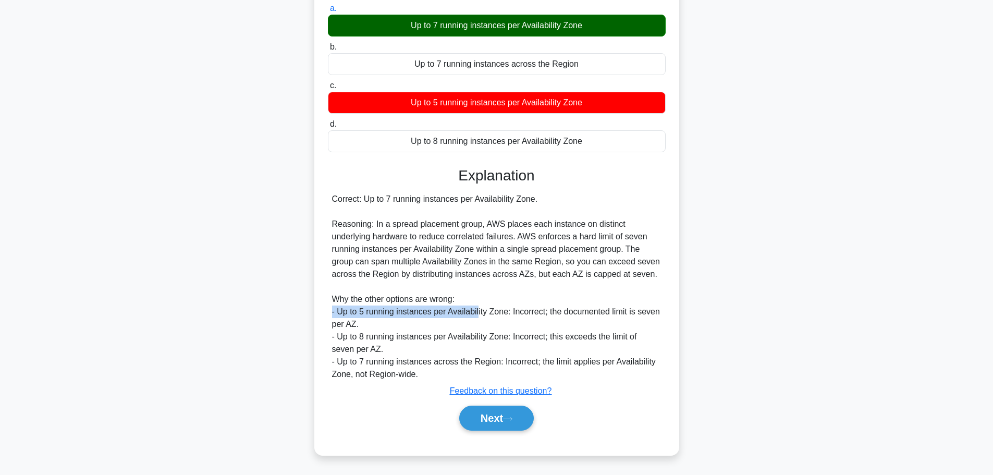
drag, startPoint x: 331, startPoint y: 312, endPoint x: 480, endPoint y: 315, distance: 148.1
click at [480, 315] on div "Correct: Up to 7 running instances per Availability Zone. Reasoning: In a sprea…" at bounding box center [496, 287] width 329 height 188
click at [374, 346] on div "Correct: Up to 7 running instances per Availability Zone. Reasoning: In a sprea…" at bounding box center [496, 287] width 329 height 188
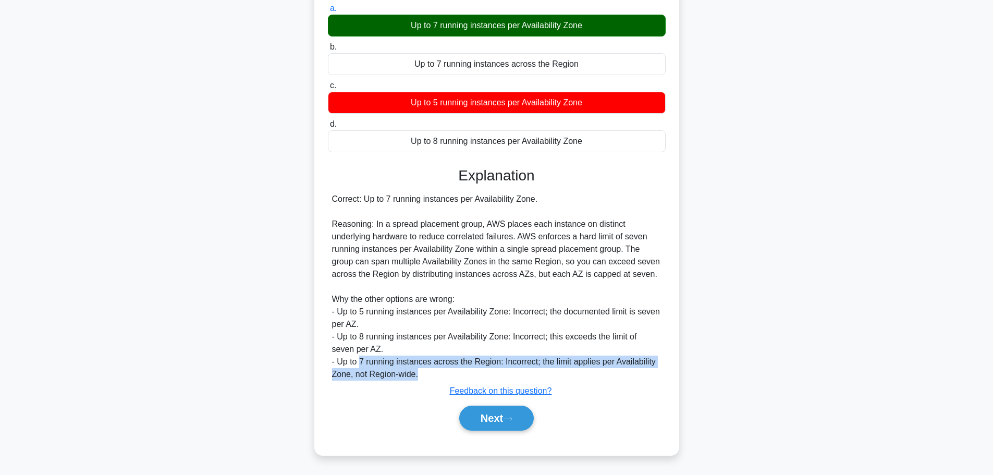
drag, startPoint x: 420, startPoint y: 374, endPoint x: 349, endPoint y: 356, distance: 73.2
click at [350, 357] on div "Correct: Up to 7 running instances per Availability Zone. Reasoning: In a sprea…" at bounding box center [496, 287] width 329 height 188
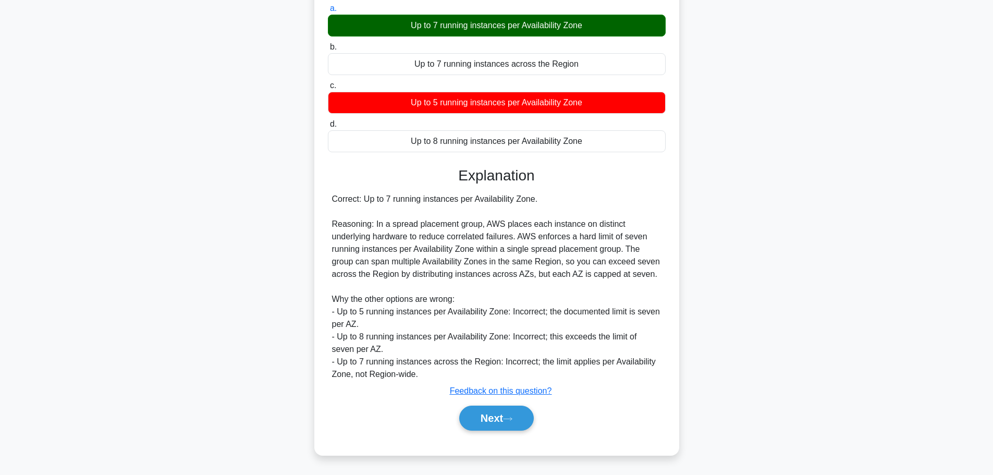
click at [337, 358] on div "Correct: Up to 7 running instances per Availability Zone. Reasoning: In a sprea…" at bounding box center [496, 287] width 329 height 188
click at [479, 416] on button "Next" at bounding box center [496, 418] width 75 height 25
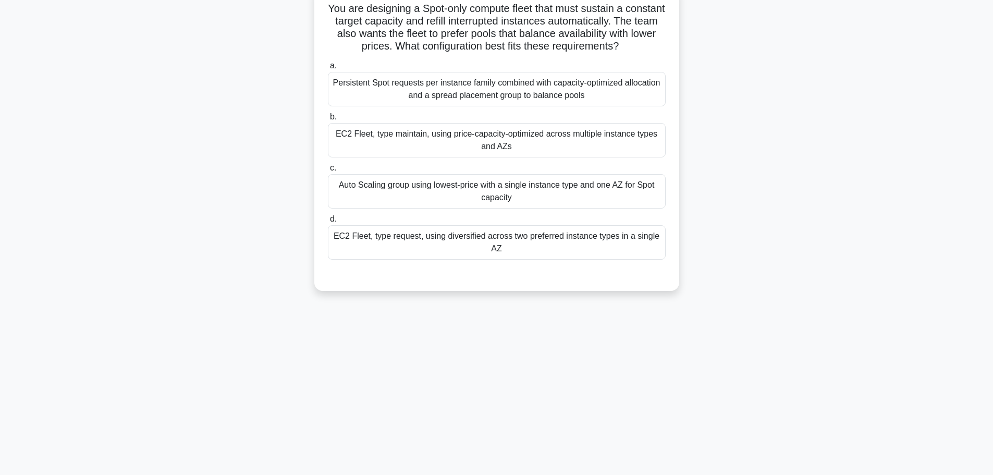
scroll to position [0, 0]
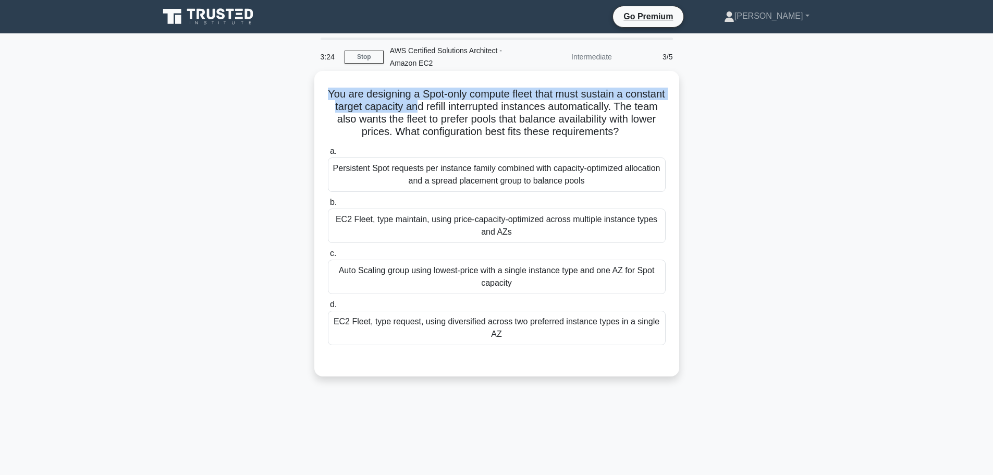
drag, startPoint x: 336, startPoint y: 92, endPoint x: 461, endPoint y: 107, distance: 126.5
click at [461, 107] on h5 "You are designing a Spot-only compute fleet that must sustain a constant target…" at bounding box center [497, 113] width 340 height 51
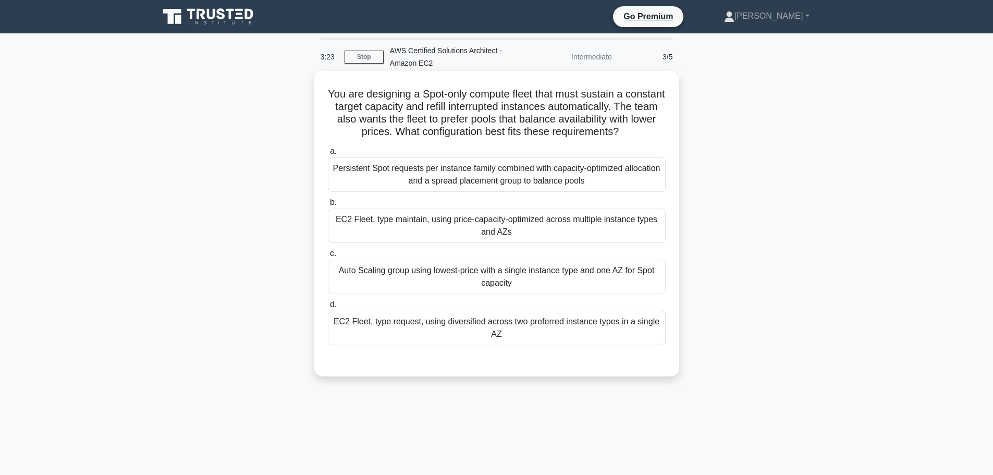
click at [339, 119] on h5 "You are designing a Spot-only compute fleet that must sustain a constant target…" at bounding box center [497, 113] width 340 height 51
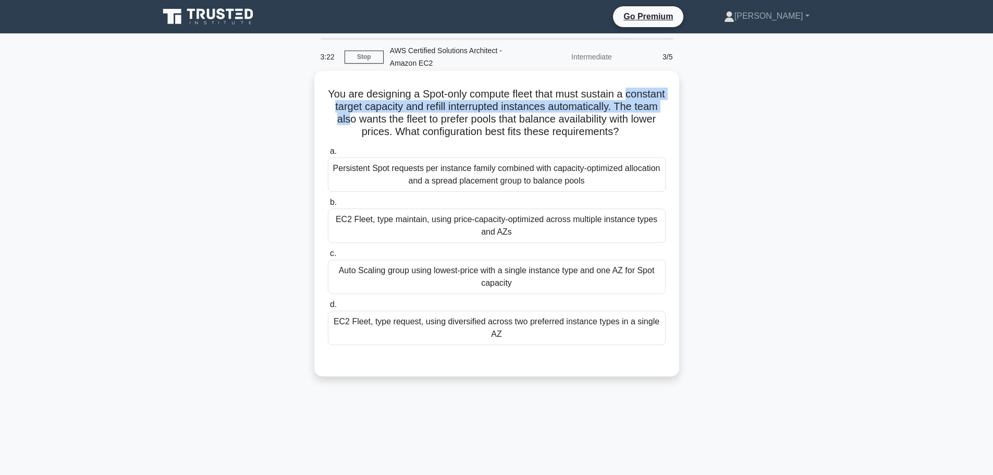
drag, startPoint x: 322, startPoint y: 107, endPoint x: 394, endPoint y: 115, distance: 72.8
click at [394, 115] on div "You are designing a Spot-only compute fleet that must sustain a constant target…" at bounding box center [496, 223] width 357 height 297
click at [376, 119] on h5 "You are designing a Spot-only compute fleet that must sustain a constant target…" at bounding box center [497, 113] width 340 height 51
drag, startPoint x: 326, startPoint y: 106, endPoint x: 672, endPoint y: 109, distance: 346.6
click at [672, 109] on div "You are designing a Spot-only compute fleet that must sustain a constant target…" at bounding box center [496, 223] width 357 height 297
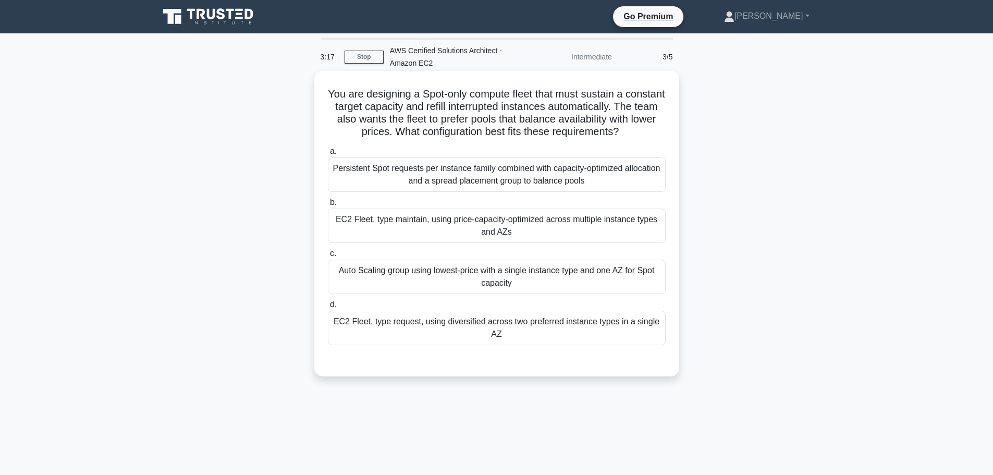
click at [504, 119] on h5 "You are designing a Spot-only compute fleet that must sustain a constant target…" at bounding box center [497, 113] width 340 height 51
drag, startPoint x: 324, startPoint y: 124, endPoint x: 668, endPoint y: 134, distance: 343.7
click at [668, 134] on div "You are designing a Spot-only compute fleet that must sustain a constant target…" at bounding box center [496, 223] width 357 height 297
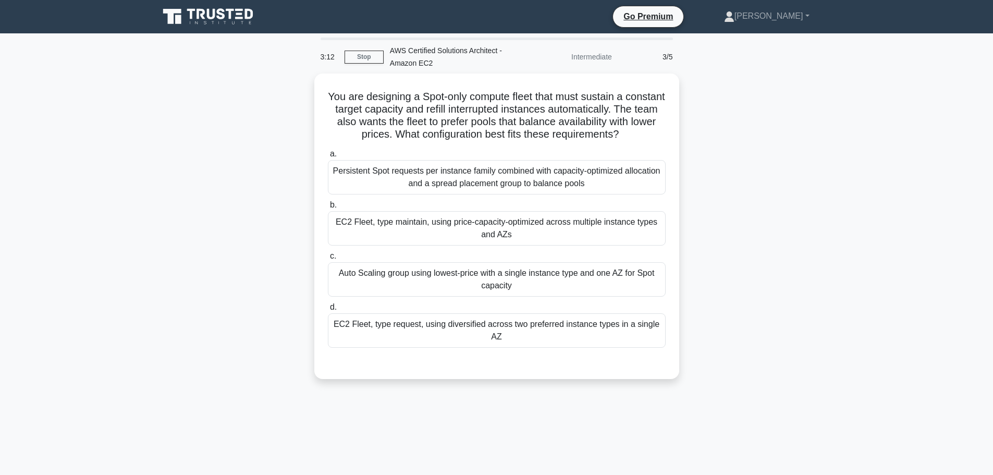
click at [253, 220] on div "You are designing a Spot-only compute fleet that must sustain a constant target…" at bounding box center [497, 232] width 688 height 318
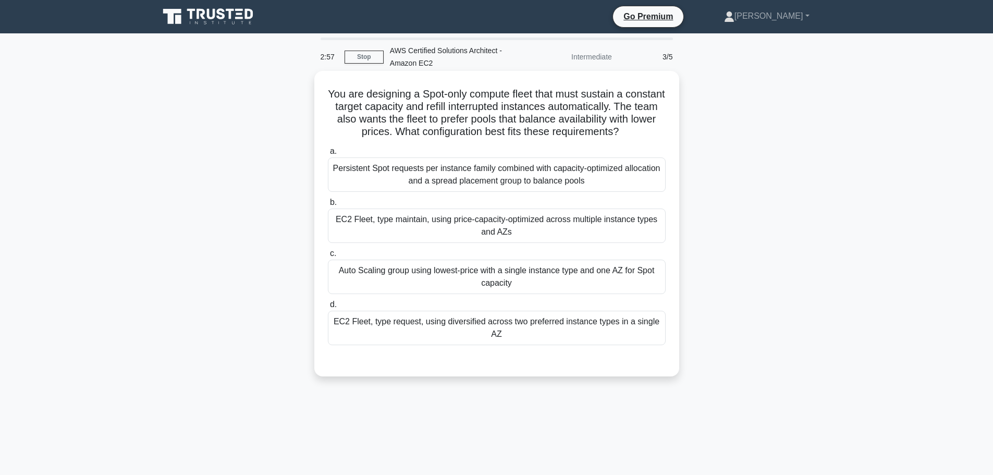
click at [386, 229] on div "EC2 Fleet, type maintain, using price-capacity-optimized across multiple instan…" at bounding box center [497, 225] width 338 height 34
click at [328, 206] on input "b. EC2 Fleet, type maintain, using price-capacity-optimized across multiple ins…" at bounding box center [328, 202] width 0 height 7
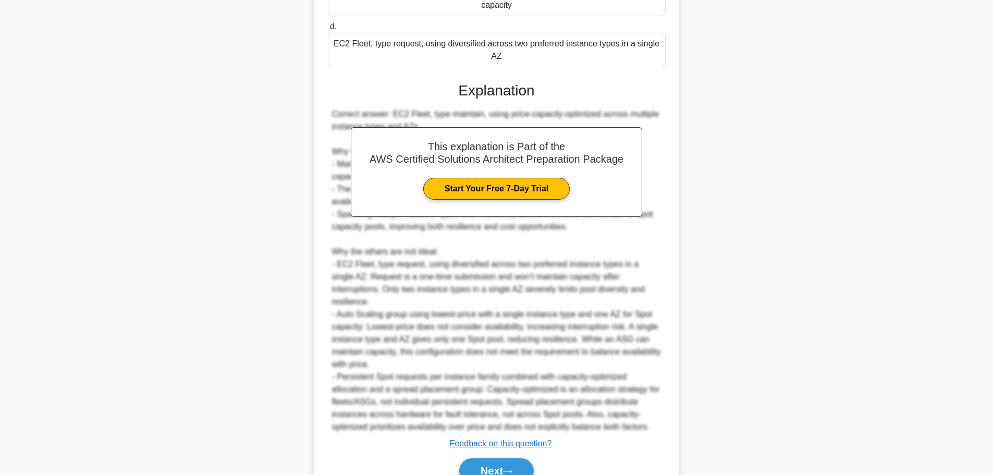
scroll to position [318, 0]
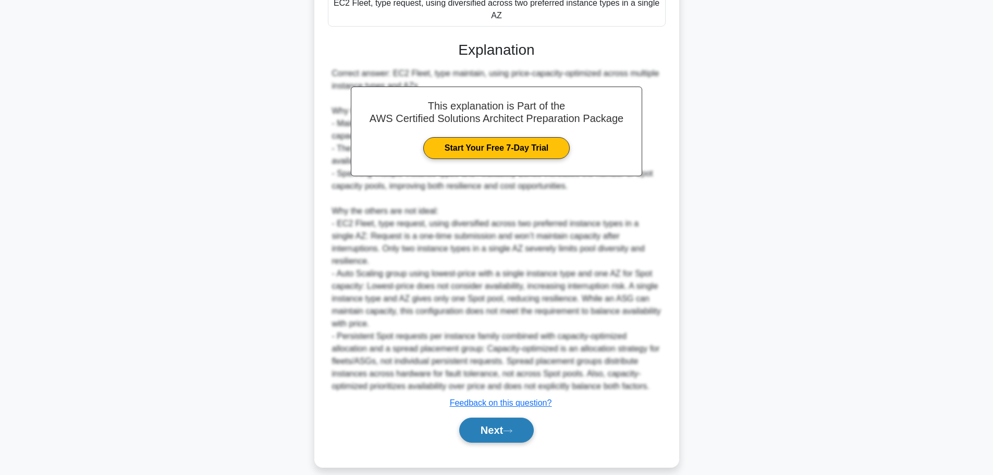
click at [509, 428] on icon at bounding box center [507, 431] width 9 height 6
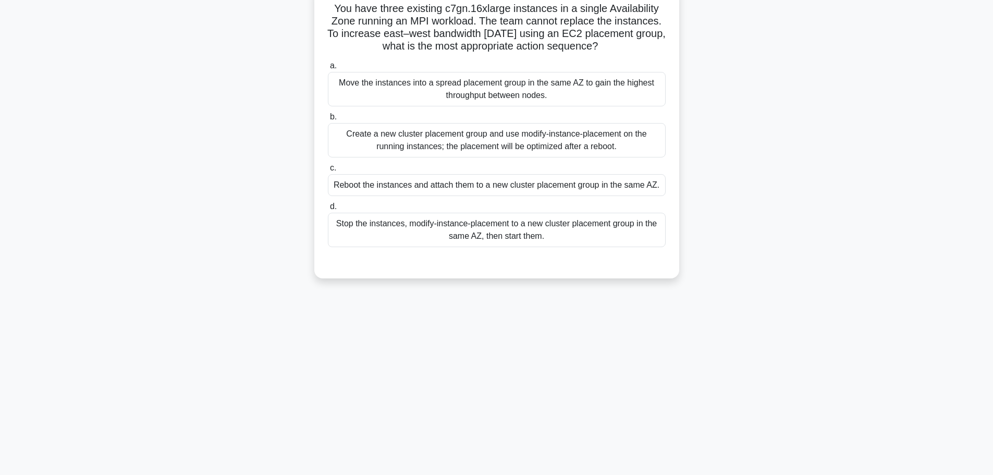
scroll to position [0, 0]
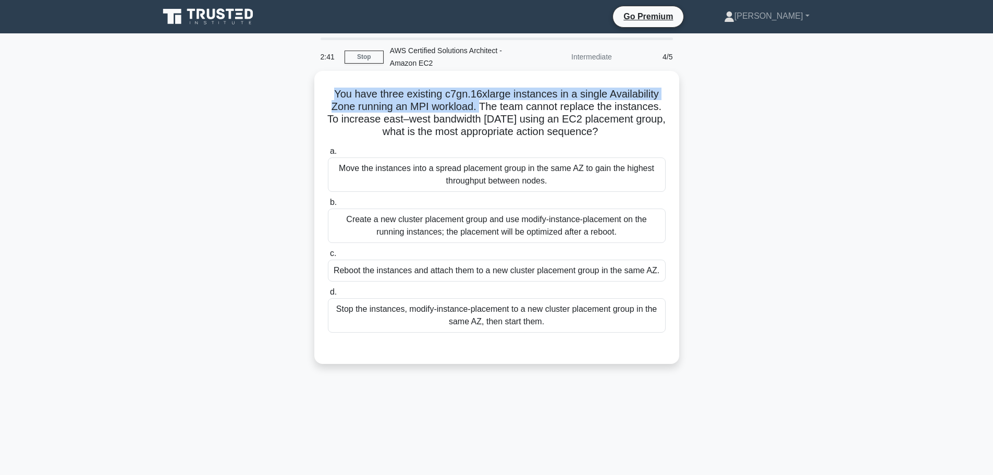
drag, startPoint x: 346, startPoint y: 95, endPoint x: 480, endPoint y: 109, distance: 134.1
click at [480, 109] on h5 "You have three existing c7gn.16xlarge instances in a single Availability Zone r…" at bounding box center [497, 113] width 340 height 51
click at [483, 109] on h5 "You have three existing c7gn.16xlarge instances in a single Availability Zone r…" at bounding box center [497, 113] width 340 height 51
click at [478, 108] on h5 "You have three existing c7gn.16xlarge instances in a single Availability Zone r…" at bounding box center [497, 113] width 340 height 51
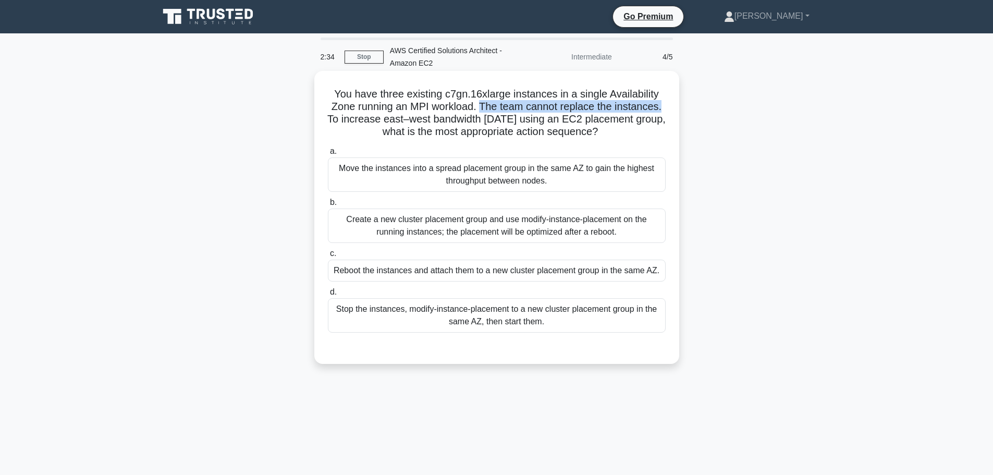
drag, startPoint x: 481, startPoint y: 107, endPoint x: 666, endPoint y: 104, distance: 184.5
click at [666, 104] on h5 "You have three existing c7gn.16xlarge instances in a single Availability Zone r…" at bounding box center [497, 113] width 340 height 51
click at [414, 113] on h5 "You have three existing c7gn.16xlarge instances in a single Availability Zone r…" at bounding box center [497, 113] width 340 height 51
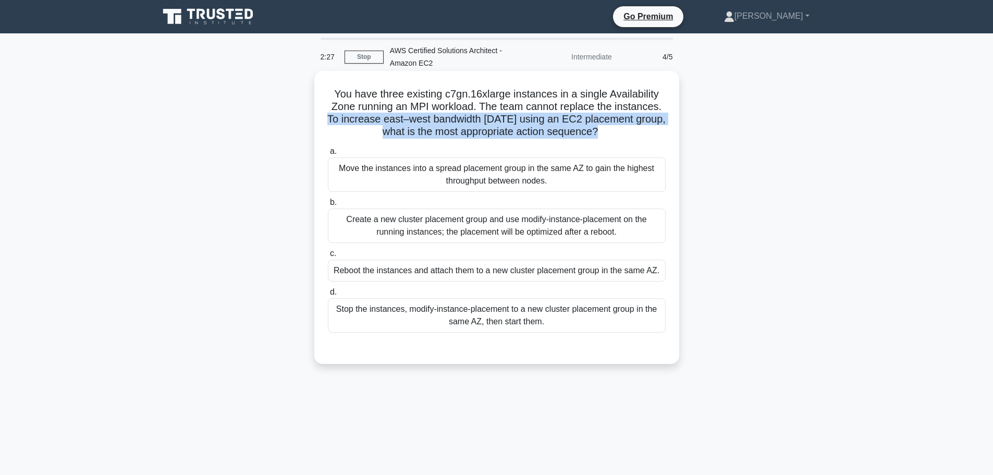
drag, startPoint x: 323, startPoint y: 118, endPoint x: 635, endPoint y: 136, distance: 312.2
click at [635, 136] on div "You have three existing c7gn.16xlarge instances in a single Availability Zone r…" at bounding box center [496, 217] width 357 height 285
click at [498, 139] on h5 "You have three existing c7gn.16xlarge instances in a single Availability Zone r…" at bounding box center [497, 113] width 340 height 51
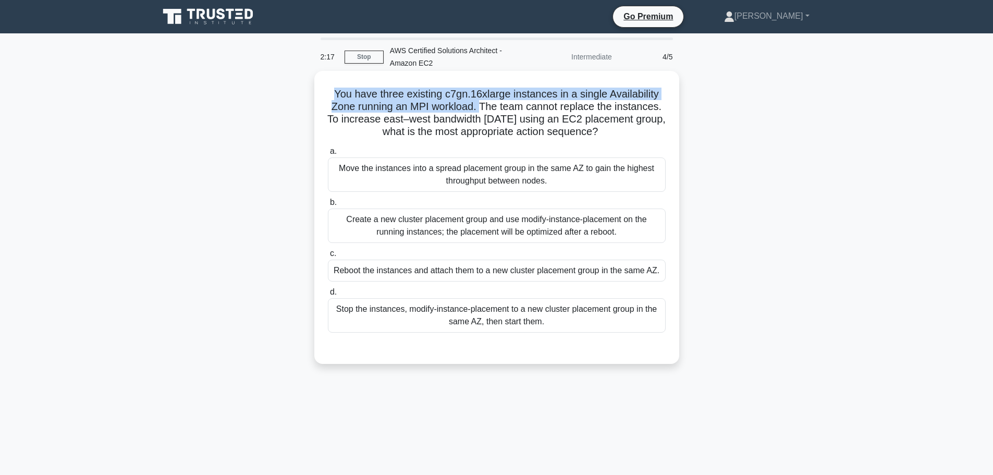
drag, startPoint x: 329, startPoint y: 94, endPoint x: 483, endPoint y: 109, distance: 154.5
click at [483, 109] on h5 "You have three existing c7gn.16xlarge instances in a single Availability Zone r…" at bounding box center [497, 113] width 340 height 51
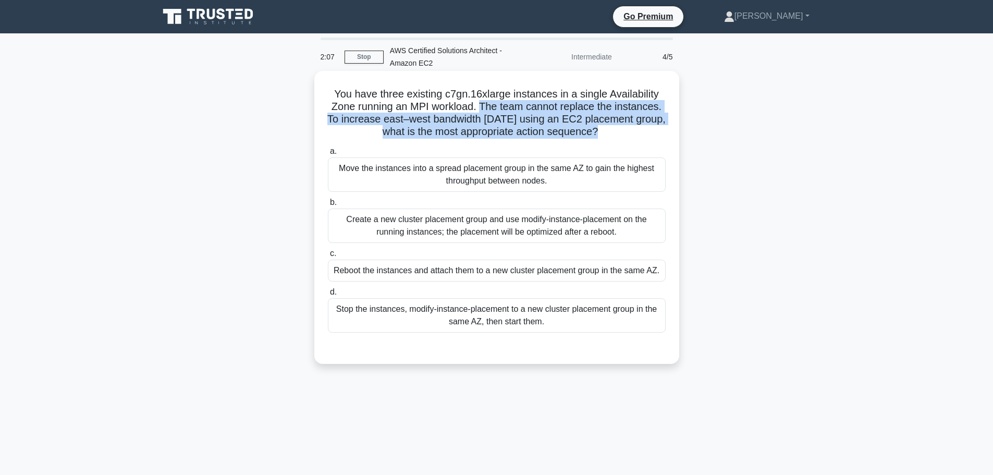
drag, startPoint x: 480, startPoint y: 106, endPoint x: 610, endPoint y: 127, distance: 131.9
click at [610, 127] on h5 "You have three existing c7gn.16xlarge instances in a single Availability Zone r…" at bounding box center [497, 113] width 340 height 51
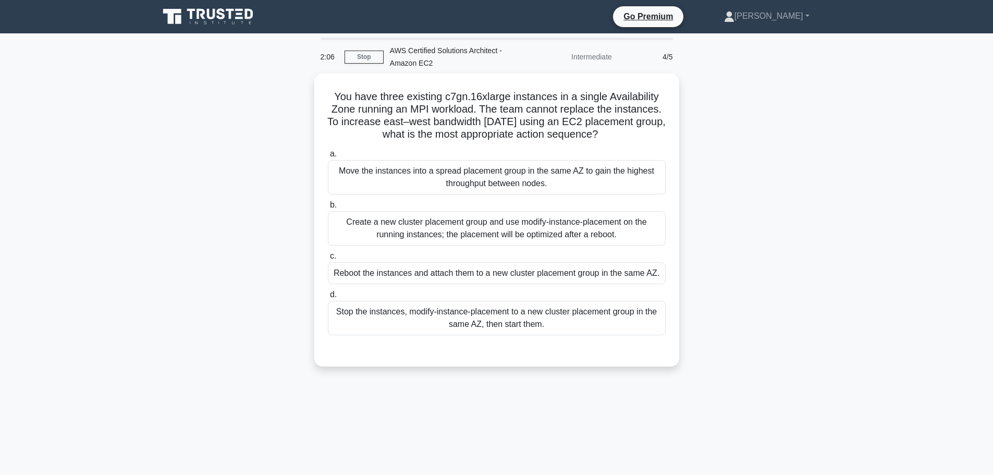
click at [265, 183] on div "You have three existing c7gn.16xlarge instances in a single Availability Zone r…" at bounding box center [497, 225] width 688 height 305
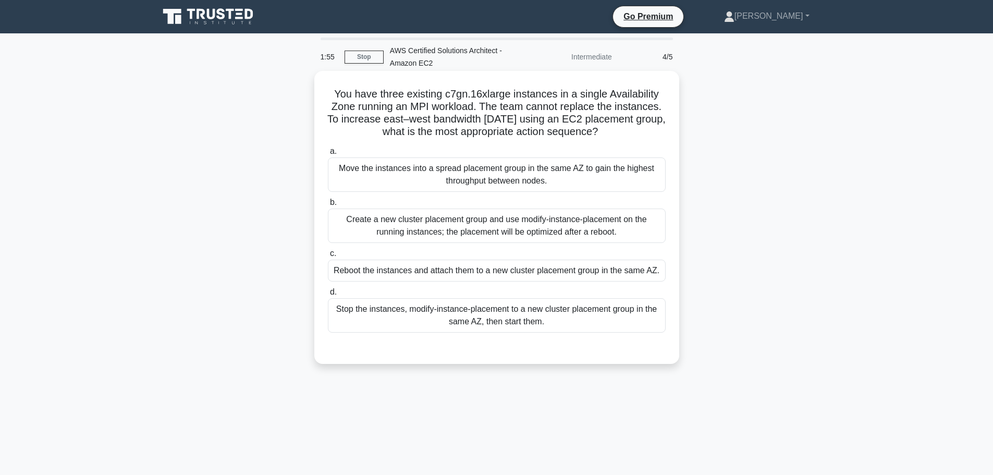
click at [570, 175] on div "Move the instances into a spread placement group in the same AZ to gain the hig…" at bounding box center [497, 174] width 338 height 34
click at [328, 155] on input "a. Move the instances into a spread placement group in the same AZ to gain the …" at bounding box center [328, 151] width 0 height 7
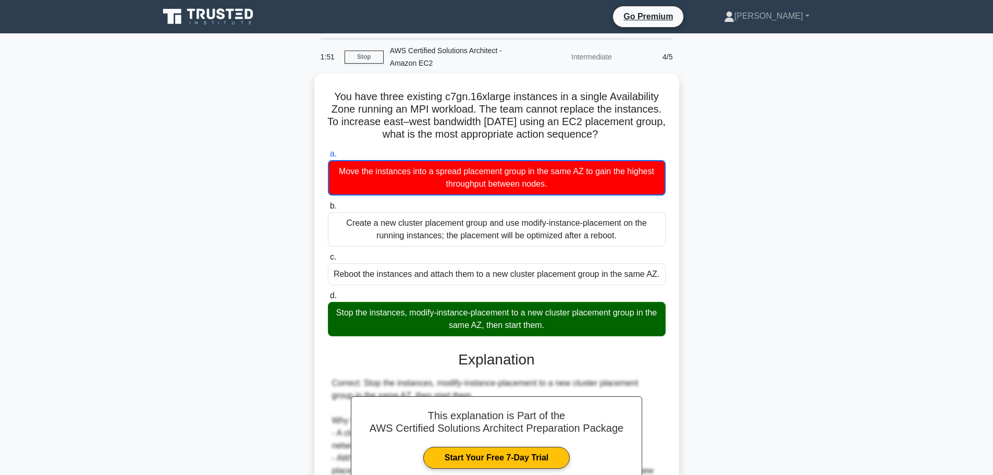
scroll to position [282, 0]
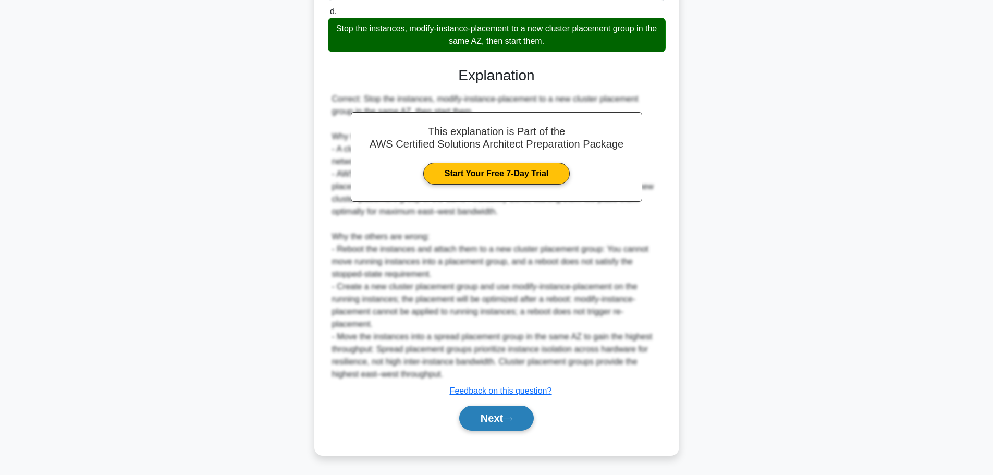
click at [509, 419] on icon at bounding box center [507, 419] width 9 height 6
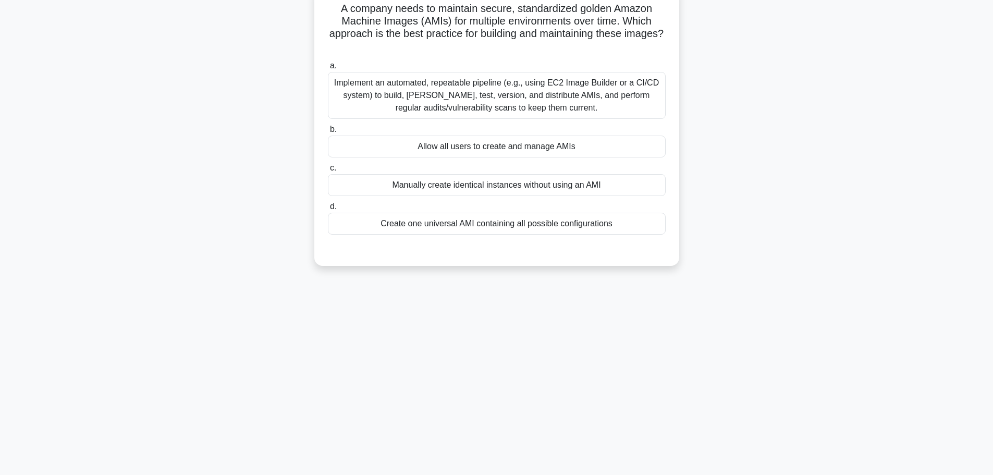
scroll to position [0, 0]
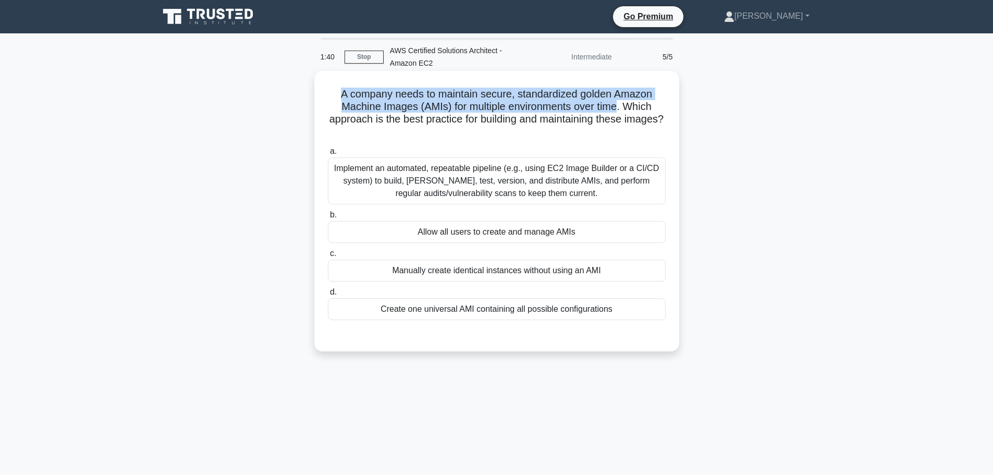
drag, startPoint x: 334, startPoint y: 93, endPoint x: 622, endPoint y: 105, distance: 288.5
click at [622, 105] on h5 "A company needs to maintain secure, standardized golden Amazon Machine Images (…" at bounding box center [497, 113] width 340 height 51
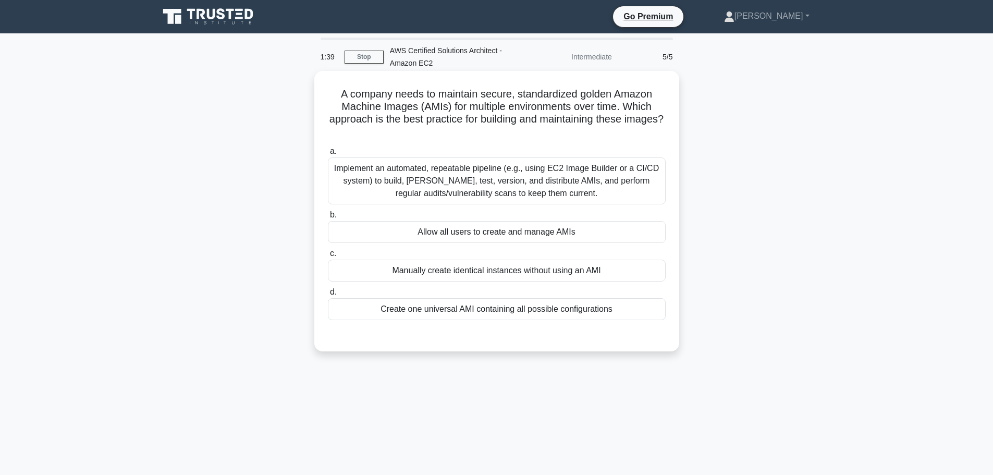
click at [413, 120] on h5 "A company needs to maintain secure, standardized golden Amazon Machine Images (…" at bounding box center [497, 113] width 340 height 51
drag, startPoint x: 529, startPoint y: 130, endPoint x: 469, endPoint y: 97, distance: 68.6
click at [469, 97] on h5 "A company needs to maintain secure, standardized golden Amazon Machine Images (…" at bounding box center [497, 113] width 340 height 51
click at [504, 95] on h5 "A company needs to maintain secure, standardized golden Amazon Machine Images (…" at bounding box center [497, 113] width 340 height 51
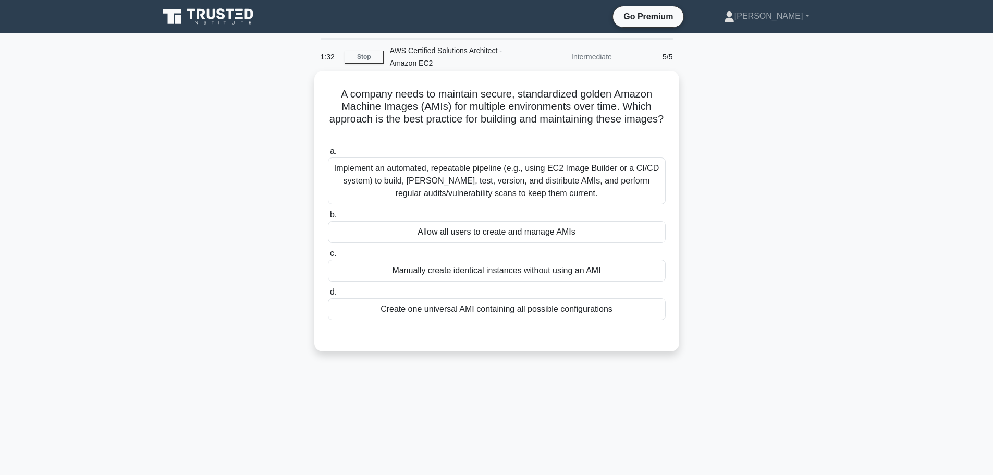
click at [541, 95] on h5 "A company needs to maintain secure, standardized golden Amazon Machine Images (…" at bounding box center [497, 113] width 340 height 51
click at [604, 95] on h5 "A company needs to maintain secure, standardized golden Amazon Machine Images (…" at bounding box center [497, 113] width 340 height 51
click at [353, 183] on div "Implement an automated, repeatable pipeline (e.g., using EC2 Image Builder or a…" at bounding box center [497, 180] width 338 height 47
click at [328, 155] on input "a. Implement an automated, repeatable pipeline (e.g., using EC2 Image Builder o…" at bounding box center [328, 151] width 0 height 7
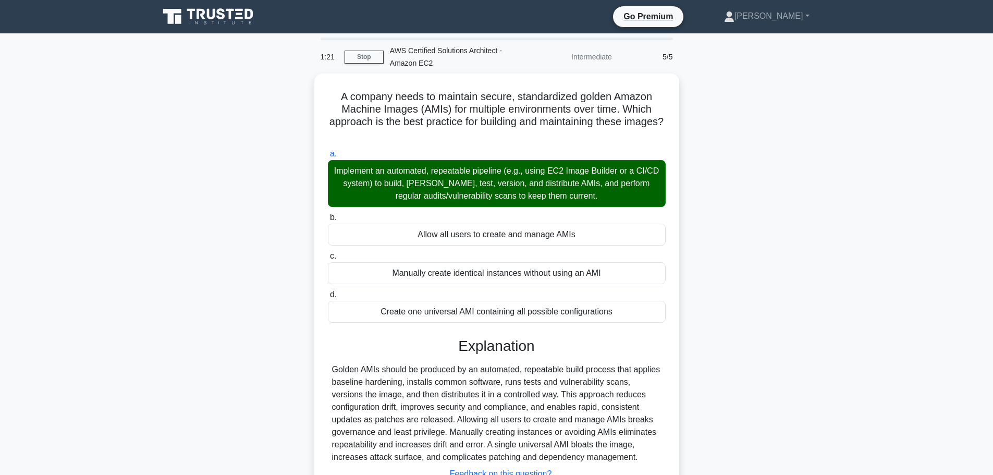
scroll to position [69, 0]
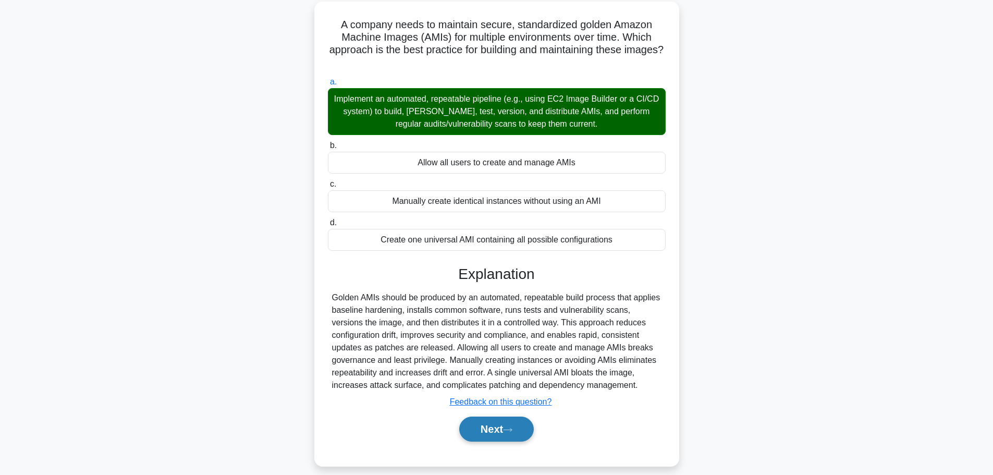
click at [466, 436] on button "Next" at bounding box center [496, 428] width 75 height 25
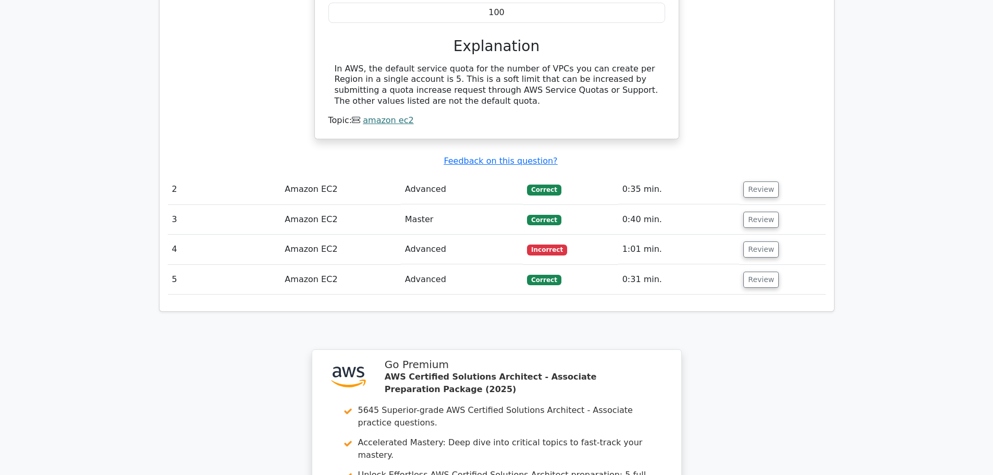
scroll to position [973, 0]
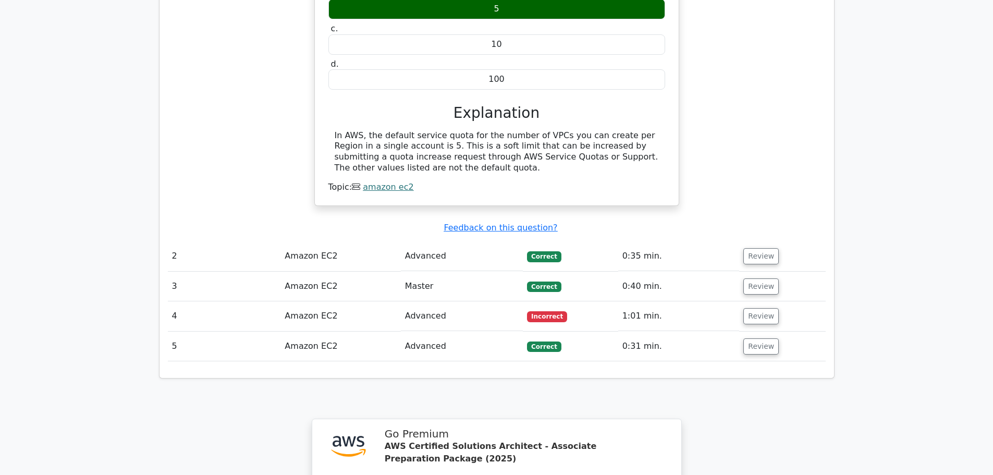
click at [509, 272] on td "Master" at bounding box center [462, 287] width 122 height 30
click at [767, 278] on button "Review" at bounding box center [760, 286] width 35 height 16
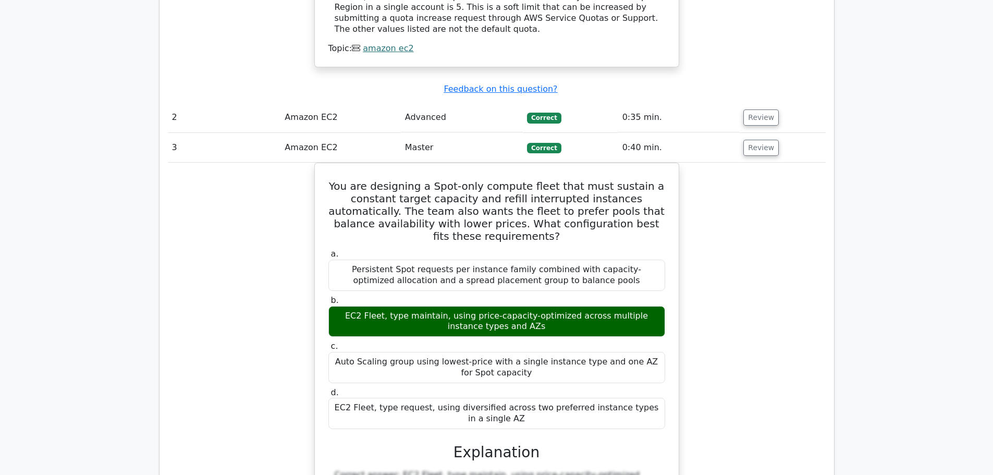
scroll to position [1042, 0]
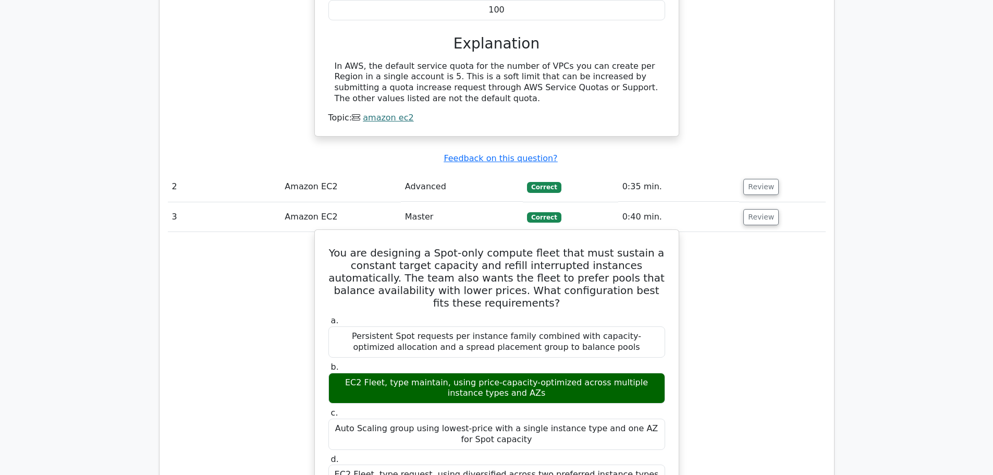
click at [502, 373] on div "EC2 Fleet, type maintain, using price-capacity-optimized across multiple instan…" at bounding box center [496, 388] width 337 height 31
click at [560, 373] on div "EC2 Fleet, type maintain, using price-capacity-optimized across multiple instan…" at bounding box center [496, 388] width 337 height 31
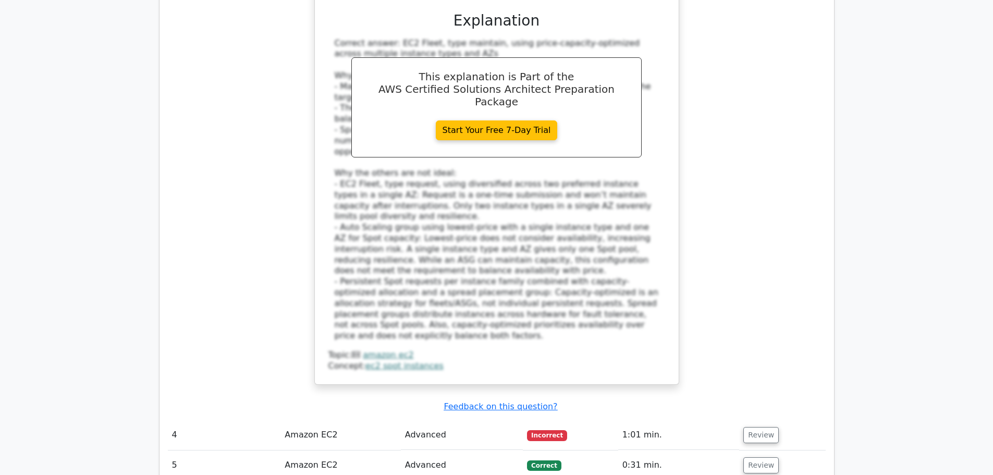
scroll to position [1963, 0]
